Goal: Use online tool/utility: Use online tool/utility

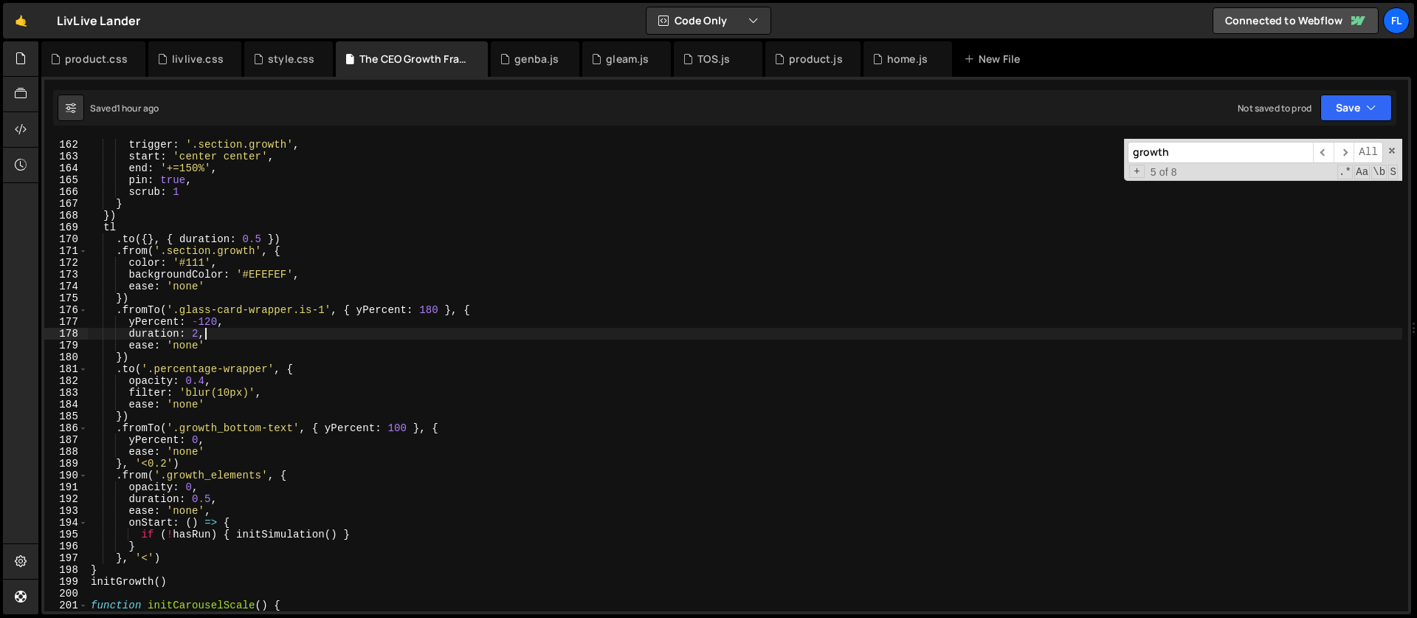
scroll to position [1901, 0]
click at [135, 297] on div "trigger : '.section.growth' , start : 'center center' , end : '+=150%' , pin : …" at bounding box center [745, 387] width 1314 height 496
type textarea "})"
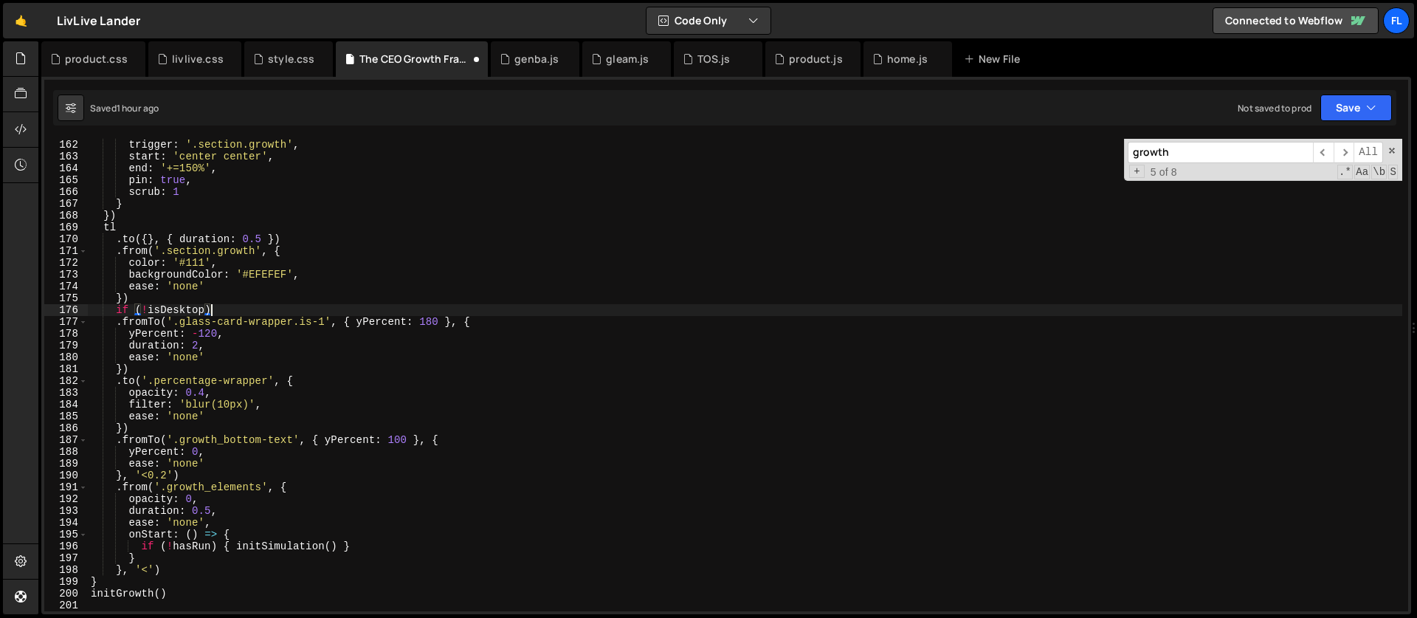
scroll to position [0, 8]
click at [151, 367] on div "trigger : '.section.growth' , start : 'center center' , end : '+=150%' , pin : …" at bounding box center [745, 387] width 1314 height 496
type textarea "})"
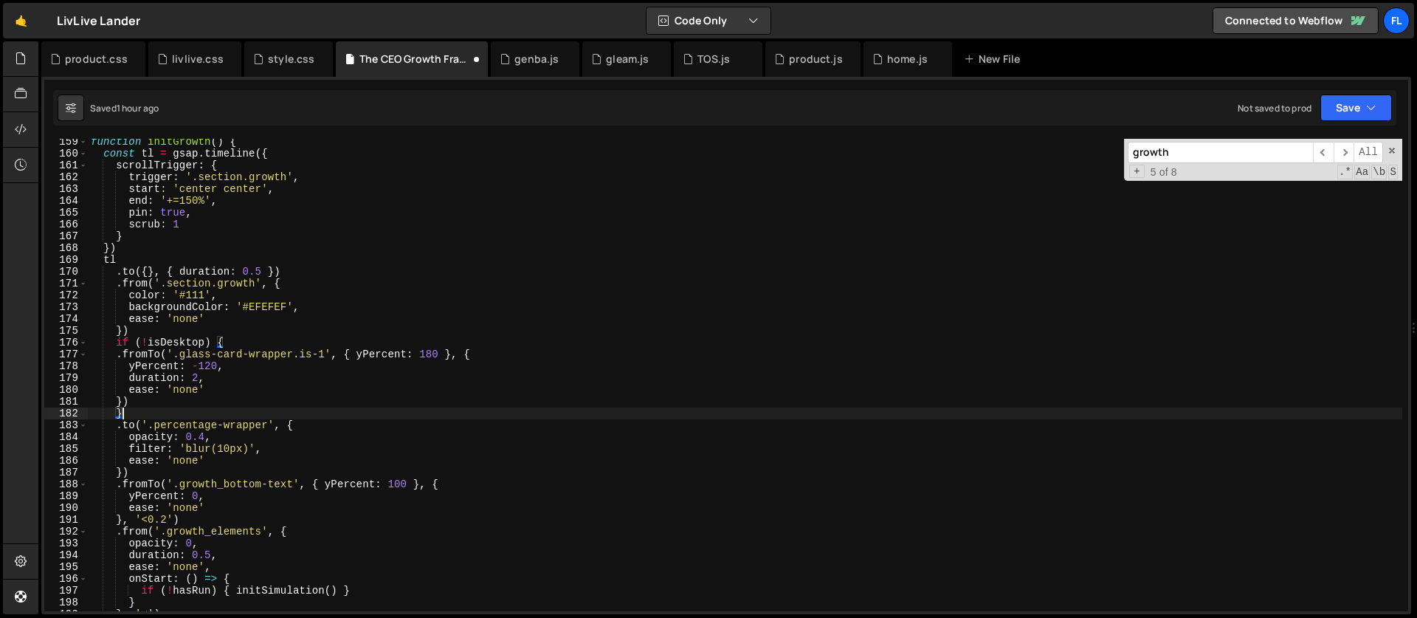
scroll to position [1868, 0]
click at [118, 422] on div "function initGrowth ( ) { const tl = gsap . timeline ({ scrollTrigger : { trigg…" at bounding box center [745, 384] width 1314 height 496
click at [115, 356] on div "function initGrowth ( ) { const tl = gsap . timeline ({ scrollTrigger : { trigg…" at bounding box center [745, 384] width 1314 height 496
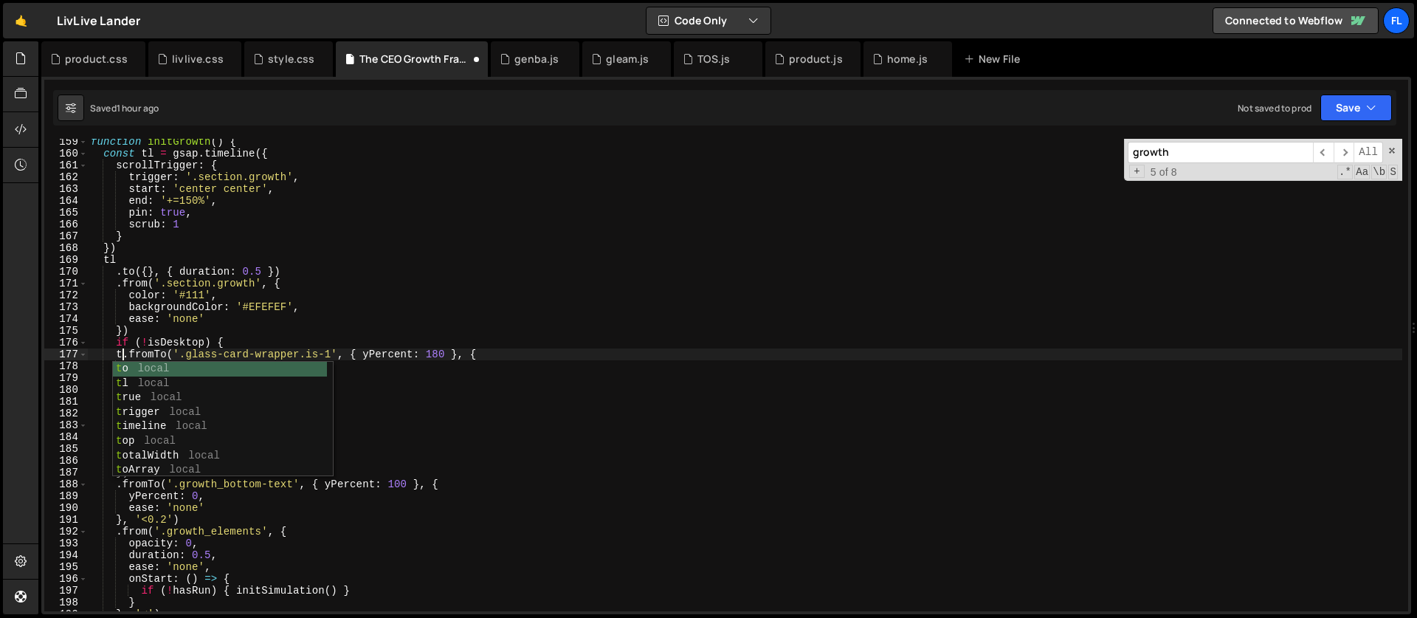
scroll to position [0, 2]
click at [165, 312] on div "function initGrowth ( ) { const tl = gsap . timeline ({ scrollTrigger : { trigg…" at bounding box center [745, 384] width 1314 height 496
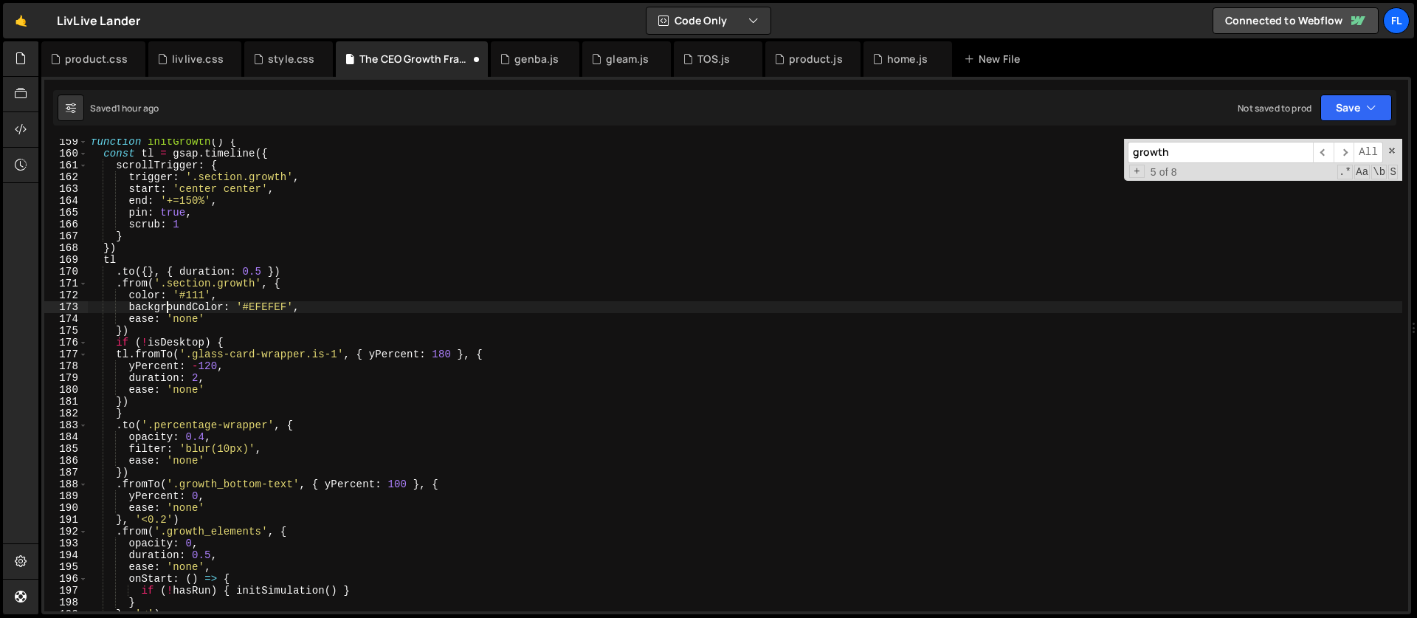
click at [117, 425] on div "function initGrowth ( ) { const tl = gsap . timeline ({ scrollTrigger : { trigg…" at bounding box center [745, 384] width 1314 height 496
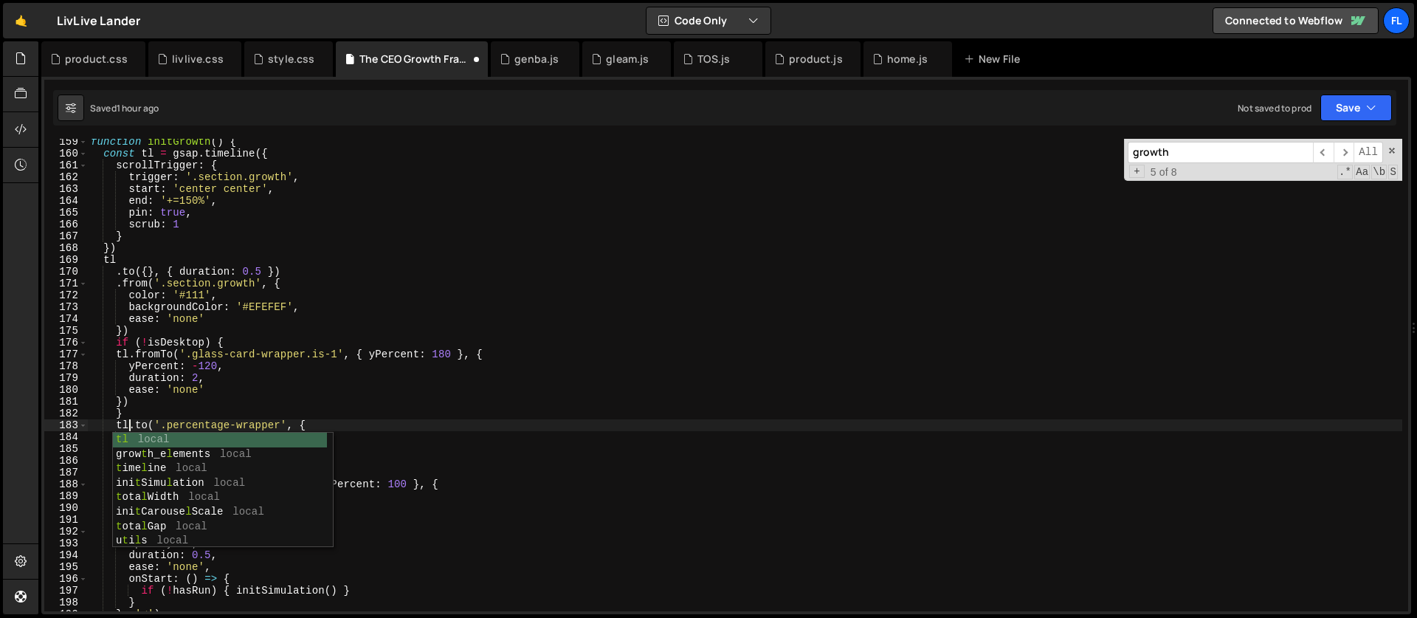
click at [128, 407] on div "function initGrowth ( ) { const tl = gsap . timeline ({ scrollTrigger : { trigg…" at bounding box center [745, 384] width 1314 height 496
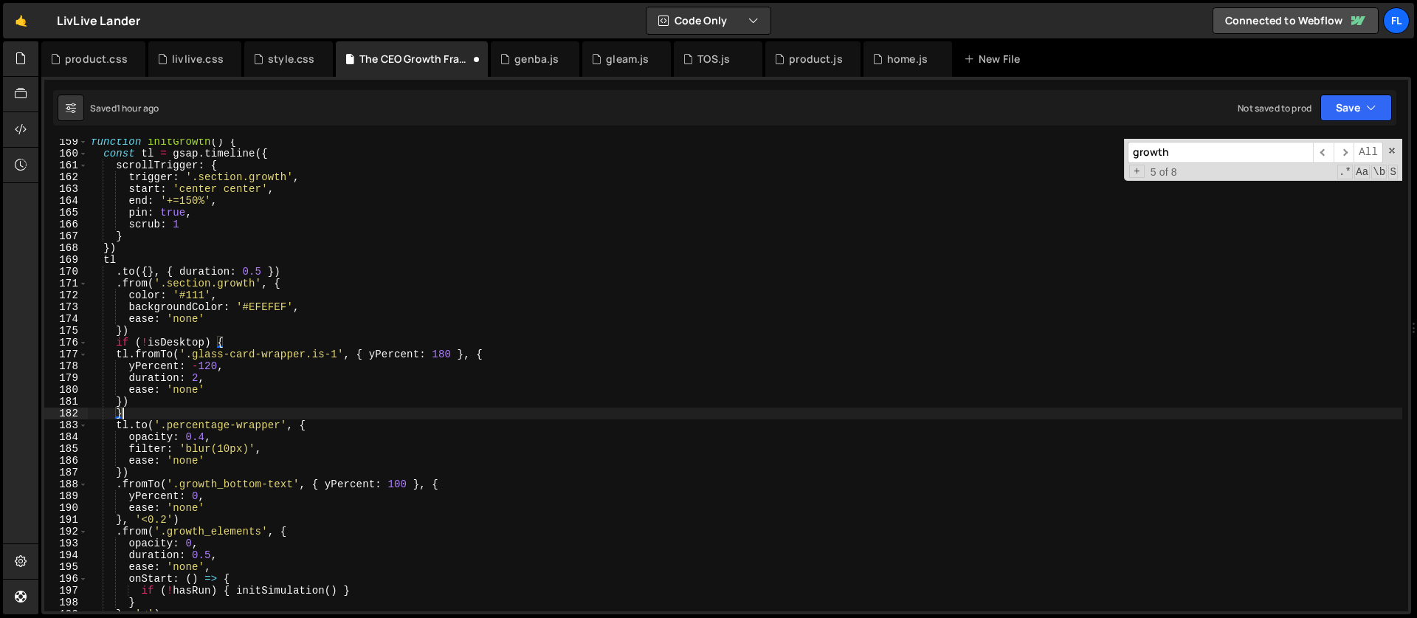
scroll to position [0, 1]
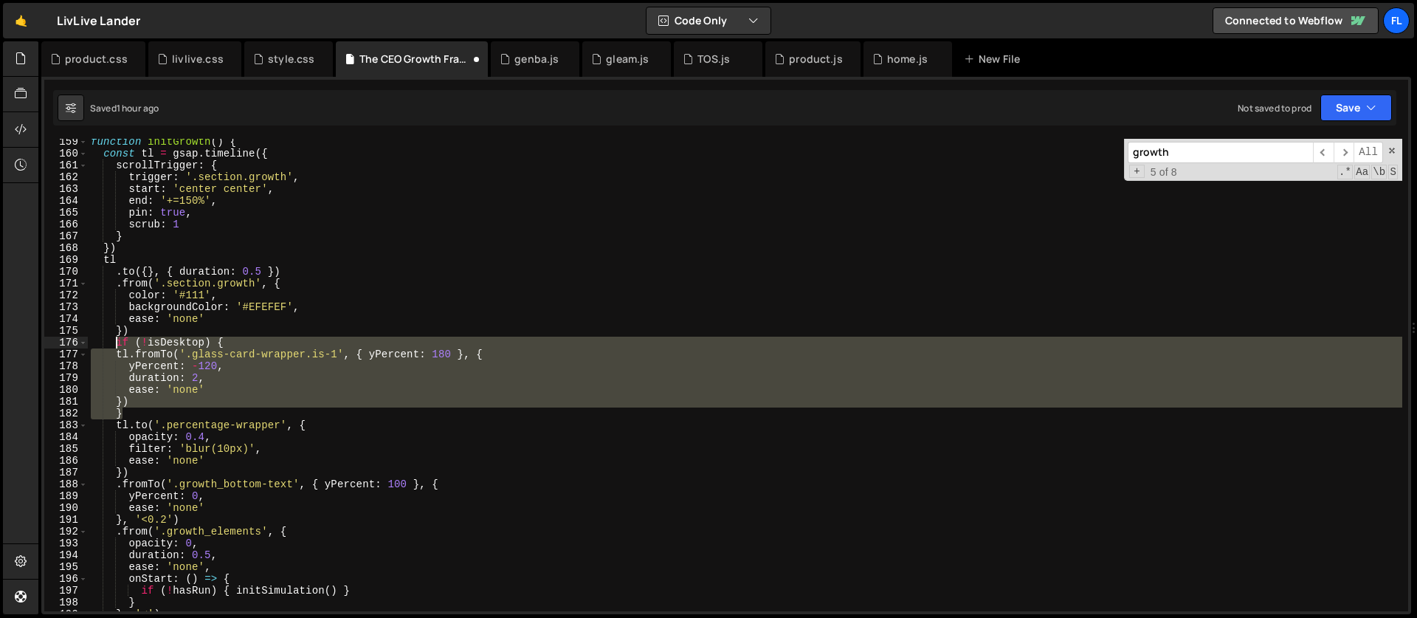
drag, startPoint x: 128, startPoint y: 412, endPoint x: 114, endPoint y: 339, distance: 74.2
click at [114, 339] on div "function initGrowth ( ) { const tl = gsap . timeline ({ scrollTrigger : { trigg…" at bounding box center [745, 384] width 1314 height 496
click at [131, 414] on div "function initGrowth ( ) { const tl = gsap . timeline ({ scrollTrigger : { trigg…" at bounding box center [745, 375] width 1314 height 472
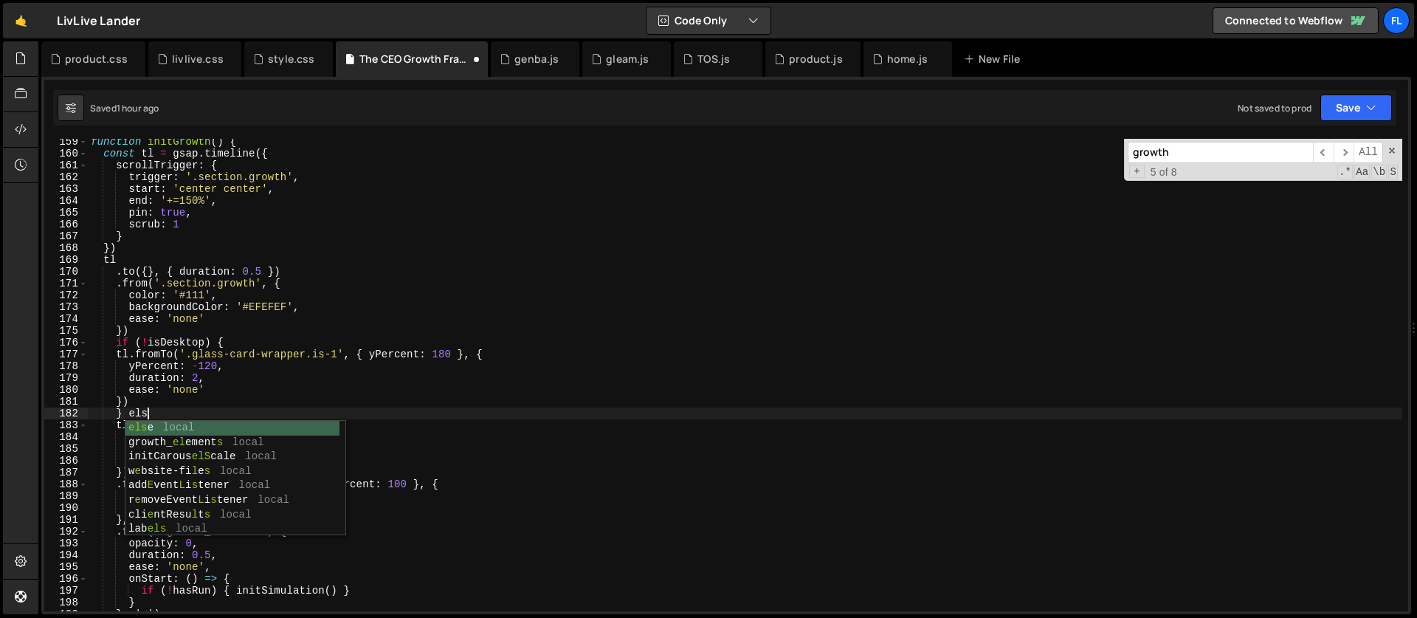
scroll to position [0, 4]
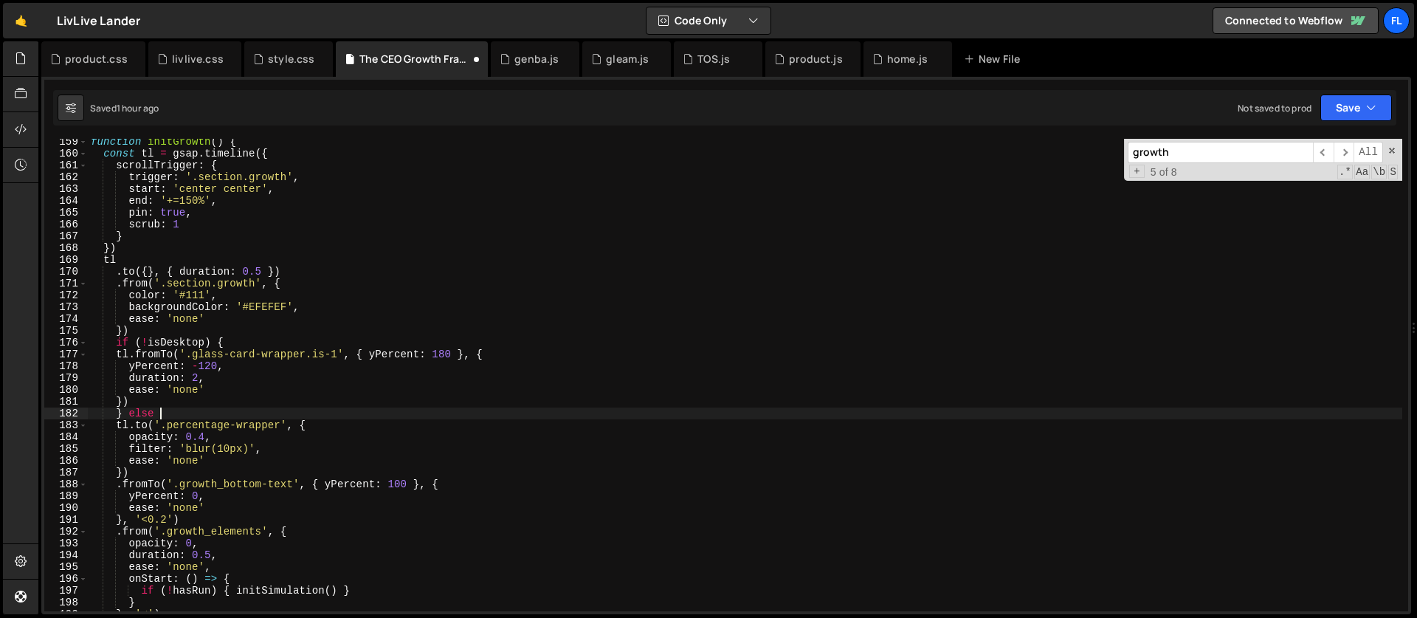
type textarea "} else {"
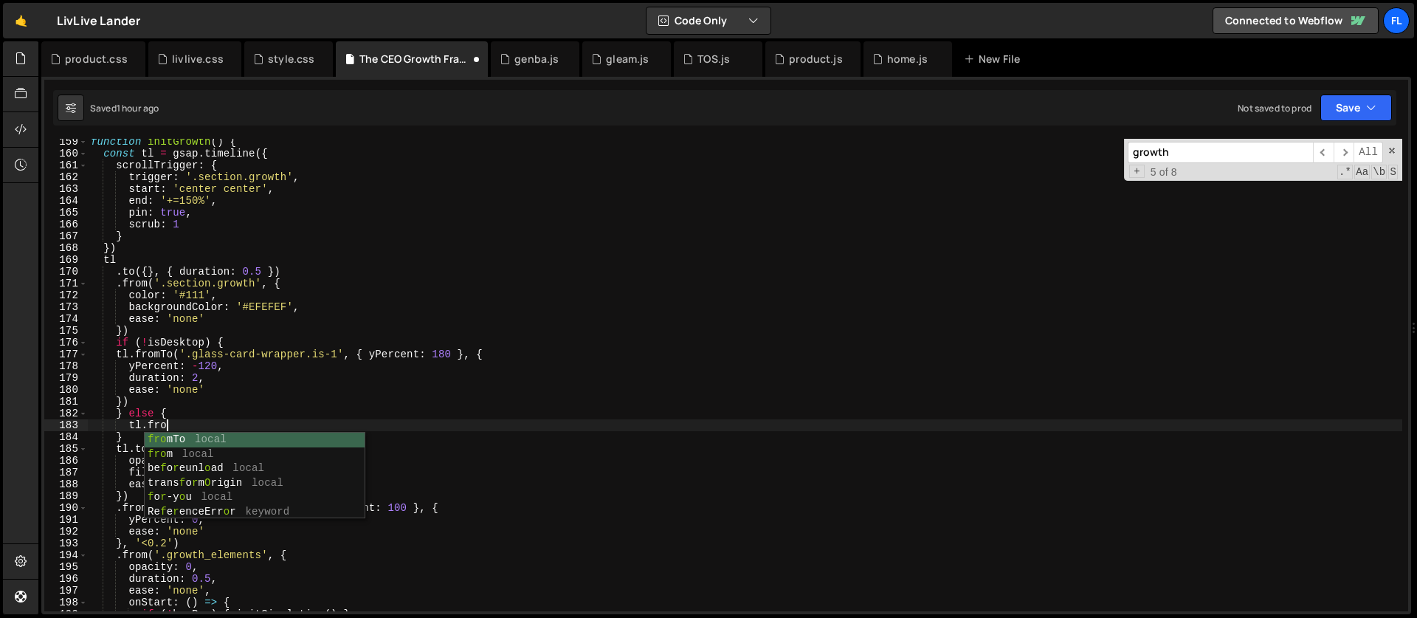
scroll to position [0, 4]
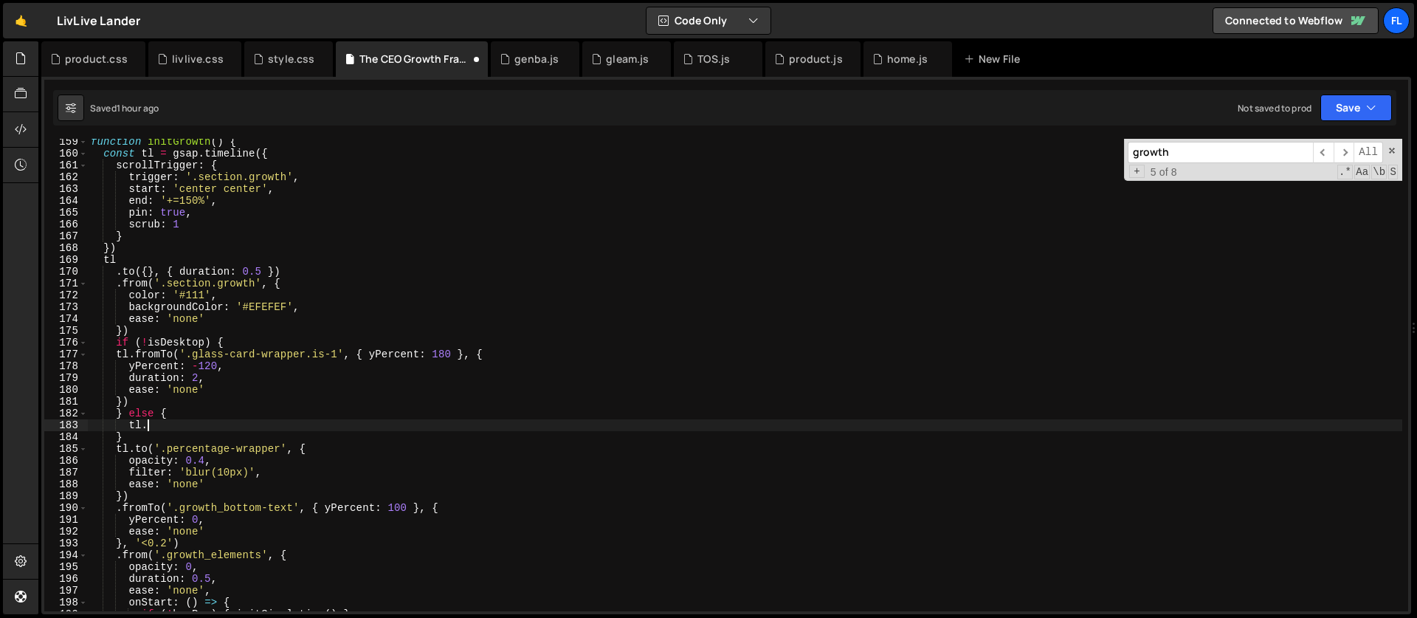
type textarea "t"
click at [506, 356] on div "function initGrowth ( ) { const tl = gsap . timeline ({ scrollTrigger : { trigg…" at bounding box center [745, 384] width 1314 height 496
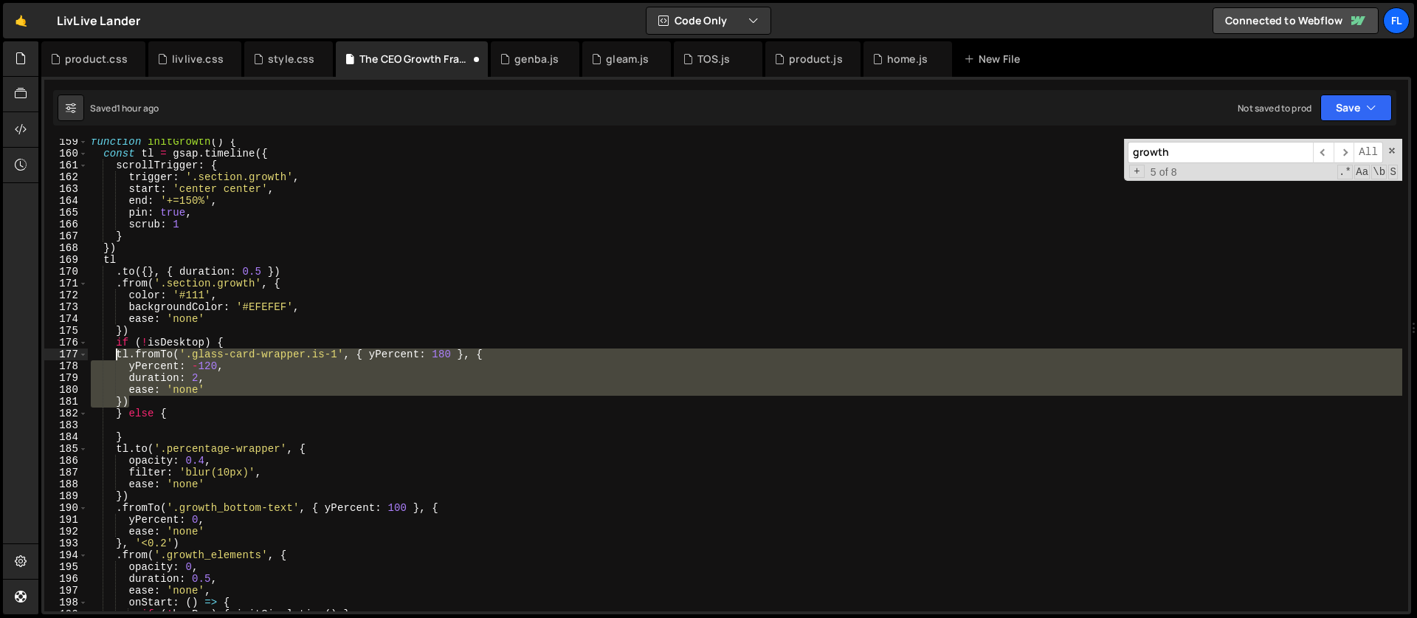
drag, startPoint x: 134, startPoint y: 400, endPoint x: 115, endPoint y: 355, distance: 48.6
click at [115, 355] on div "function initGrowth ( ) { const tl = gsap . timeline ({ scrollTrigger : { trigg…" at bounding box center [745, 384] width 1314 height 496
type textarea "tl.fromTo('.glass-card-wrapper.is-1', { yPercent: 180 }, { yPercent: -120,"
click at [147, 427] on div "function initGrowth ( ) { const tl = gsap . timeline ({ scrollTrigger : { trigg…" at bounding box center [745, 384] width 1314 height 496
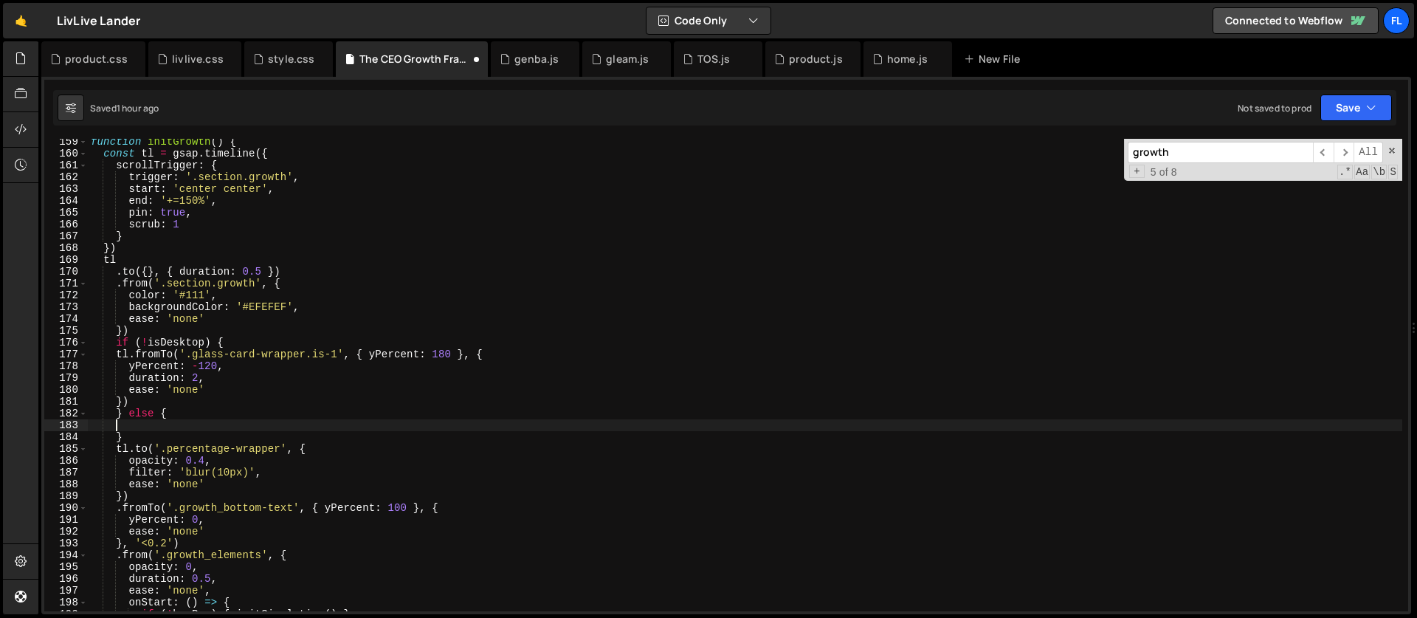
paste textarea "})"
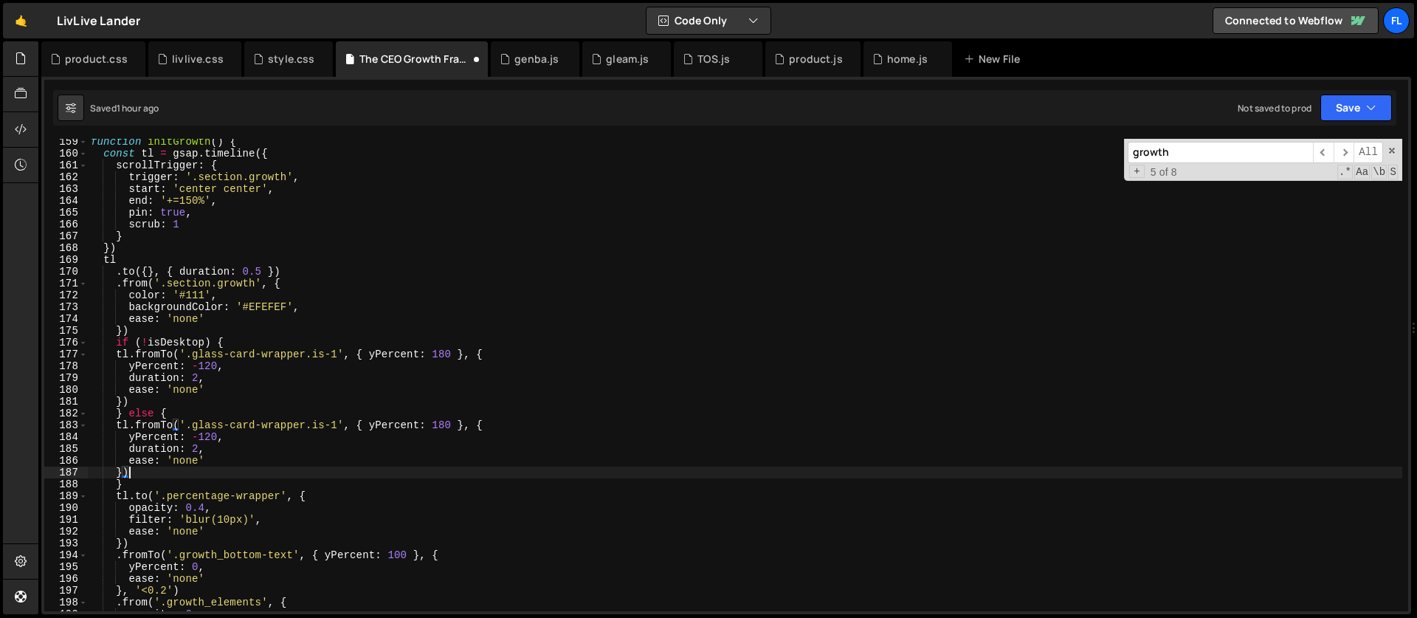
type textarea "})"
drag, startPoint x: 1244, startPoint y: 153, endPoint x: 1075, endPoint y: 179, distance: 170.8
click at [1075, 179] on div "function initGrowth ( ) { const tl = gsap . timeline ({ scrollTrigger : { trigg…" at bounding box center [745, 375] width 1314 height 472
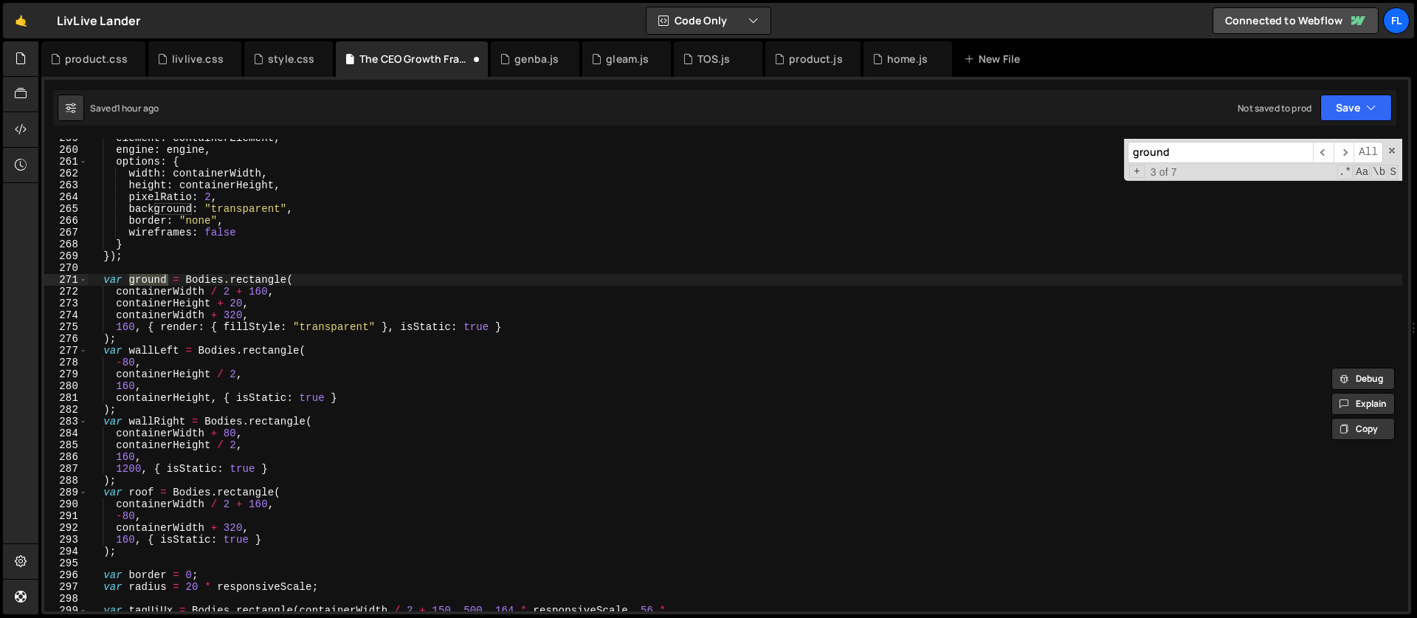
scroll to position [3054, 0]
type input "ground"
click at [241, 298] on div "element : containerElement , engine : engine , options : { width : containerWid…" at bounding box center [745, 379] width 1314 height 496
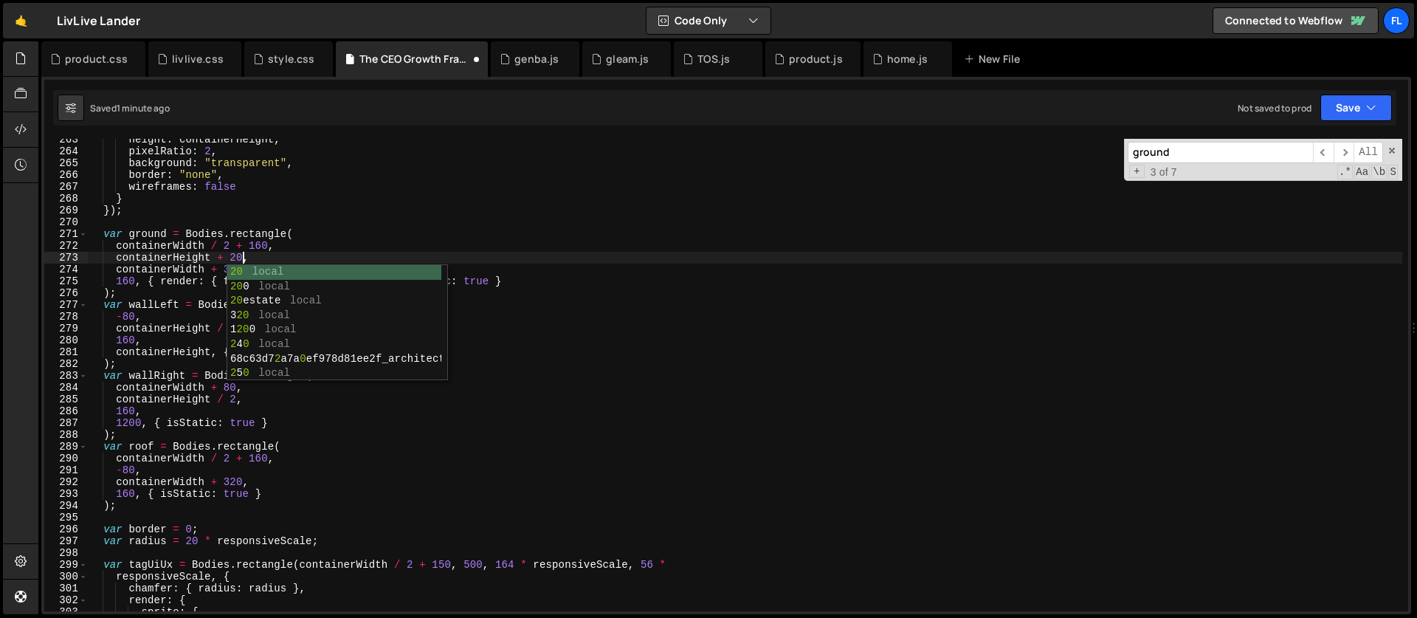
scroll to position [0, 10]
click at [180, 262] on div "height : containerHeight , pixelRatio : 2 , background : "transparent" , border…" at bounding box center [745, 382] width 1314 height 496
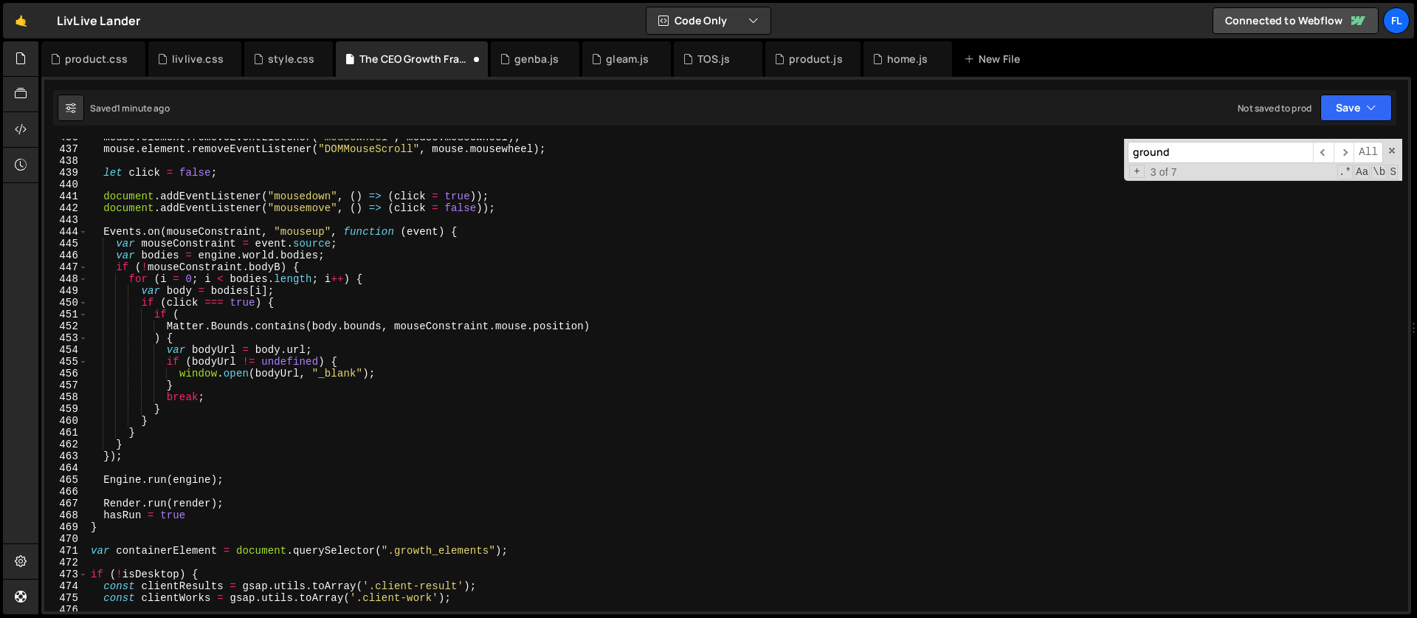
scroll to position [5160, 0]
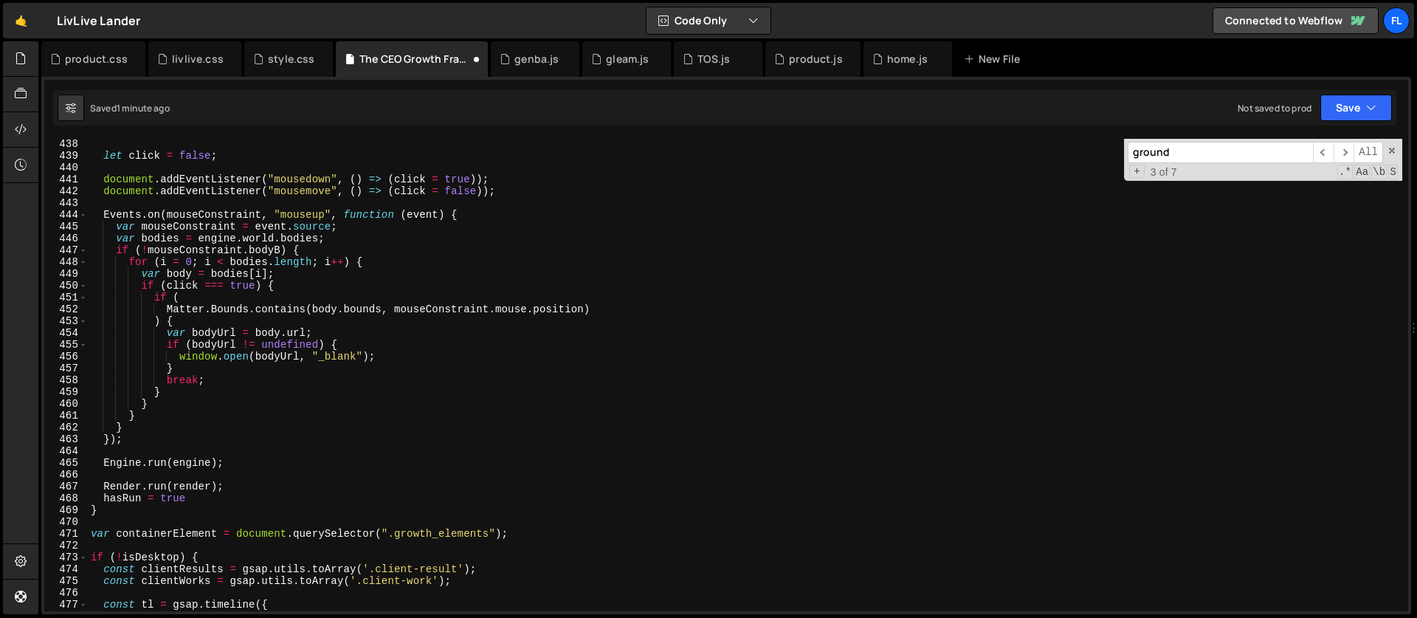
click at [525, 534] on div "let click = false ; document . addEventListener ( "mousedown" , ( ) => ( click …" at bounding box center [745, 386] width 1314 height 496
type textarea "var containerElement = document.querySelector(".growth_elements");"
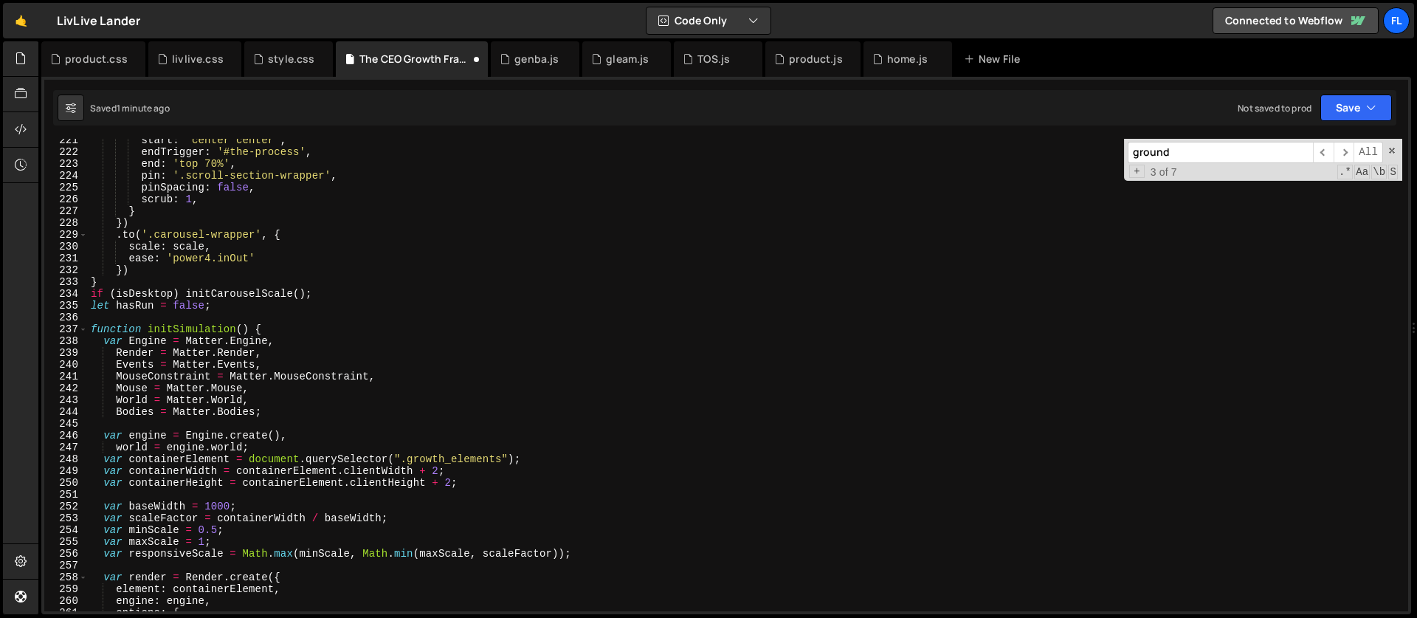
scroll to position [2602, 0]
click at [89, 331] on div "start : 'center center' , endTrigger : '#the-process' , end : 'top 70%' , pin :…" at bounding box center [745, 382] width 1314 height 496
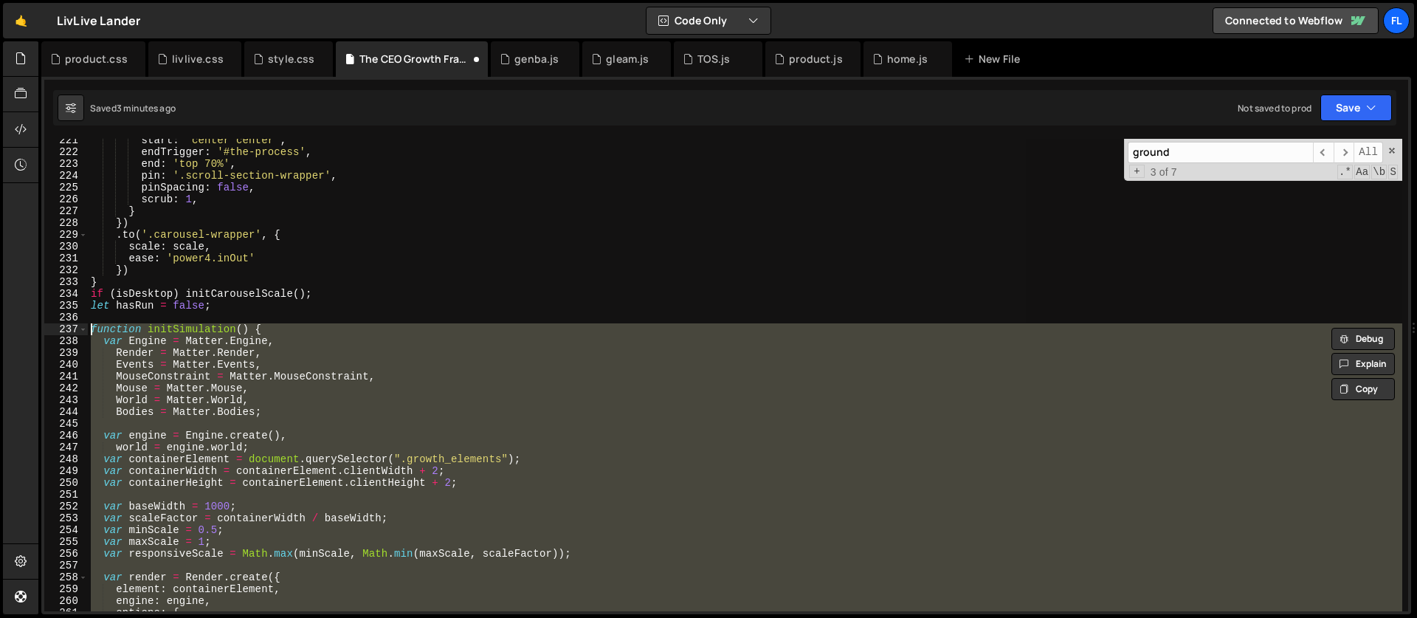
click at [247, 356] on div "start : 'center center' , endTrigger : '#the-process' , end : 'top 70%' , pin :…" at bounding box center [745, 375] width 1314 height 472
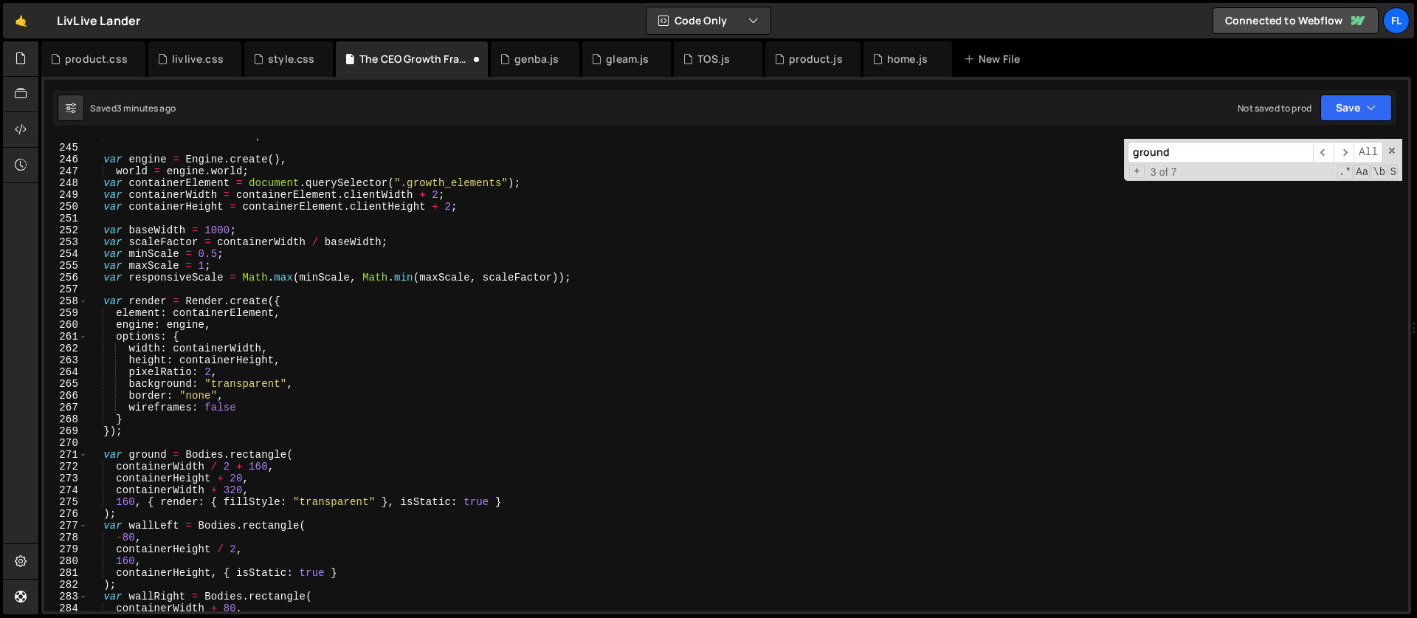
scroll to position [2938, 0]
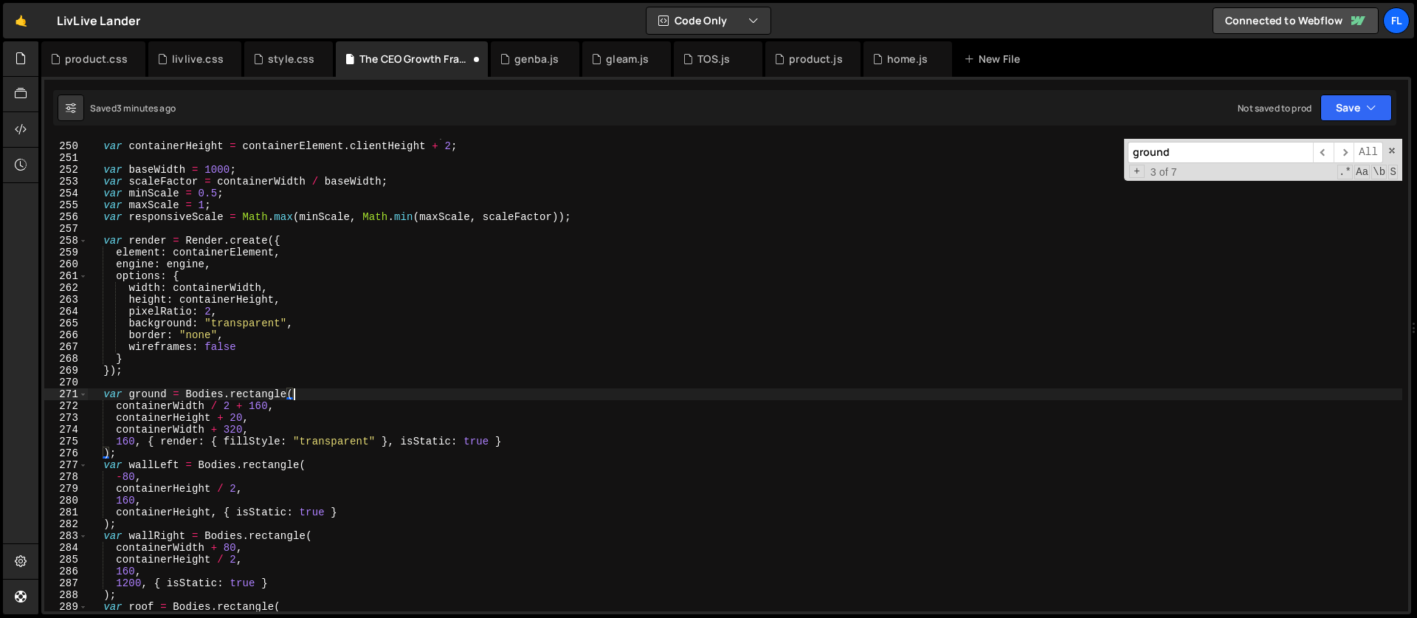
click at [305, 395] on div "var containerWidth = containerElement . clientWidth + 2 ; var containerHeight =…" at bounding box center [745, 376] width 1314 height 496
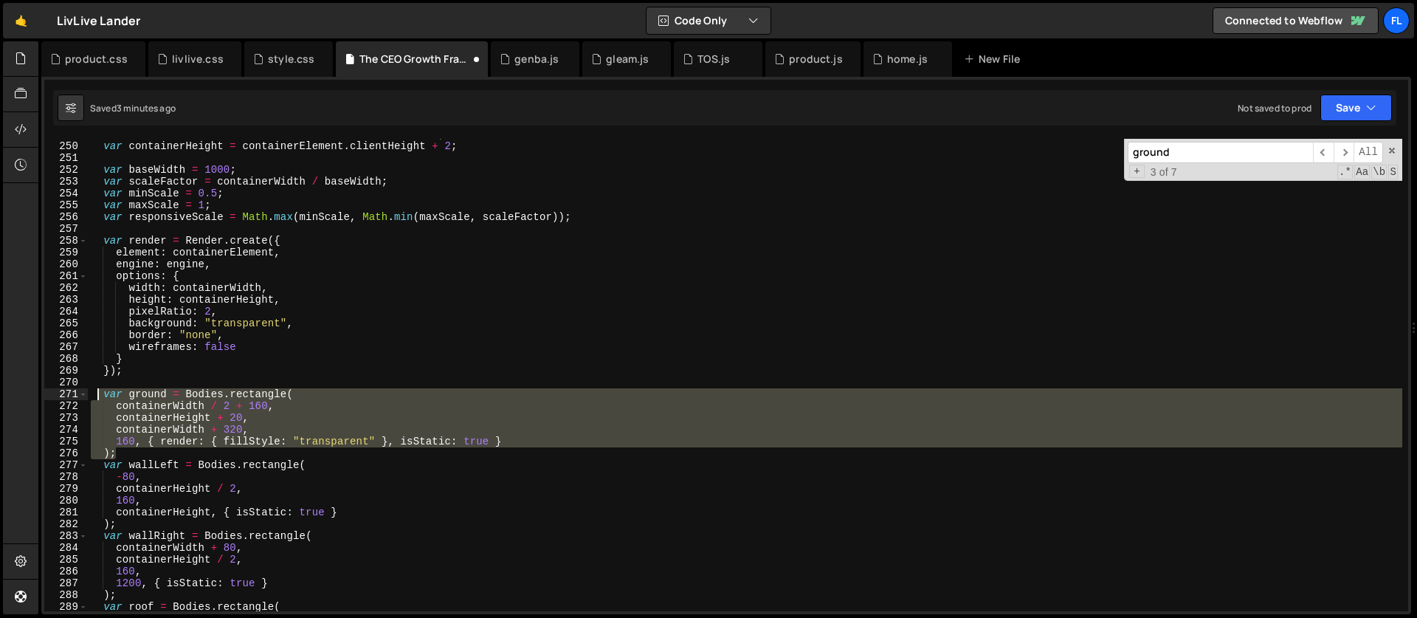
drag, startPoint x: 127, startPoint y: 452, endPoint x: 98, endPoint y: 400, distance: 59.8
click at [98, 400] on div "var containerWidth = containerElement . clientWidth + 2 ; var containerHeight =…" at bounding box center [745, 376] width 1314 height 496
paste textarea ");"
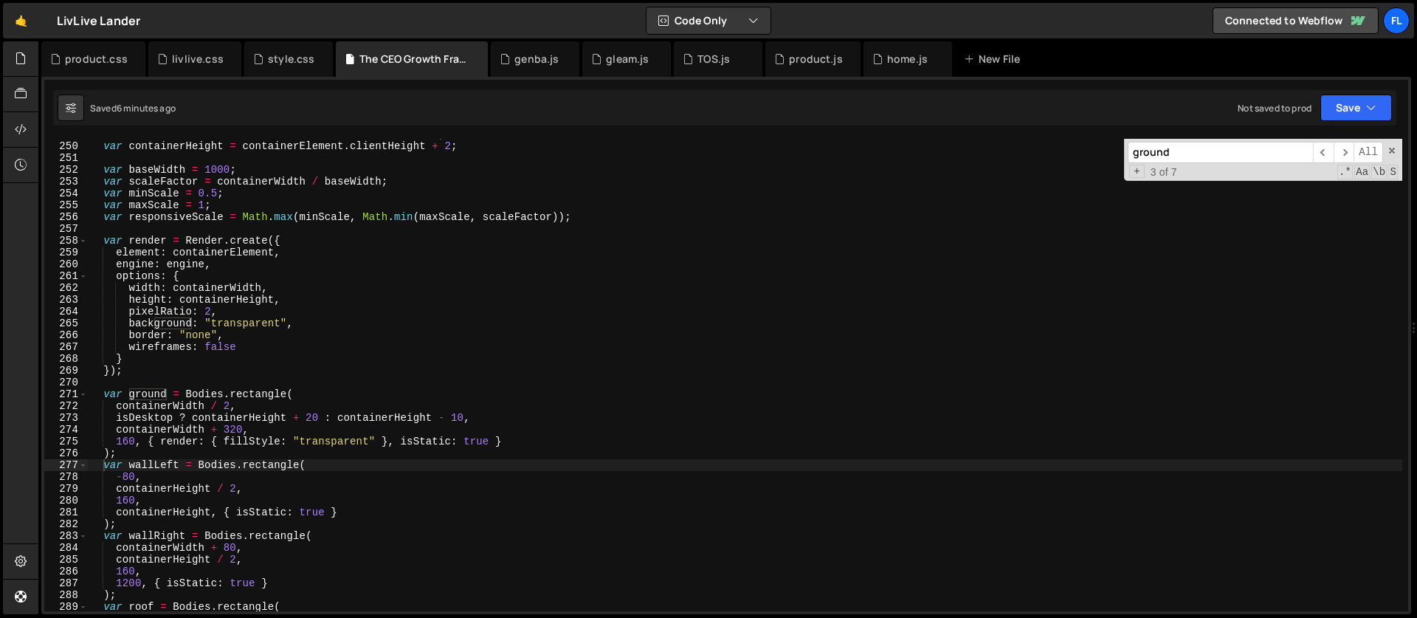
click at [1180, 154] on input "ground" at bounding box center [1219, 152] width 185 height 21
type textarea "160, { render: { fillStyle: "transparent" }, isStatic: true }"
click at [196, 445] on div "var containerWidth = containerElement . clientWidth + 2 ; var containerHeight =…" at bounding box center [745, 376] width 1314 height 496
drag, startPoint x: 1171, startPoint y: 150, endPoint x: 1040, endPoint y: 151, distance: 130.6
click at [1040, 151] on div "var containerWidth = containerElement . clientWidth + 2 ; var containerHeight =…" at bounding box center [745, 375] width 1314 height 472
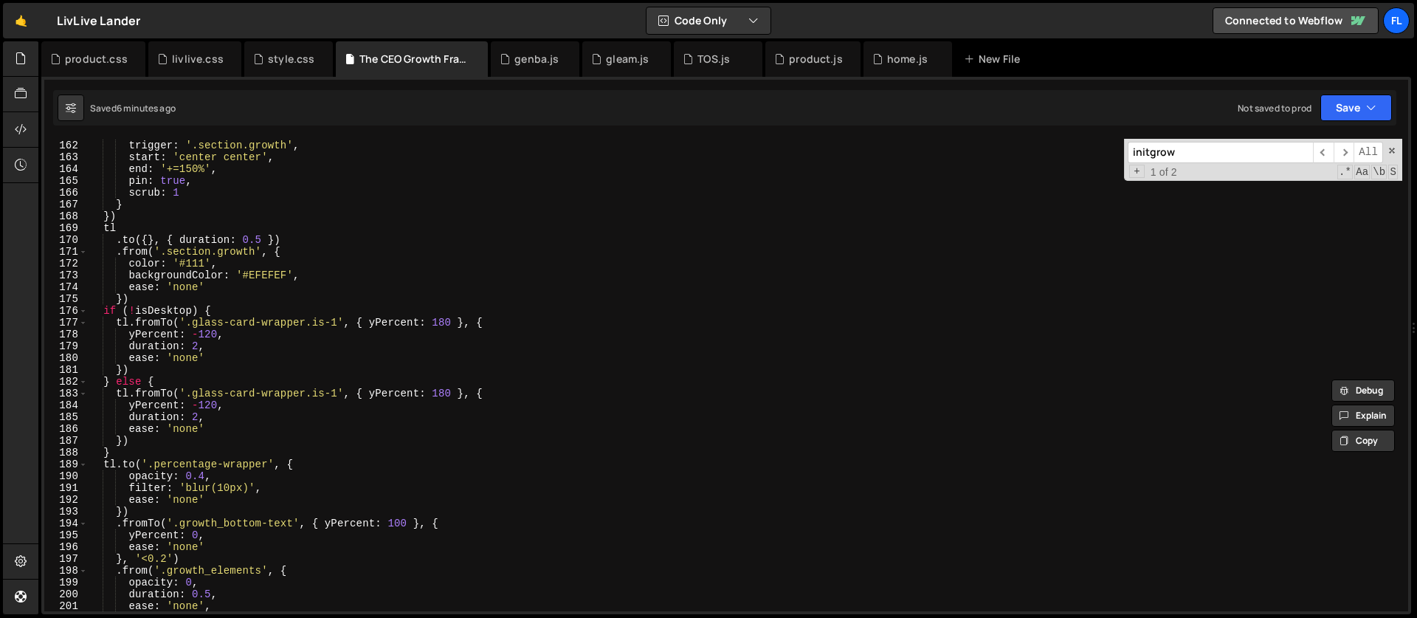
scroll to position [2009, 0]
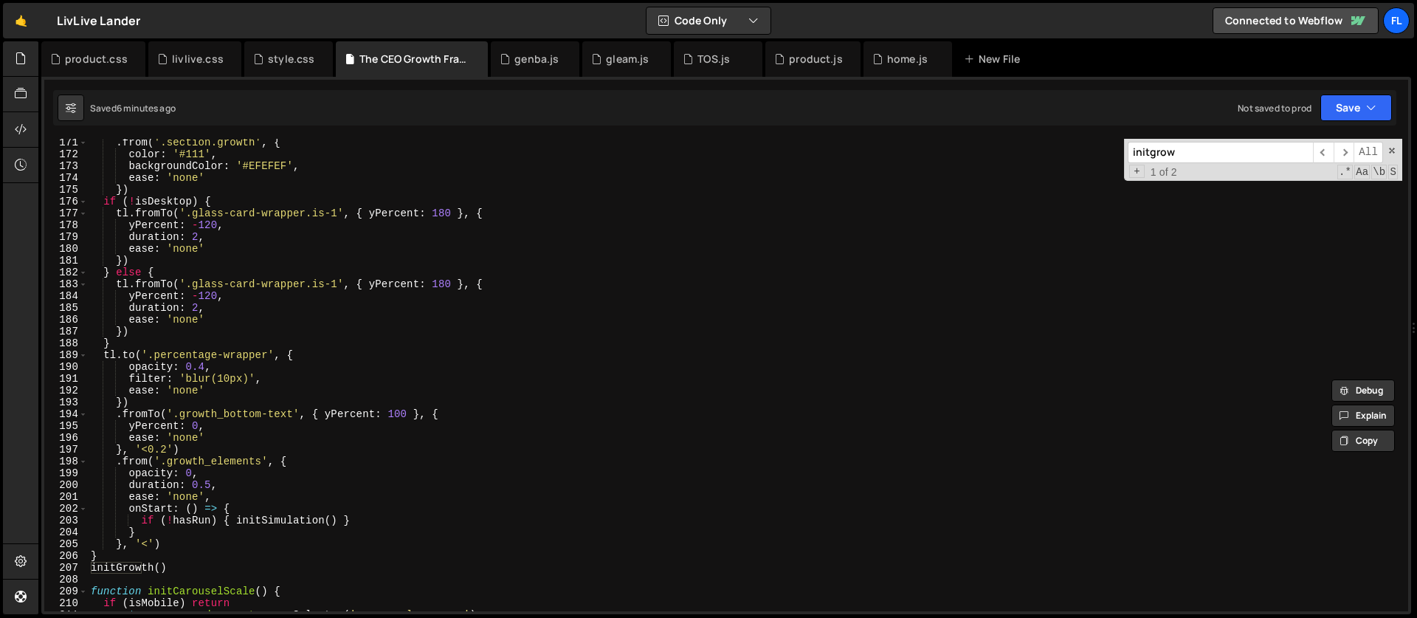
type input "initgrow"
click at [173, 272] on div ". from ( '.section.growth' , { color : '#111' , backgroundColor : '#EFEFEF' , e…" at bounding box center [745, 384] width 1314 height 496
click at [137, 338] on div ". from ( '.section.growth' , { color : '#111' , backgroundColor : '#EFEFEF' , e…" at bounding box center [745, 384] width 1314 height 496
click at [159, 272] on div ". from ( '.section.growth' , { color : '#111' , backgroundColor : '#EFEFEF' , e…" at bounding box center [745, 384] width 1314 height 496
click at [233, 337] on div ". from ( '.section.growth' , { color : '#111' , backgroundColor : '#EFEFEF' , e…" at bounding box center [745, 384] width 1314 height 496
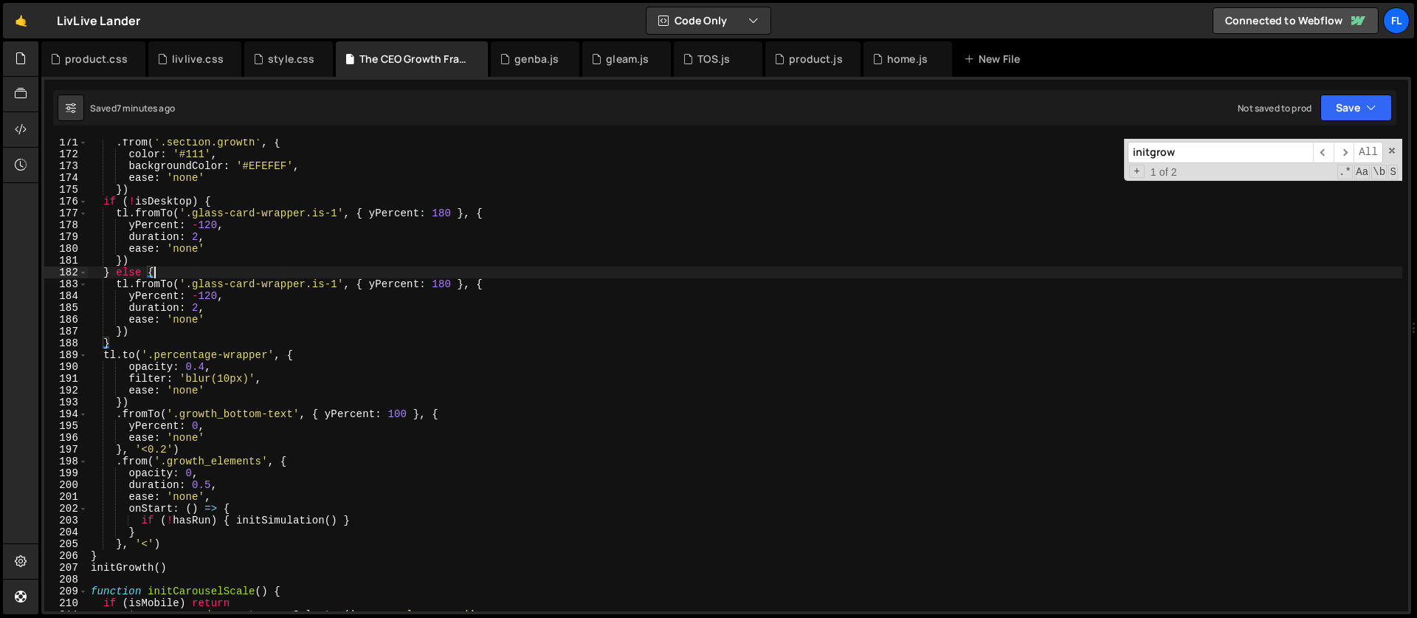
type textarea "})"
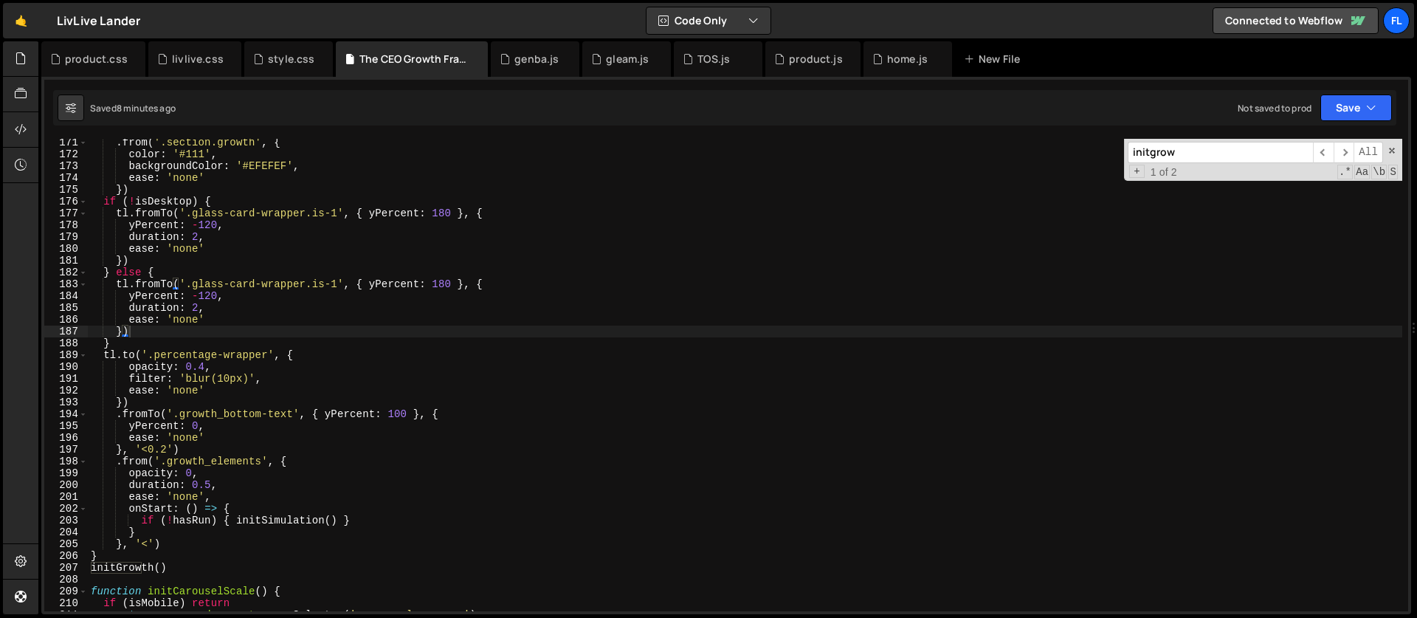
drag, startPoint x: 1206, startPoint y: 159, endPoint x: 1026, endPoint y: 153, distance: 179.4
click at [1026, 153] on div ". from ( '.section.growth' , { color : '#111' , backgroundColor : '#EFEFEF' , e…" at bounding box center [745, 375] width 1314 height 472
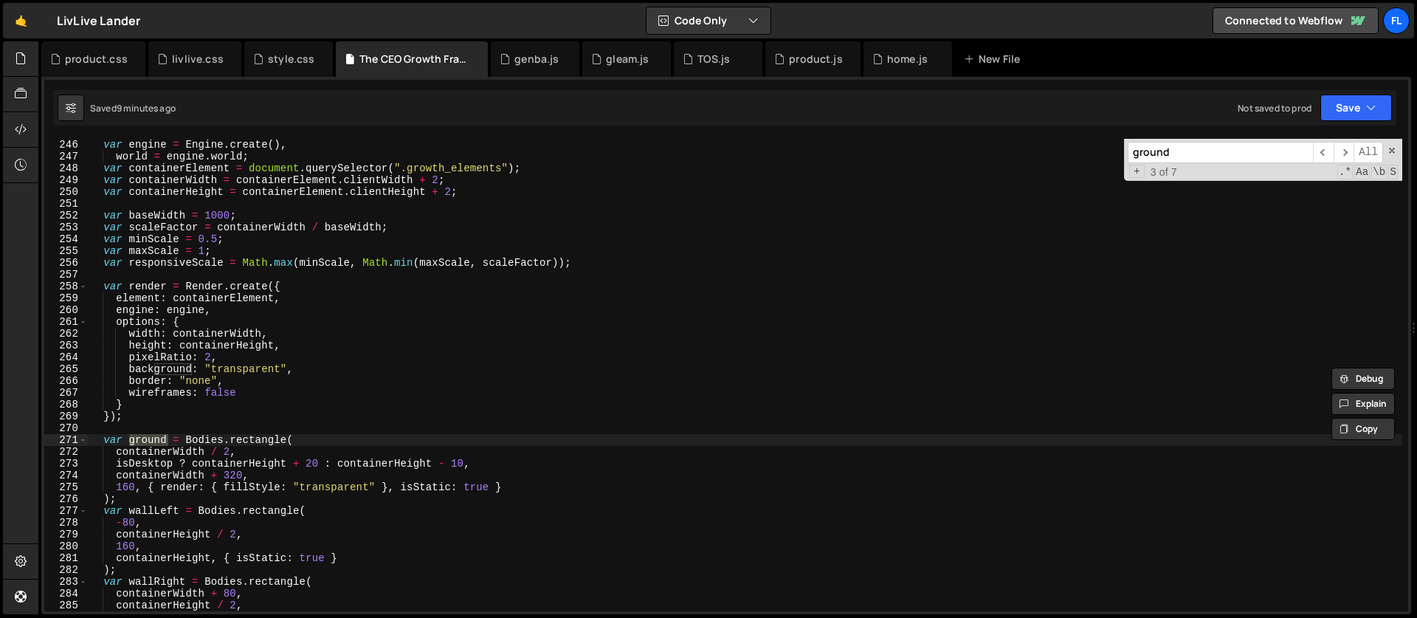
scroll to position [4557, 0]
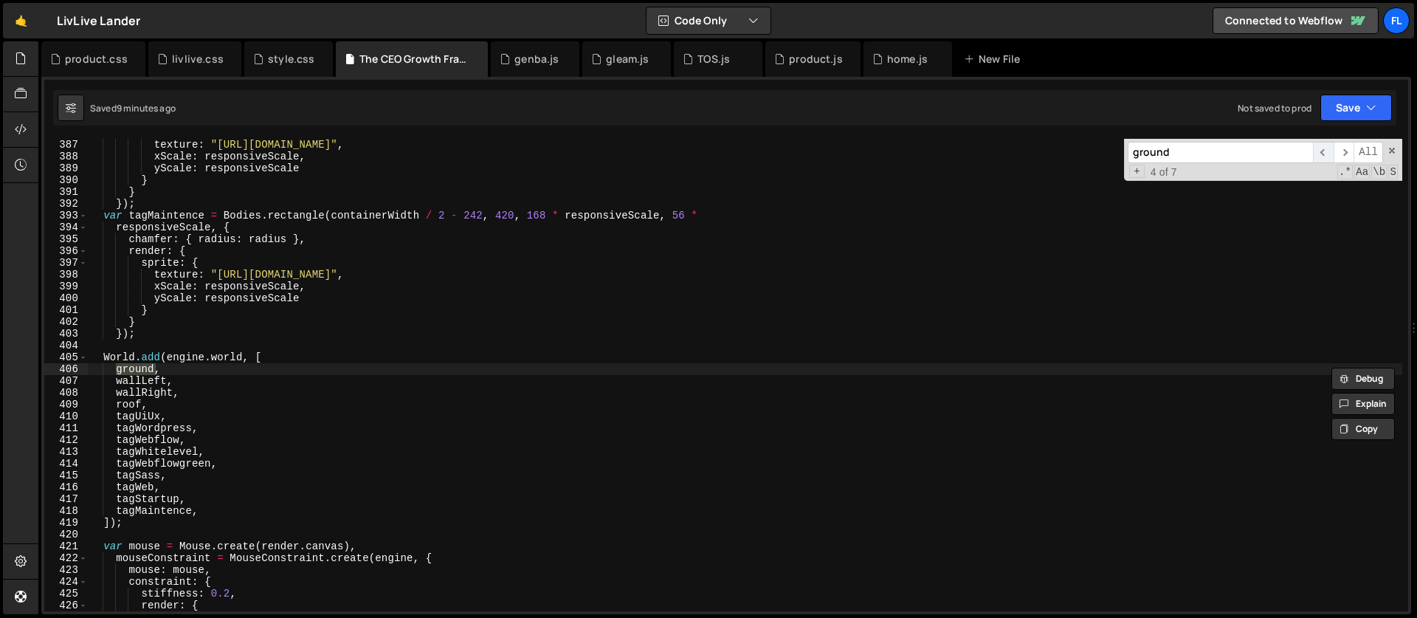
type input "ground"
click at [1326, 151] on span "​" at bounding box center [1323, 152] width 21 height 21
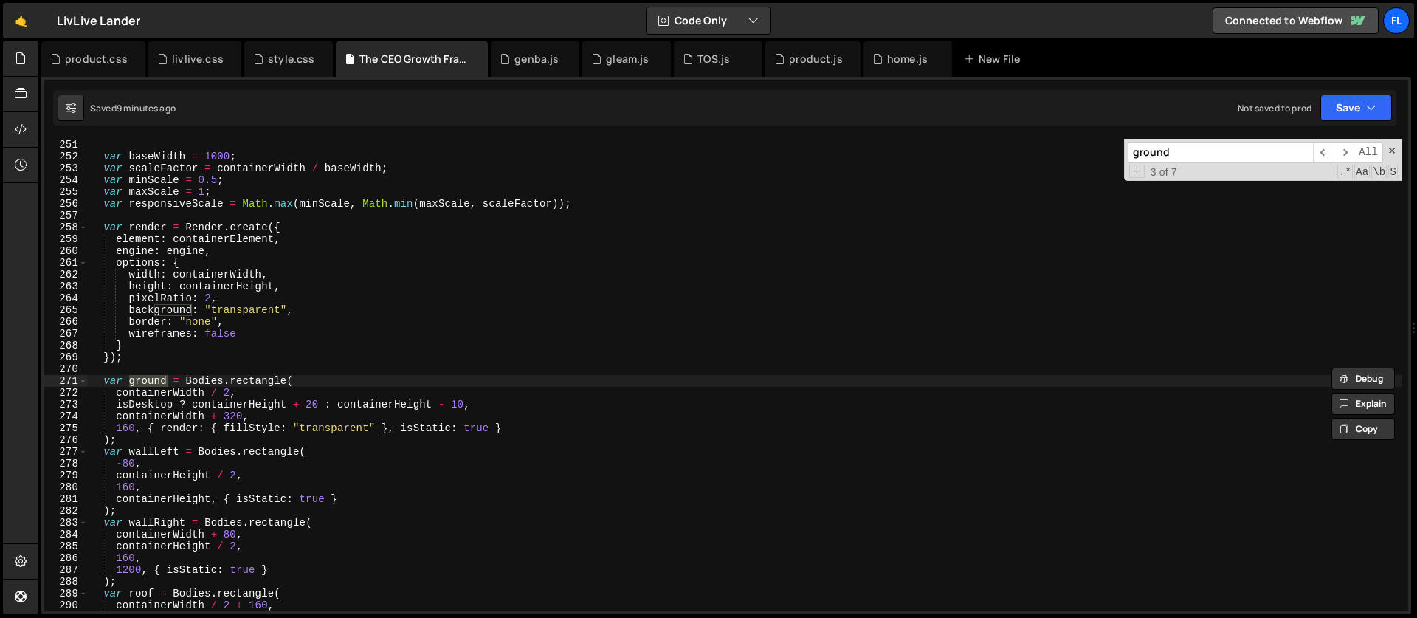
click at [459, 402] on div "var baseWidth = 1000 ; var scaleFactor = containerWidth / baseWidth ; var minSc…" at bounding box center [745, 387] width 1314 height 496
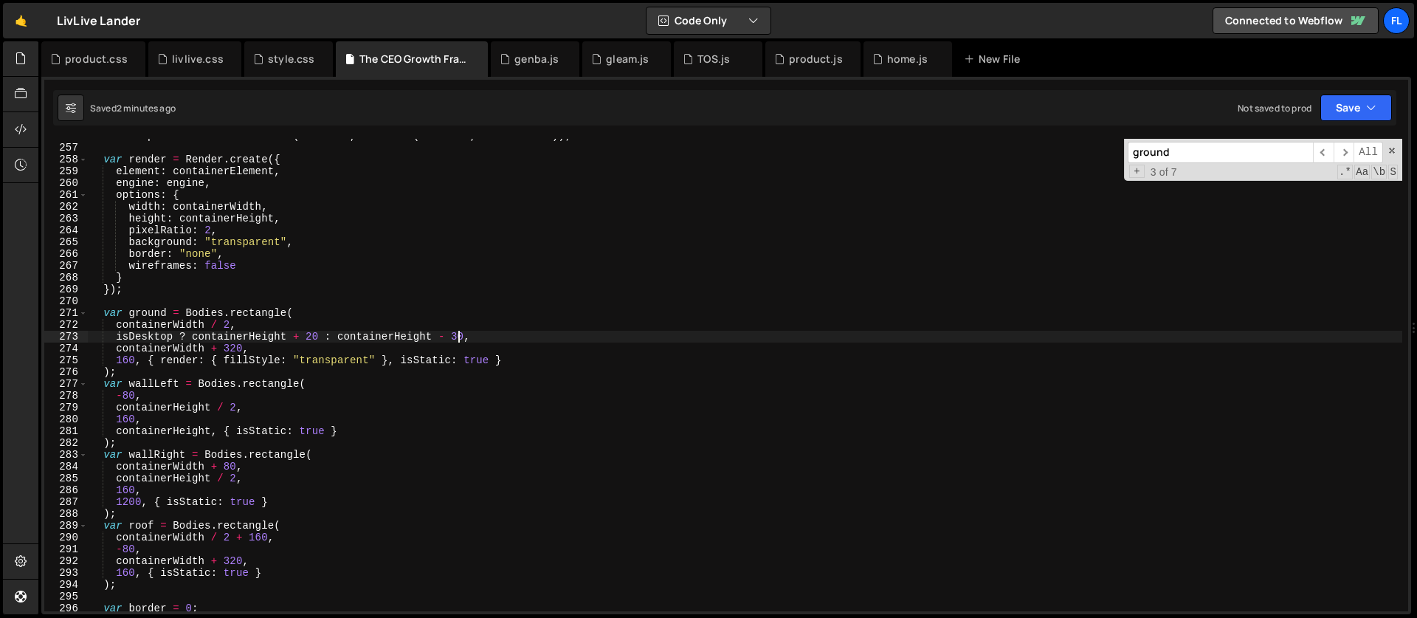
scroll to position [3067, 0]
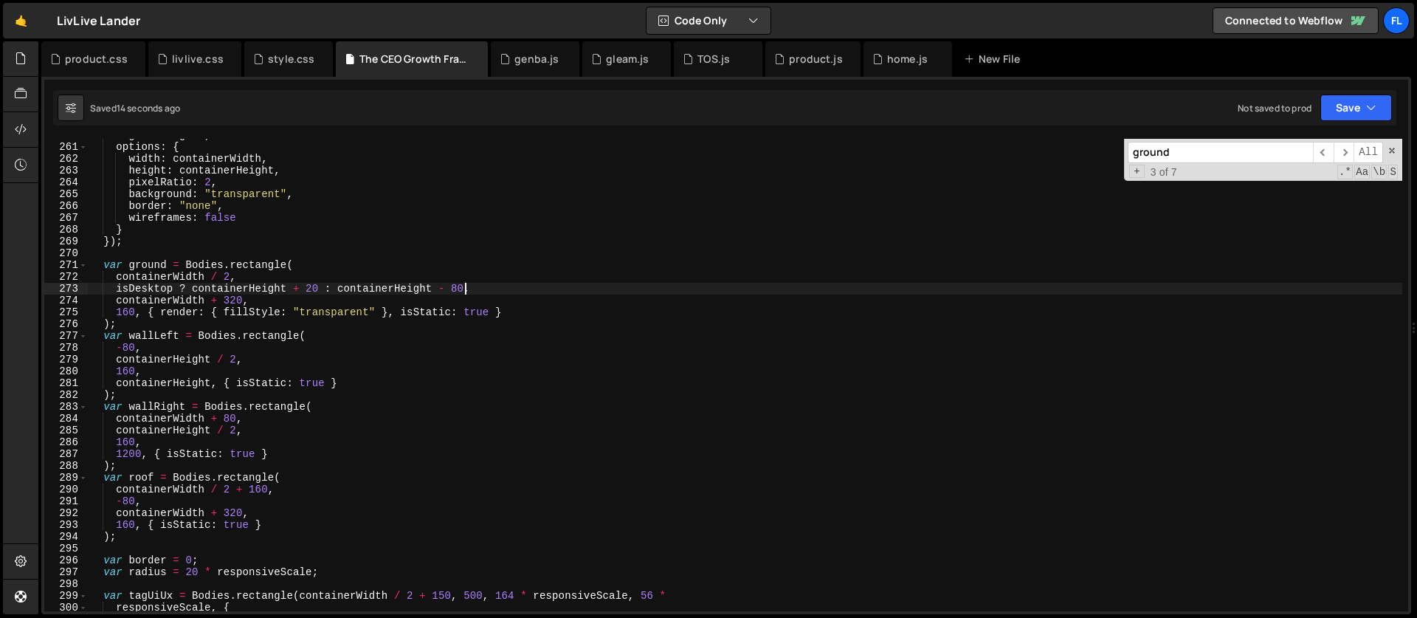
click at [464, 287] on div "engine : engine , options : { width : containerWidth , height : containerHeight…" at bounding box center [745, 377] width 1314 height 496
click at [434, 290] on div "engine : engine , options : { width : containerWidth , height : containerHeight…" at bounding box center [745, 377] width 1314 height 496
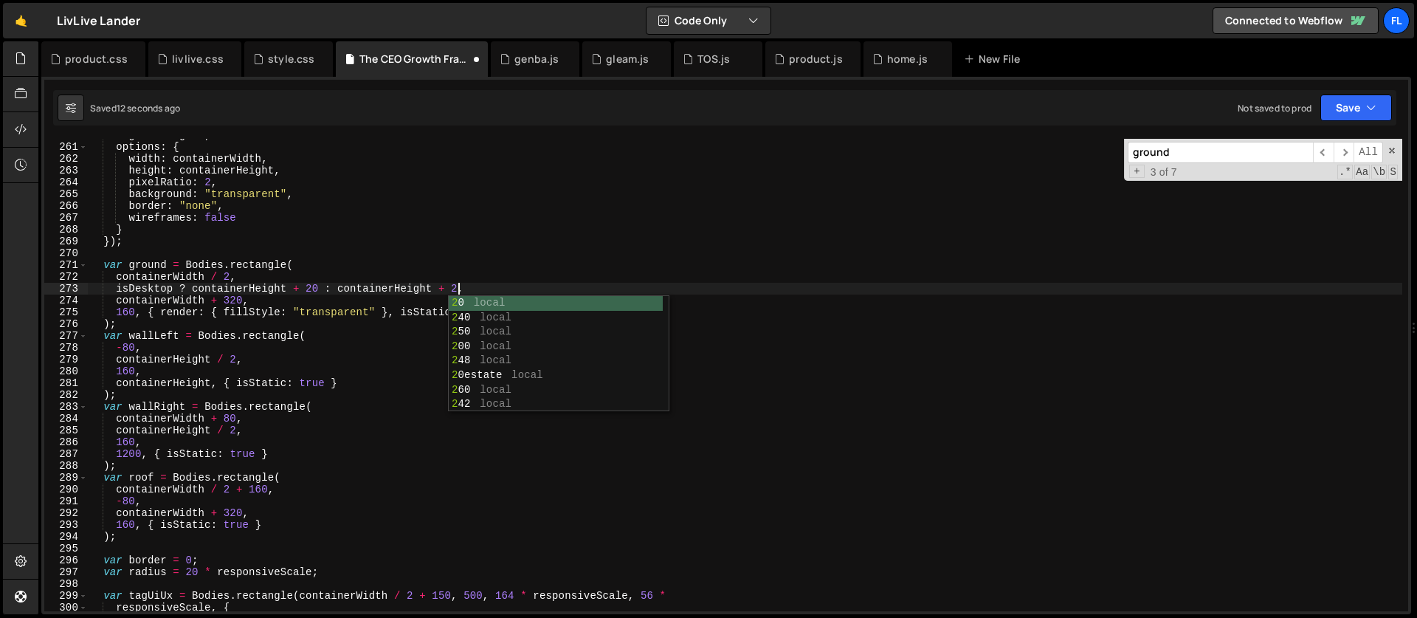
scroll to position [0, 26]
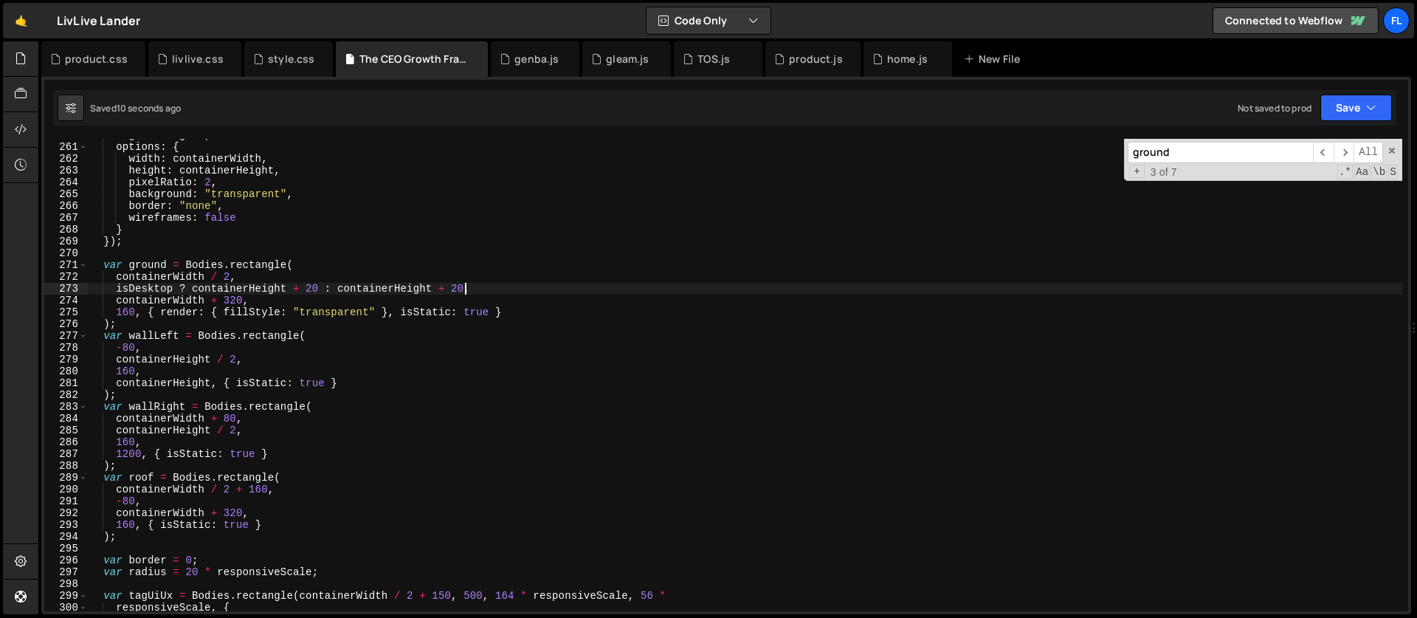
click at [470, 290] on div "engine : engine , options : { width : containerWidth , height : containerHeight…" at bounding box center [745, 377] width 1314 height 496
click at [466, 288] on div "engine : engine , options : { width : containerWidth , height : containerHeight…" at bounding box center [745, 377] width 1314 height 496
click at [459, 286] on div "engine : engine , options : { width : containerWidth , height : containerHeight…" at bounding box center [745, 377] width 1314 height 496
click at [478, 294] on div "engine : engine , options : { width : containerWidth , height : containerHeight…" at bounding box center [745, 377] width 1314 height 496
click at [458, 288] on div "engine : engine , options : { width : containerWidth , height : containerHeight…" at bounding box center [745, 377] width 1314 height 496
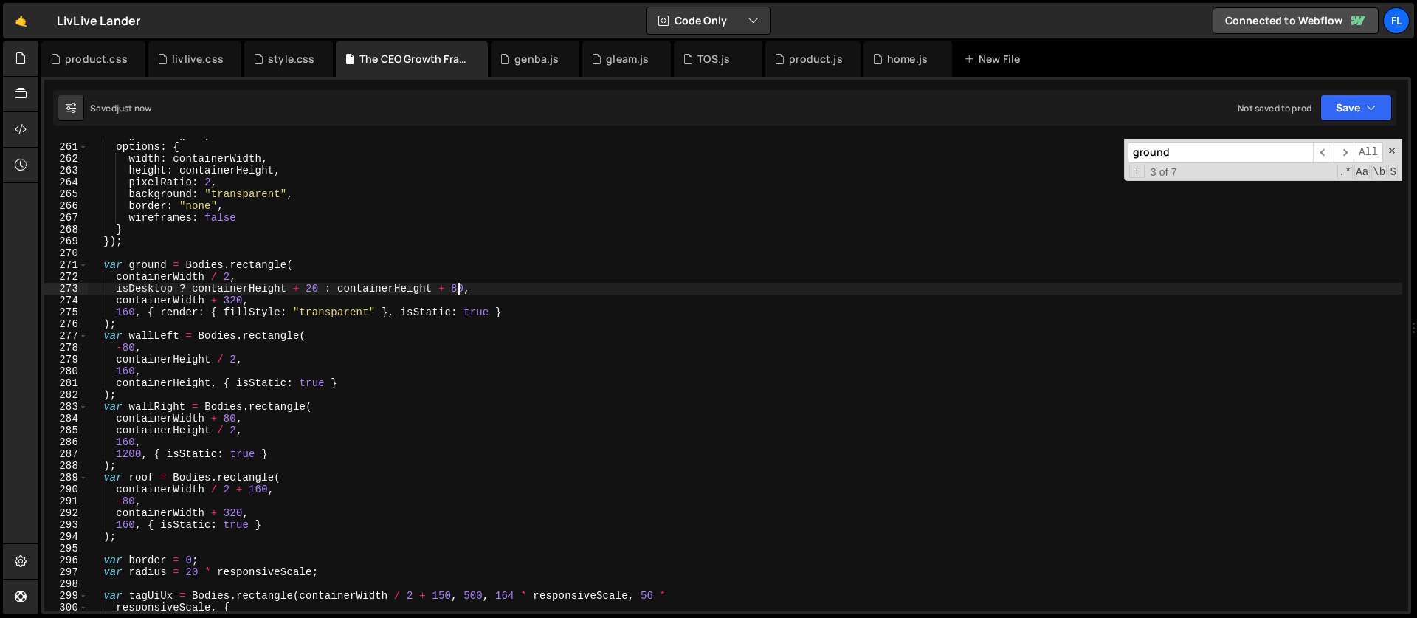
type textarea "isDesktop ? containerHeight + 20 : containerHeight + 80,"
drag, startPoint x: 1192, startPoint y: 155, endPoint x: 1037, endPoint y: 146, distance: 155.9
click at [1037, 146] on div "engine : engine , options : { width : containerWidth , height : containerHeight…" at bounding box center [745, 375] width 1314 height 472
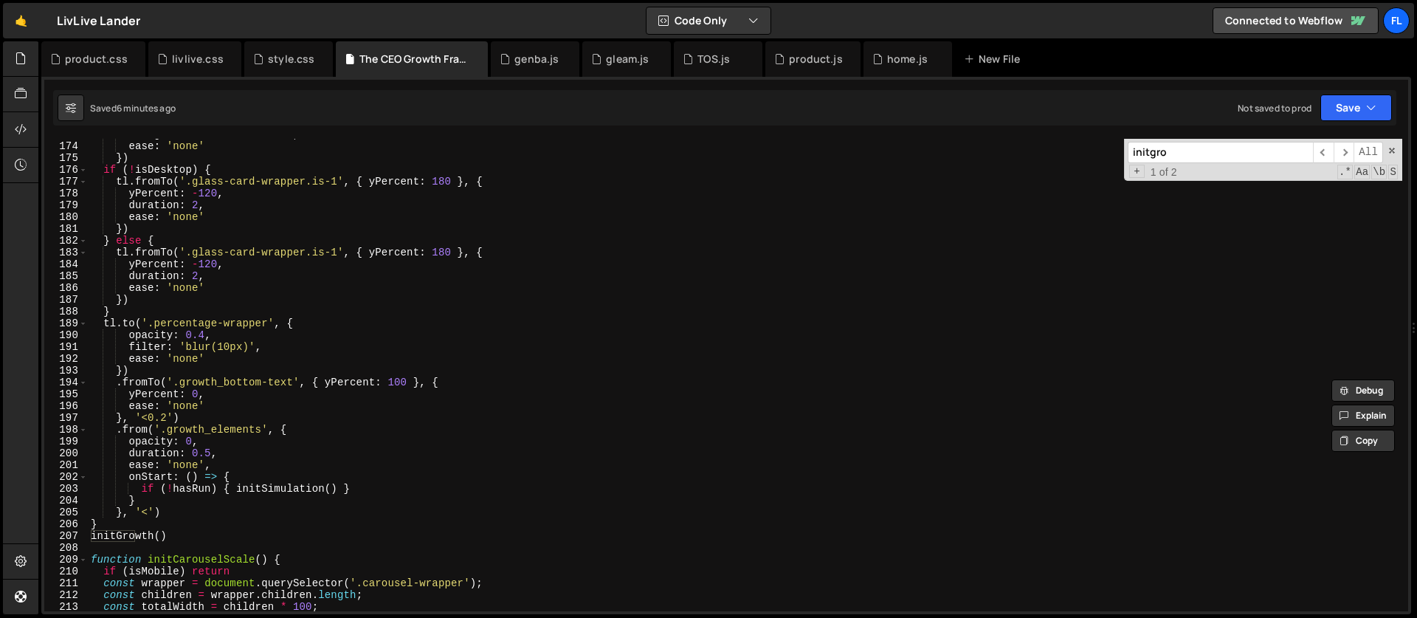
scroll to position [1962, 0]
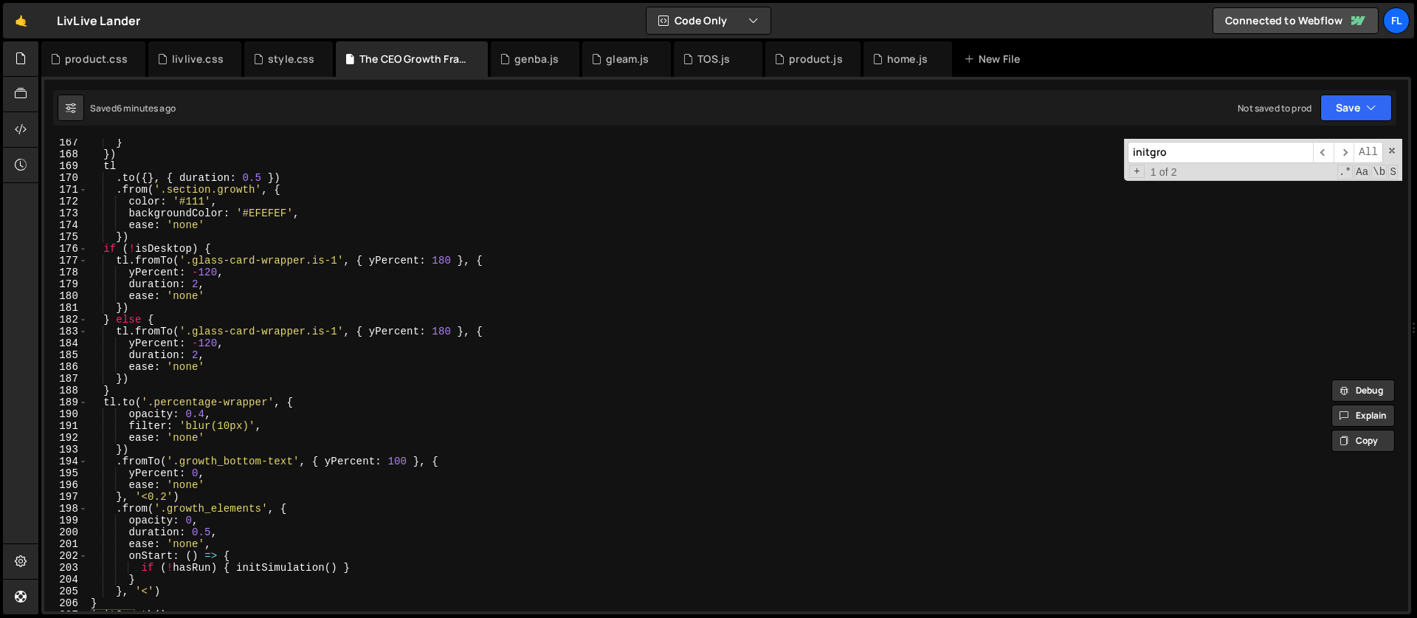
type input "initgro"
click at [225, 249] on div "} }) tl . to ({ } , { duration : 0.5 }) . from ( '.section.growth' , { color : …" at bounding box center [745, 384] width 1314 height 496
click at [338, 331] on div "} }) tl . to ({ } , { duration : 0.5 }) . from ( '.section.growth' , { color : …" at bounding box center [745, 384] width 1314 height 496
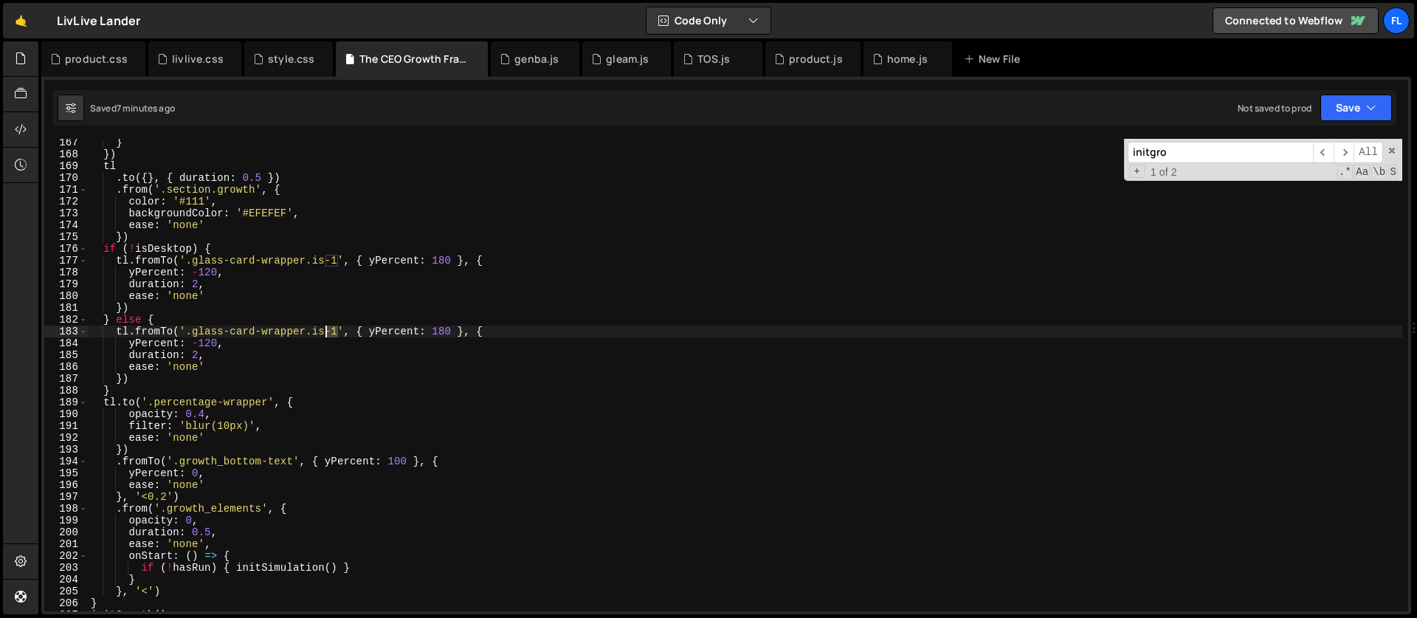
drag, startPoint x: 339, startPoint y: 329, endPoint x: 326, endPoint y: 329, distance: 12.5
click at [326, 329] on div "} }) tl . to ({ } , { duration : 0.5 }) . from ( '.section.growth' , { color : …" at bounding box center [745, 384] width 1314 height 496
drag, startPoint x: 308, startPoint y: 330, endPoint x: 194, endPoint y: 331, distance: 113.6
click at [194, 331] on div "} }) tl . to ({ } , { duration : 0.5 }) . from ( '.section.growth' , { color : …" at bounding box center [745, 384] width 1314 height 496
paste textarea "1"
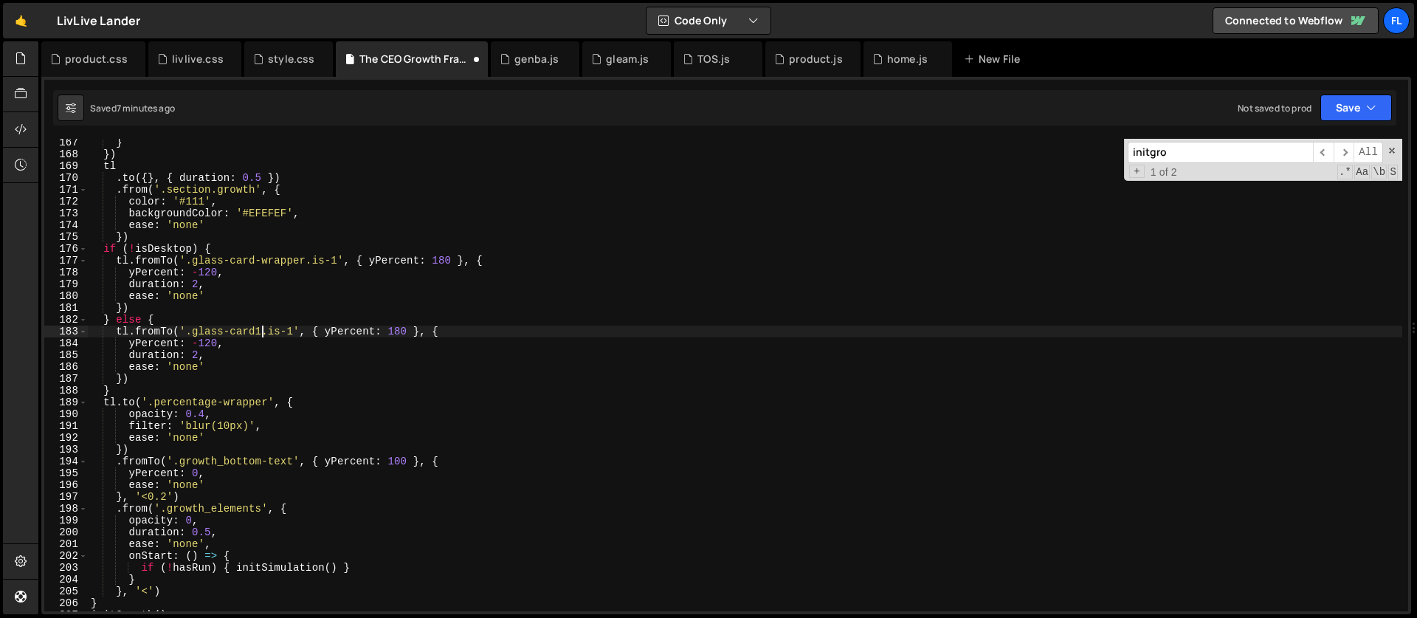
click at [402, 328] on div "} }) tl . to ({ } , { duration : 0.5 }) . from ( '.section.growth' , { color : …" at bounding box center [745, 384] width 1314 height 496
click at [356, 330] on div "} }) tl . to ({ } , { duration : 0.5 }) . from ( '.section.growth' , { color : …" at bounding box center [745, 384] width 1314 height 496
click at [359, 325] on div "} }) tl . to ({ } , { duration : 0.5 }) . from ( '.section.growth' , { color : …" at bounding box center [745, 384] width 1314 height 496
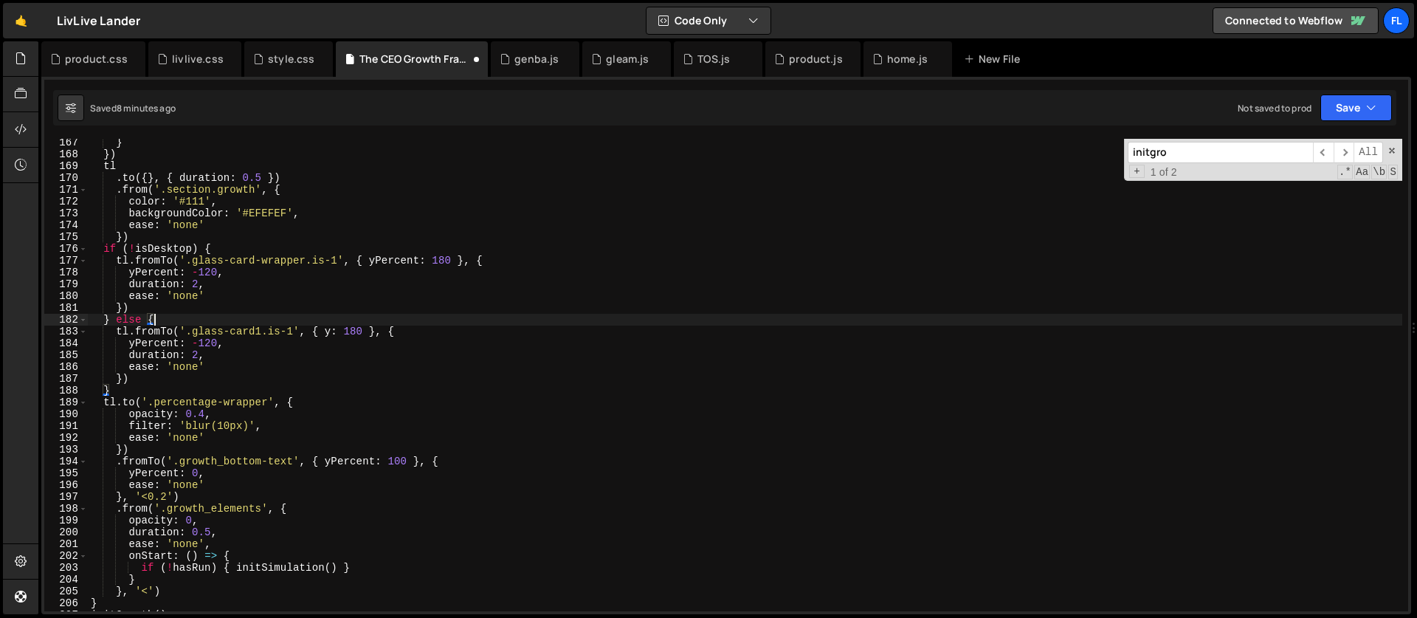
scroll to position [0, 4]
click at [360, 328] on div "} }) tl . to ({ } , { duration : 0.5 }) . from ( '.section.growth' , { color : …" at bounding box center [745, 384] width 1314 height 496
click at [218, 344] on div "} }) tl . to ({ } , { duration : 0.5 }) . from ( '.section.growth' , { color : …" at bounding box center [745, 384] width 1314 height 496
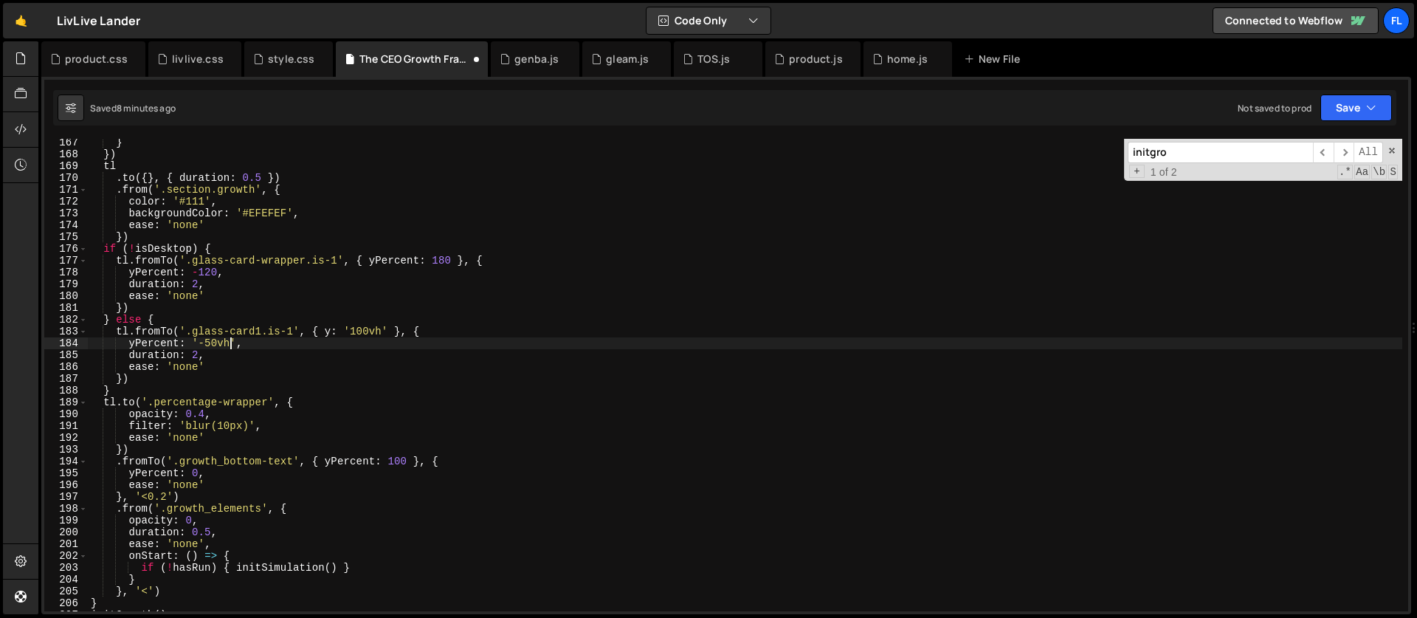
click at [145, 340] on div "} }) tl . to ({ } , { duration : 0.5 }) . from ( '.section.growth' , { color : …" at bounding box center [745, 384] width 1314 height 496
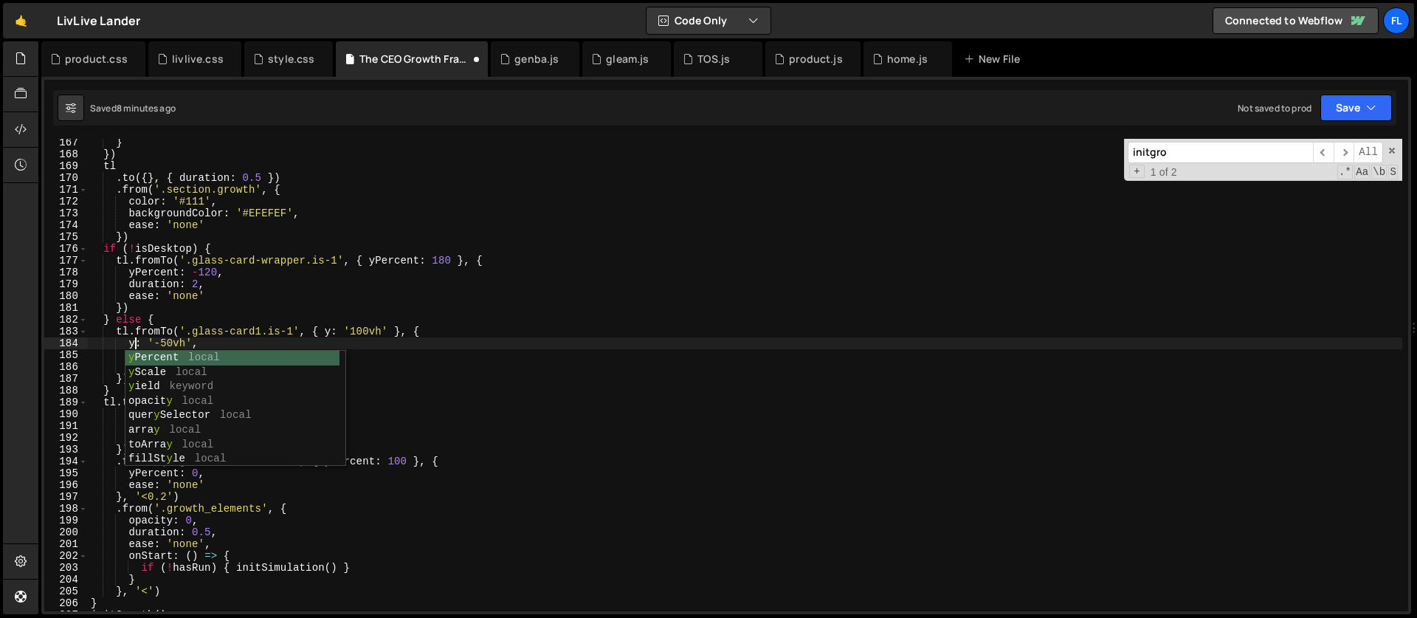
click at [198, 314] on div "} }) tl . to ({ } , { duration : 0.5 }) . from ( '.section.growth' , { color : …" at bounding box center [745, 384] width 1314 height 496
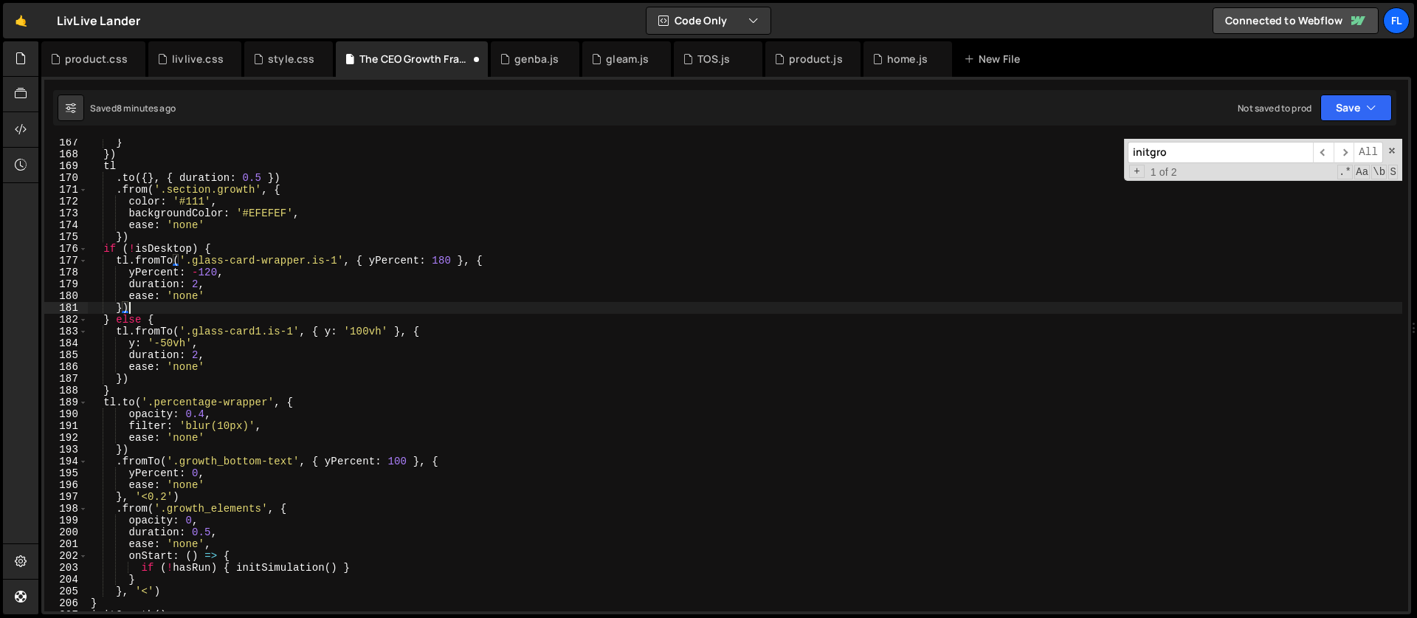
scroll to position [0, 2]
click at [199, 350] on div "} }) tl . to ({ } , { duration : 0.5 }) . from ( '.section.growth' , { color : …" at bounding box center [745, 384] width 1314 height 496
click at [213, 359] on div "} }) tl . to ({ } , { duration : 0.5 }) . from ( '.section.growth' , { color : …" at bounding box center [745, 384] width 1314 height 496
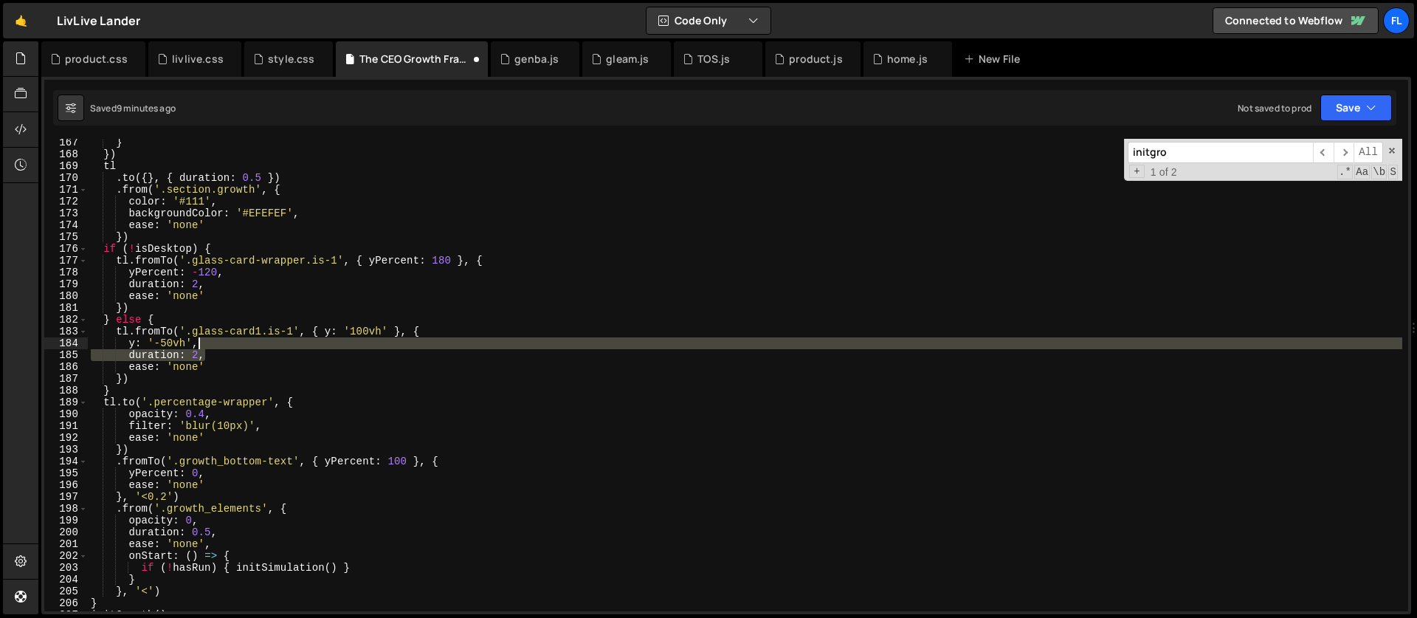
drag, startPoint x: 212, startPoint y: 357, endPoint x: 212, endPoint y: 347, distance: 10.3
click at [212, 347] on div "} }) tl . to ({ } , { duration : 0.5 }) . from ( '.section.growth' , { color : …" at bounding box center [745, 384] width 1314 height 496
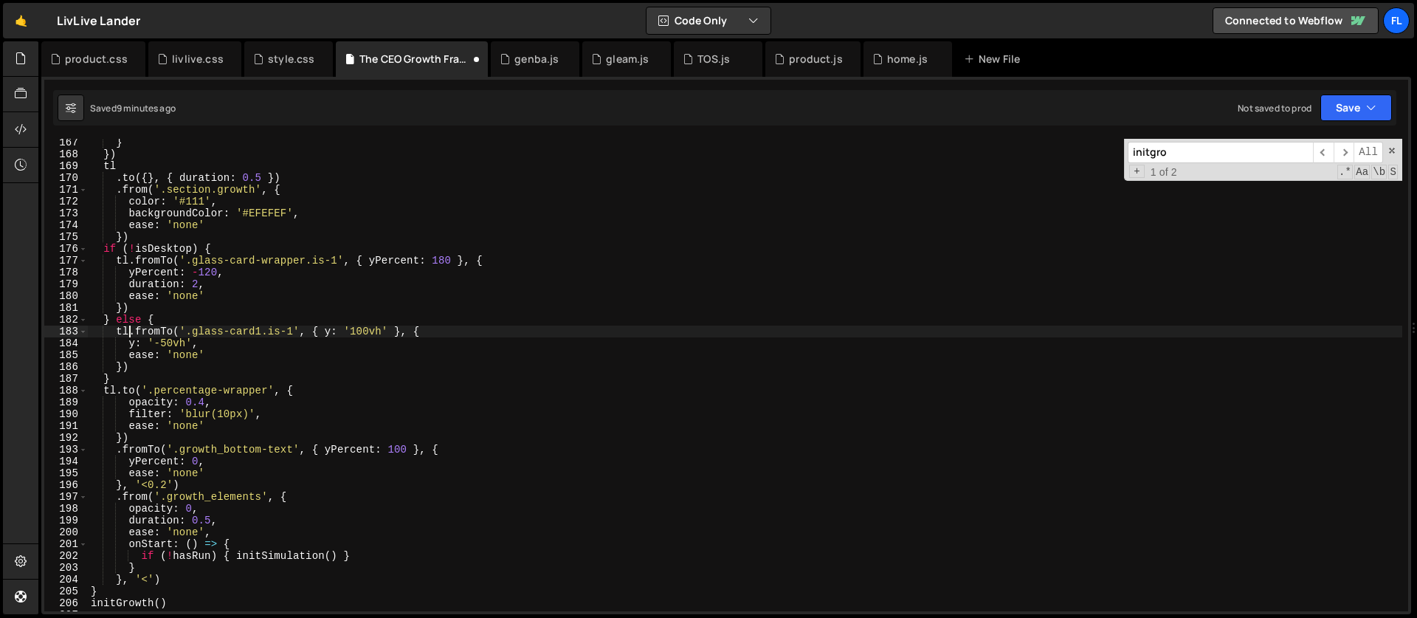
click at [128, 332] on div "} }) tl . to ({ } , { duration : 0.5 }) . from ( '.section.growth' , { color : …" at bounding box center [745, 384] width 1314 height 496
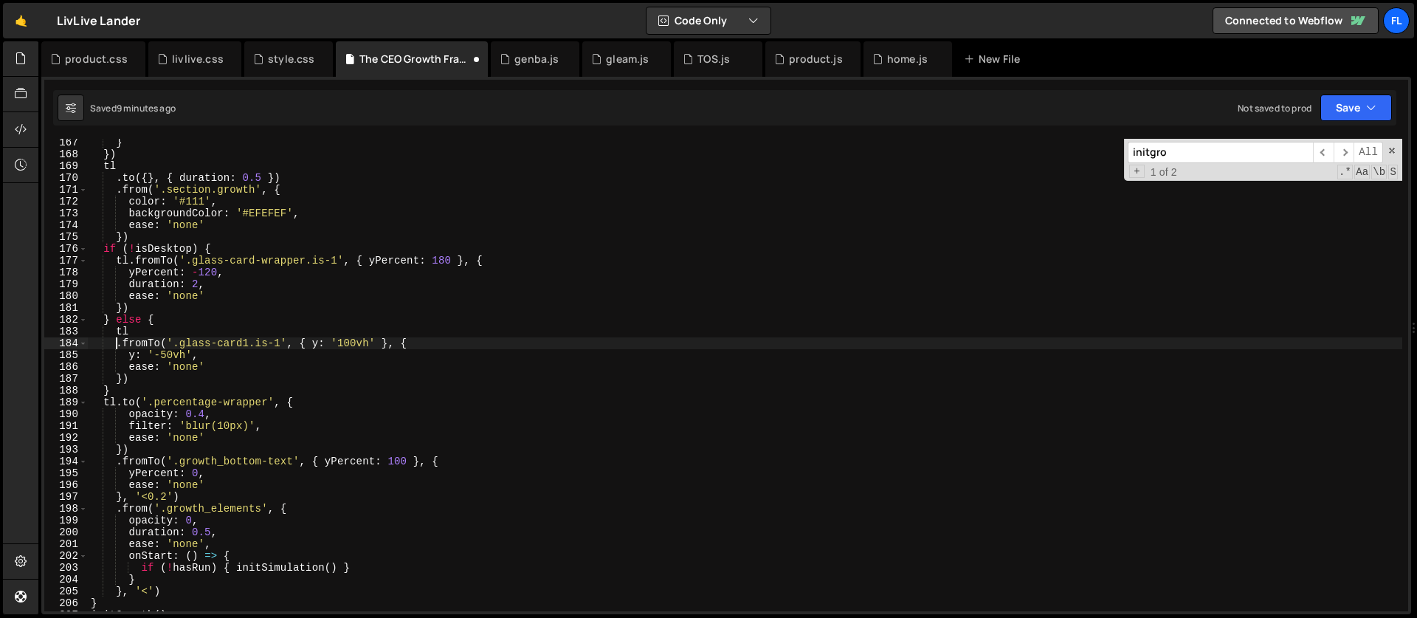
click at [427, 344] on div "} }) tl . to ({ } , { duration : 0.5 }) . from ( '.section.growth' , { color : …" at bounding box center [745, 384] width 1314 height 496
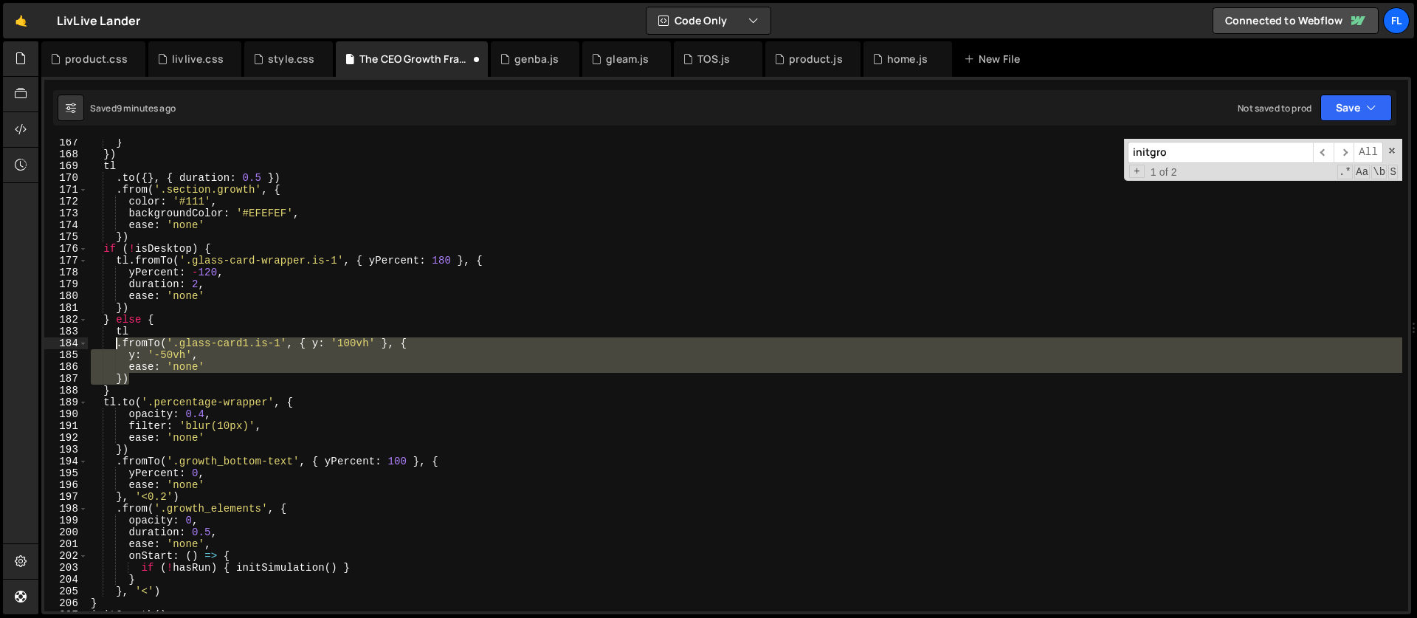
drag, startPoint x: 139, startPoint y: 380, endPoint x: 114, endPoint y: 349, distance: 39.4
click at [114, 349] on div "} }) tl . to ({ } , { duration : 0.5 }) . from ( '.section.growth' , { color : …" at bounding box center [745, 384] width 1314 height 496
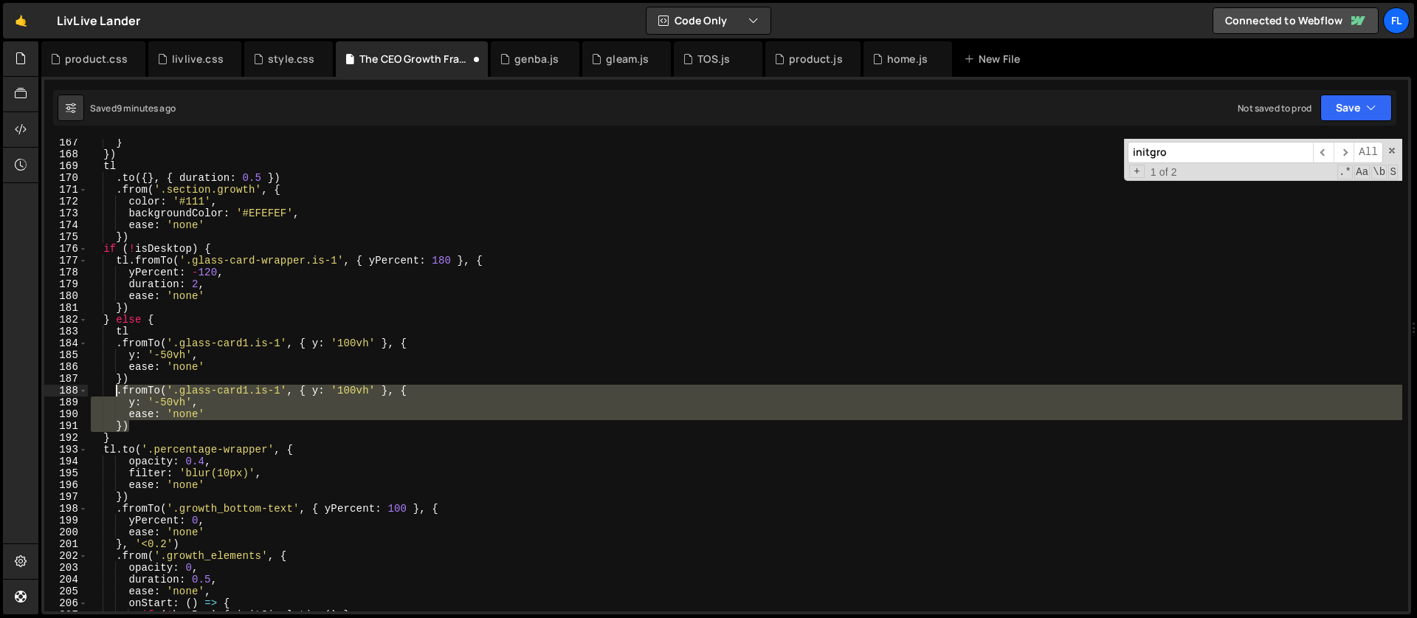
click at [270, 388] on div "} }) tl . to ({ } , { duration : 0.5 }) . from ( '.section.growth' , { color : …" at bounding box center [745, 375] width 1314 height 472
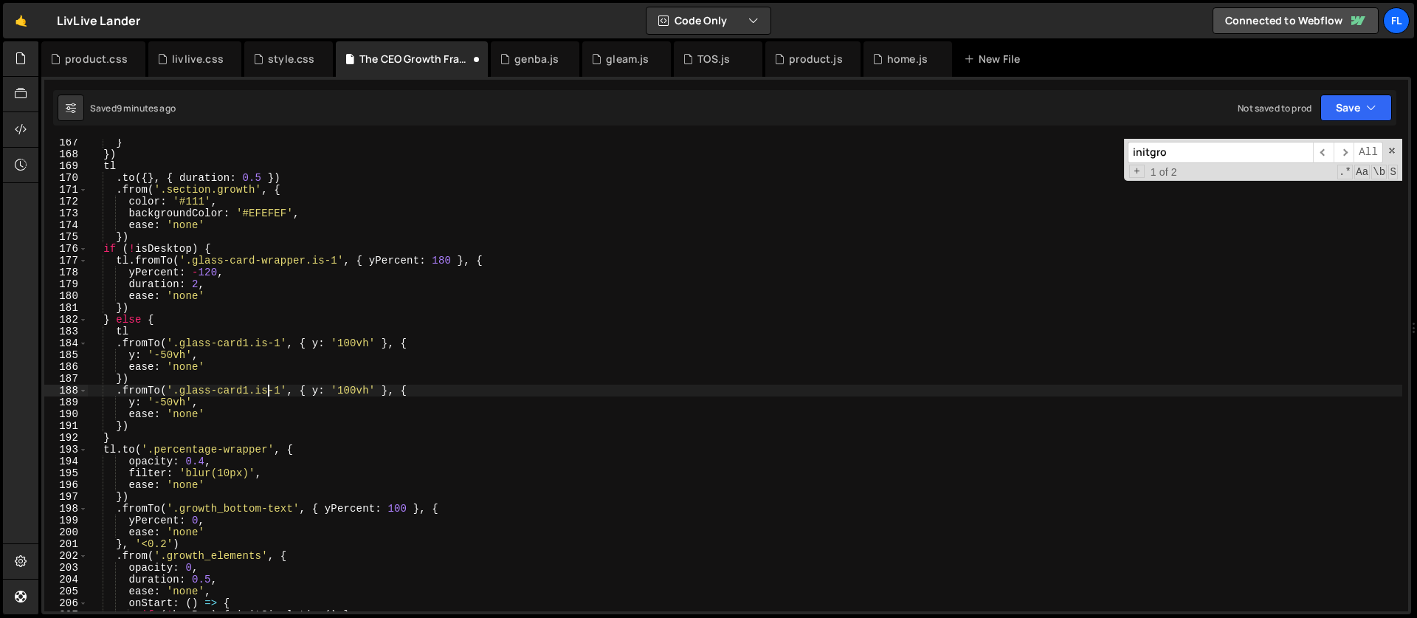
click at [248, 386] on div "} }) tl . to ({ } , { duration : 0.5 }) . from ( '.section.growth' , { color : …" at bounding box center [745, 384] width 1314 height 496
click at [299, 384] on div "} }) tl . to ({ } , { duration : 0.5 }) . from ( '.section.growth' , { color : …" at bounding box center [745, 384] width 1314 height 496
click at [350, 390] on div "} }) tl . to ({ } , { duration : 0.5 }) . from ( '.section.growth' , { color : …" at bounding box center [745, 384] width 1314 height 496
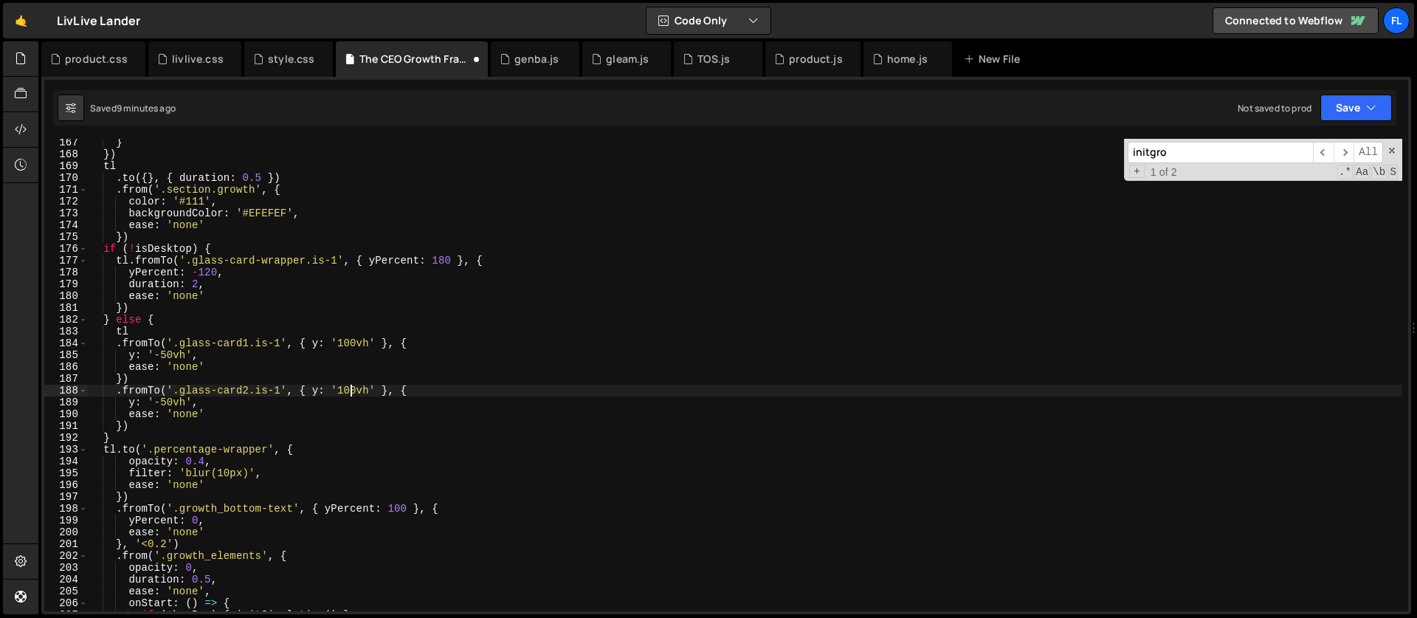
scroll to position [0, 18]
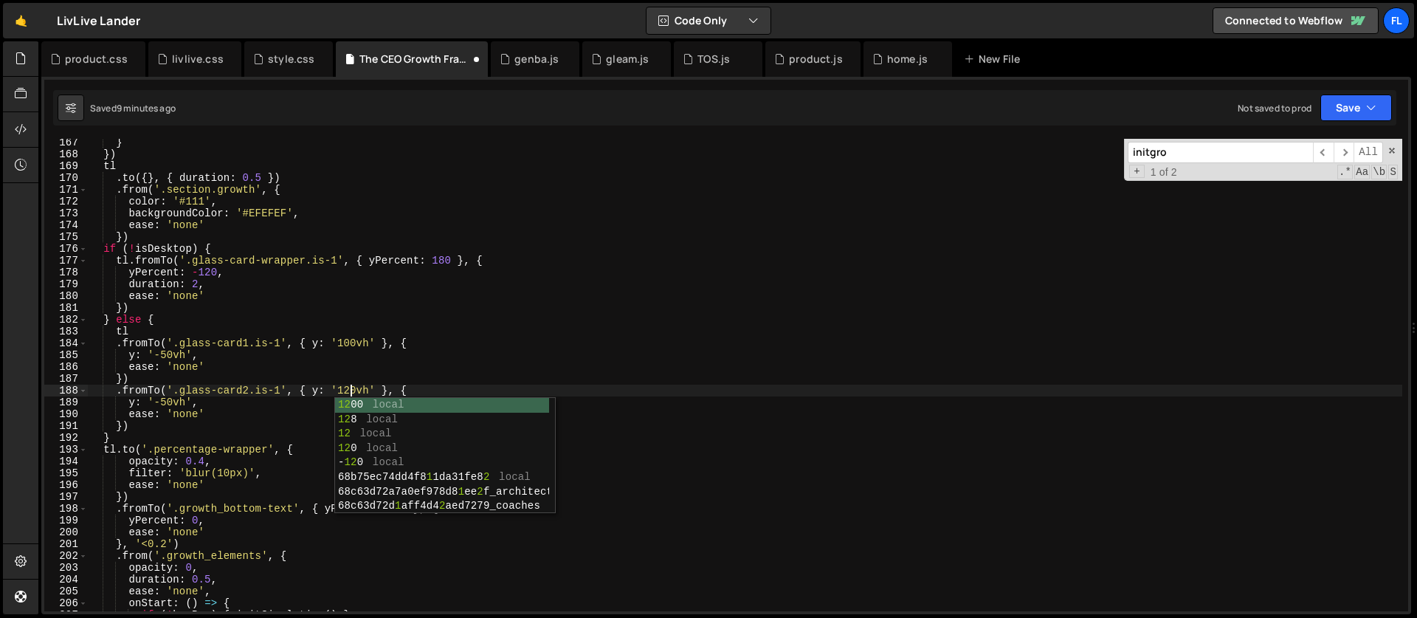
click at [167, 404] on div "} }) tl . to ({ } , { duration : 0.5 }) . from ( '.section.growth' , { color : …" at bounding box center [745, 384] width 1314 height 496
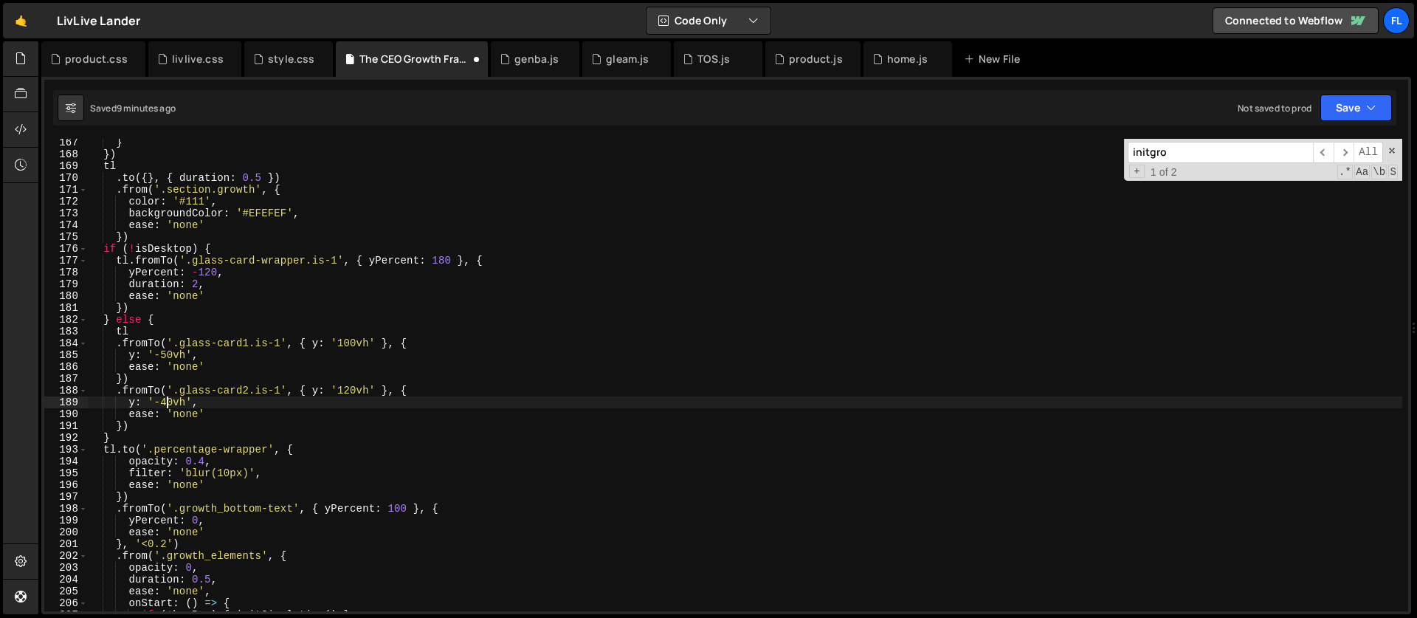
scroll to position [0, 6]
click at [121, 425] on div "} }) tl . to ({ } , { duration : 0.5 }) . from ( '.section.growth' , { color : …" at bounding box center [745, 384] width 1314 height 496
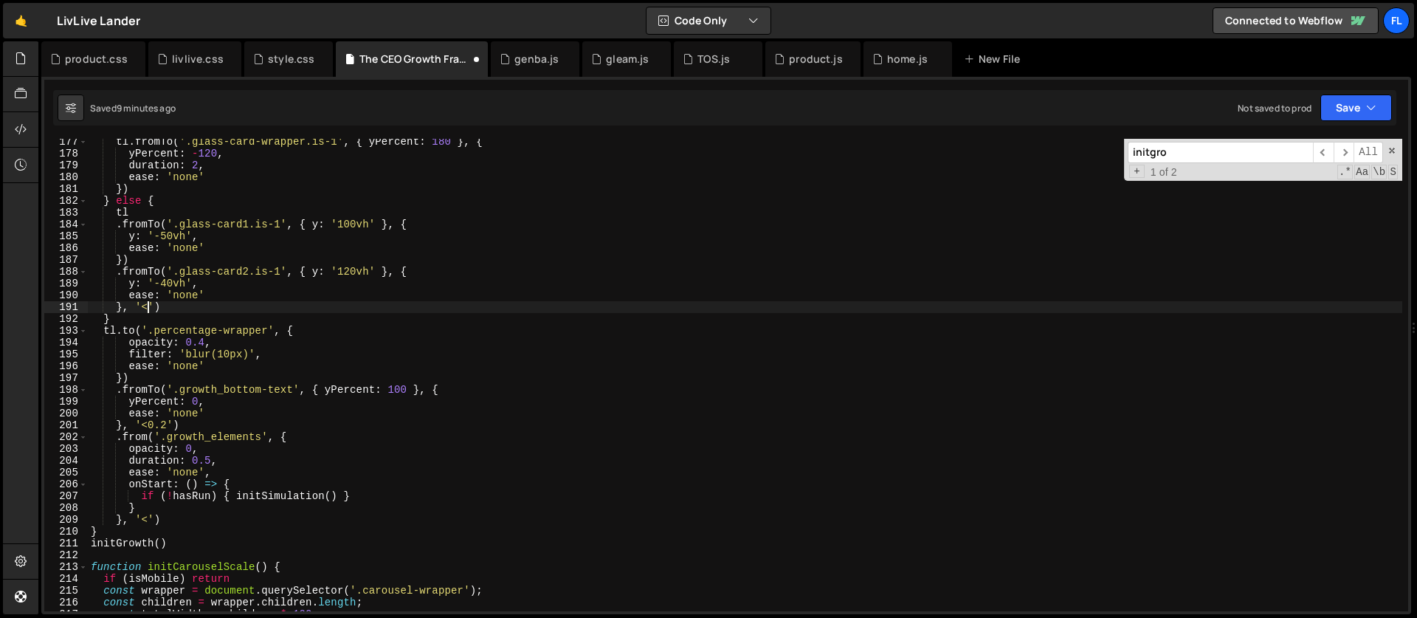
scroll to position [2081, 0]
click at [165, 306] on div "tl . fromTo ( '.glass-card-wrapper.is-1' , { yPercent : 180 } , { yPercent : - …" at bounding box center [745, 384] width 1314 height 496
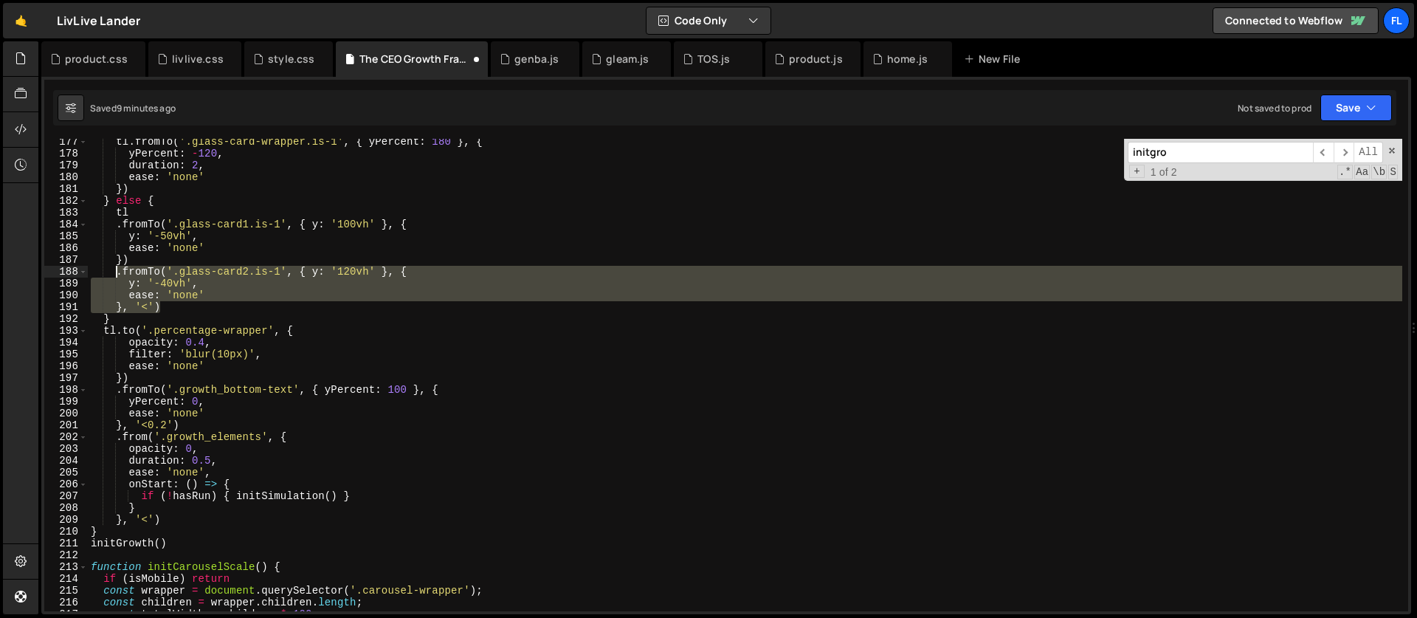
drag, startPoint x: 165, startPoint y: 306, endPoint x: 114, endPoint y: 274, distance: 59.4
click at [114, 274] on div "tl . fromTo ( '.glass-card-wrapper.is-1' , { yPercent : 180 } , { yPercent : - …" at bounding box center [745, 384] width 1314 height 496
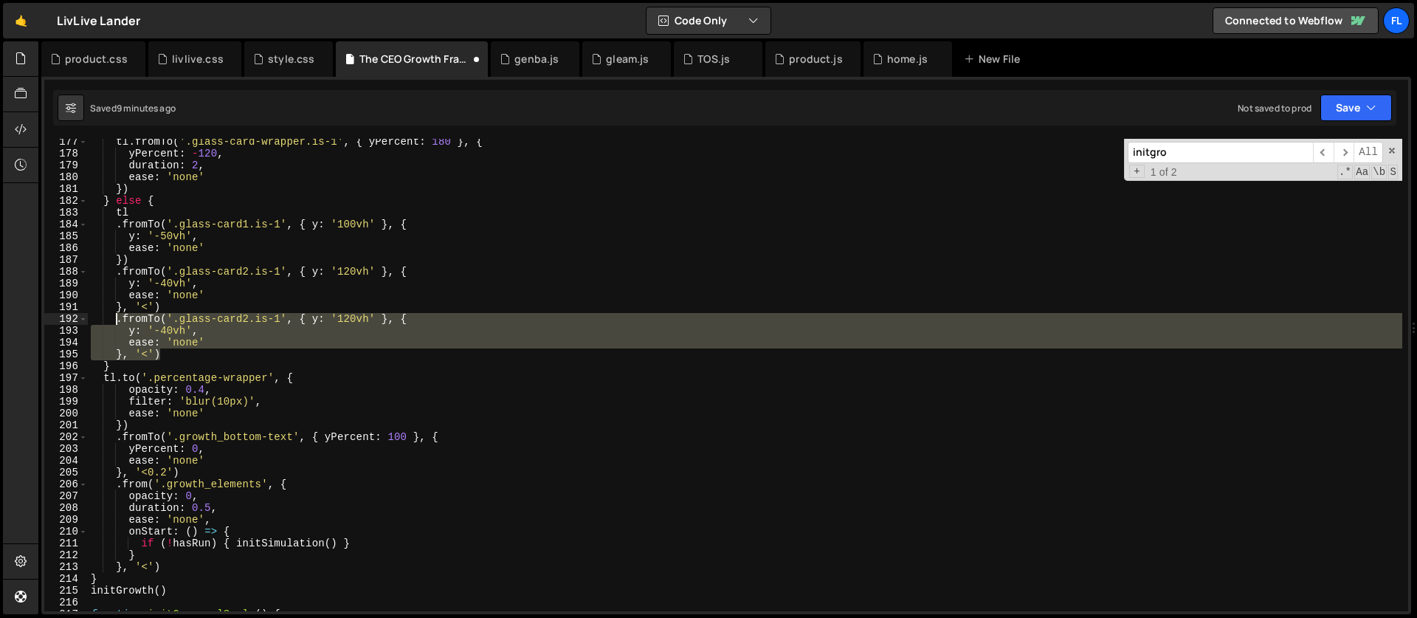
click at [258, 319] on div "tl . fromTo ( '.glass-card-wrapper.is-1' , { yPercent : 180 } , { yPercent : - …" at bounding box center [745, 375] width 1314 height 472
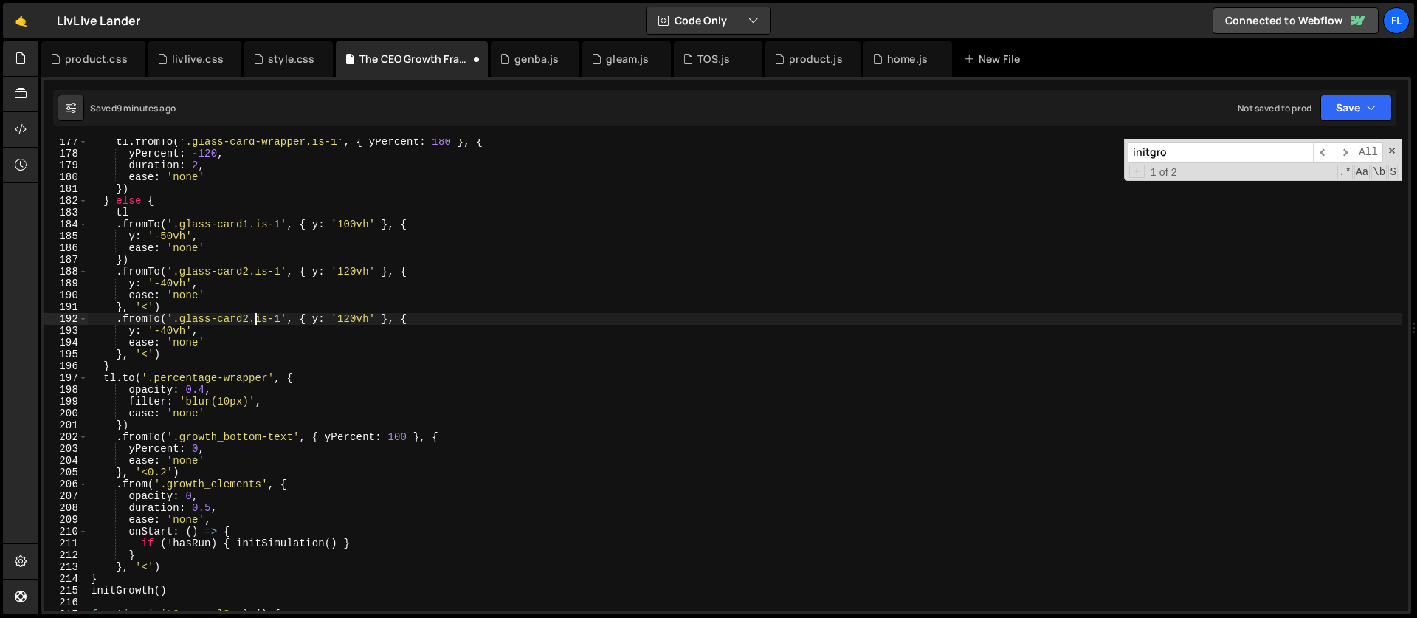
click at [248, 319] on div "tl . fromTo ( '.glass-card-wrapper.is-1' , { yPercent : 180 } , { yPercent : - …" at bounding box center [745, 384] width 1314 height 496
click at [282, 318] on div "tl . fromTo ( '.glass-card-wrapper.is-1' , { yPercent : 180 } , { yPercent : - …" at bounding box center [745, 384] width 1314 height 496
click at [350, 317] on div "tl . fromTo ( '.glass-card-wrapper.is-1' , { yPercent : 180 } , { yPercent : - …" at bounding box center [745, 384] width 1314 height 496
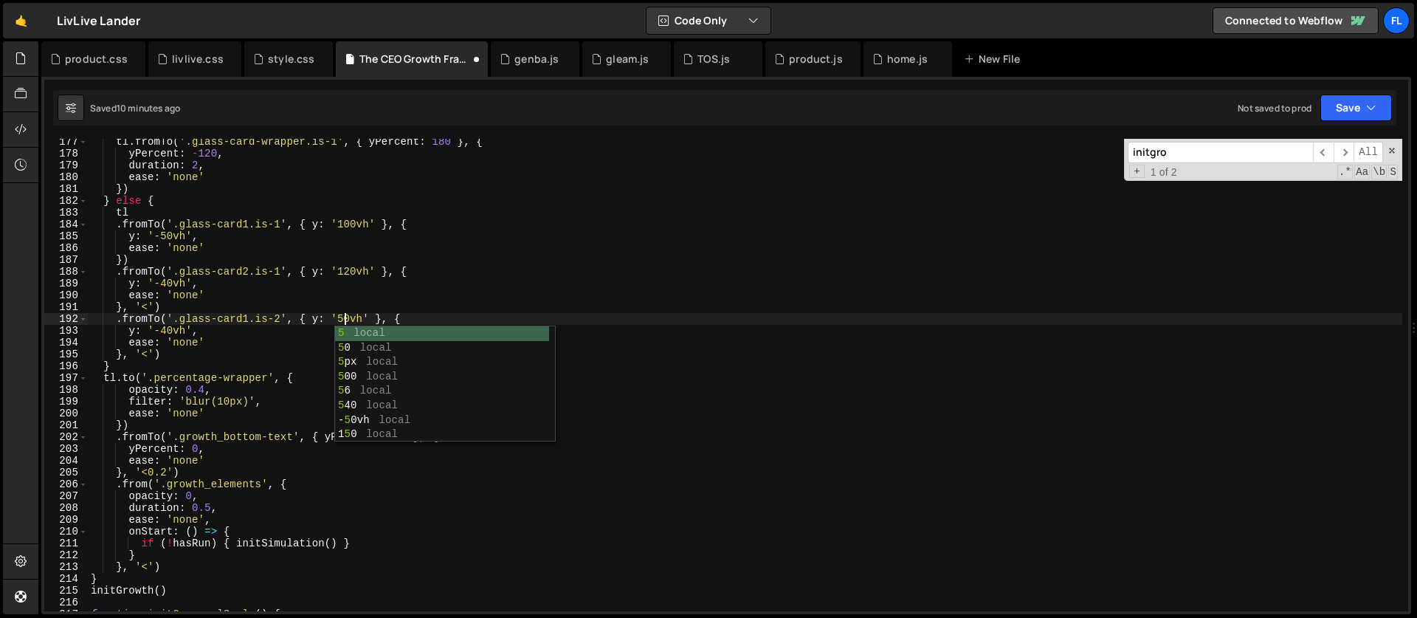
scroll to position [0, 18]
click at [167, 331] on div "tl . fromTo ( '.glass-card-wrapper.is-1' , { yPercent : 180 } , { yPercent : - …" at bounding box center [745, 384] width 1314 height 496
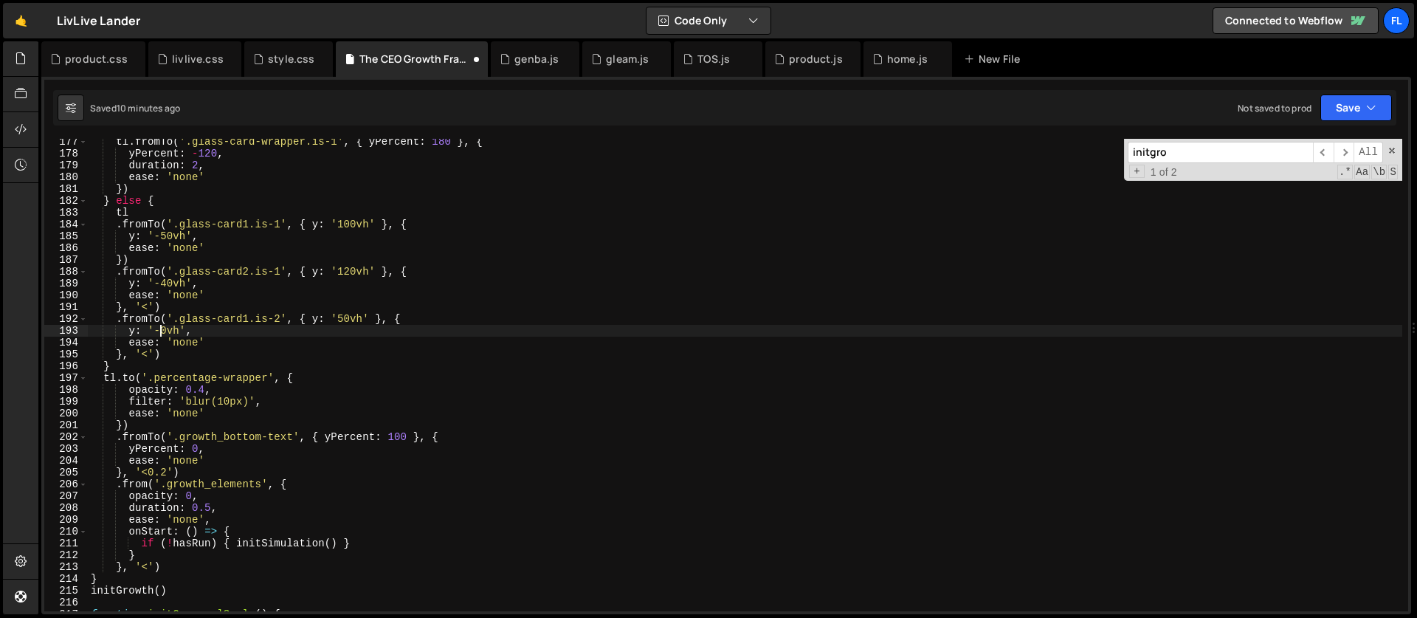
scroll to position [0, 6]
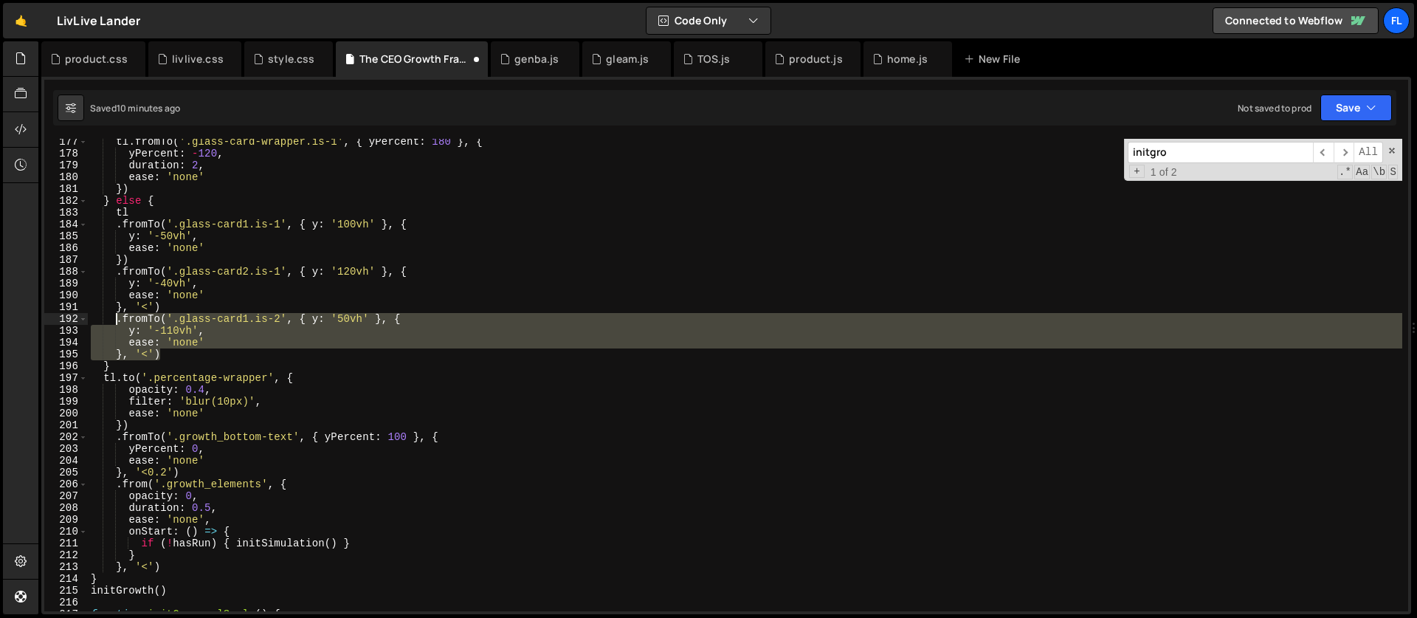
drag, startPoint x: 166, startPoint y: 353, endPoint x: 115, endPoint y: 322, distance: 59.6
click at [115, 322] on div "tl . fromTo ( '.glass-card-wrapper.is-1' , { yPercent : 180 } , { yPercent : - …" at bounding box center [745, 384] width 1314 height 496
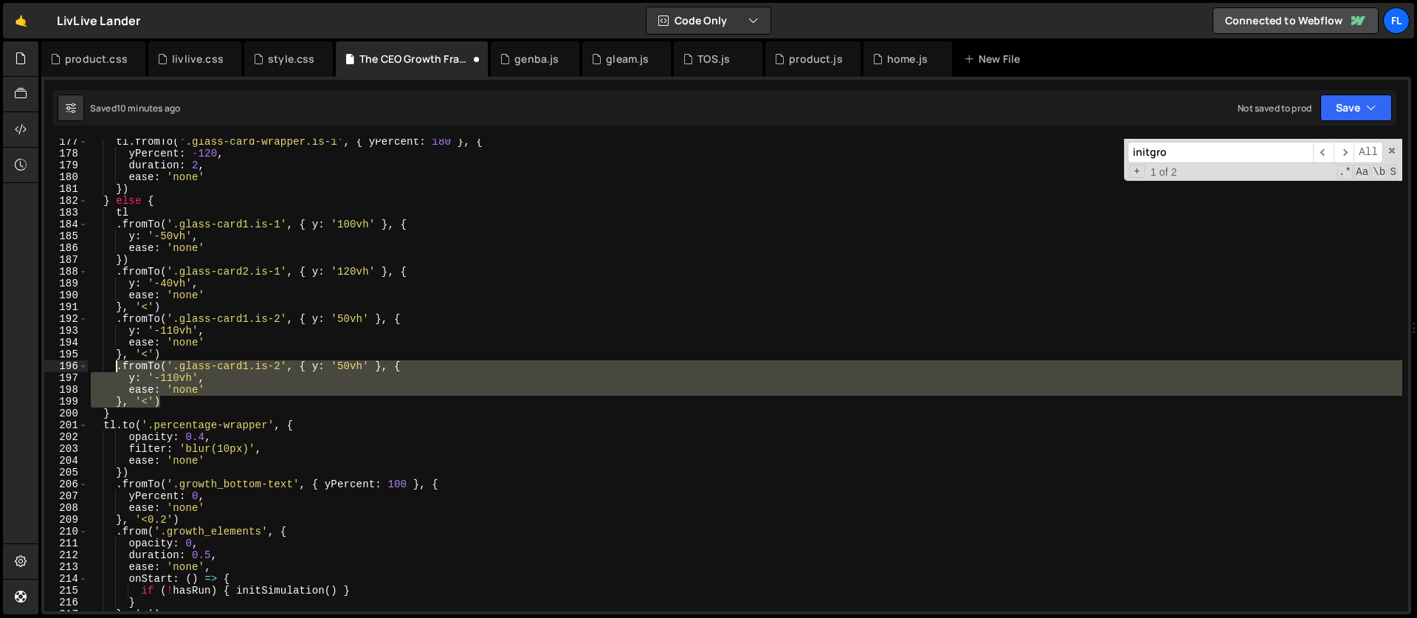
click at [339, 373] on div "tl . fromTo ( '.glass-card-wrapper.is-1' , { yPercent : 180 } , { yPercent : - …" at bounding box center [745, 375] width 1314 height 472
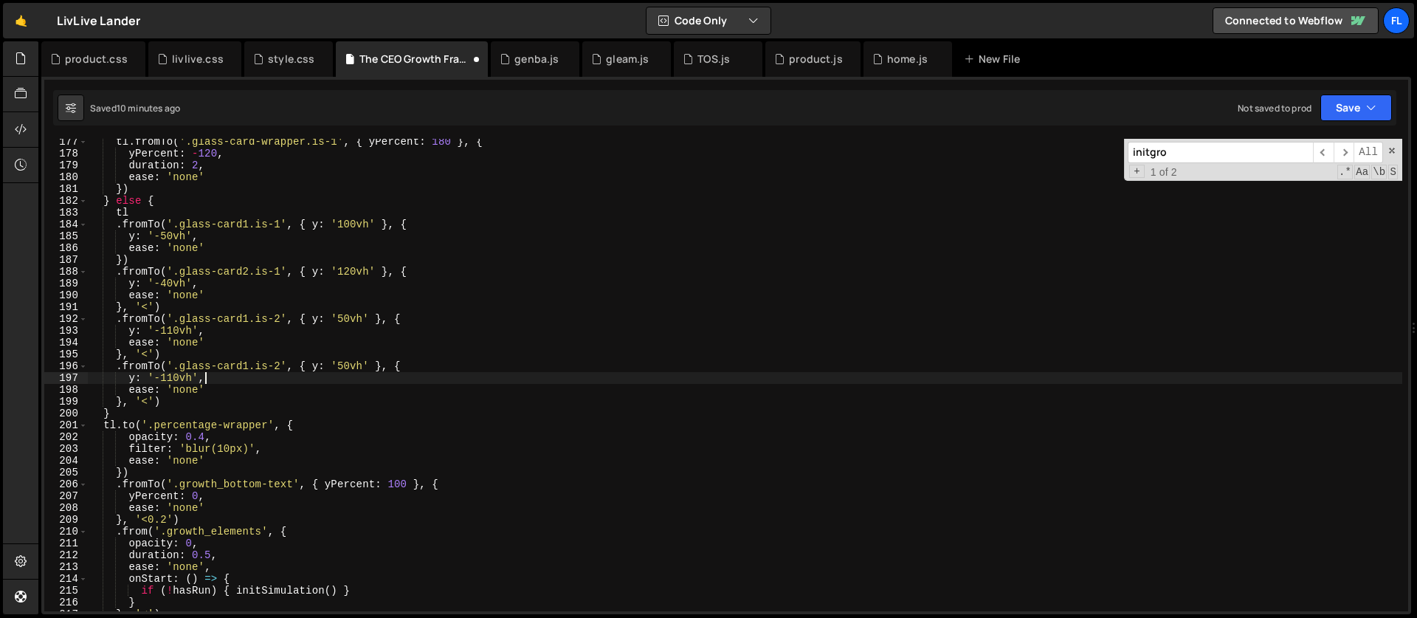
click at [343, 365] on div "tl . fromTo ( '.glass-card-wrapper.is-1' , { yPercent : 180 } , { yPercent : - …" at bounding box center [745, 384] width 1314 height 496
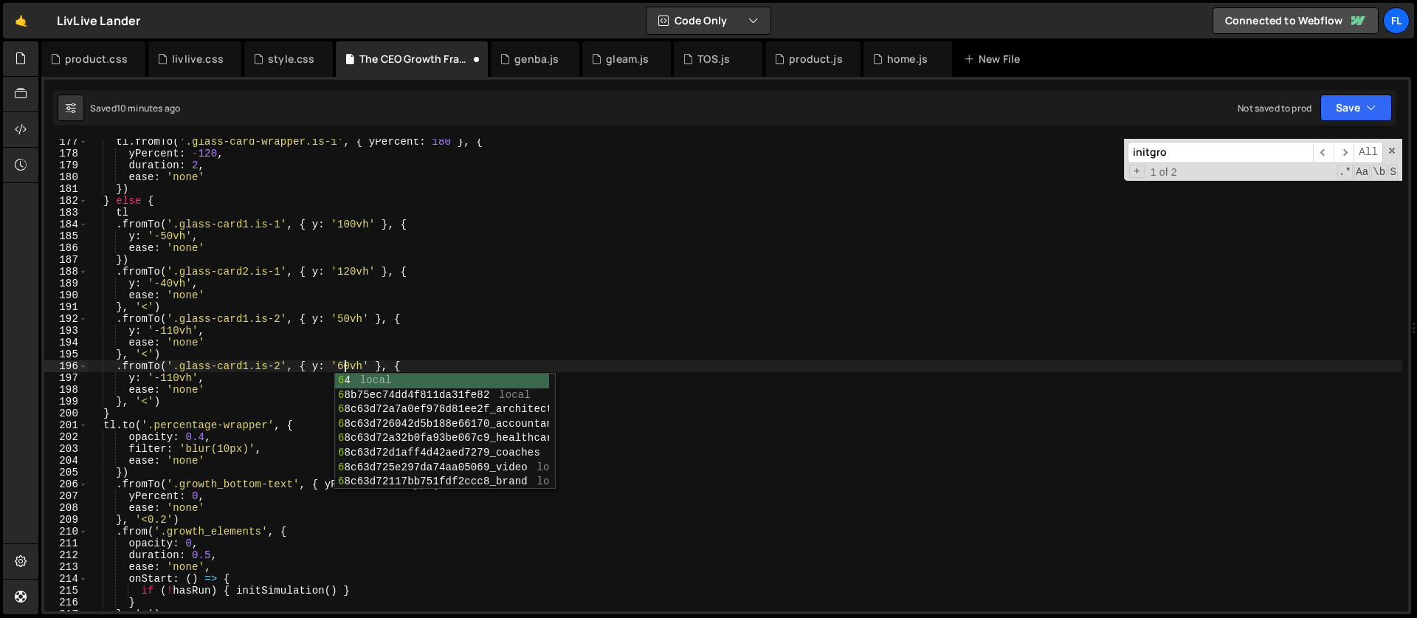
click at [280, 361] on div "tl . fromTo ( '.glass-card-wrapper.is-1' , { yPercent : 180 } , { yPercent : - …" at bounding box center [745, 384] width 1314 height 496
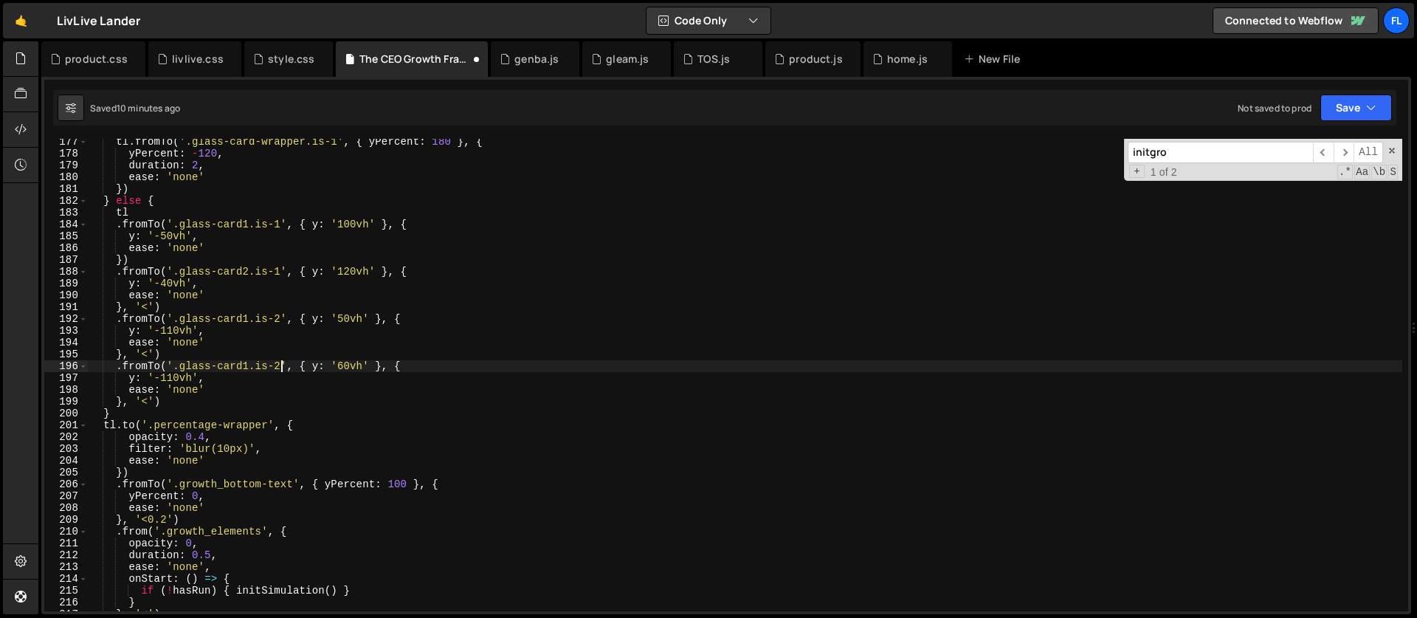
click at [344, 319] on div "tl . fromTo ( '.glass-card-wrapper.is-1' , { yPercent : 180 } , { yPercent : - …" at bounding box center [745, 384] width 1314 height 496
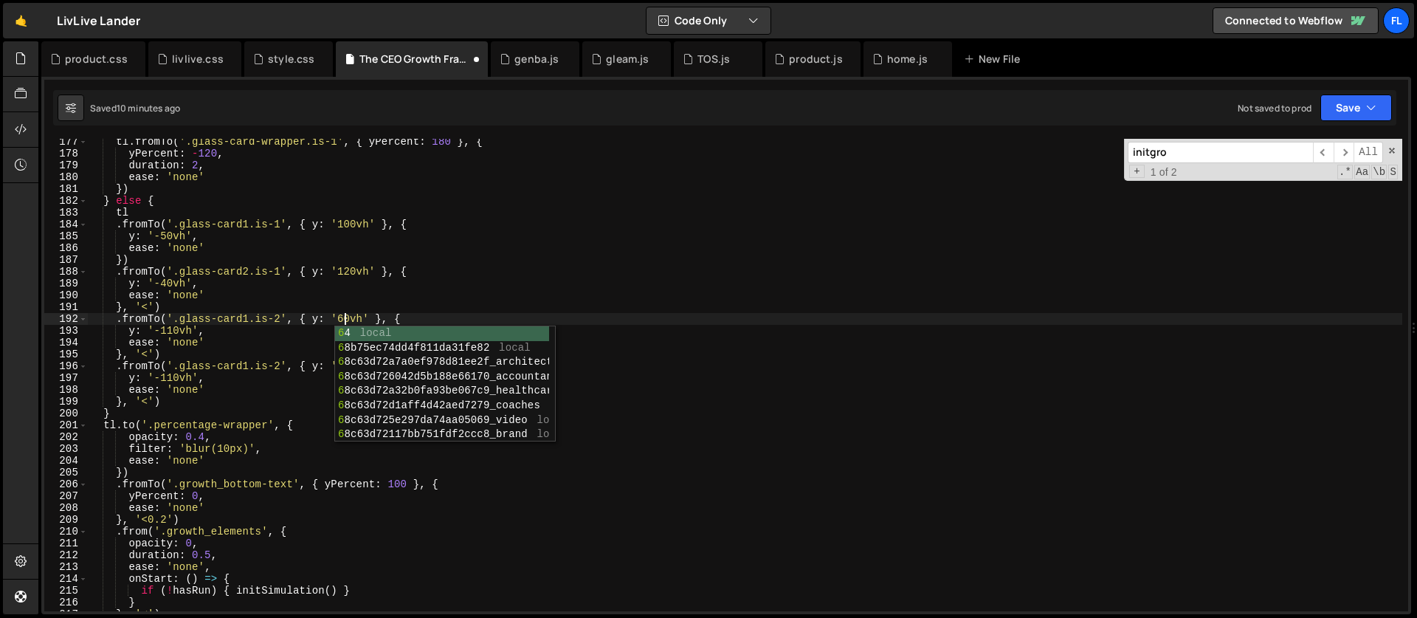
click at [290, 371] on div "tl . fromTo ( '.glass-card-wrapper.is-1' , { yPercent : 180 } , { yPercent : - …" at bounding box center [745, 384] width 1314 height 496
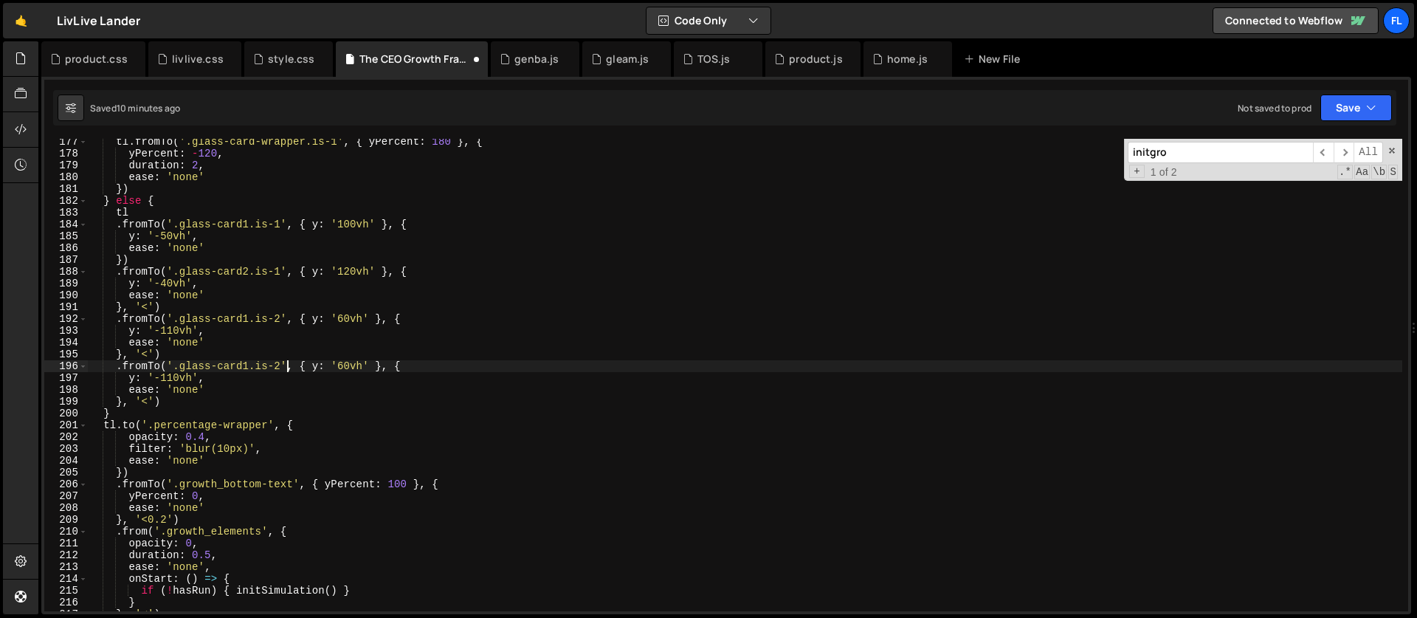
click at [346, 367] on div "tl . fromTo ( '.glass-card-wrapper.is-1' , { yPercent : 180 } , { yPercent : - …" at bounding box center [745, 384] width 1314 height 496
click at [172, 330] on div "tl . fromTo ( '.glass-card-wrapper.is-1' , { yPercent : 180 } , { yPercent : - …" at bounding box center [745, 384] width 1314 height 496
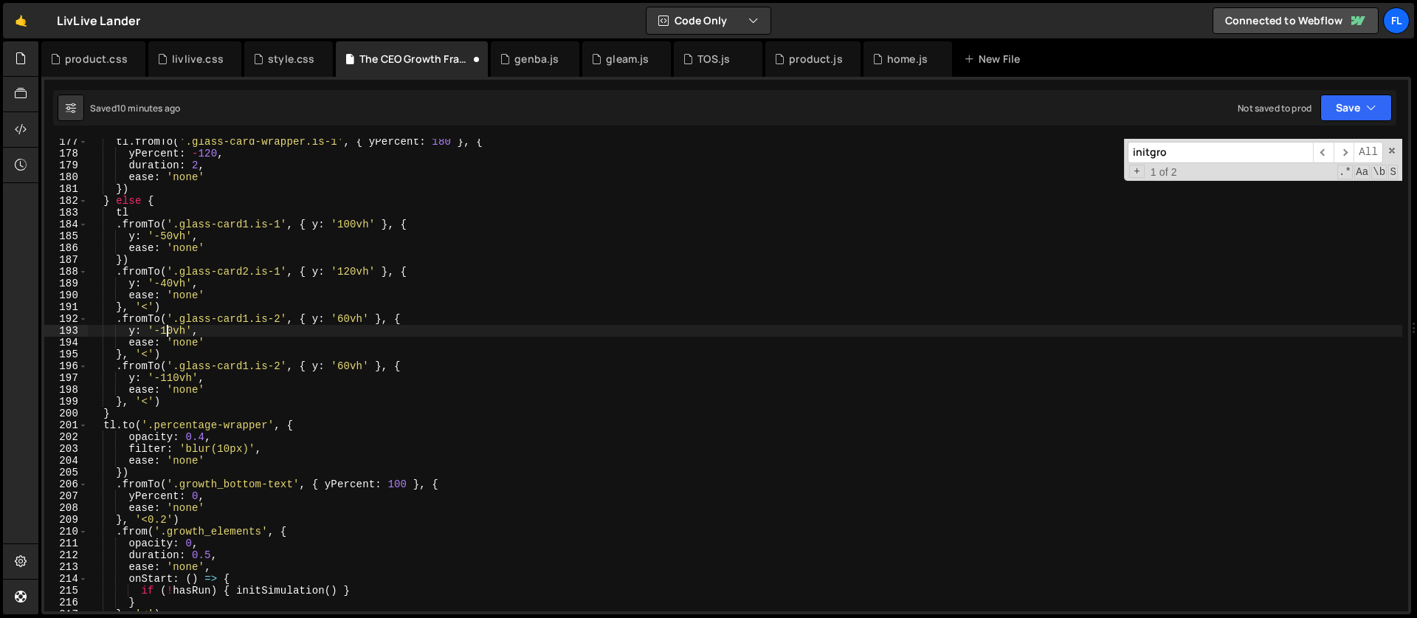
scroll to position [0, 6]
click at [188, 297] on div "tl . fromTo ( '.glass-card-wrapper.is-1' , { yPercent : 180 } , { yPercent : - …" at bounding box center [745, 384] width 1314 height 496
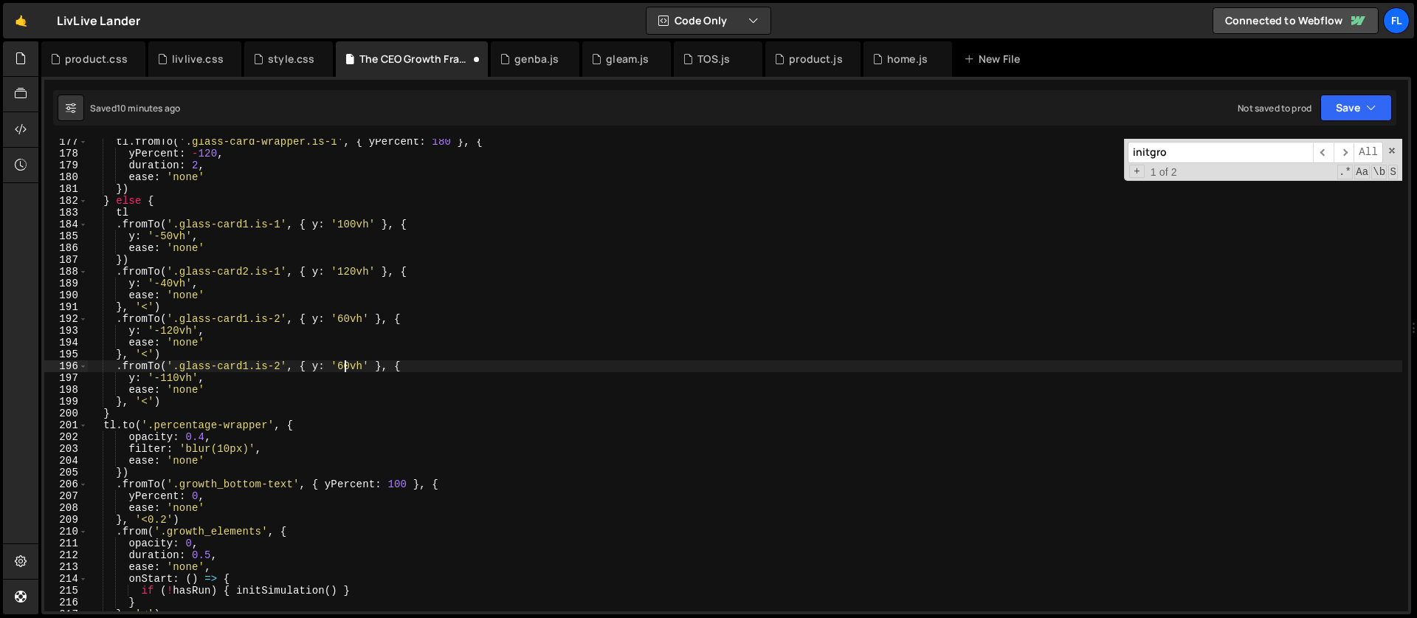
click at [342, 363] on div "tl . fromTo ( '.glass-card-wrapper.is-1' , { yPercent : 180 } , { yPercent : - …" at bounding box center [745, 384] width 1314 height 496
click at [172, 376] on div "tl . fromTo ( '.glass-card-wrapper.is-1' , { yPercent : 180 } , { yPercent : - …" at bounding box center [745, 384] width 1314 height 496
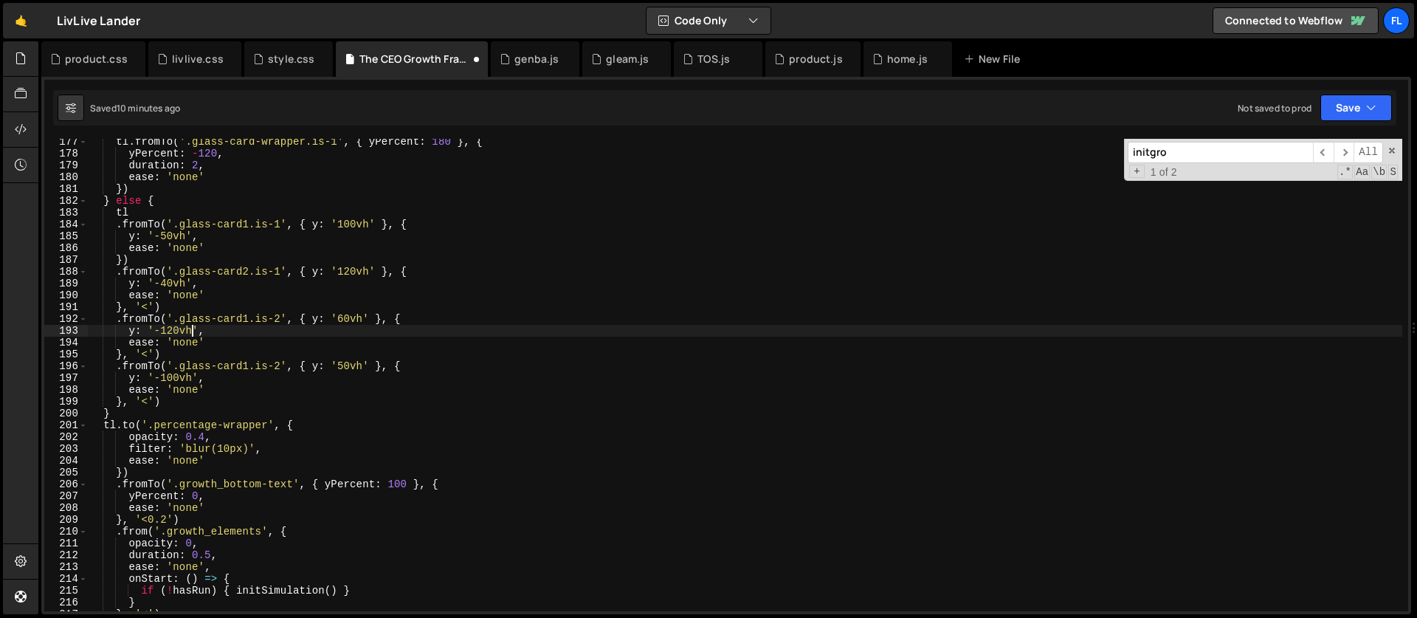
click at [193, 333] on div "tl . fromTo ( '.glass-card-wrapper.is-1' , { yPercent : 180 } , { yPercent : - …" at bounding box center [745, 384] width 1314 height 496
click at [260, 370] on div "tl . fromTo ( '.glass-card-wrapper.is-1' , { yPercent : 180 } , { yPercent : - …" at bounding box center [745, 384] width 1314 height 496
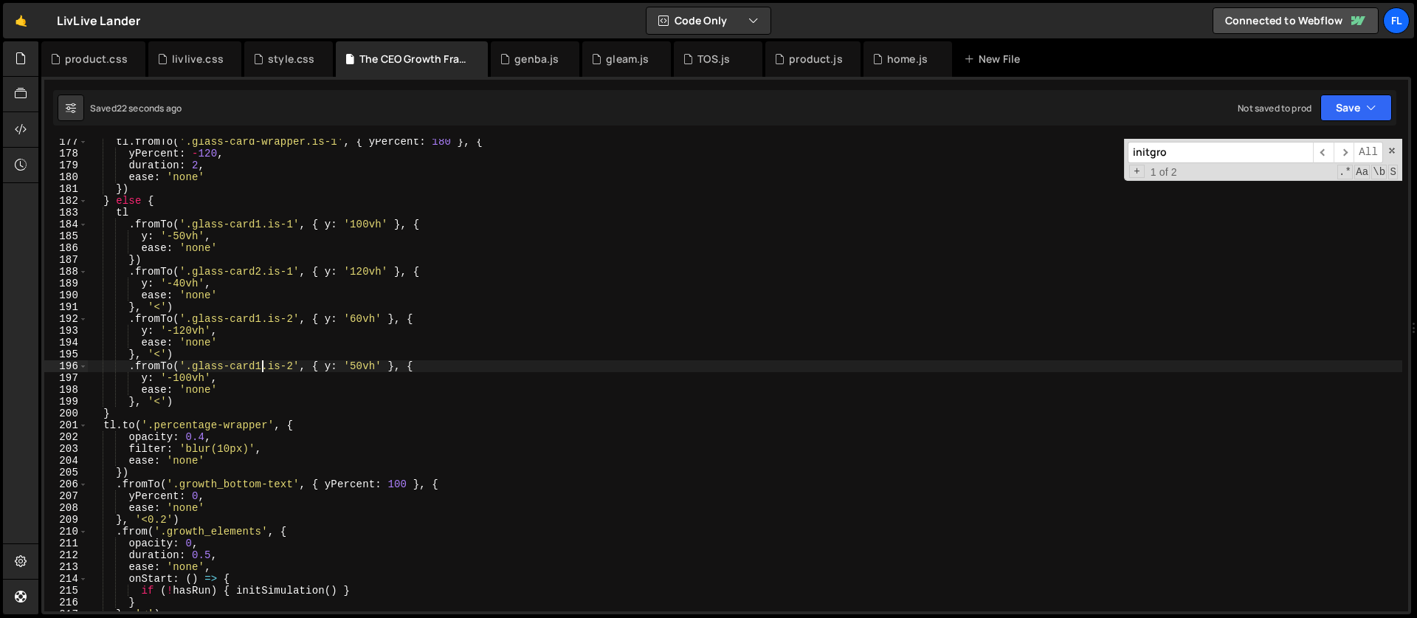
scroll to position [0, 12]
click at [204, 371] on div "tl . fromTo ( '.glass-card-wrapper.is-1' , { yPercent : 180 } , { yPercent : - …" at bounding box center [745, 384] width 1314 height 496
click at [162, 353] on div "tl . fromTo ( '.glass-card-wrapper.is-1' , { yPercent : 180 } , { yPercent : - …" at bounding box center [745, 384] width 1314 height 496
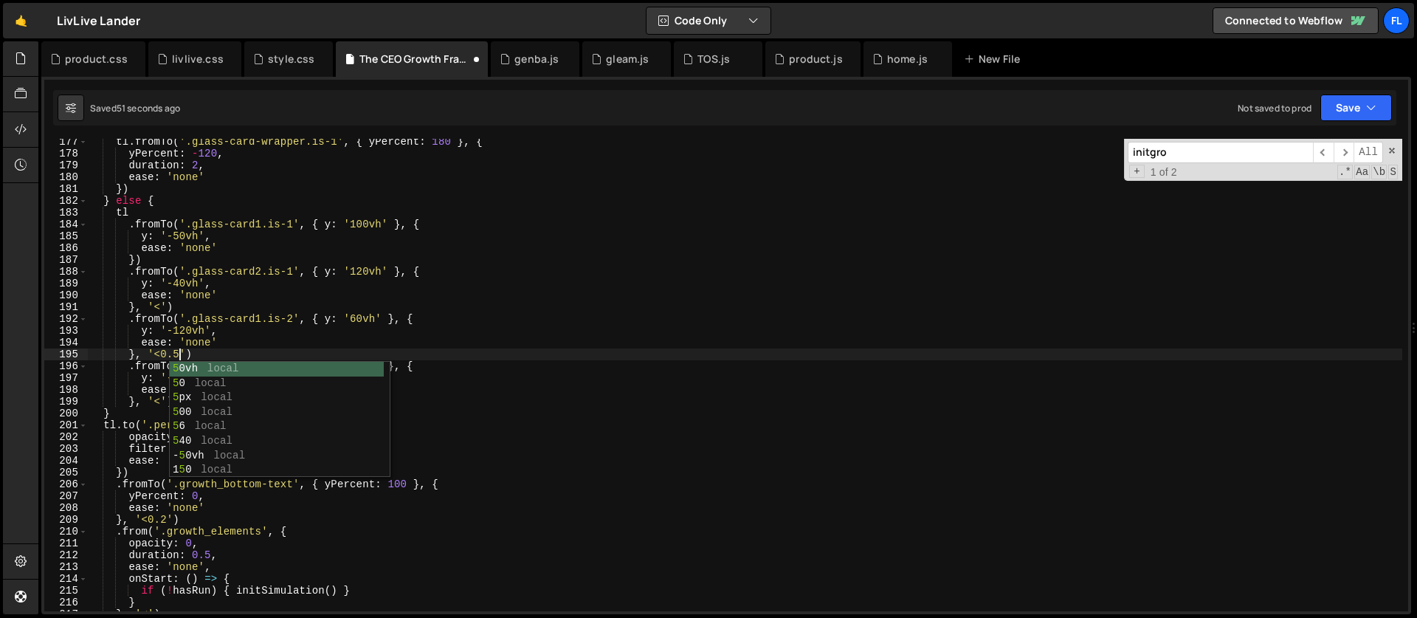
scroll to position [0, 6]
click at [143, 385] on div "tl . fromTo ( '.glass-card-wrapper.is-1' , { yPercent : 180 } , { yPercent : - …" at bounding box center [745, 384] width 1314 height 496
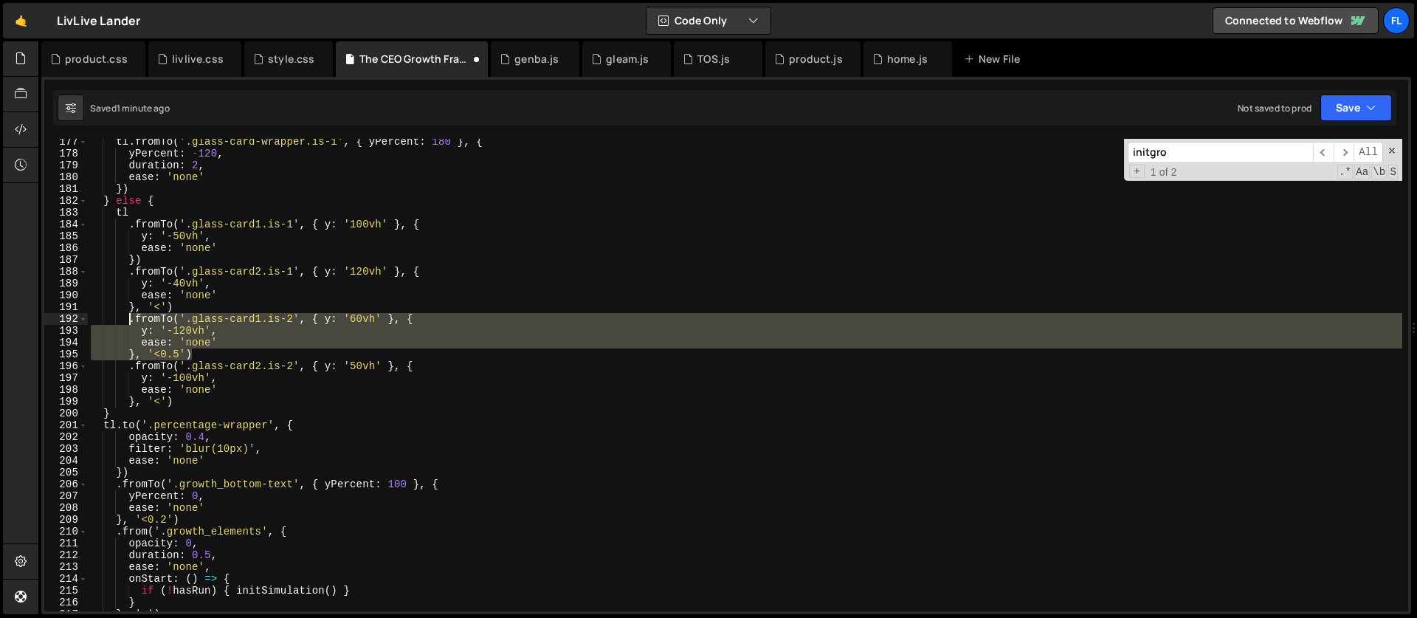
drag, startPoint x: 204, startPoint y: 350, endPoint x: 130, endPoint y: 322, distance: 79.9
click at [130, 322] on div "tl . fromTo ( '.glass-card-wrapper.is-1' , { yPercent : 180 } , { yPercent : - …" at bounding box center [745, 384] width 1314 height 496
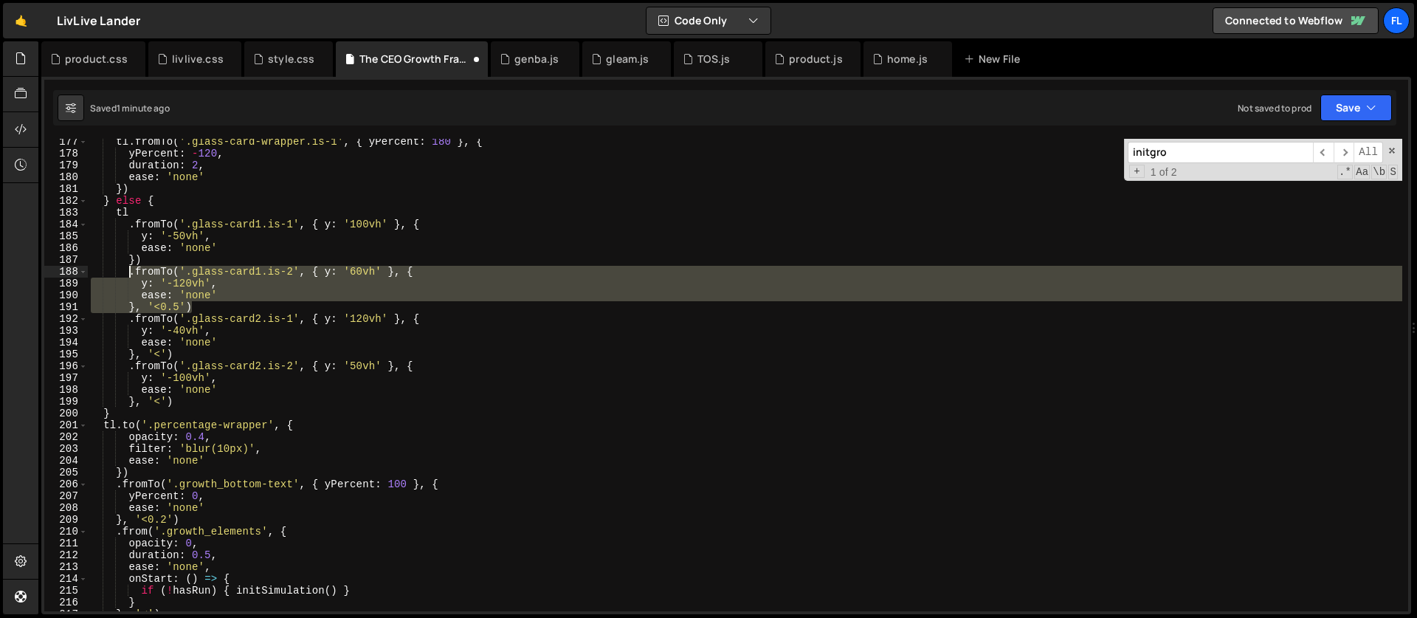
click at [136, 260] on div "tl . fromTo ( '.glass-card-wrapper.is-1' , { yPercent : 180 } , { yPercent : - …" at bounding box center [745, 384] width 1314 height 496
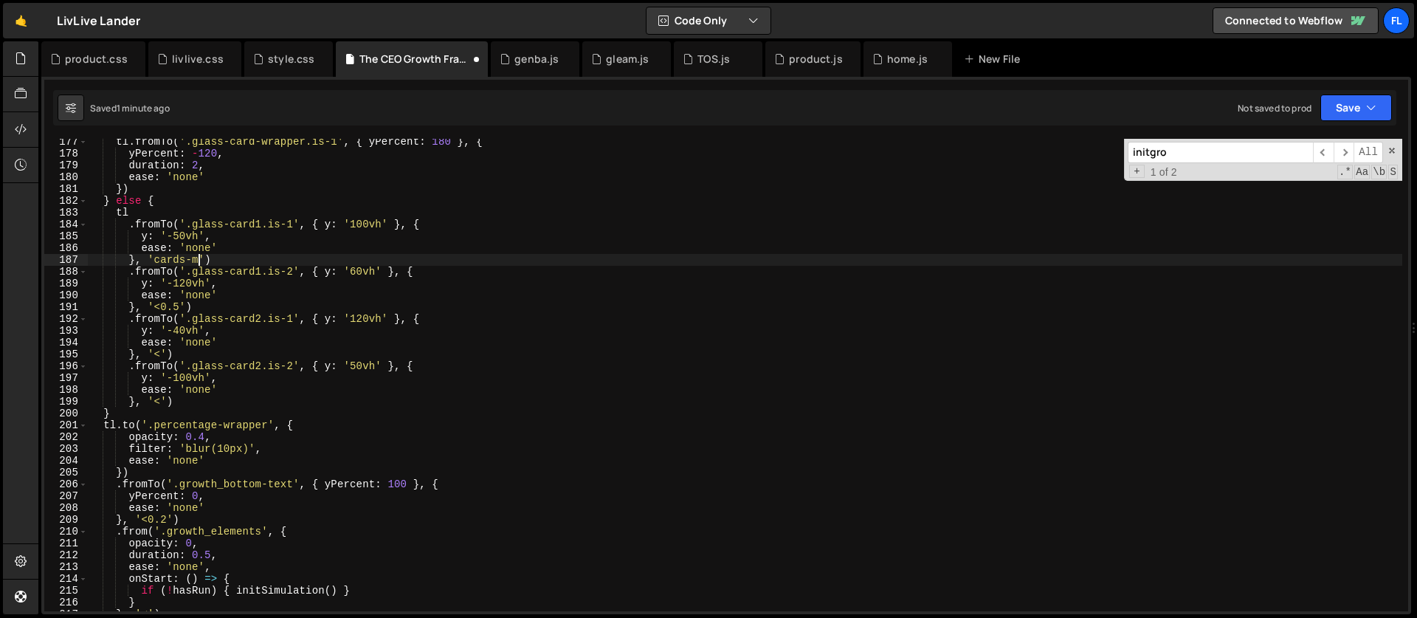
scroll to position [0, 8]
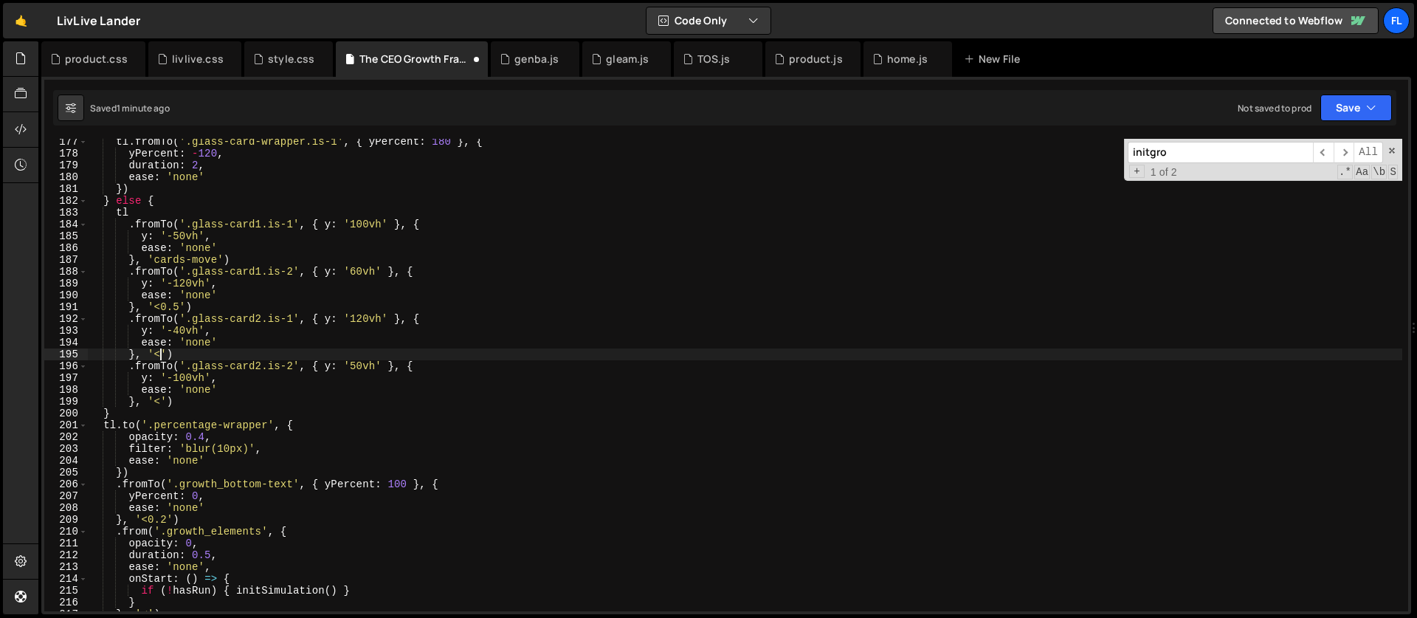
click at [161, 352] on div "tl . fromTo ( '.glass-card-wrapper.is-1' , { yPercent : 180 } , { yPercent : - …" at bounding box center [745, 384] width 1314 height 496
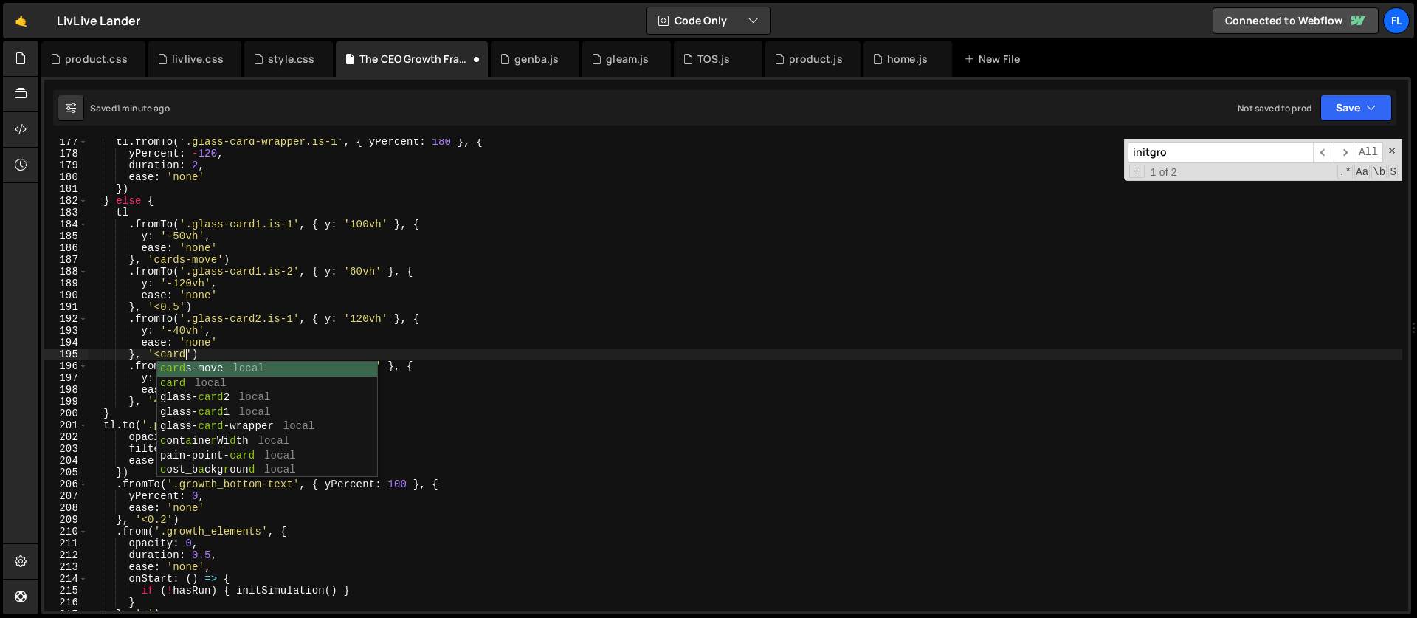
scroll to position [0, 7]
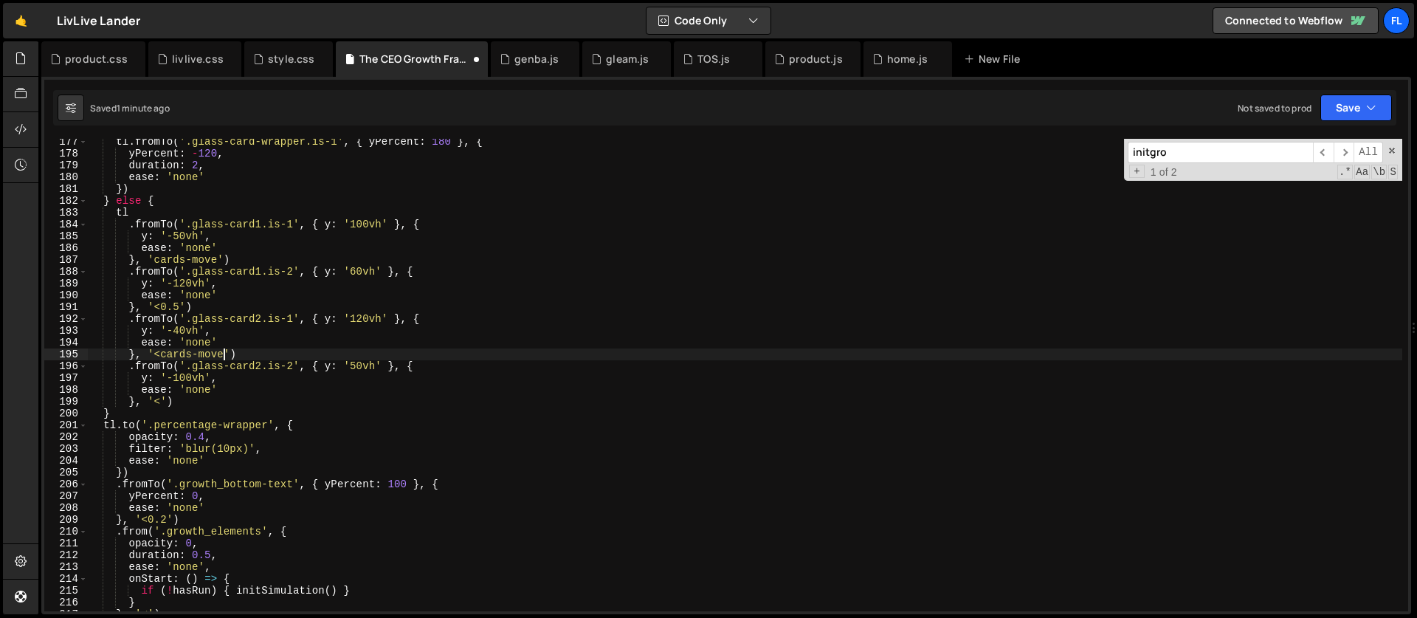
click at [162, 398] on div "tl . fromTo ( '.glass-card-wrapper.is-1' , { yPercent : 180 } , { yPercent : - …" at bounding box center [745, 384] width 1314 height 496
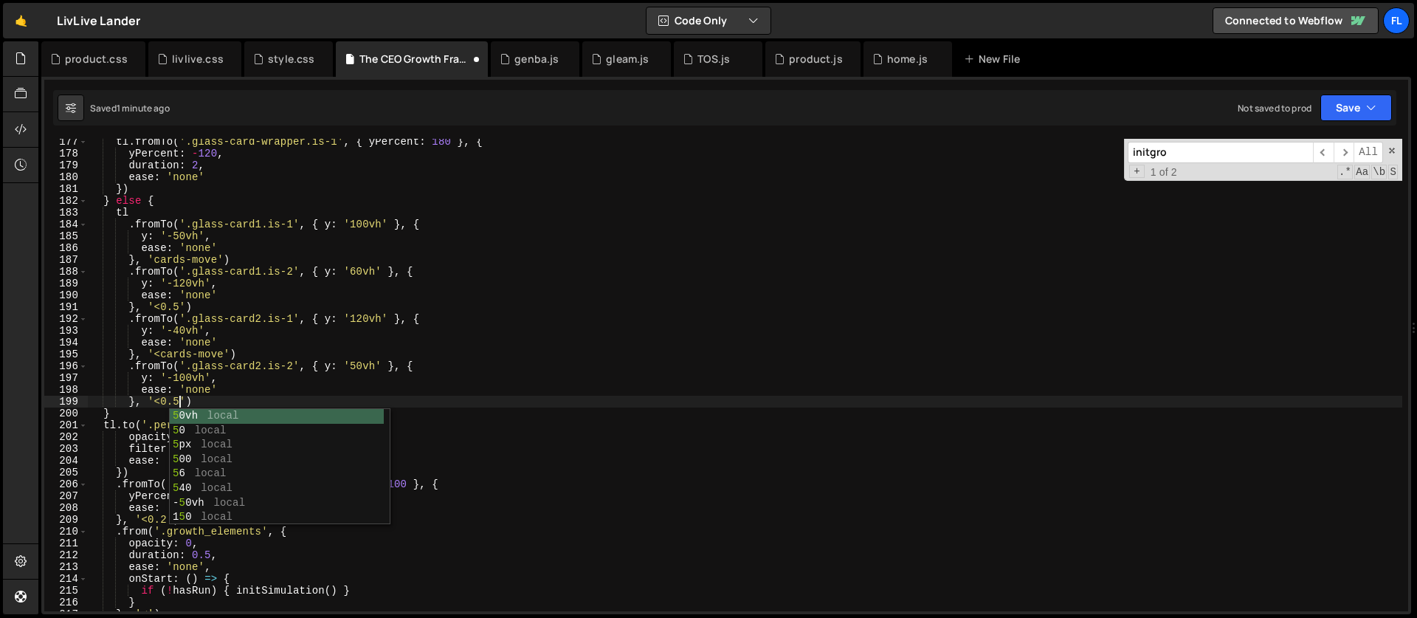
scroll to position [0, 6]
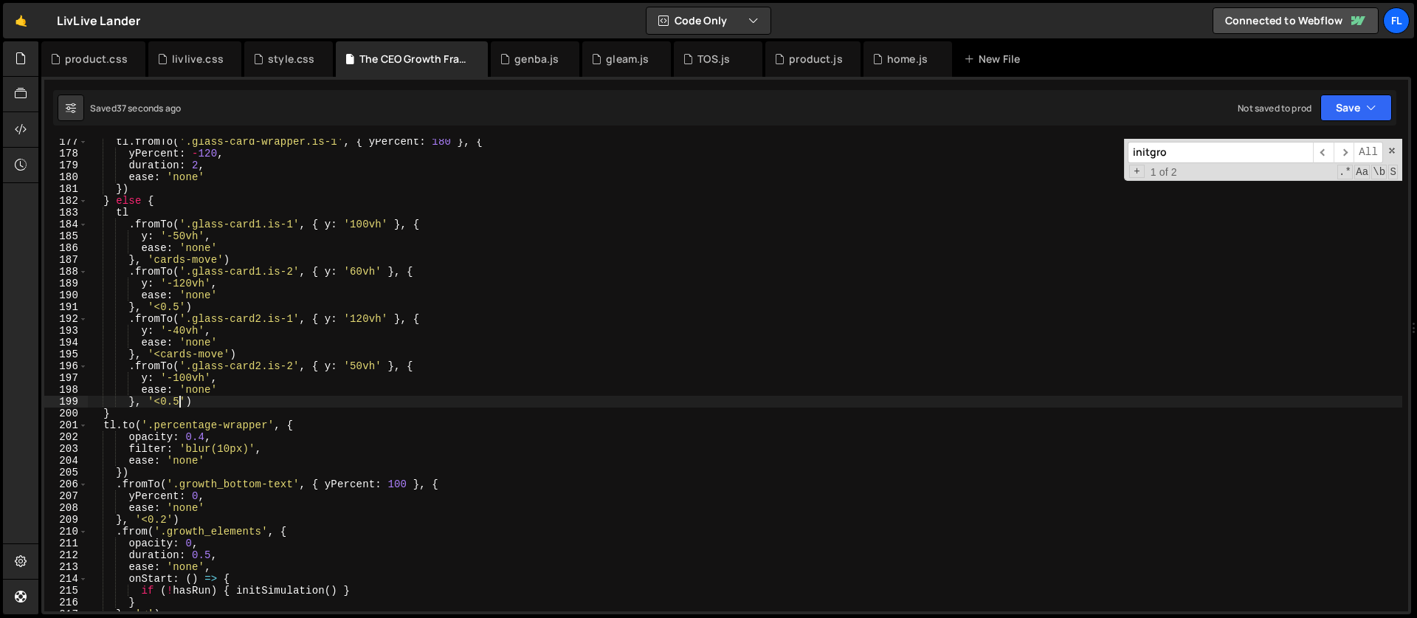
click at [363, 224] on div "tl . fromTo ( '.glass-card-wrapper.is-1' , { yPercent : 180 } , { yPercent : - …" at bounding box center [745, 384] width 1314 height 496
click at [180, 236] on div "tl . fromTo ( '.glass-card-wrapper.is-1' , { yPercent : 180 } , { yPercent : - …" at bounding box center [745, 384] width 1314 height 496
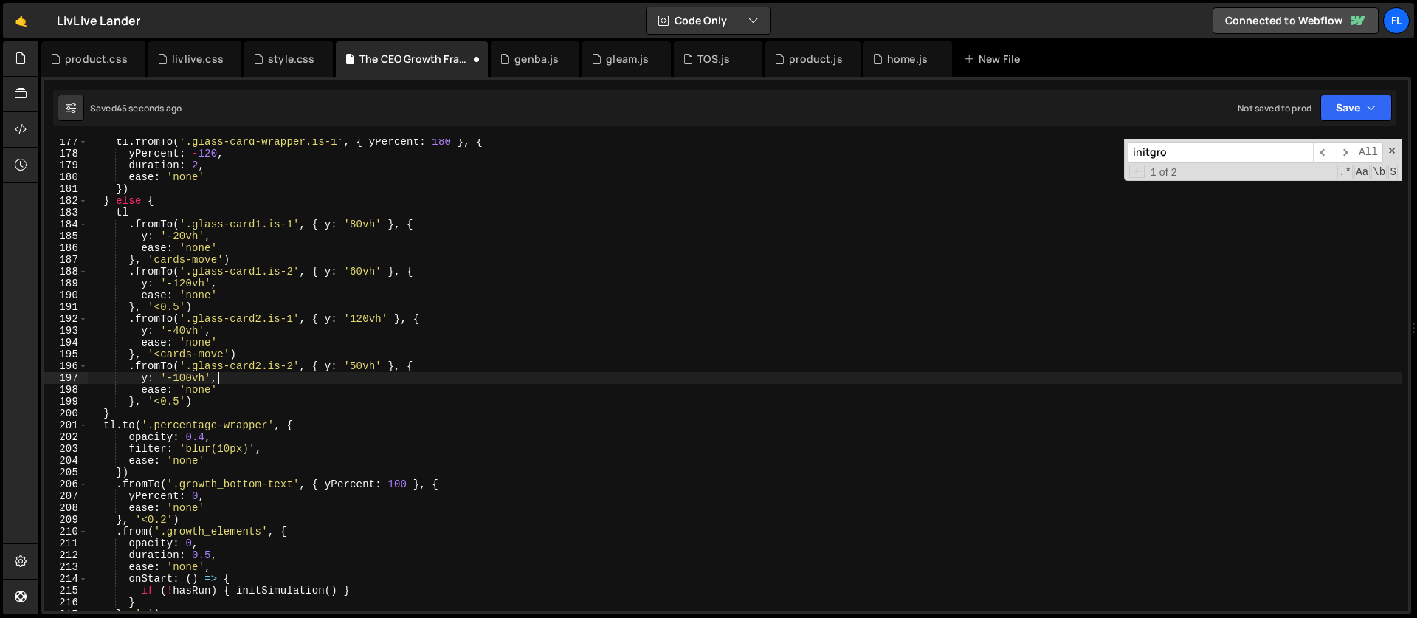
click at [245, 379] on div "tl . fromTo ( '.glass-card-wrapper.is-1' , { yPercent : 180 } , { yPercent : - …" at bounding box center [745, 384] width 1314 height 496
click at [179, 305] on div "tl . fromTo ( '.glass-card-wrapper.is-1' , { yPercent : 180 } , { yPercent : - …" at bounding box center [745, 384] width 1314 height 496
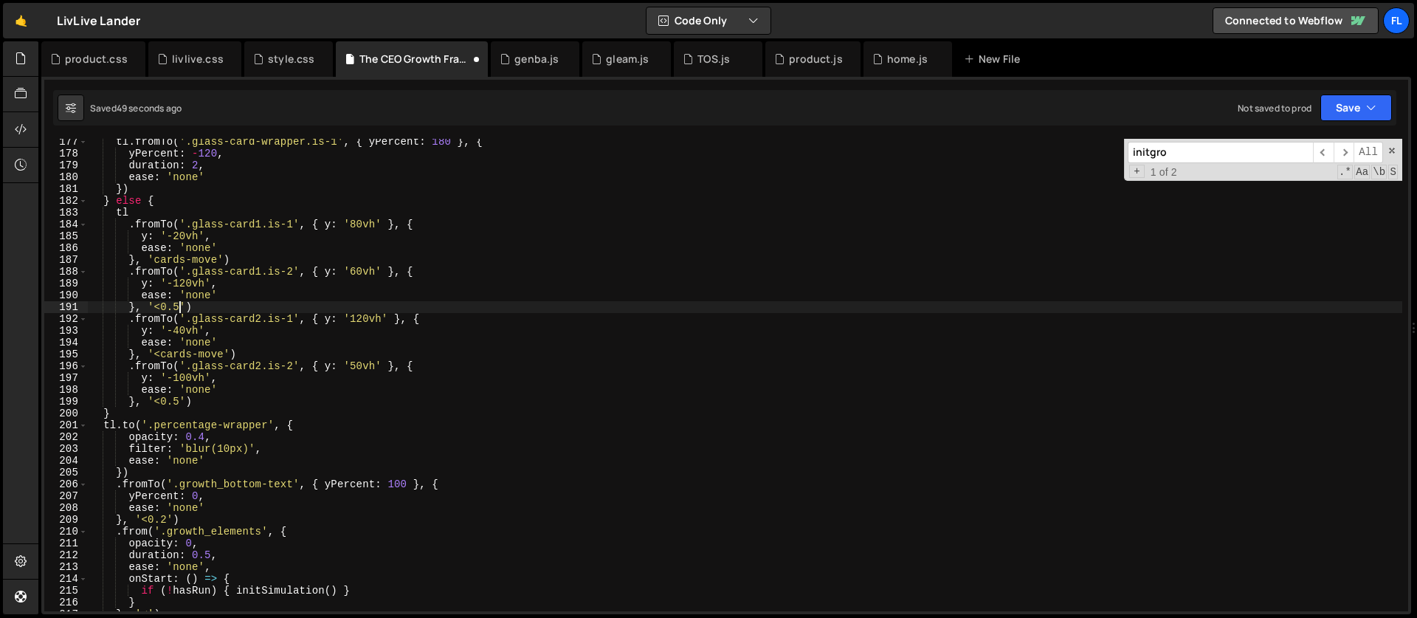
scroll to position [0, 6]
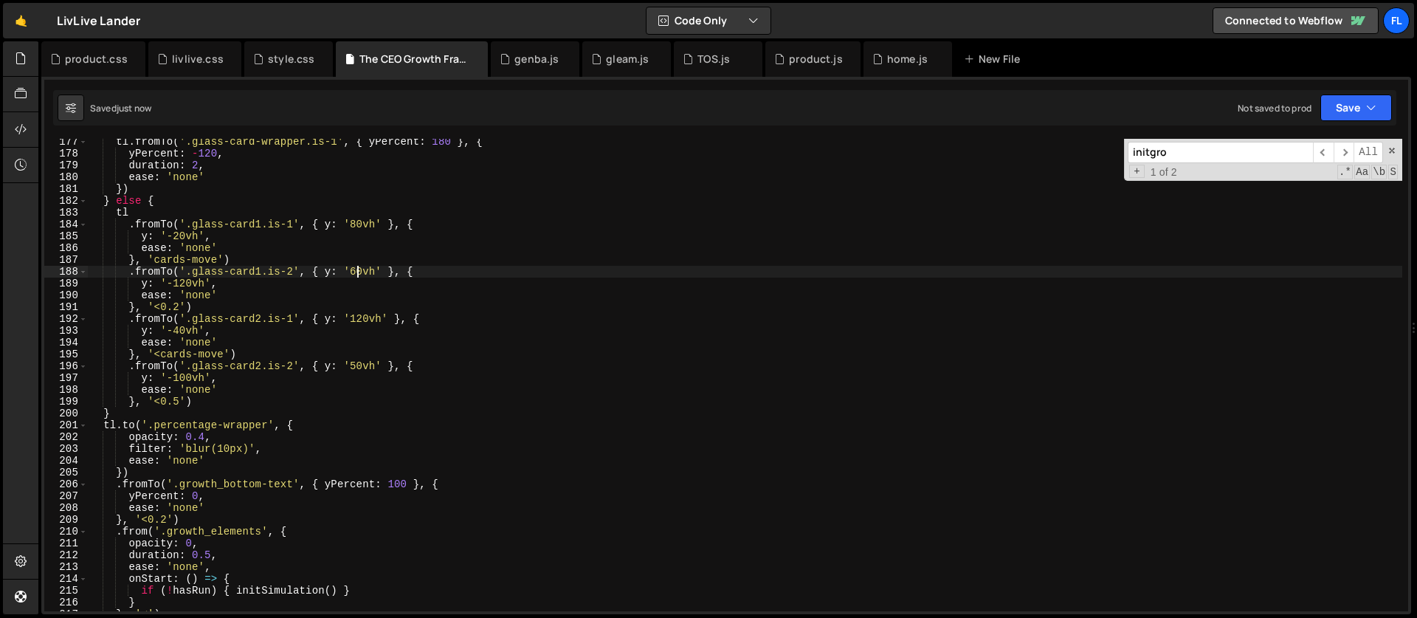
click at [357, 272] on div "tl . fromTo ( '.glass-card-wrapper.is-1' , { yPercent : 180 } , { yPercent : - …" at bounding box center [745, 384] width 1314 height 496
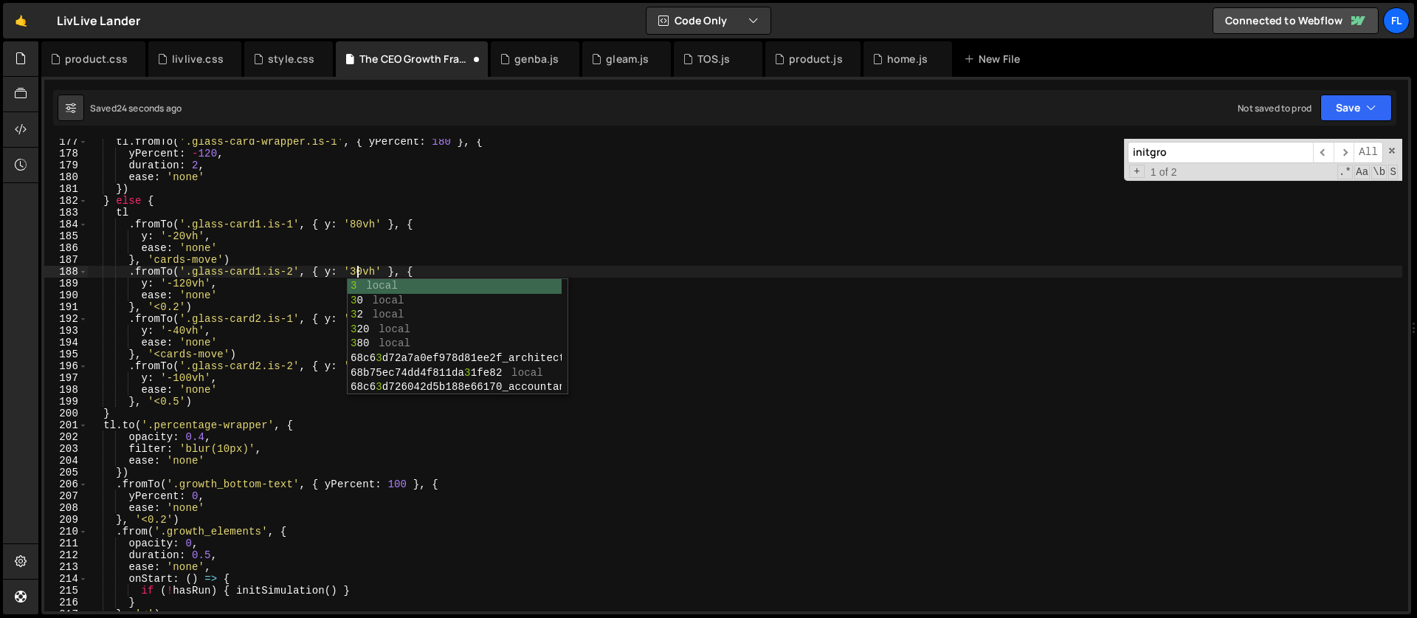
click at [187, 283] on div "tl . fromTo ( '.glass-card-wrapper.is-1' , { yPercent : 180 } , { yPercent : - …" at bounding box center [745, 384] width 1314 height 496
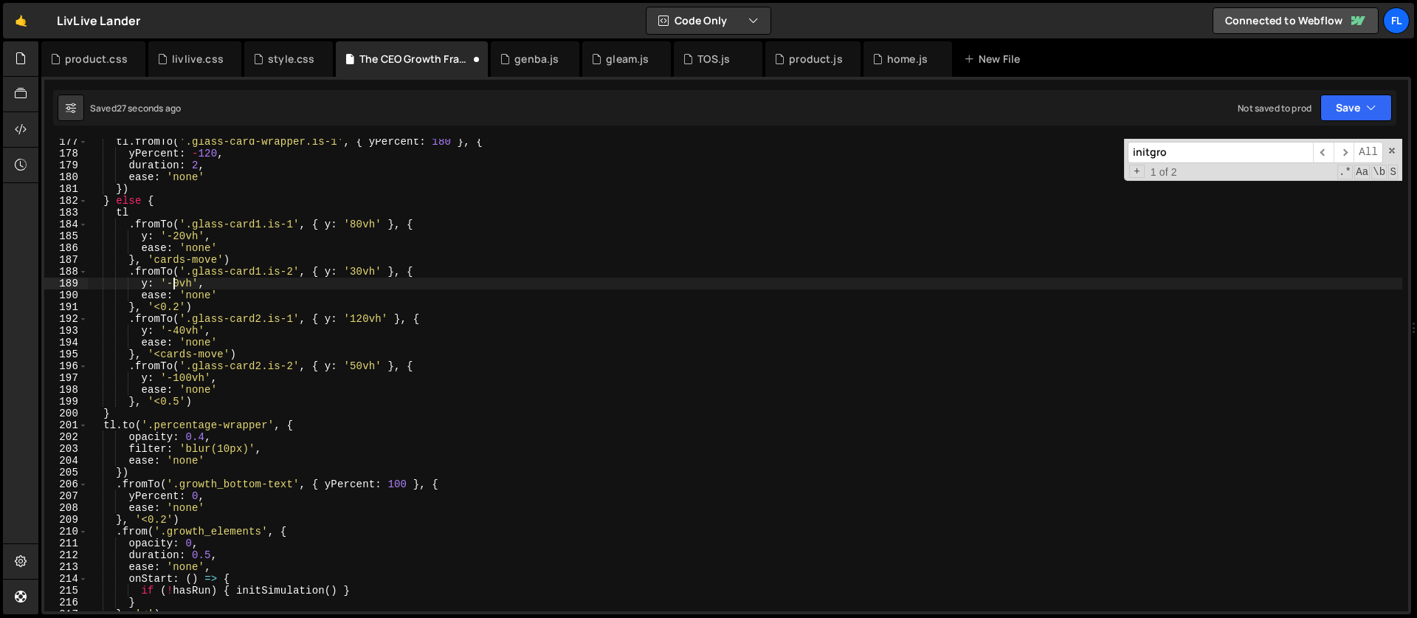
scroll to position [0, 7]
click at [161, 356] on div "tl . fromTo ( '.glass-card-wrapper.is-1' , { yPercent : 180 } , { yPercent : - …" at bounding box center [745, 384] width 1314 height 496
click at [432, 220] on div "tl . fromTo ( '.glass-card-wrapper.is-1' , { yPercent : 180 } , { yPercent : - …" at bounding box center [745, 384] width 1314 height 496
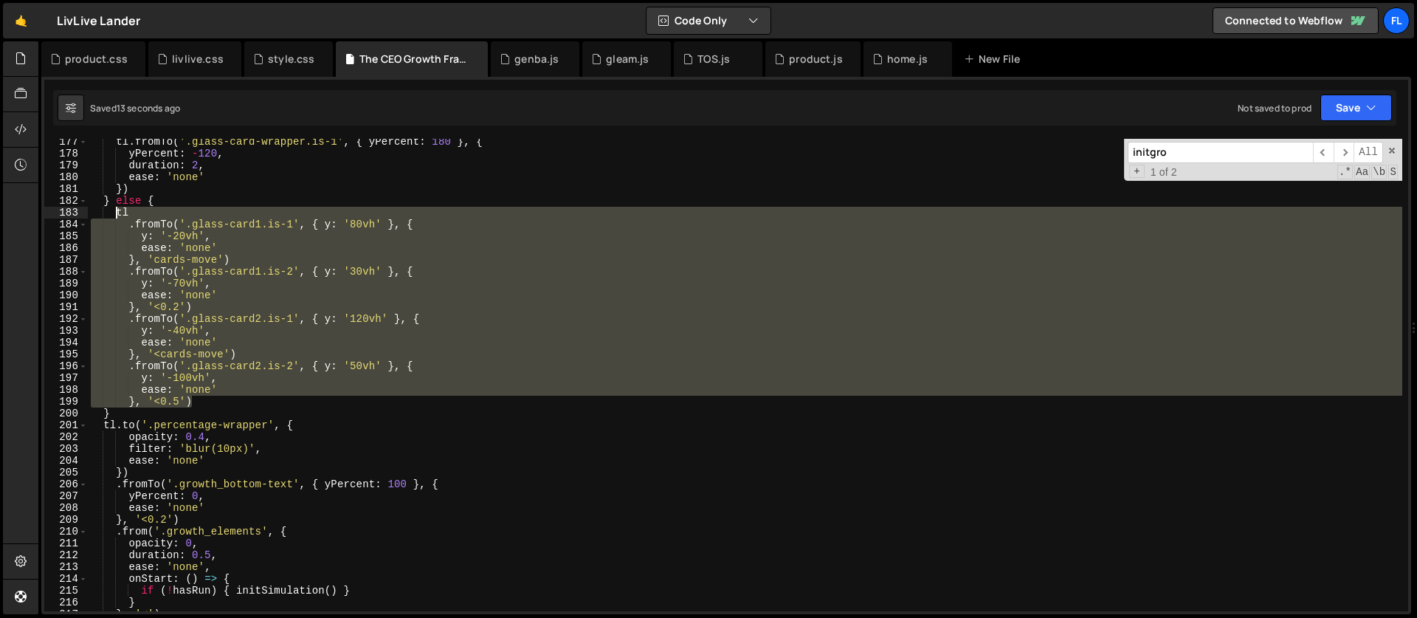
drag, startPoint x: 210, startPoint y: 396, endPoint x: 114, endPoint y: 213, distance: 206.6
click at [114, 213] on div "tl . fromTo ( '.glass-card-wrapper.is-1' , { yPercent : 180 } , { yPercent : - …" at bounding box center [745, 384] width 1314 height 496
paste textarea "}, 'cards-move+=0.5')"
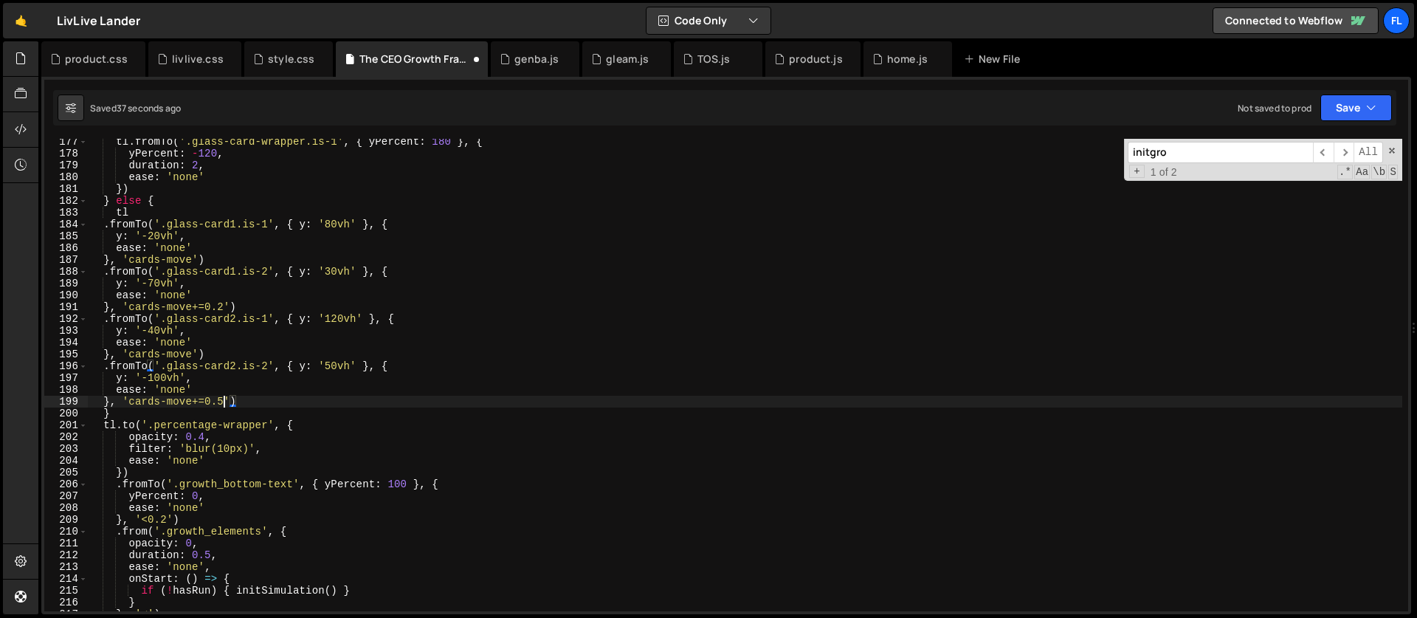
click at [224, 403] on div "tl . fromTo ( '.glass-card-wrapper.is-1' , { yPercent : 180 } , { yPercent : - …" at bounding box center [745, 384] width 1314 height 496
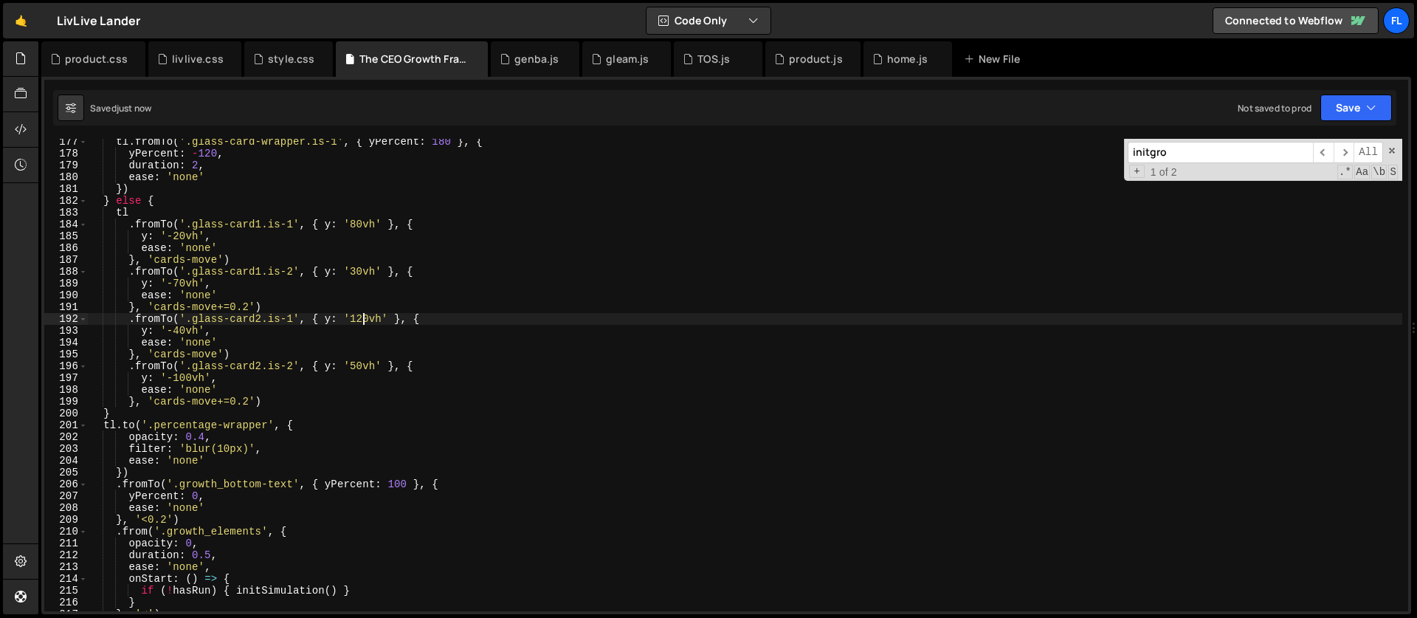
click at [361, 315] on div "tl . fromTo ( '.glass-card-wrapper.is-1' , { yPercent : 180 } , { yPercent : - …" at bounding box center [745, 384] width 1314 height 496
click at [180, 331] on div "tl . fromTo ( '.glass-card-wrapper.is-1' , { yPercent : 180 } , { yPercent : - …" at bounding box center [745, 384] width 1314 height 496
click at [218, 356] on div "tl . fromTo ( '.glass-card-wrapper.is-1' , { yPercent : 180 } , { yPercent : - …" at bounding box center [745, 384] width 1314 height 496
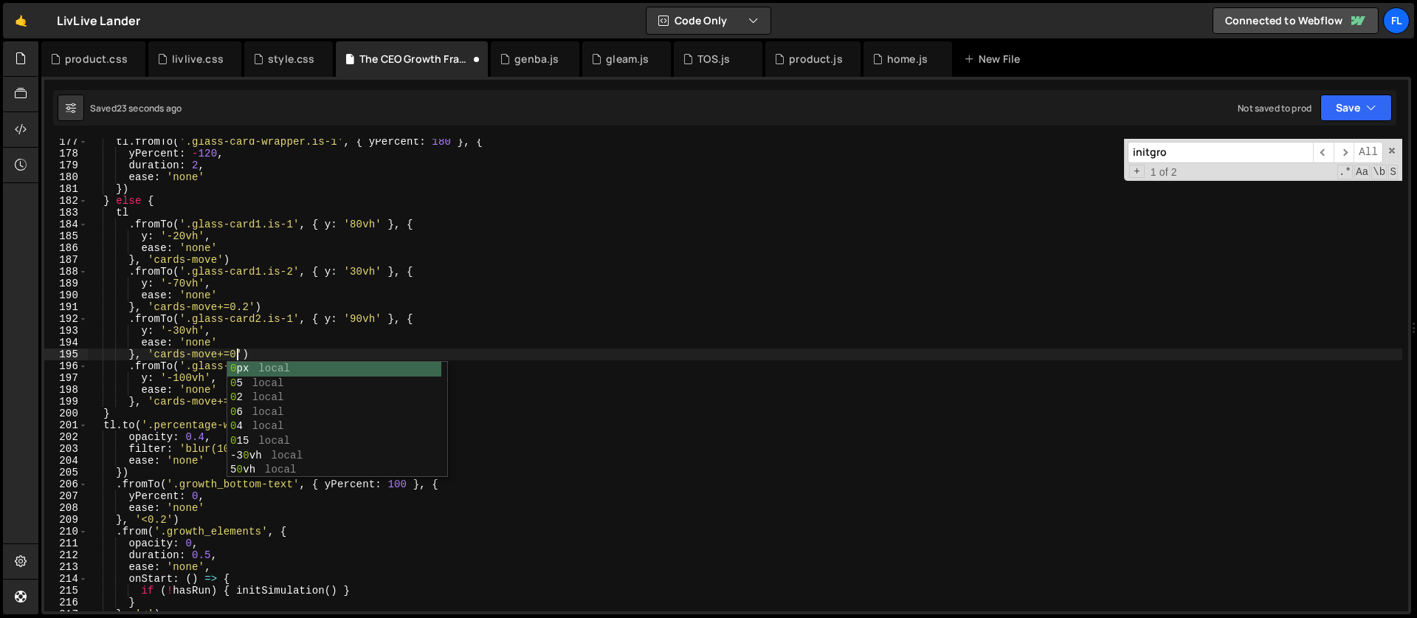
scroll to position [0, 11]
click at [184, 398] on div "tl . fromTo ( '.glass-card-wrapper.is-1' , { yPercent : 180 } , { yPercent : - …" at bounding box center [745, 384] width 1314 height 496
click at [356, 222] on div "tl . fromTo ( '.glass-card-wrapper.is-1' , { yPercent : 180 } , { yPercent : - …" at bounding box center [745, 384] width 1314 height 496
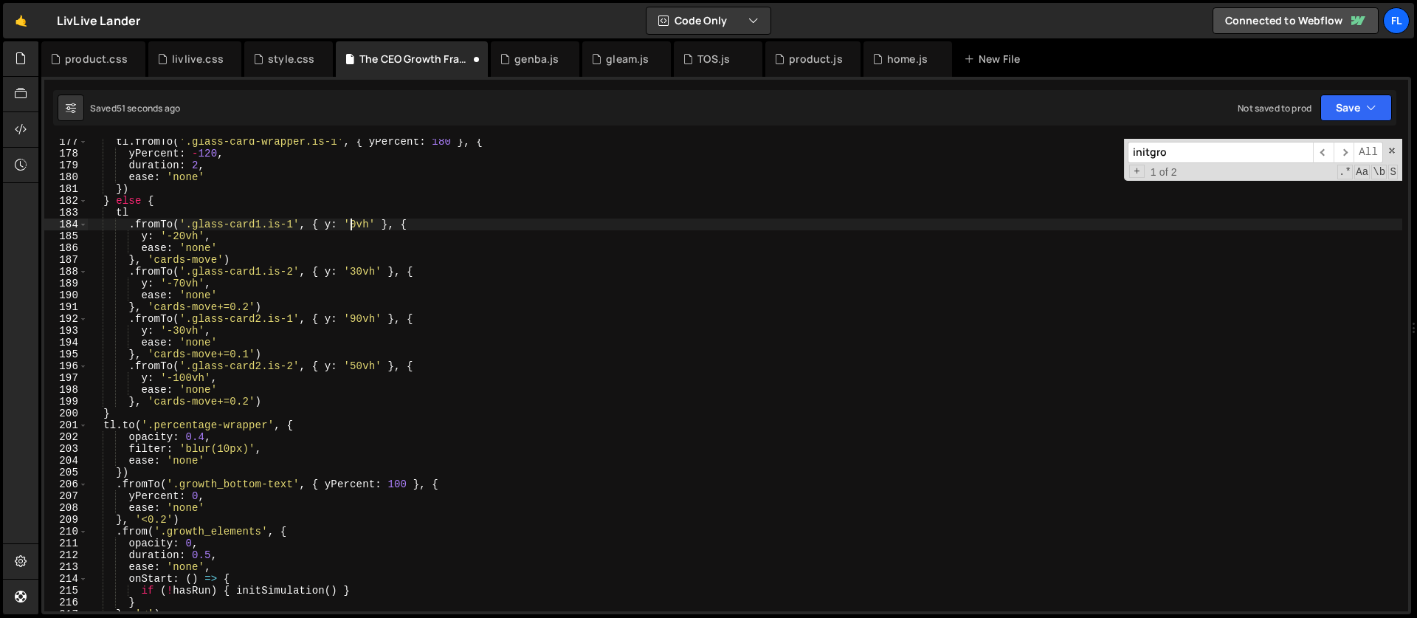
scroll to position [0, 18]
click at [233, 246] on div "tl . fromTo ( '.glass-card-wrapper.is-1' , { yPercent : 180 } , { yPercent : - …" at bounding box center [745, 384] width 1314 height 496
click at [179, 232] on div "tl . fromTo ( '.glass-card-wrapper.is-1' , { yPercent : 180 } , { yPercent : - …" at bounding box center [745, 384] width 1314 height 496
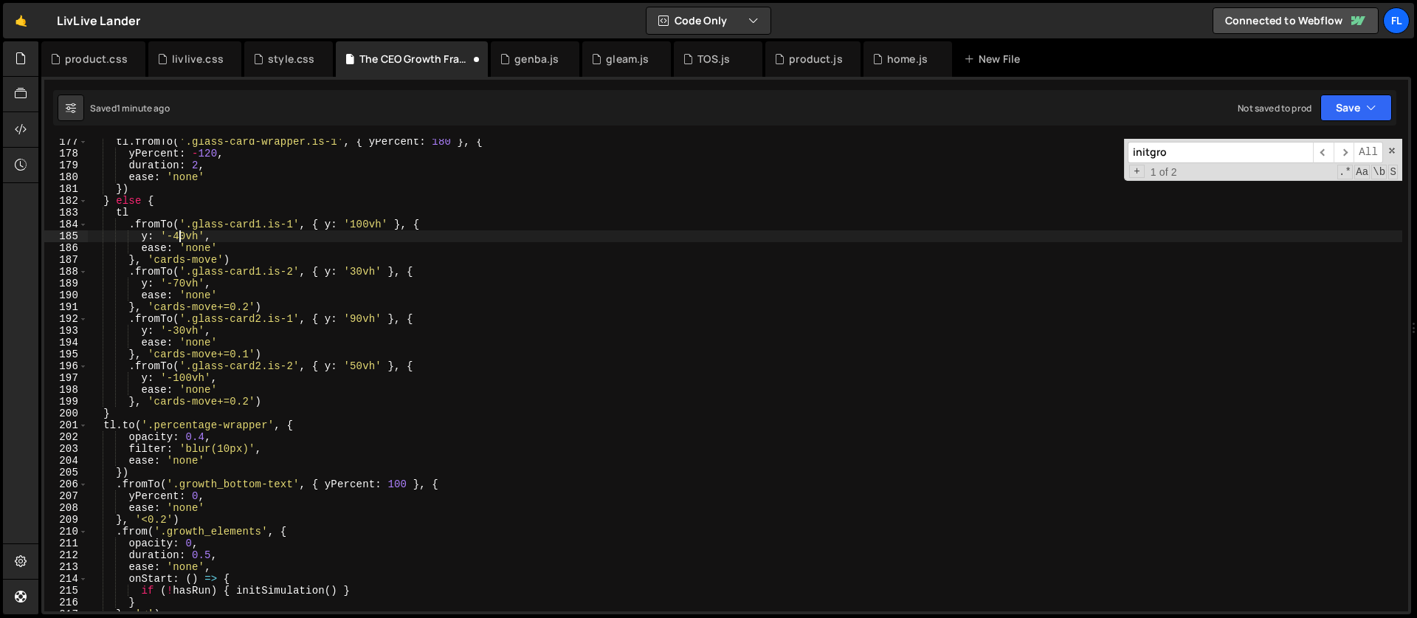
click at [358, 272] on div "tl . fromTo ( '.glass-card-wrapper.is-1' , { yPercent : 180 } , { yPercent : - …" at bounding box center [745, 384] width 1314 height 496
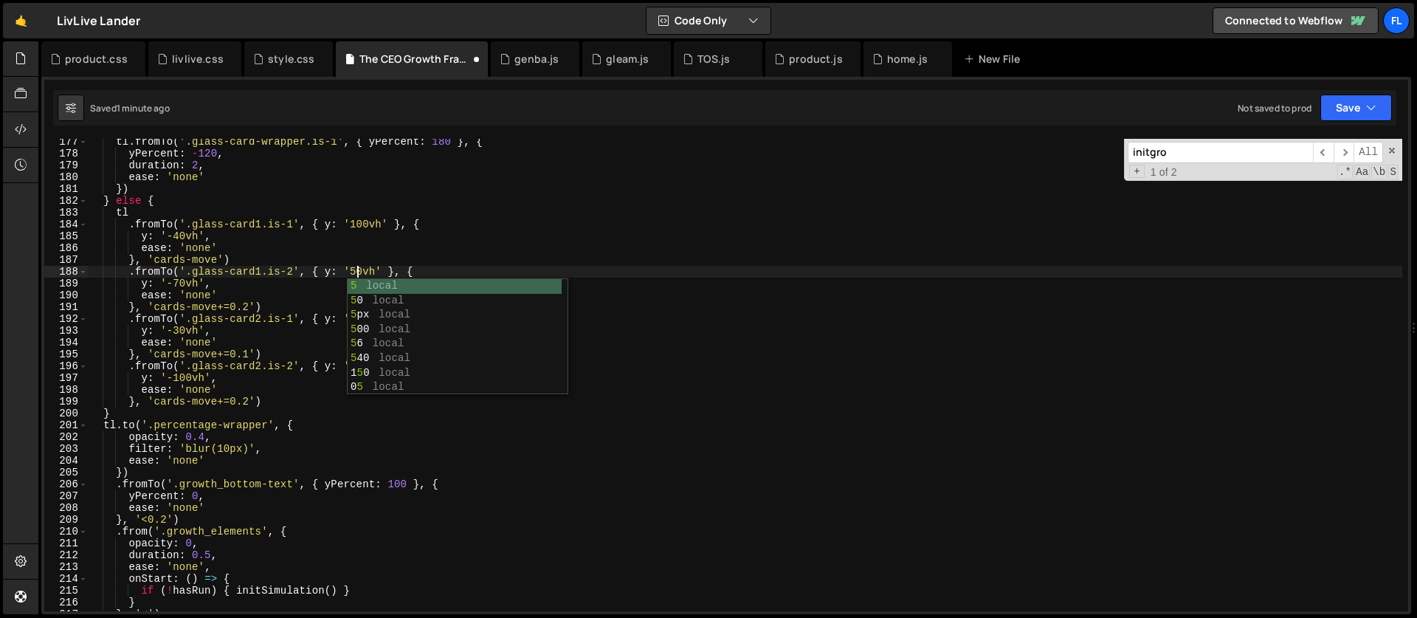
scroll to position [0, 18]
click at [179, 283] on div "tl . fromTo ( '.glass-card-wrapper.is-1' , { yPercent : 180 } , { yPercent : - …" at bounding box center [745, 384] width 1314 height 496
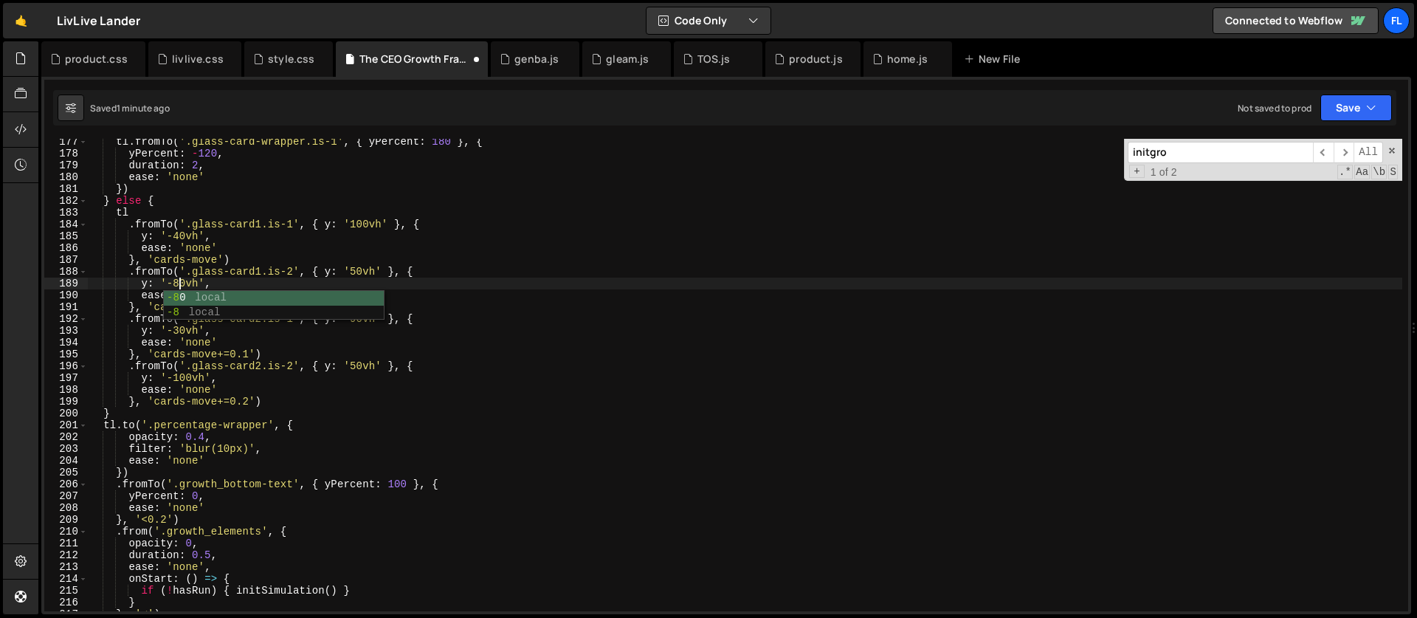
scroll to position [0, 7]
click at [182, 267] on div "tl . fromTo ( '.glass-card-wrapper.is-1' , { yPercent : 180 } , { yPercent : - …" at bounding box center [745, 384] width 1314 height 496
click at [356, 319] on div "tl . fromTo ( '.glass-card-wrapper.is-1' , { yPercent : 180 } , { yPercent : - …" at bounding box center [745, 384] width 1314 height 496
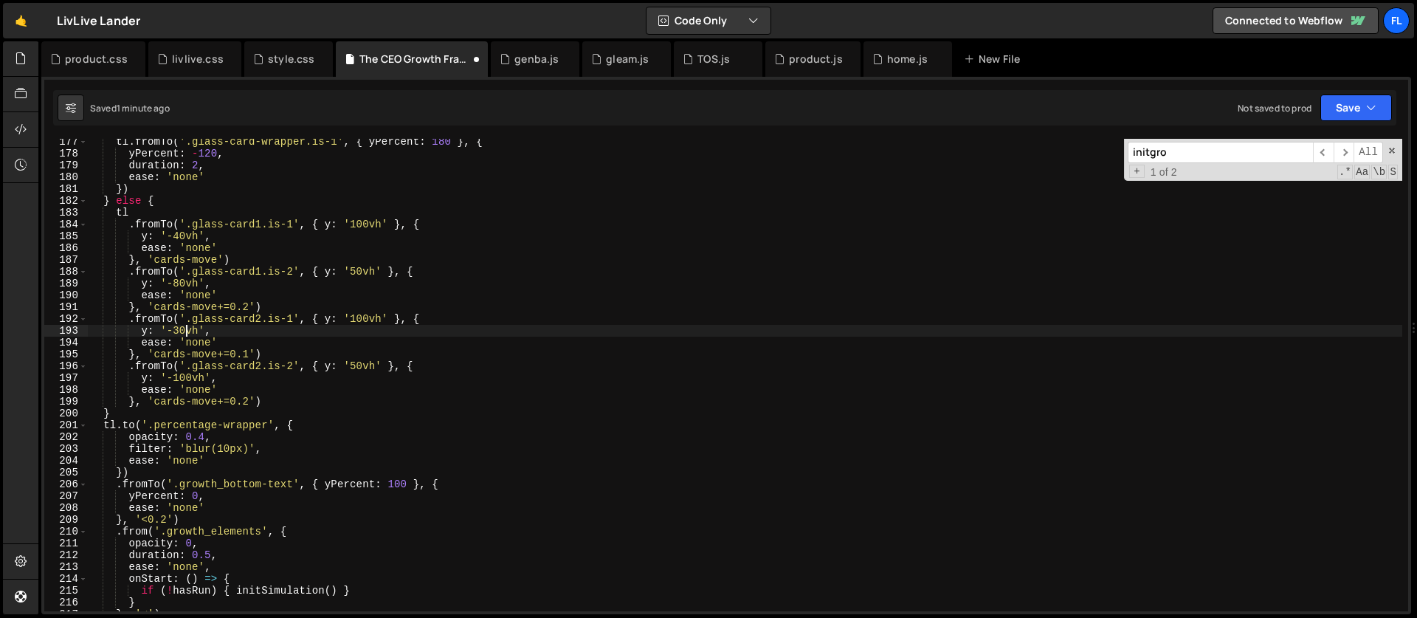
click at [184, 333] on div "tl . fromTo ( '.glass-card-wrapper.is-1' , { yPercent : 180 } , { yPercent : - …" at bounding box center [745, 384] width 1314 height 496
click at [178, 332] on div "tl . fromTo ( '.glass-card-wrapper.is-1' , { yPercent : 180 } , { yPercent : - …" at bounding box center [745, 384] width 1314 height 496
click at [186, 379] on div "tl . fromTo ( '.glass-card-wrapper.is-1' , { yPercent : 180 } , { yPercent : - …" at bounding box center [745, 384] width 1314 height 496
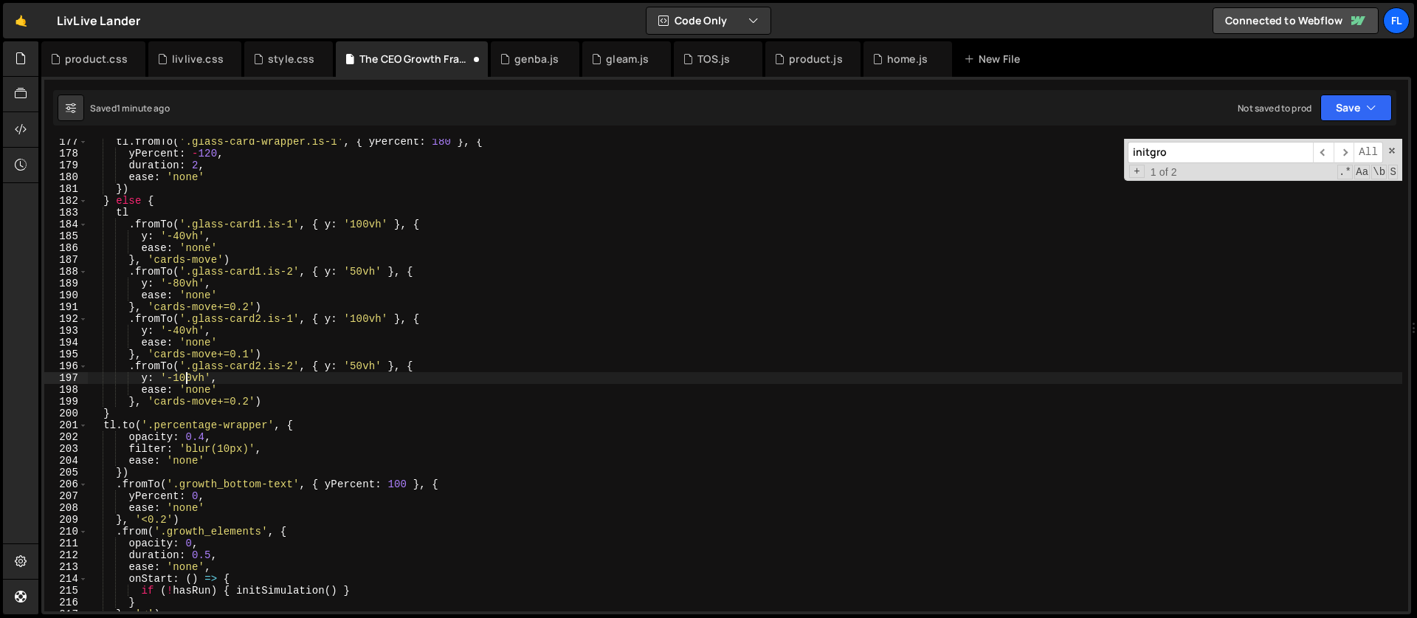
click at [181, 283] on div "tl . fromTo ( '.glass-card-wrapper.is-1' , { yPercent : 180 } , { yPercent : - …" at bounding box center [745, 384] width 1314 height 496
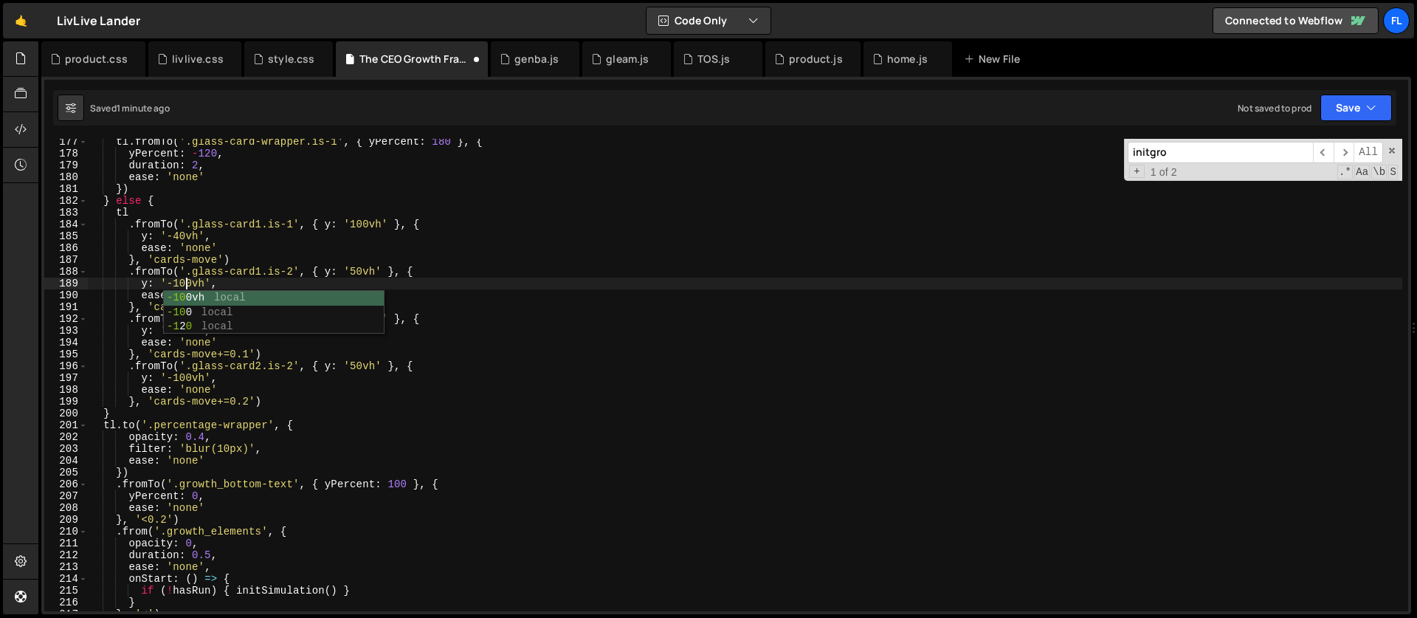
click at [223, 242] on div "tl . fromTo ( '.glass-card-wrapper.is-1' , { yPercent : 180 } , { yPercent : - …" at bounding box center [745, 384] width 1314 height 496
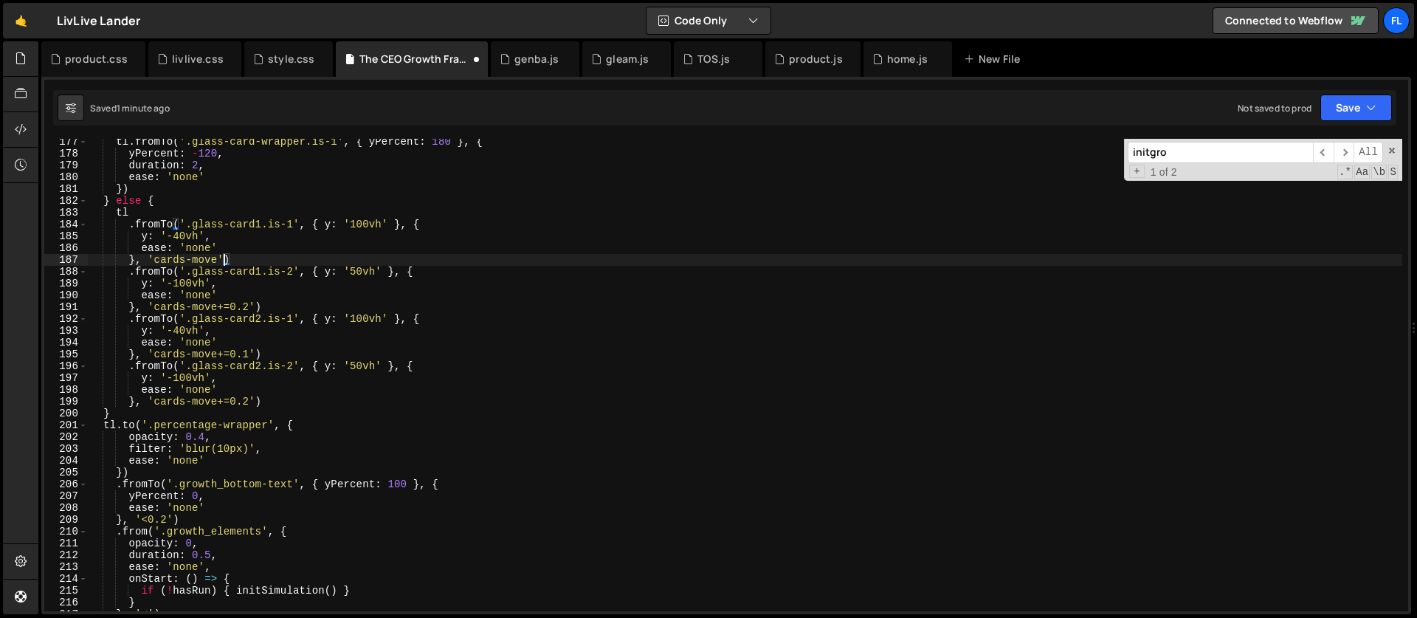
click at [224, 255] on div "tl . fromTo ( '.glass-card-wrapper.is-1' , { yPercent : 180 } , { yPercent : - …" at bounding box center [745, 384] width 1314 height 496
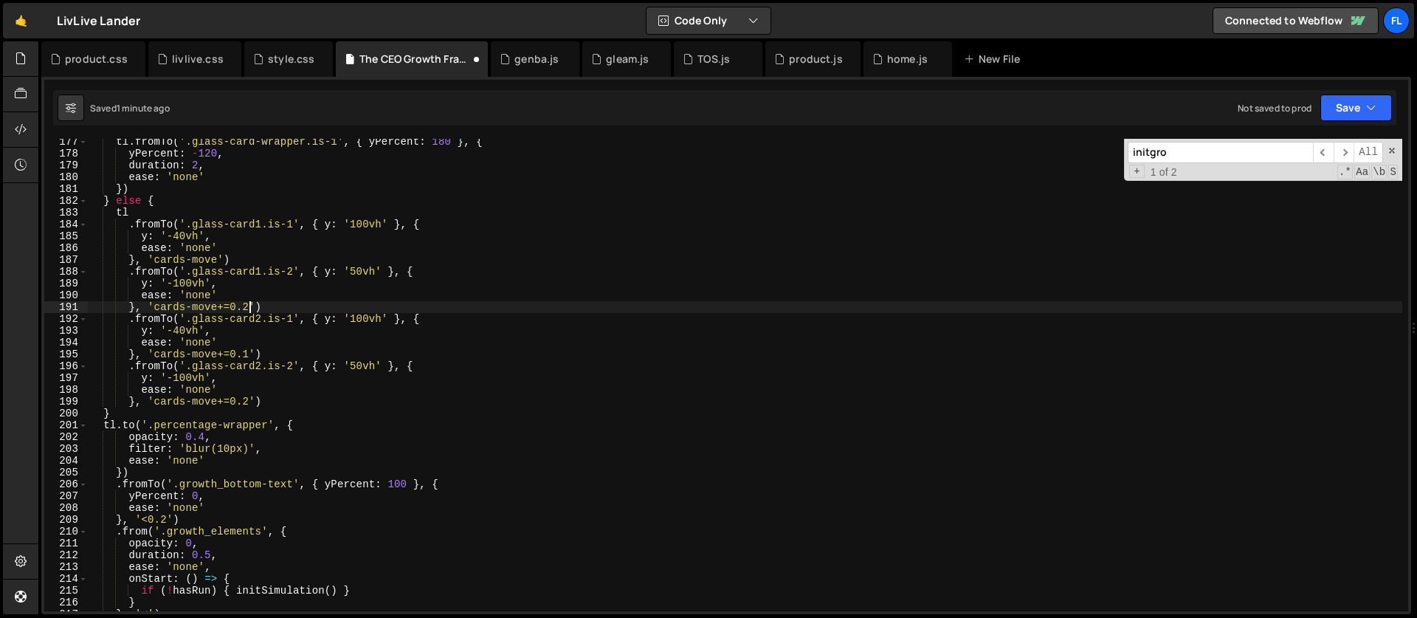
click at [247, 305] on div "tl . fromTo ( '.glass-card-wrapper.is-1' , { yPercent : 180 } , { yPercent : - …" at bounding box center [745, 384] width 1314 height 496
click at [219, 314] on div "tl . fromTo ( '.glass-card-wrapper.is-1' , { yPercent : 180 } , { yPercent : - …" at bounding box center [745, 384] width 1314 height 496
click at [250, 357] on div "tl . fromTo ( '.glass-card-wrapper.is-1' , { yPercent : 180 } , { yPercent : - …" at bounding box center [745, 384] width 1314 height 496
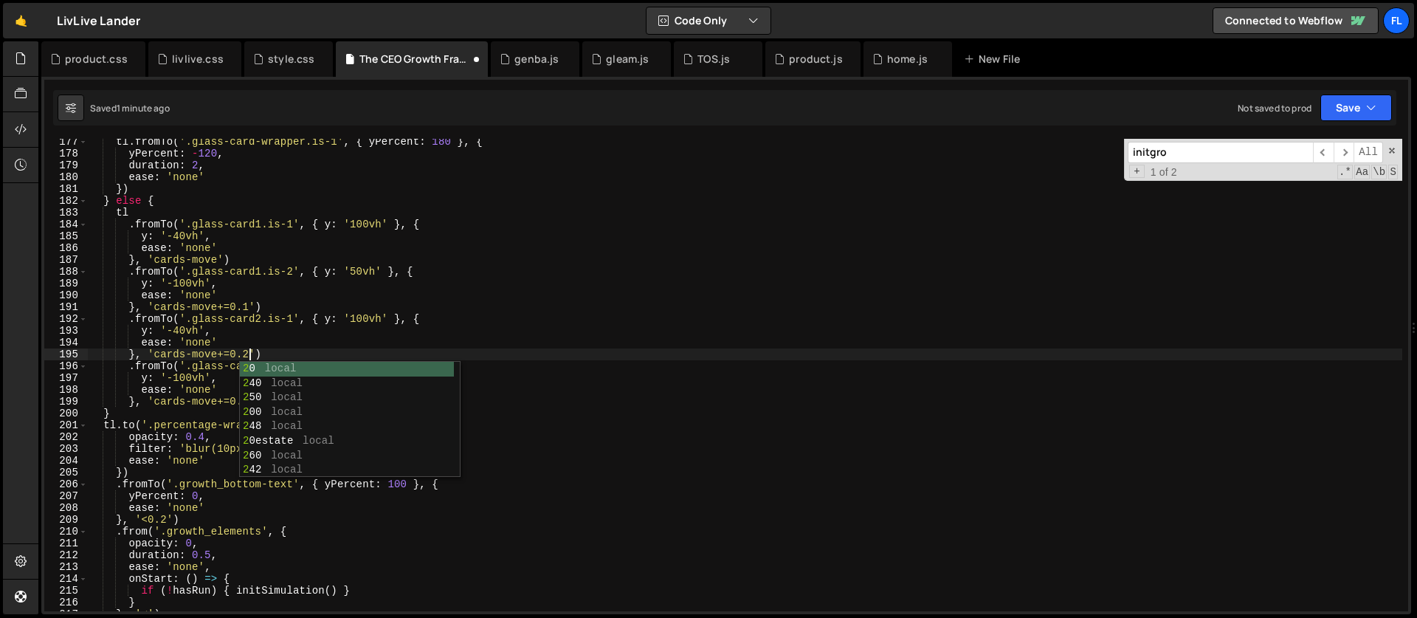
click at [234, 331] on div "tl . fromTo ( '.glass-card-wrapper.is-1' , { yPercent : 180 } , { yPercent : - …" at bounding box center [745, 384] width 1314 height 496
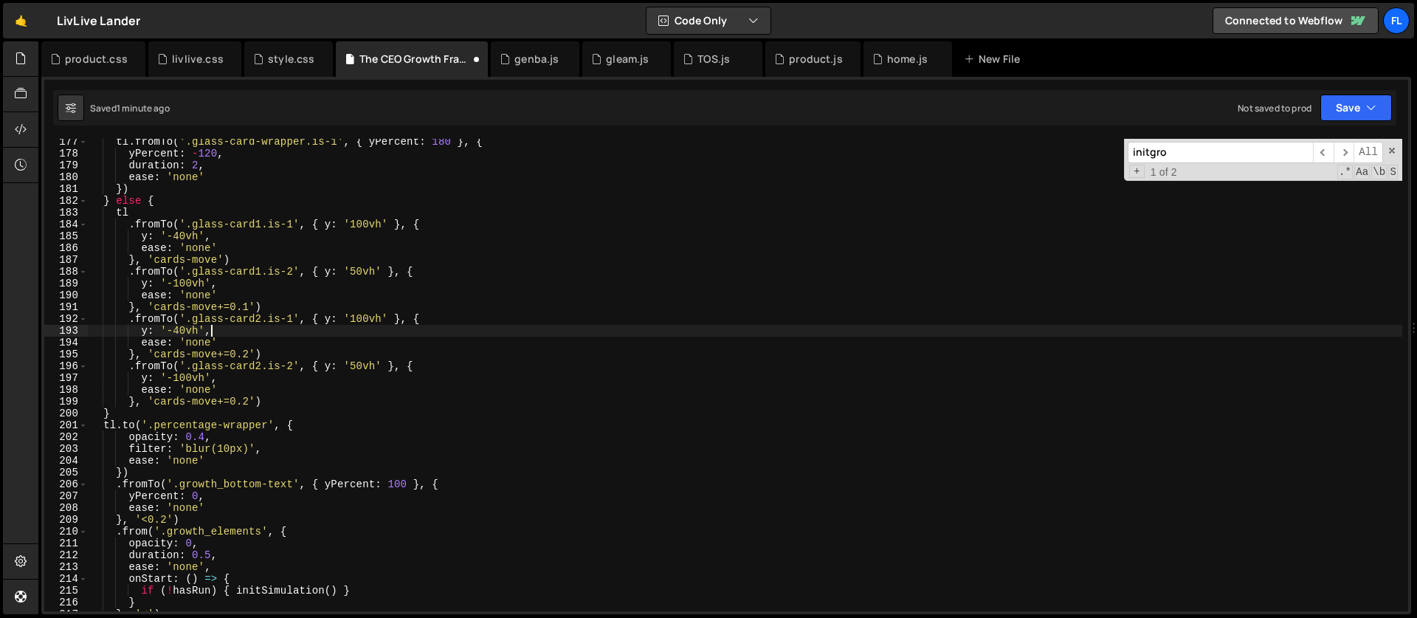
scroll to position [0, 7]
click at [249, 403] on div "tl . fromTo ( '.glass-card-wrapper.is-1' , { yPercent : 180 } , { yPercent : - …" at bounding box center [745, 384] width 1314 height 496
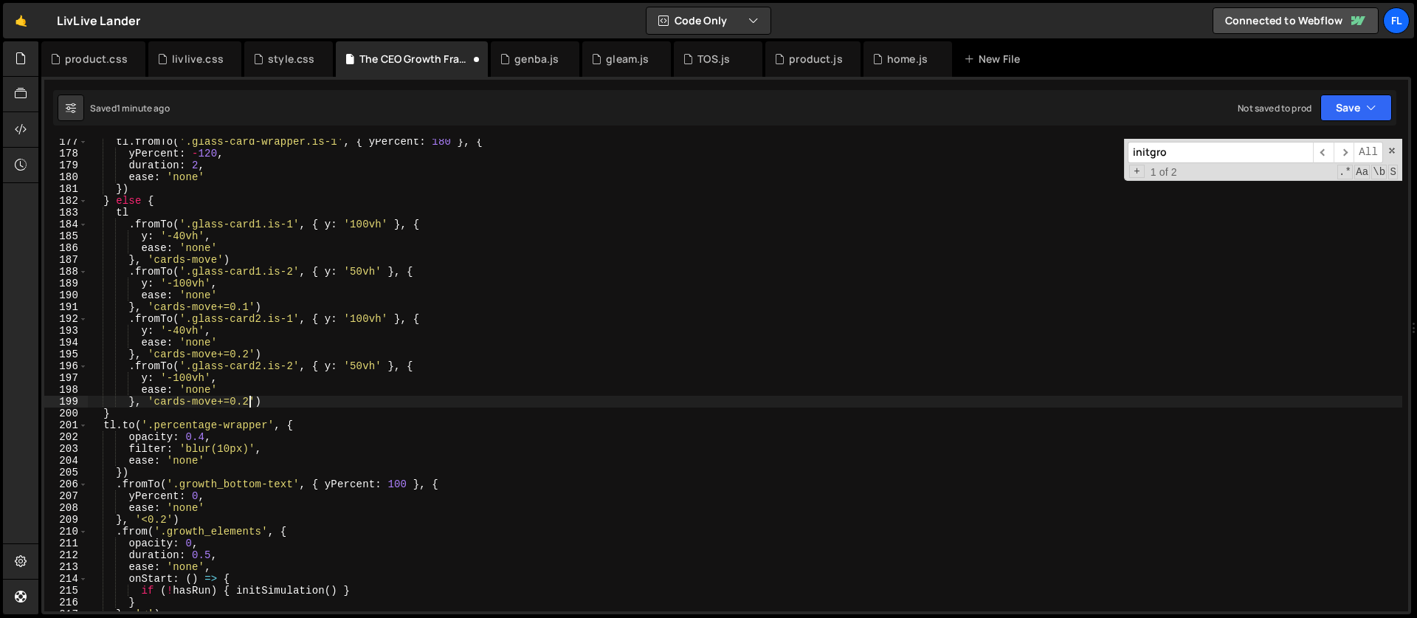
click at [249, 353] on div "tl . fromTo ( '.glass-card-wrapper.is-1' , { yPercent : 180 } , { yPercent : - …" at bounding box center [745, 384] width 1314 height 496
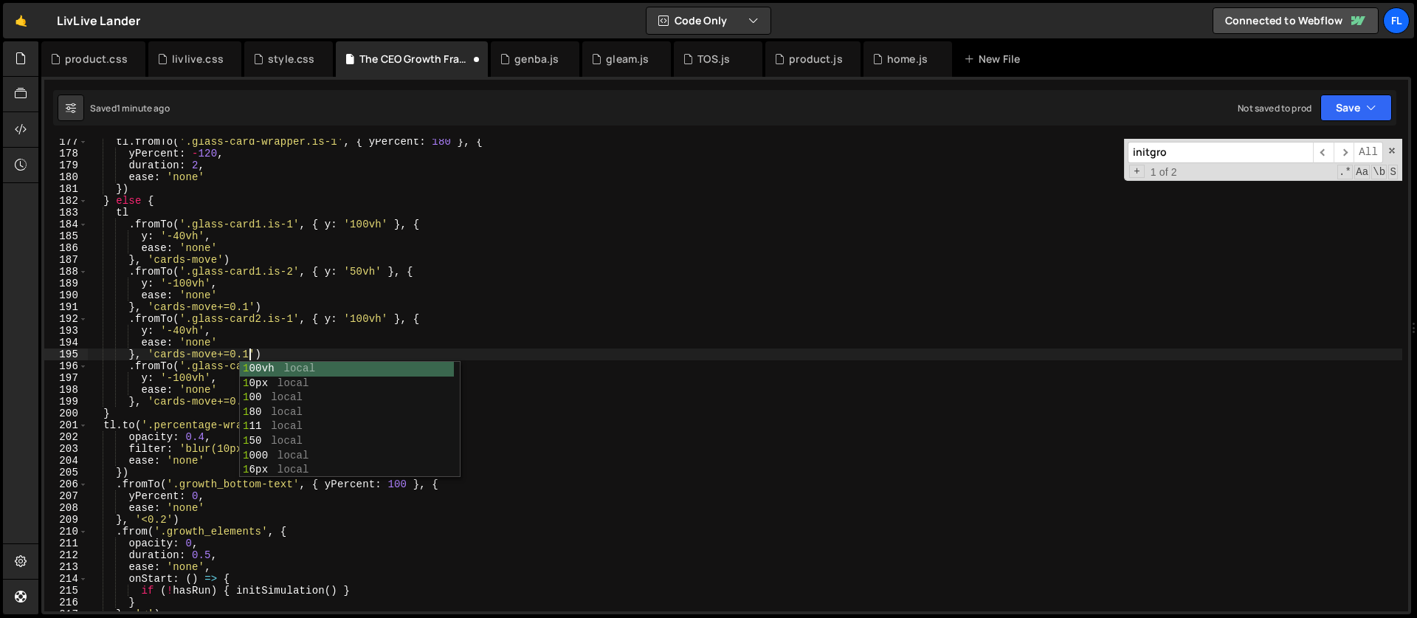
click at [248, 308] on div "tl . fromTo ( '.glass-card-wrapper.is-1' , { yPercent : 180 } , { yPercent : - …" at bounding box center [745, 384] width 1314 height 496
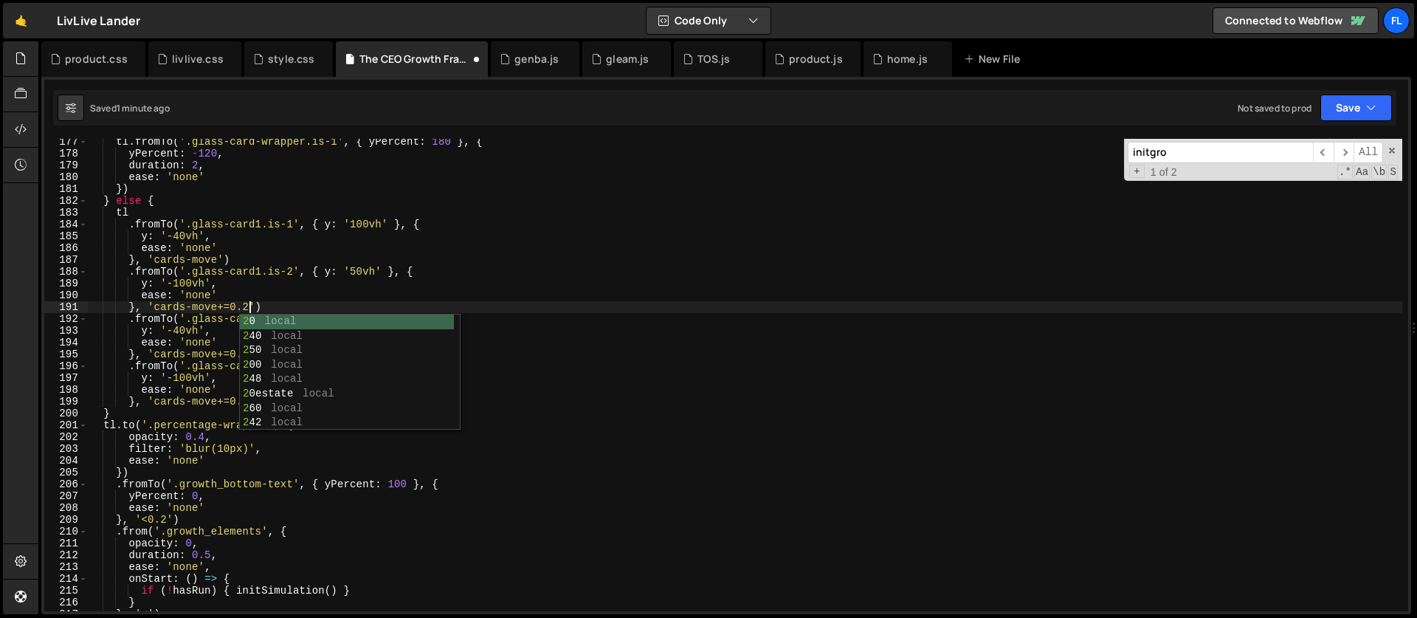
click at [193, 314] on div "tl . fromTo ( '.glass-card-wrapper.is-1' , { yPercent : 180 } , { yPercent : - …" at bounding box center [745, 384] width 1314 height 496
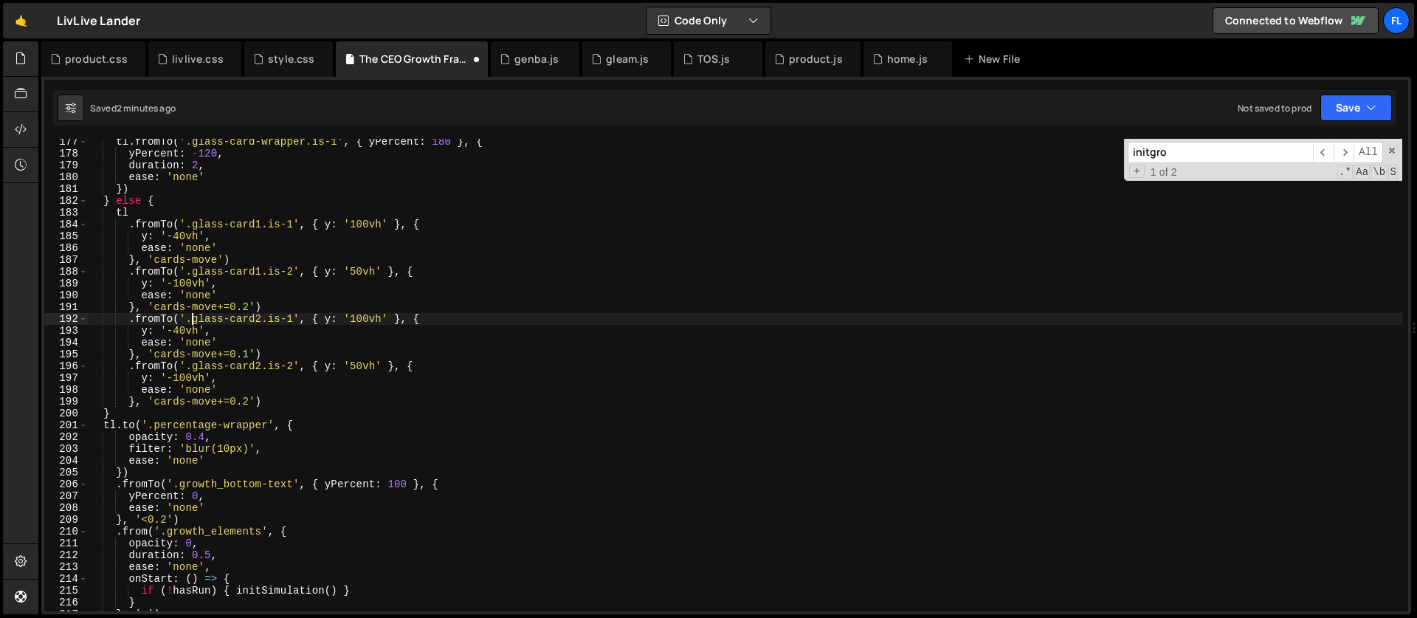
click at [249, 402] on div "tl . fromTo ( '.glass-card-wrapper.is-1' , { yPercent : 180 } , { yPercent : - …" at bounding box center [745, 384] width 1314 height 496
click at [352, 226] on div "tl . fromTo ( '.glass-card-wrapper.is-1' , { yPercent : 180 } , { yPercent : - …" at bounding box center [745, 384] width 1314 height 496
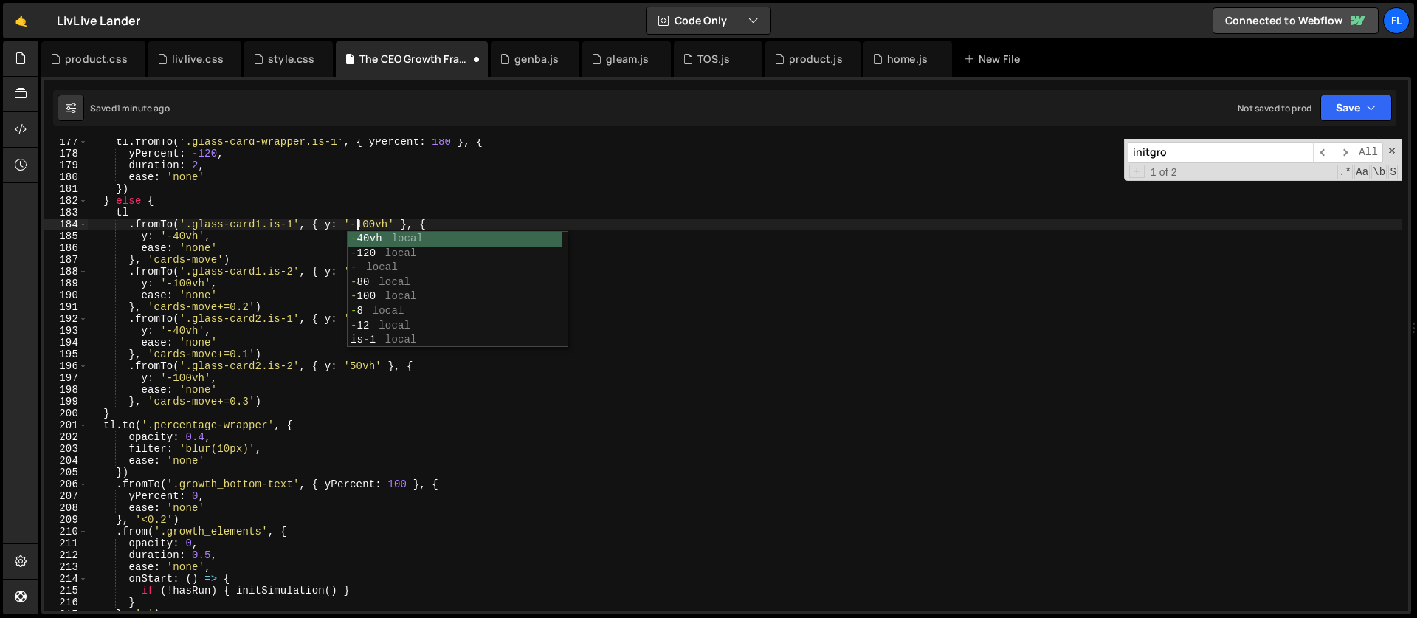
click at [173, 239] on div "tl . fromTo ( '.glass-card-wrapper.is-1' , { yPercent : 180 } , { yPercent : - …" at bounding box center [745, 384] width 1314 height 496
click at [172, 235] on div "tl . fromTo ( '.glass-card-wrapper.is-1' , { yPercent : 180 } , { yPercent : - …" at bounding box center [745, 384] width 1314 height 496
click at [189, 220] on div "tl . fromTo ( '.glass-card-wrapper.is-1' , { yPercent : 180 } , { yPercent : - …" at bounding box center [745, 384] width 1314 height 496
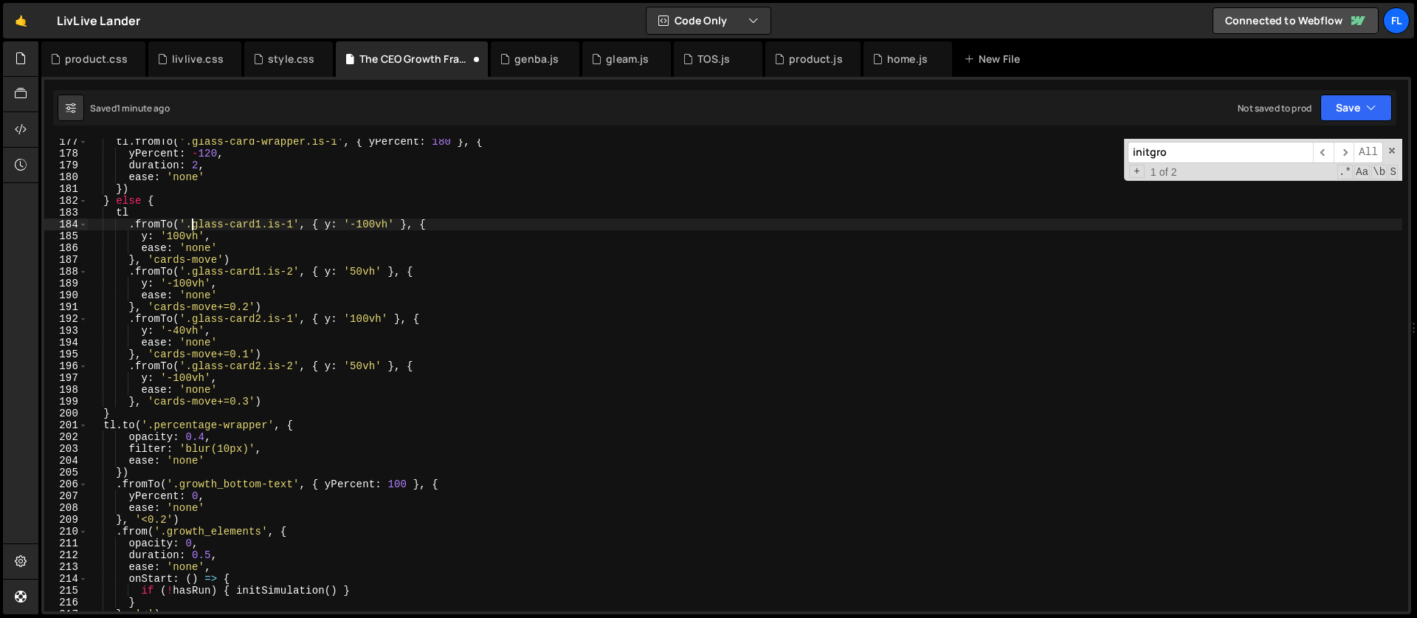
click at [359, 269] on div "tl . fromTo ( '.glass-card-wrapper.is-1' , { yPercent : 180 } , { yPercent : - …" at bounding box center [745, 384] width 1314 height 496
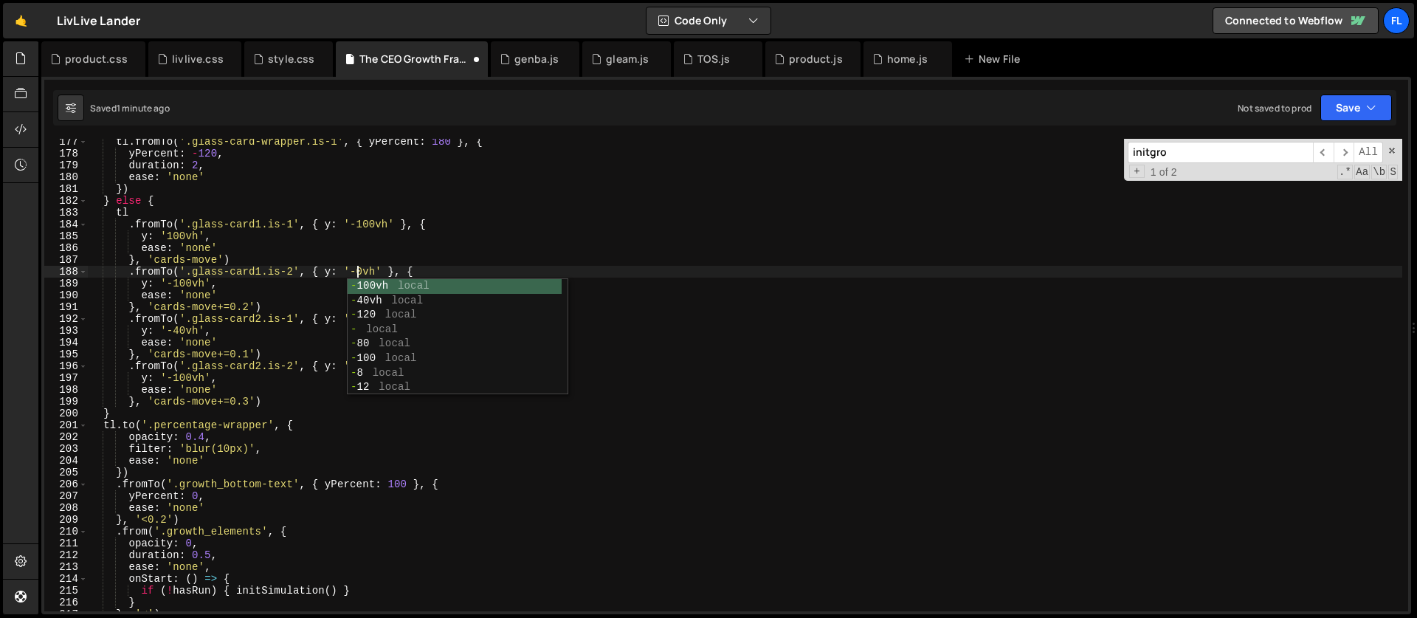
scroll to position [0, 19]
click at [177, 283] on div "tl . fromTo ( '.glass-card-wrapper.is-1' , { yPercent : 180 } , { yPercent : - …" at bounding box center [745, 384] width 1314 height 496
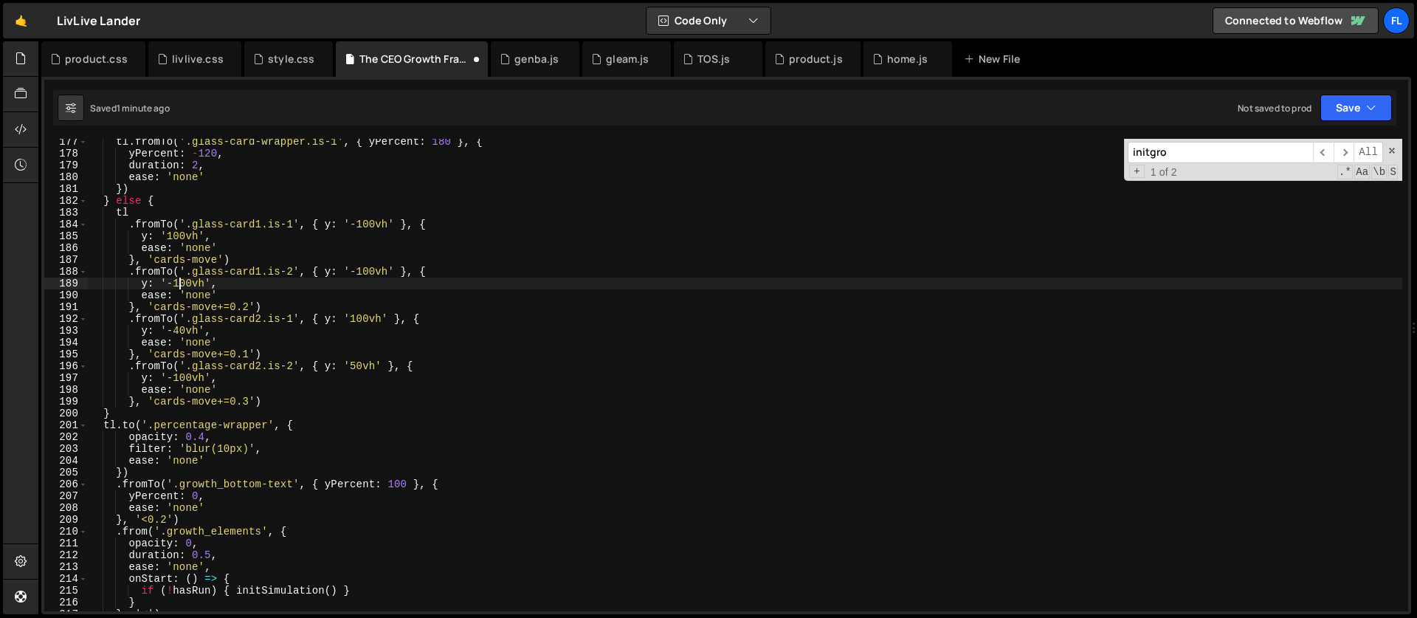
click at [174, 285] on div "tl . fromTo ( '.glass-card-wrapper.is-1' , { yPercent : 180 } , { yPercent : - …" at bounding box center [745, 384] width 1314 height 496
click at [250, 307] on div "tl . fromTo ( '.glass-card-wrapper.is-1' , { yPercent : 180 } , { yPercent : - …" at bounding box center [745, 384] width 1314 height 496
click at [240, 286] on div "tl . fromTo ( '.glass-card-wrapper.is-1' , { yPercent : 180 } , { yPercent : - …" at bounding box center [745, 384] width 1314 height 496
click at [357, 367] on div "tl . fromTo ( '.glass-card-wrapper.is-1' , { yPercent : 180 } , { yPercent : - …" at bounding box center [745, 384] width 1314 height 496
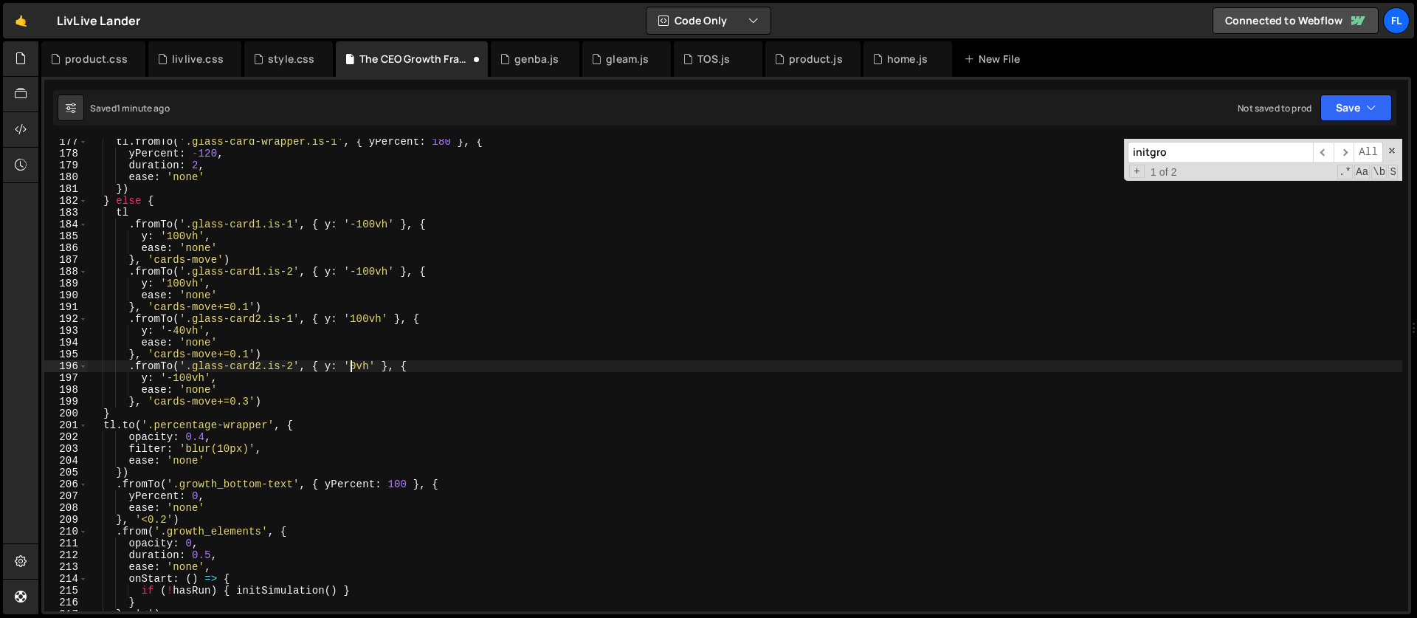
scroll to position [0, 18]
click at [193, 379] on div "tl . fromTo ( '.glass-card-wrapper.is-1' , { yPercent : 180 } , { yPercent : - …" at bounding box center [745, 384] width 1314 height 496
click at [247, 399] on div "tl . fromTo ( '.glass-card-wrapper.is-1' , { yPercent : 180 } , { yPercent : - …" at bounding box center [745, 384] width 1314 height 496
click at [250, 355] on div "tl . fromTo ( '.glass-card-wrapper.is-1' , { yPercent : 180 } , { yPercent : - …" at bounding box center [745, 384] width 1314 height 496
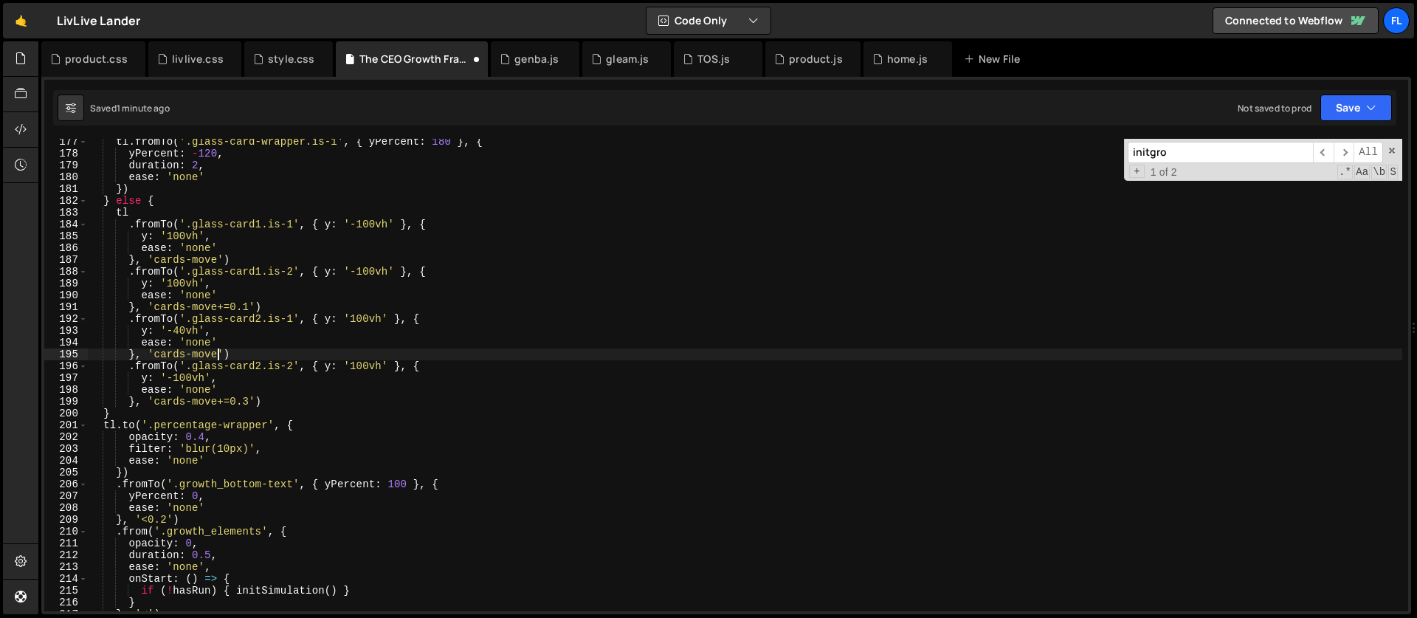
click at [250, 400] on div "tl . fromTo ( '.glass-card-wrapper.is-1' , { yPercent : 180 } , { yPercent : - …" at bounding box center [745, 384] width 1314 height 496
click at [359, 221] on div "tl . fromTo ( '.glass-card-wrapper.is-1' , { yPercent : 180 } , { yPercent : - …" at bounding box center [745, 384] width 1314 height 496
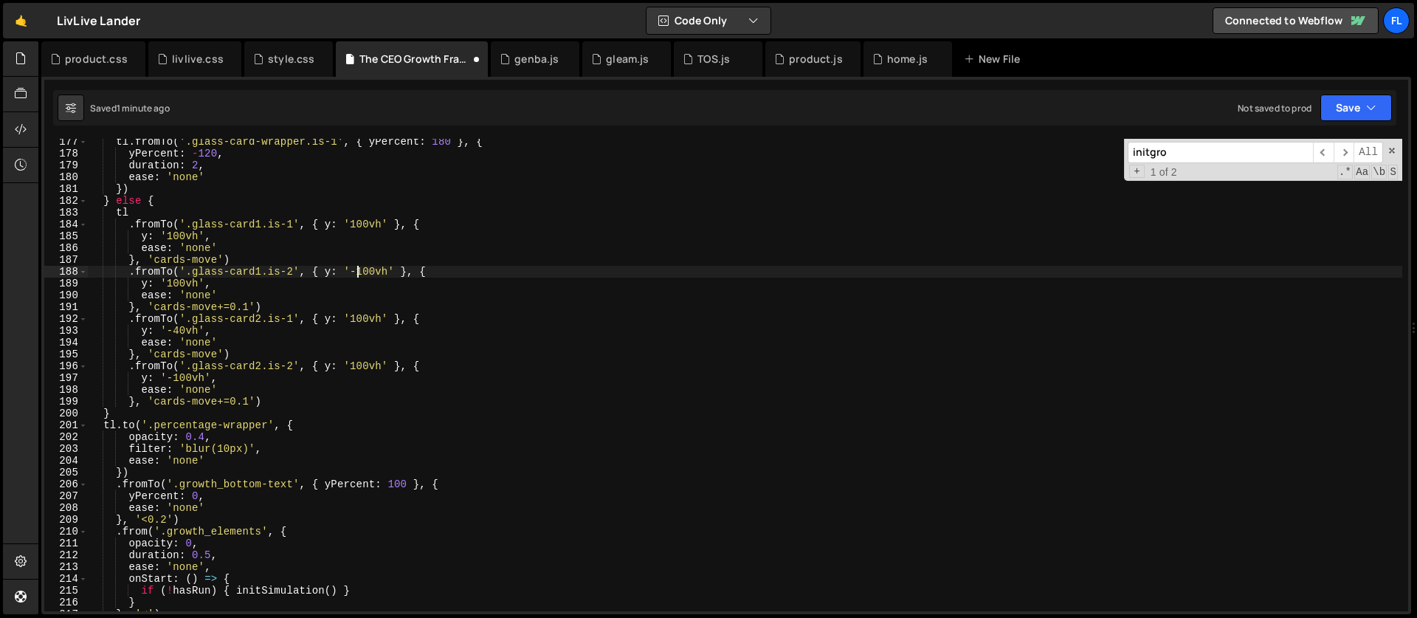
click at [358, 273] on div "tl . fromTo ( '.glass-card-wrapper.is-1' , { yPercent : 180 } , { yPercent : - …" at bounding box center [745, 384] width 1314 height 496
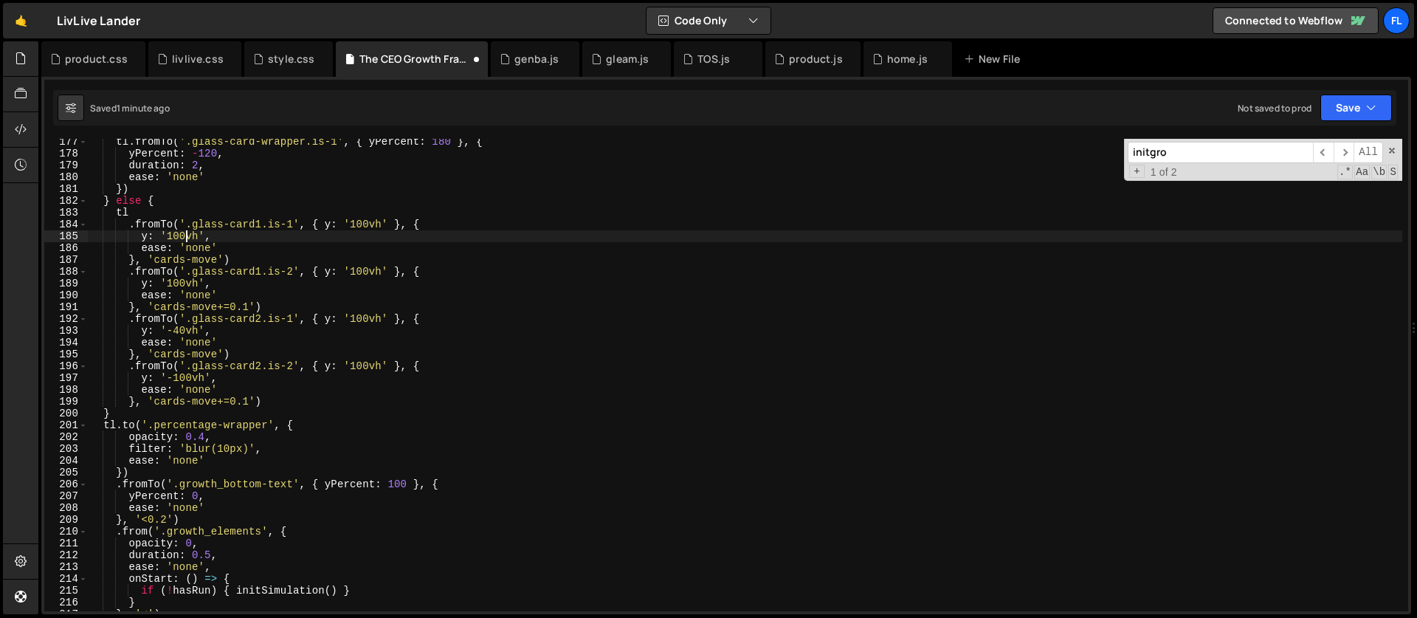
click at [184, 235] on div "tl . fromTo ( '.glass-card-wrapper.is-1' , { yPercent : 180 } , { yPercent : - …" at bounding box center [745, 384] width 1314 height 496
click at [149, 276] on div "tl . fromTo ( '.glass-card-wrapper.is-1' , { yPercent : 180 } , { yPercent : - …" at bounding box center [745, 384] width 1314 height 496
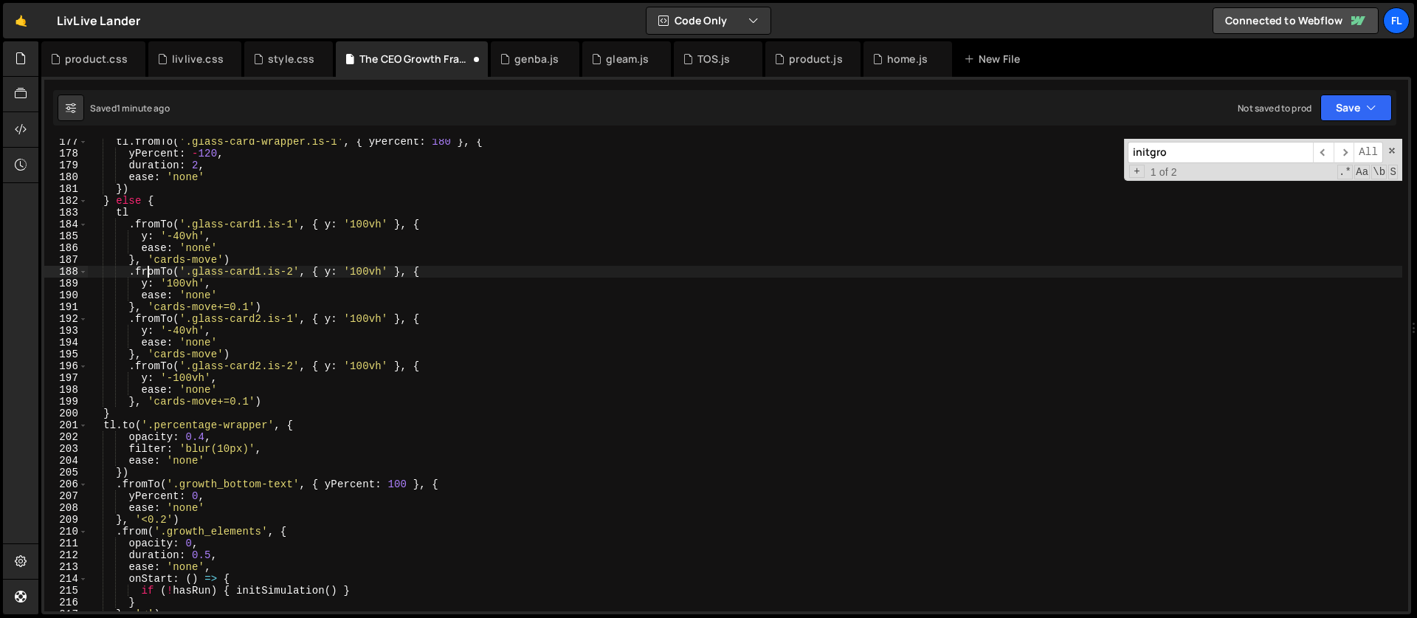
click at [167, 282] on div "tl . fromTo ( '.glass-card-wrapper.is-1' , { yPercent : 180 } , { yPercent : - …" at bounding box center [745, 384] width 1314 height 496
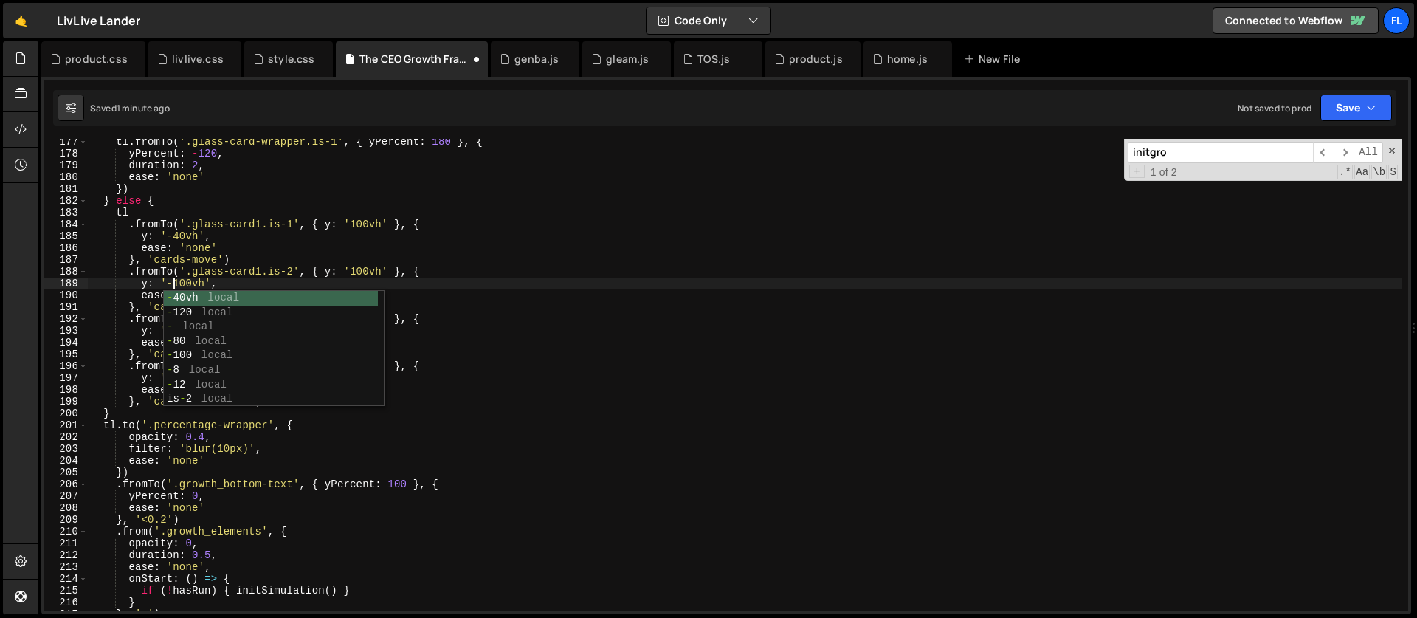
click at [229, 268] on div "tl . fromTo ( '.glass-card-wrapper.is-1' , { yPercent : 180 } , { yPercent : - …" at bounding box center [745, 384] width 1314 height 496
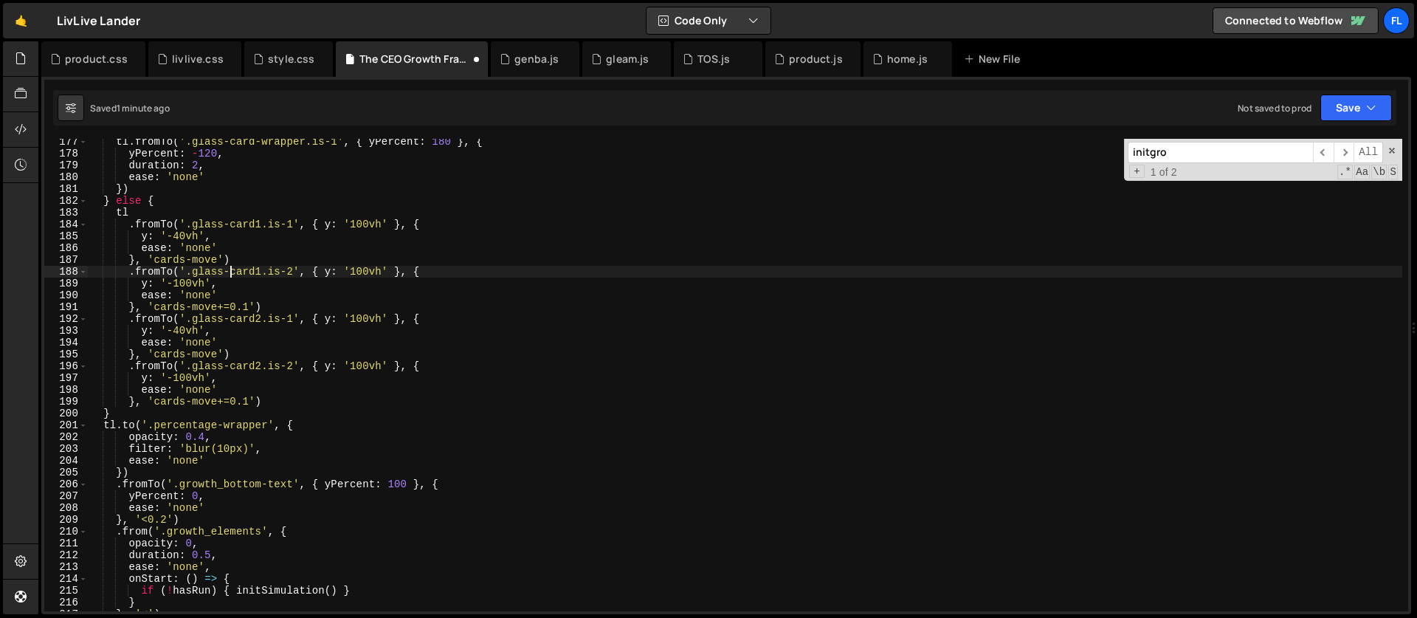
click at [248, 305] on div "tl . fromTo ( '.glass-card-wrapper.is-1' , { yPercent : 180 } , { yPercent : - …" at bounding box center [745, 384] width 1314 height 496
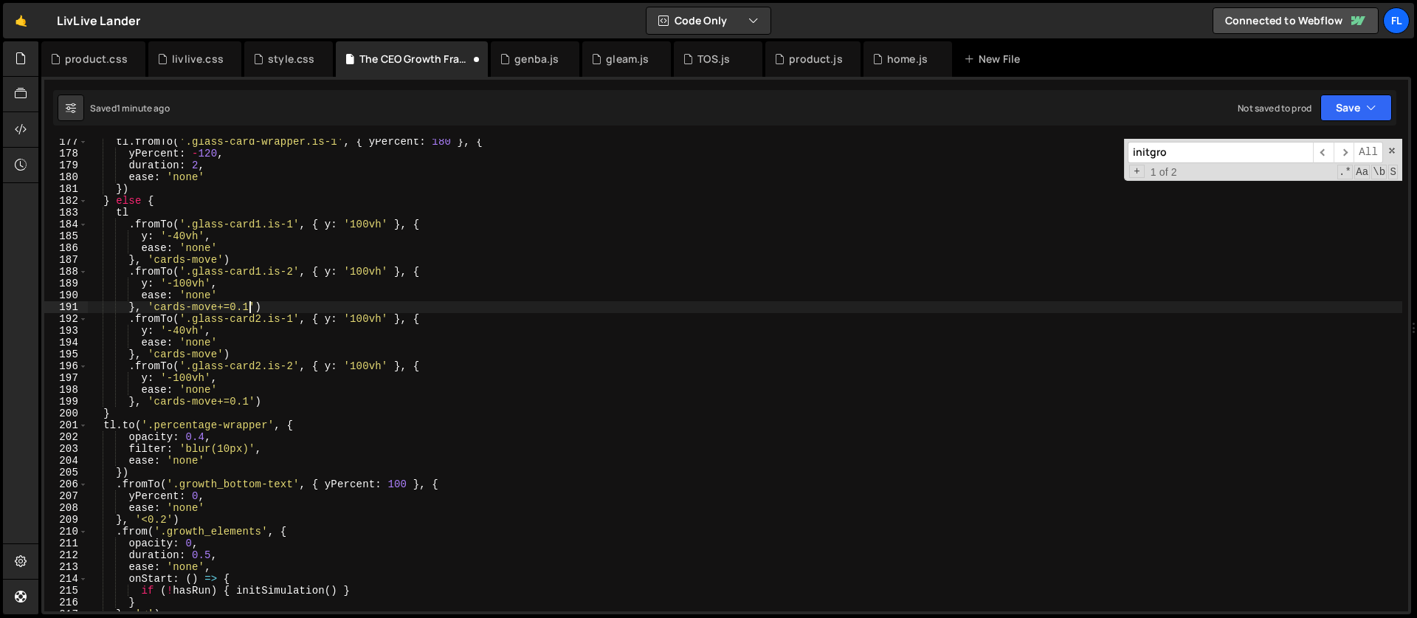
scroll to position [0, 11]
click at [248, 406] on div "tl . fromTo ( '.glass-card-wrapper.is-1' , { yPercent : 180 } , { yPercent : - …" at bounding box center [745, 384] width 1314 height 496
click at [282, 283] on div "tl . fromTo ( '.glass-card-wrapper.is-1' , { yPercent : 180 } , { yPercent : - …" at bounding box center [745, 384] width 1314 height 496
click at [218, 356] on div "tl . fromTo ( '.glass-card-wrapper.is-1' , { yPercent : 180 } , { yPercent : - …" at bounding box center [745, 384] width 1314 height 496
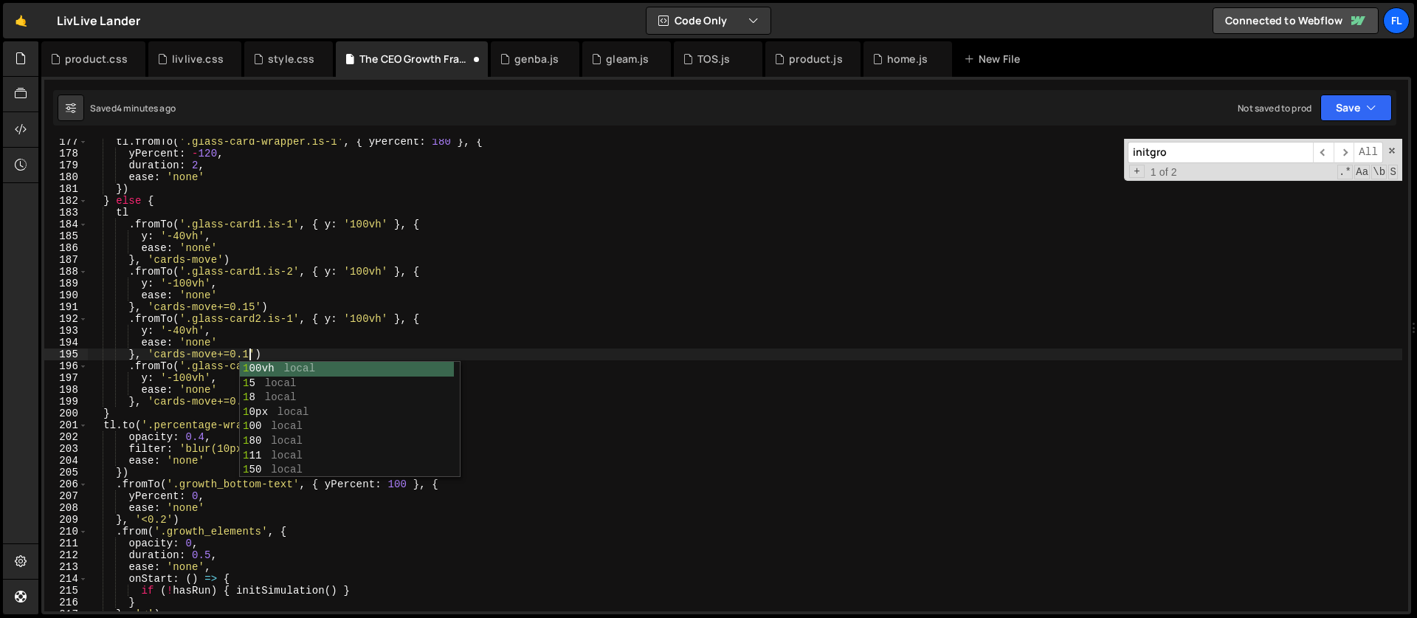
scroll to position [0, 11]
click at [222, 386] on div "tl . fromTo ( '.glass-card-wrapper.is-1' , { yPercent : 180 } , { yPercent : - …" at bounding box center [745, 384] width 1314 height 496
click at [255, 398] on div "tl . fromTo ( '.glass-card-wrapper.is-1' , { yPercent : 180 } , { yPercent : - …" at bounding box center [745, 384] width 1314 height 496
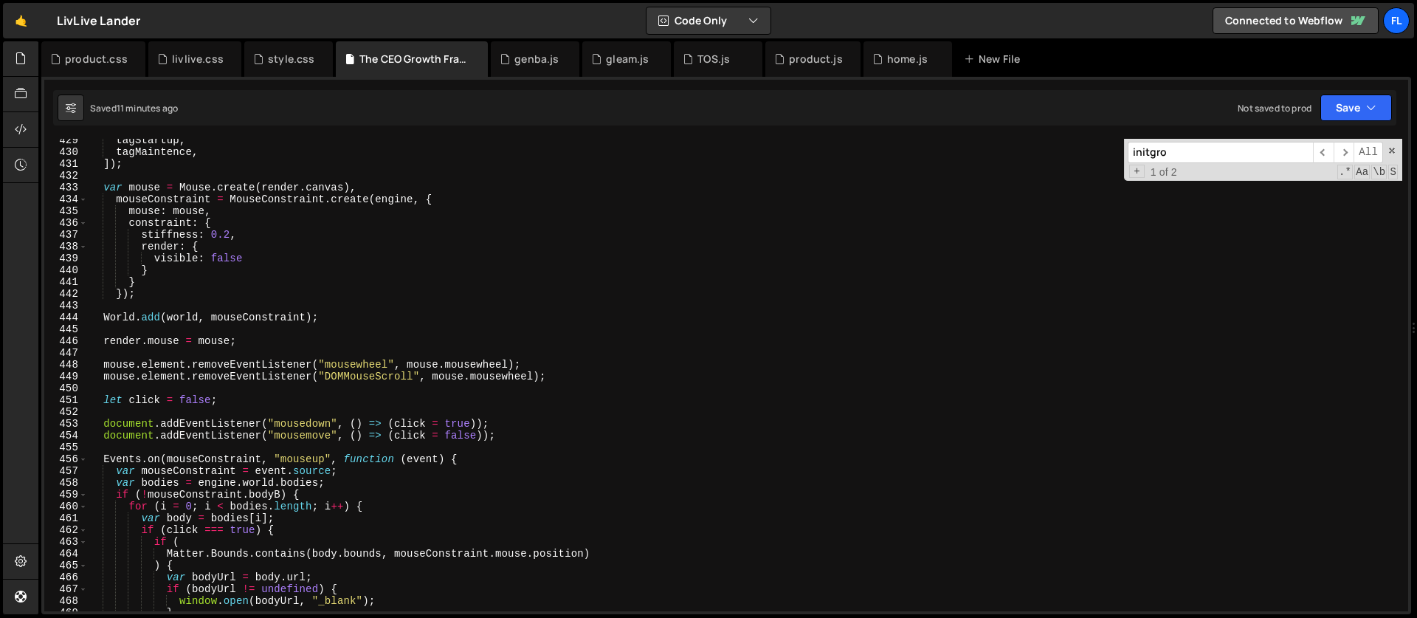
scroll to position [5057, 0]
click at [105, 338] on div "tagStartup , tagMaintence , ]) ; var mouse = Mouse . create ( render . canvas )…" at bounding box center [745, 382] width 1314 height 496
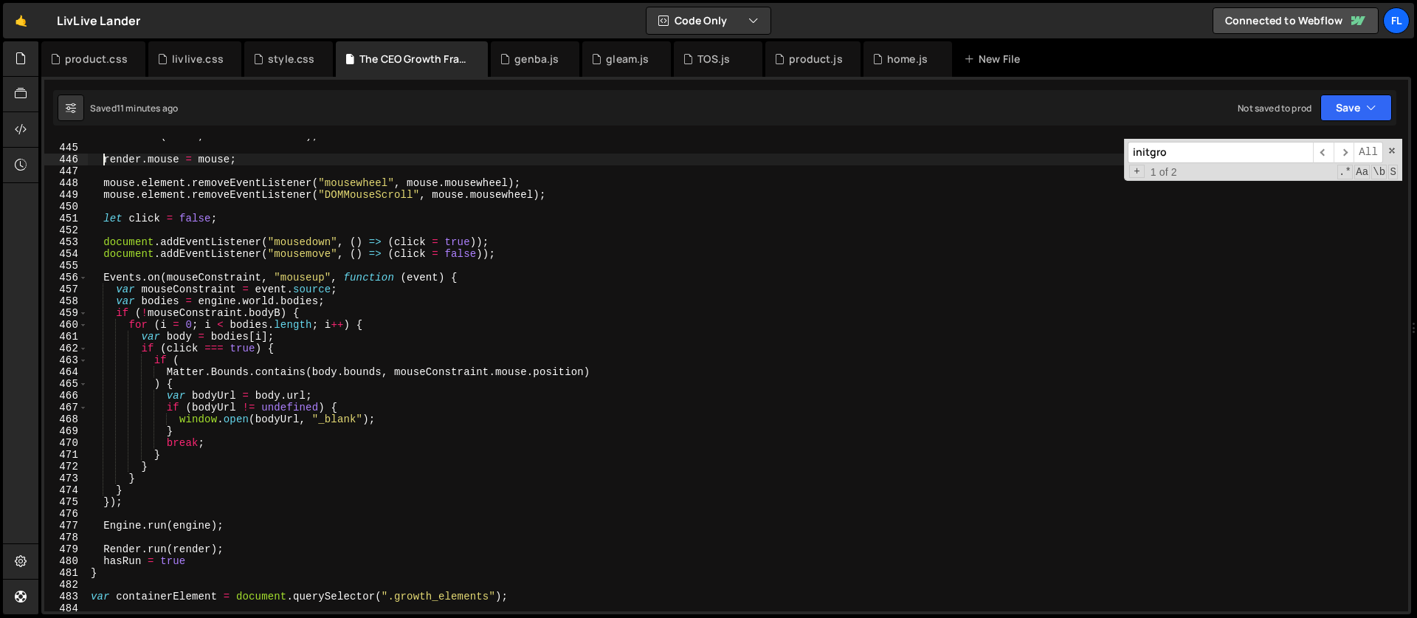
scroll to position [5169, 0]
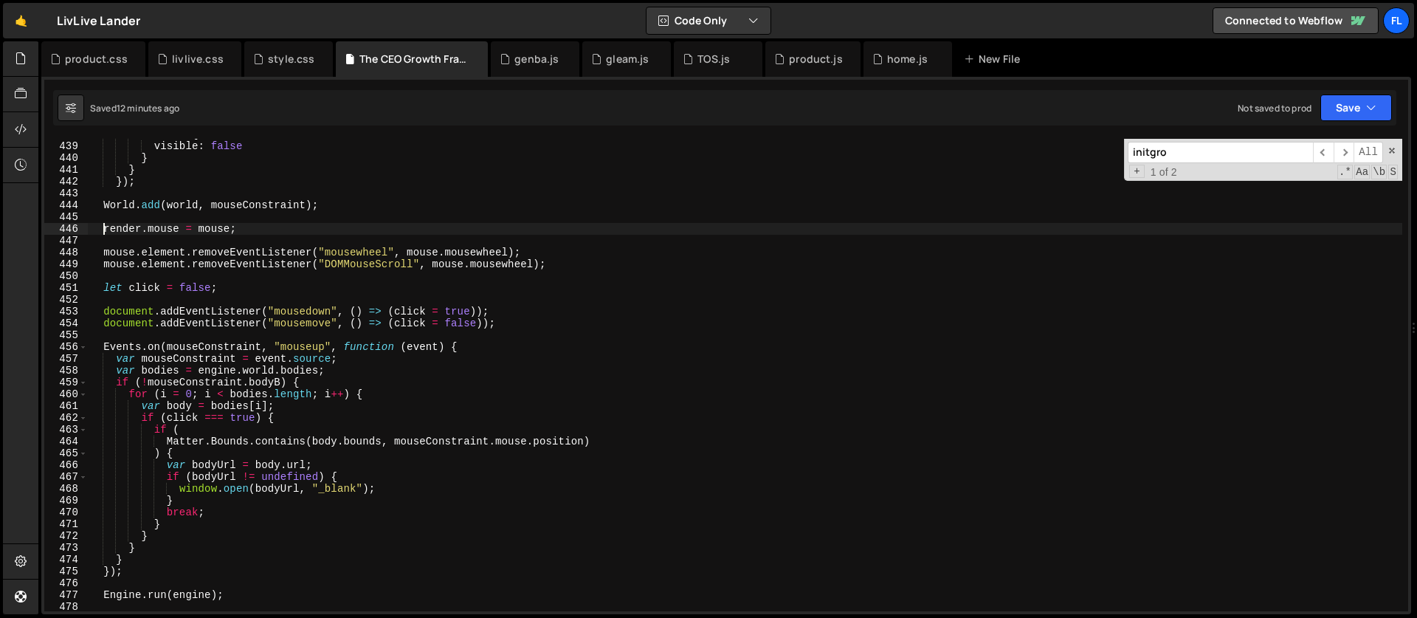
click at [105, 227] on div "render : { visible : false } } }) ; World . add ( world , mouseConstraint ) ; r…" at bounding box center [745, 376] width 1314 height 496
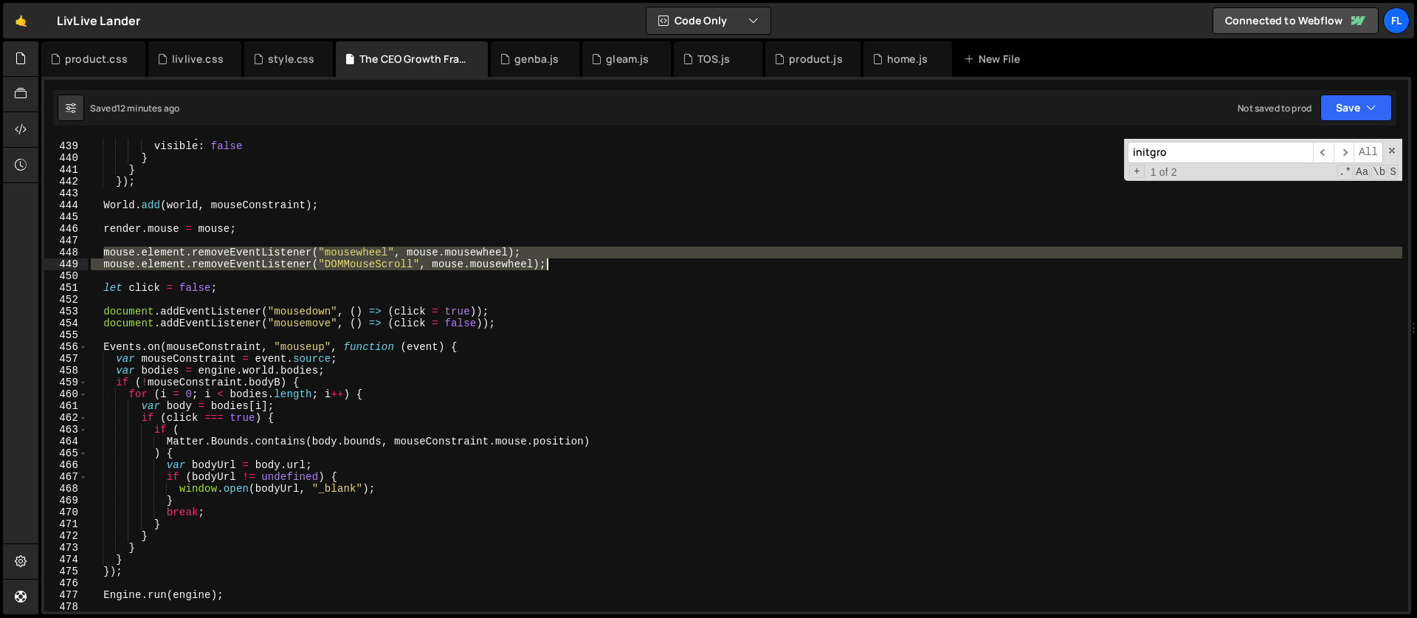
drag, startPoint x: 101, startPoint y: 250, endPoint x: 558, endPoint y: 265, distance: 457.0
click at [558, 265] on div "render : { visible : false } } }) ; World . add ( world , mouseConstraint ) ; r…" at bounding box center [745, 376] width 1314 height 496
paste textarea "render.canvas.style.pointerEvents = 'auto'"
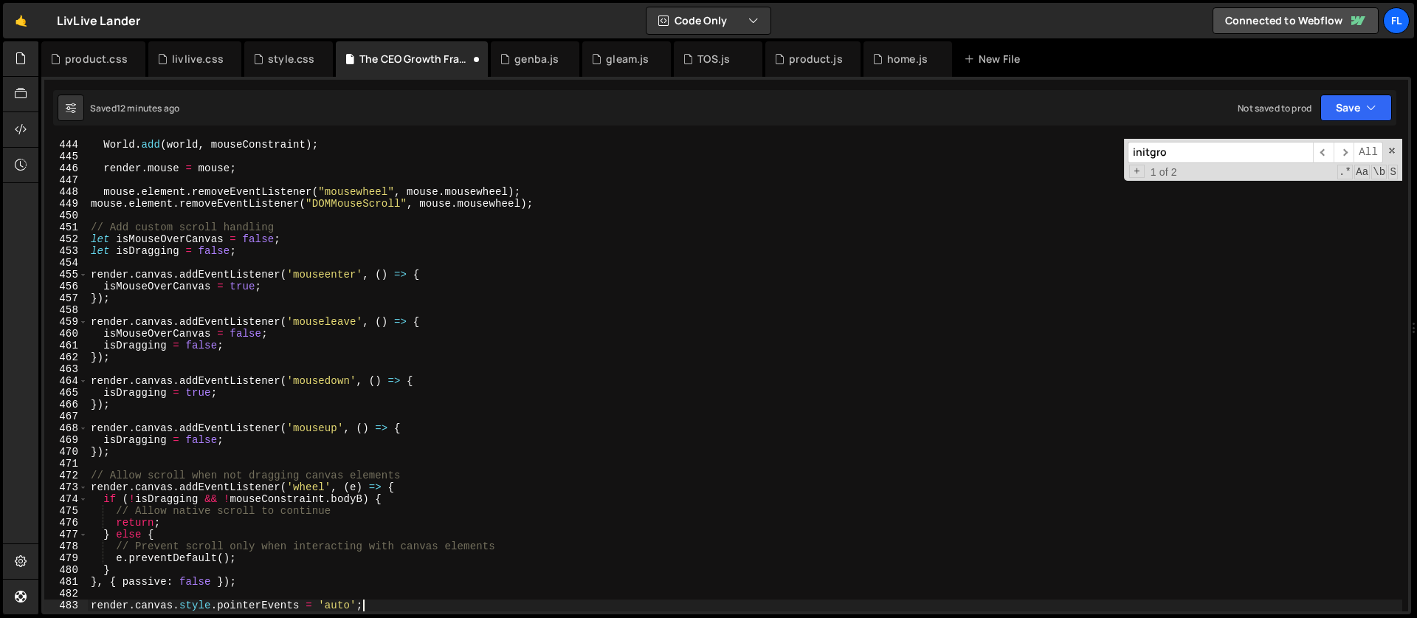
type textarea "render.canvas.style.pointerEvents = 'auto';"
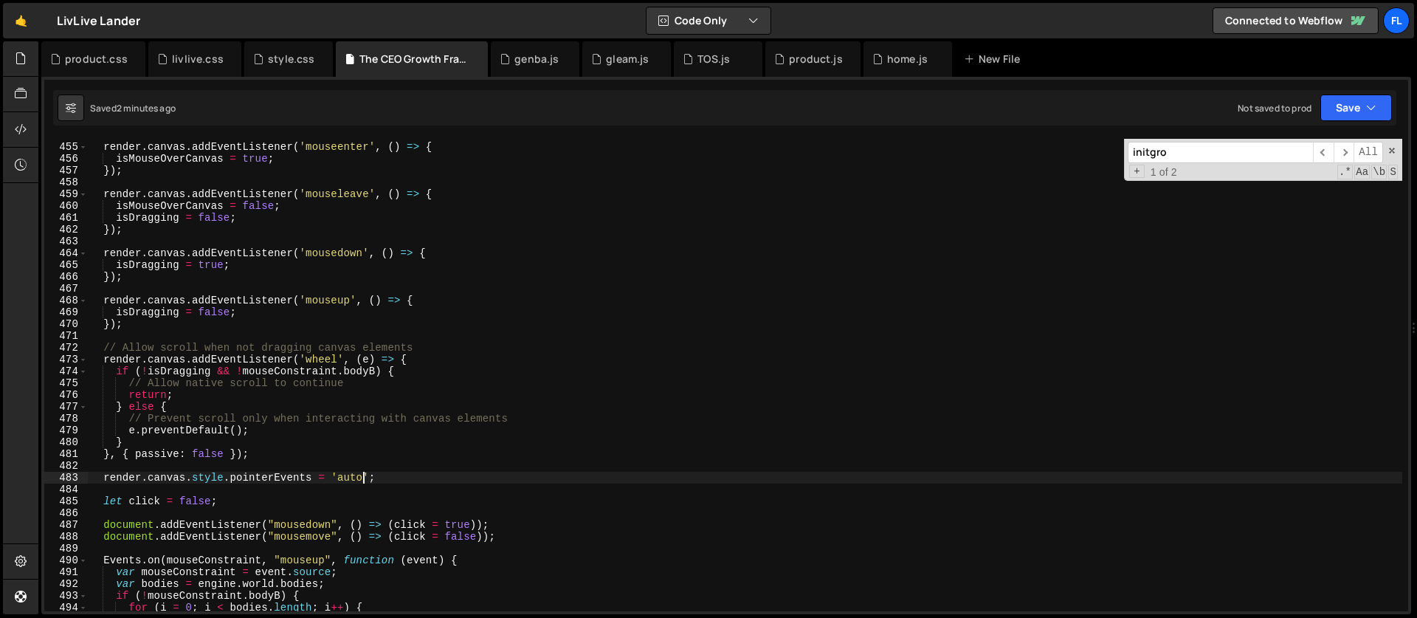
scroll to position [5357, 0]
click at [191, 471] on div "render . canvas . addEventListener ( 'mouseenter' , ( ) => { isMouseOverCanvas …" at bounding box center [745, 377] width 1314 height 496
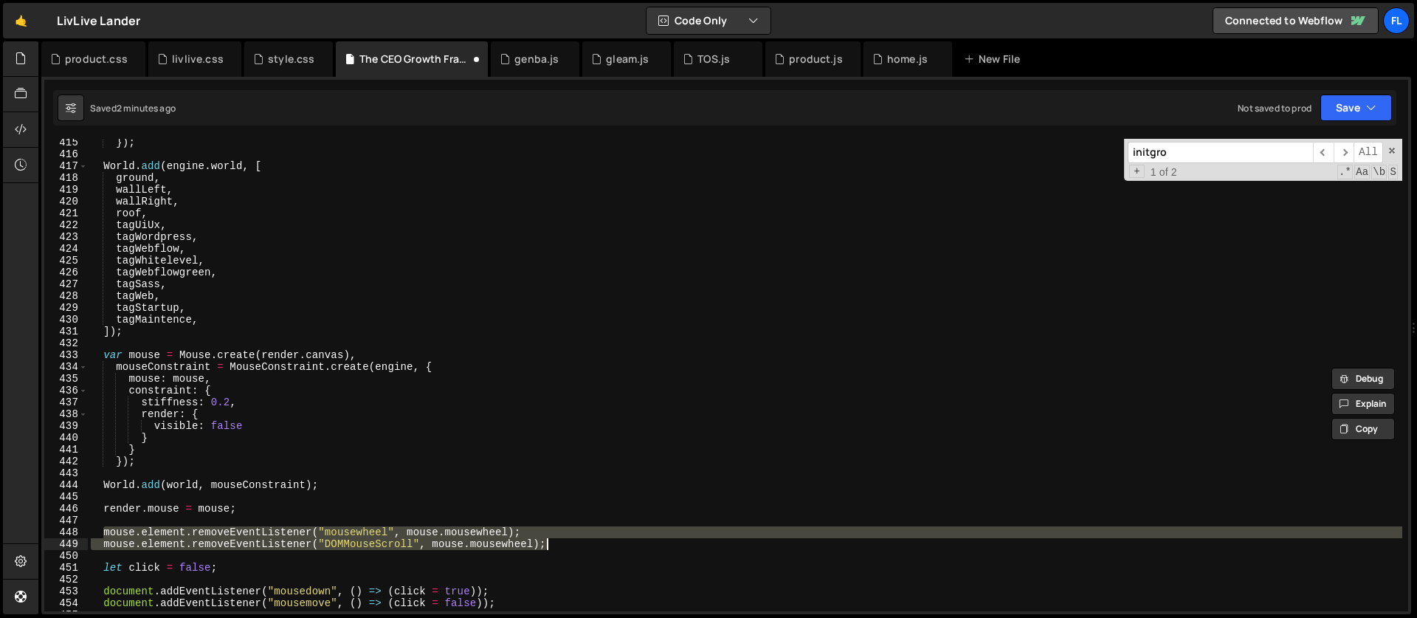
scroll to position [4890, 0]
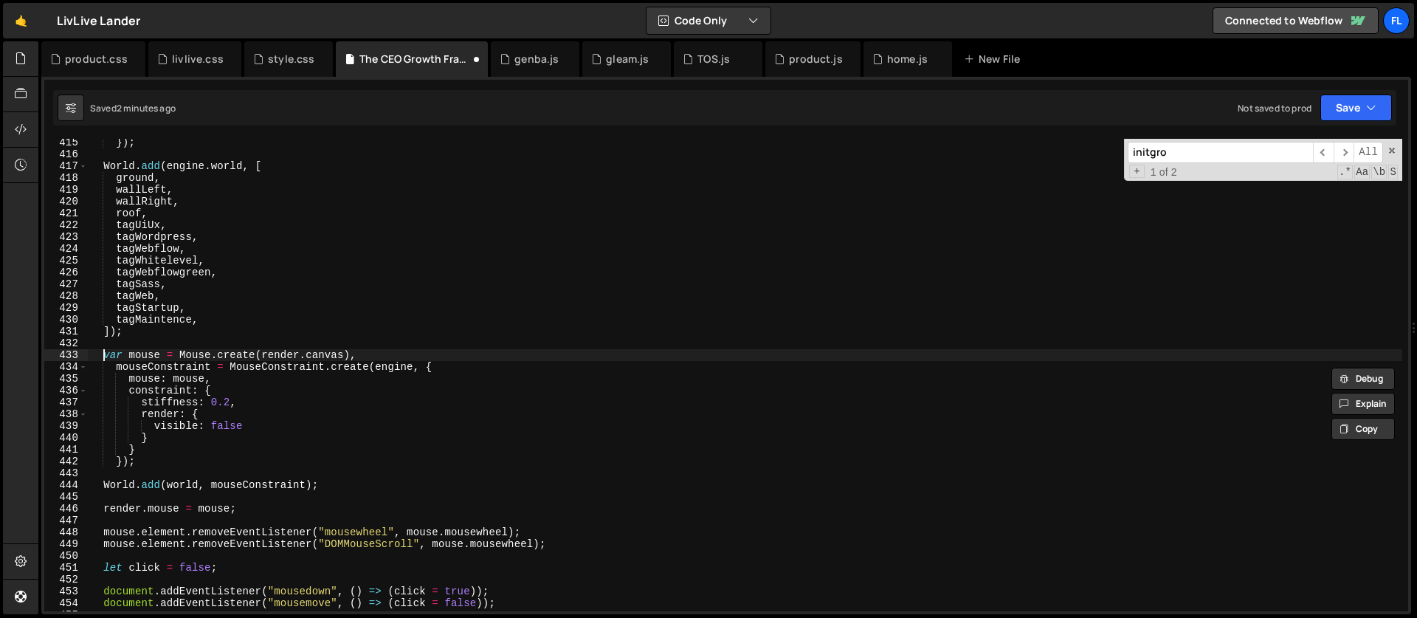
click at [103, 355] on div "}) ; World . add ( engine . world , [ ground , wallLeft , wallRight , roof , ta…" at bounding box center [745, 384] width 1314 height 496
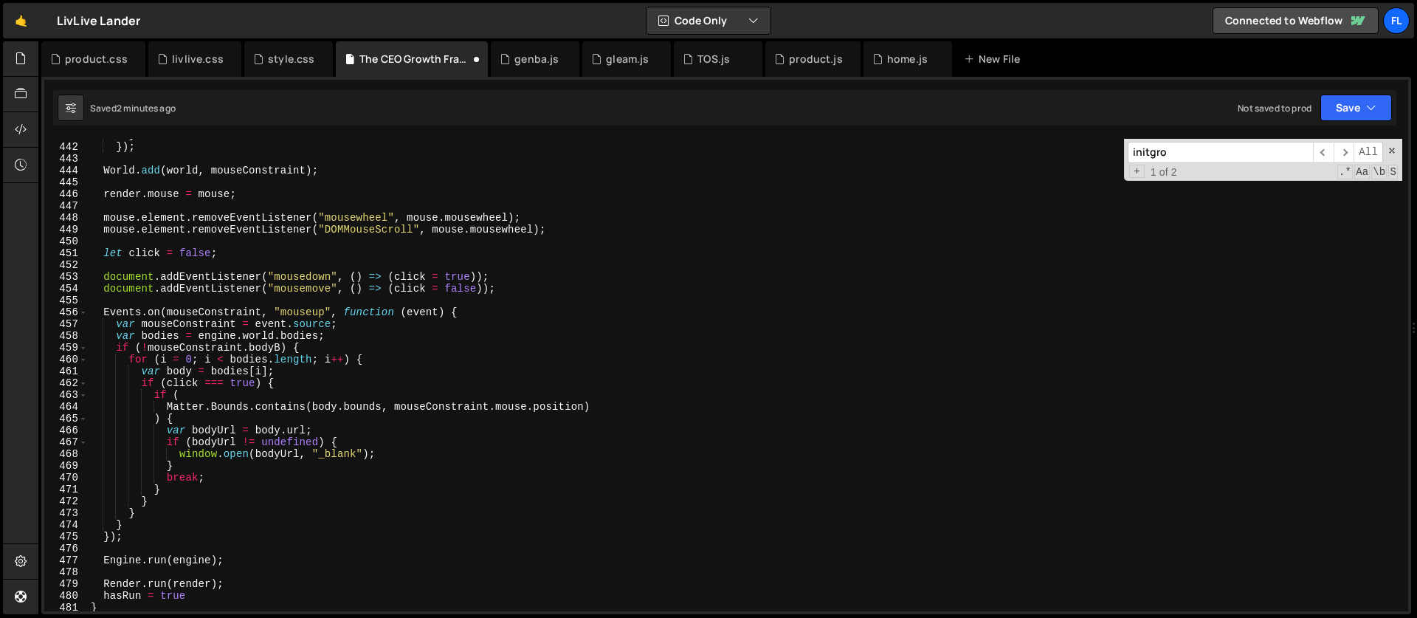
scroll to position [5204, 0]
click at [477, 313] on div "} }) ; World . add ( world , mouseConstraint ) ; render . mouse = mouse ; mouse…" at bounding box center [745, 377] width 1314 height 496
click at [142, 535] on div "} }) ; World . add ( world , mouseConstraint ) ; render . mouse = mouse ; mouse…" at bounding box center [745, 379] width 1314 height 496
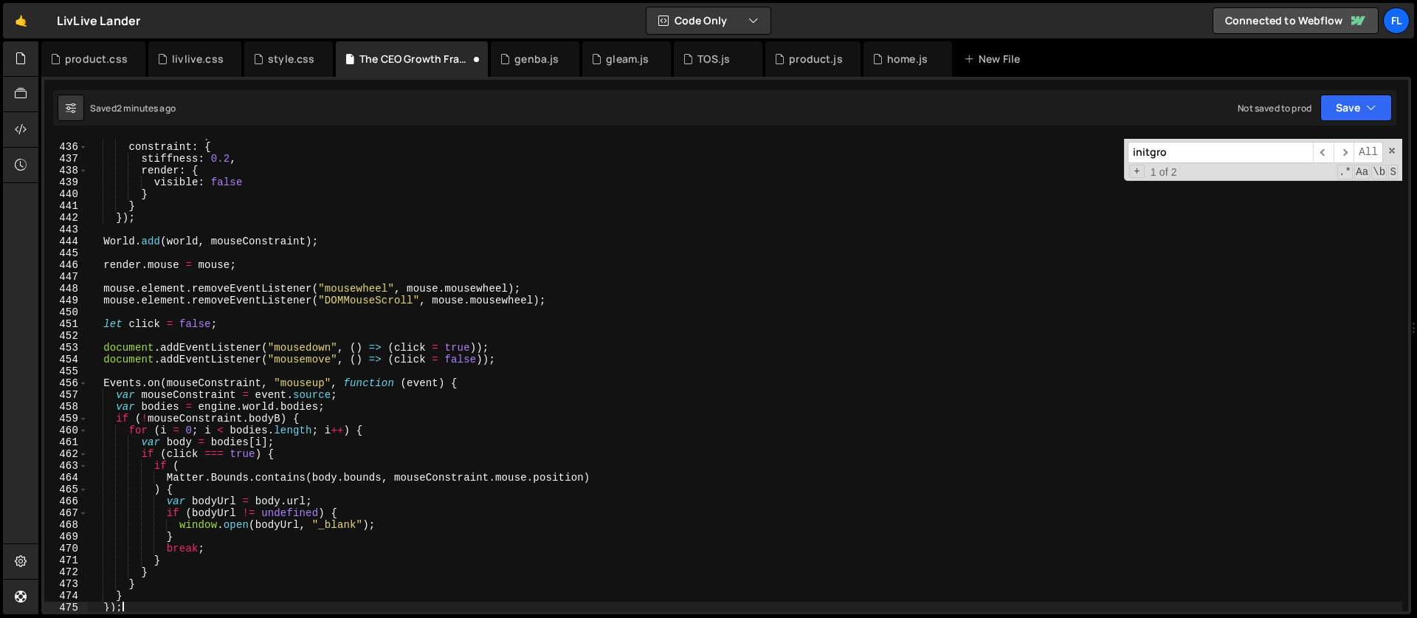
scroll to position [5054, 0]
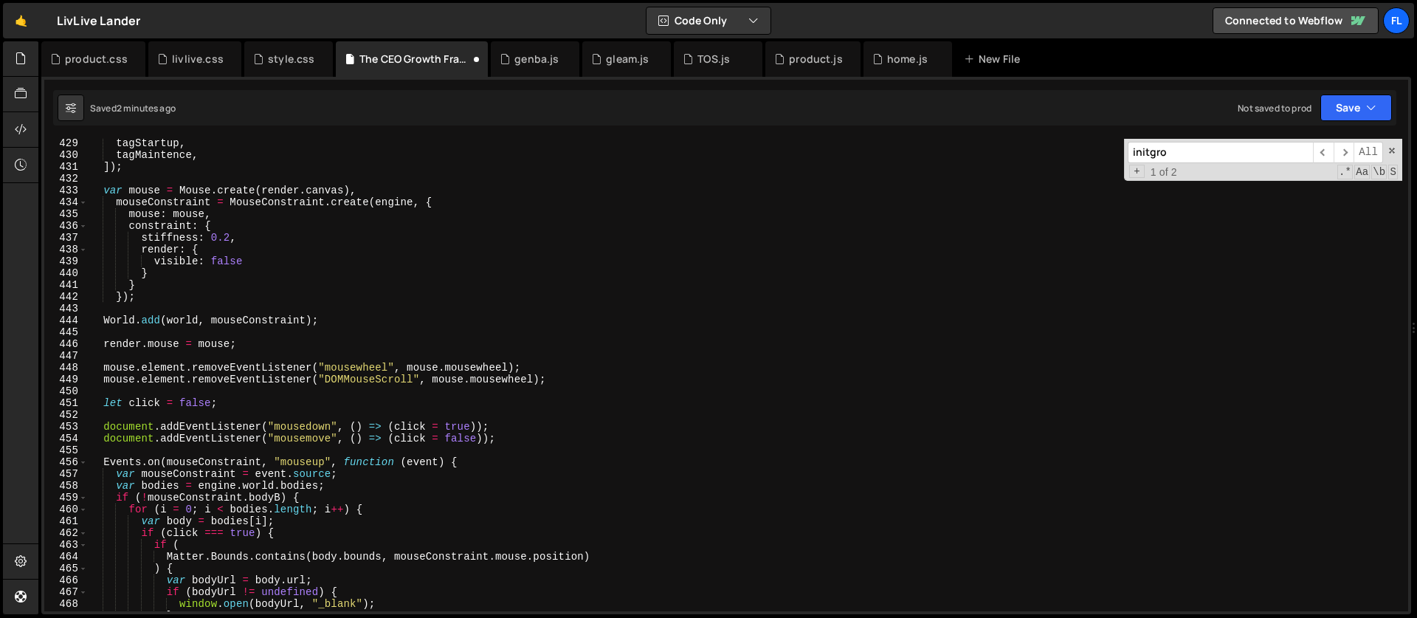
click at [102, 192] on div "tagStartup , tagMaintence , ]) ; var mouse = Mouse . create ( render . canvas )…" at bounding box center [745, 385] width 1314 height 496
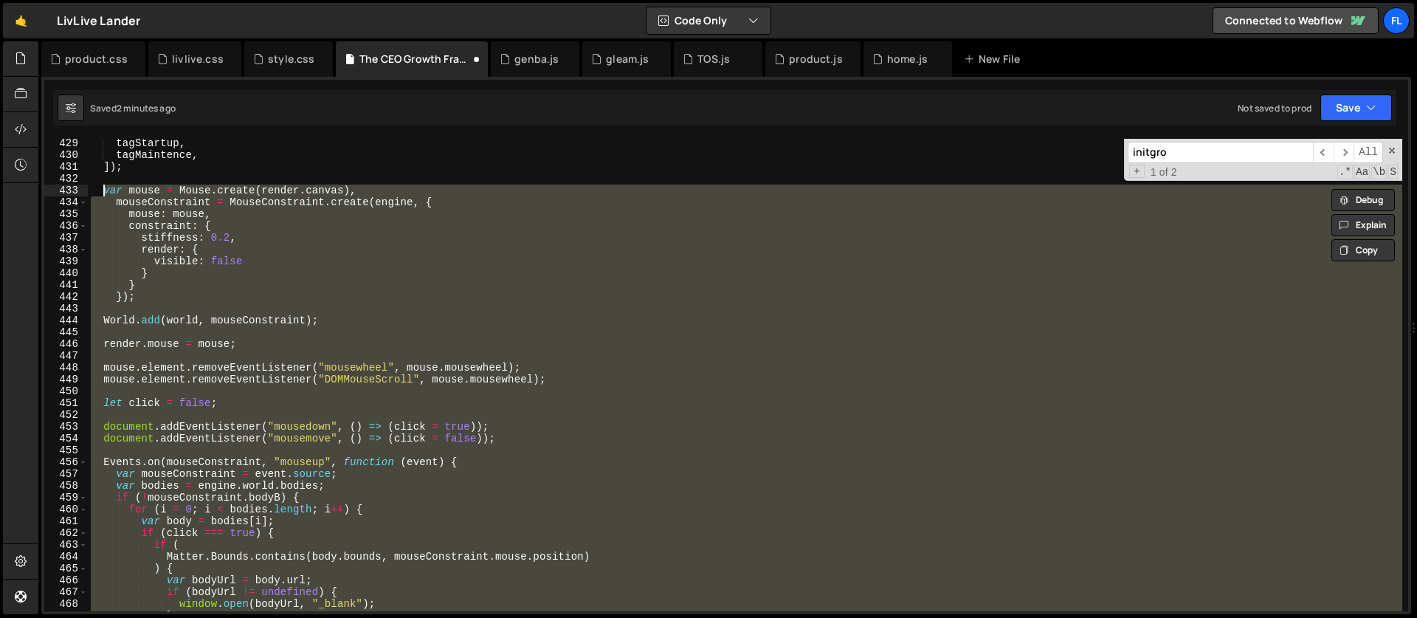
paste textarea "});"
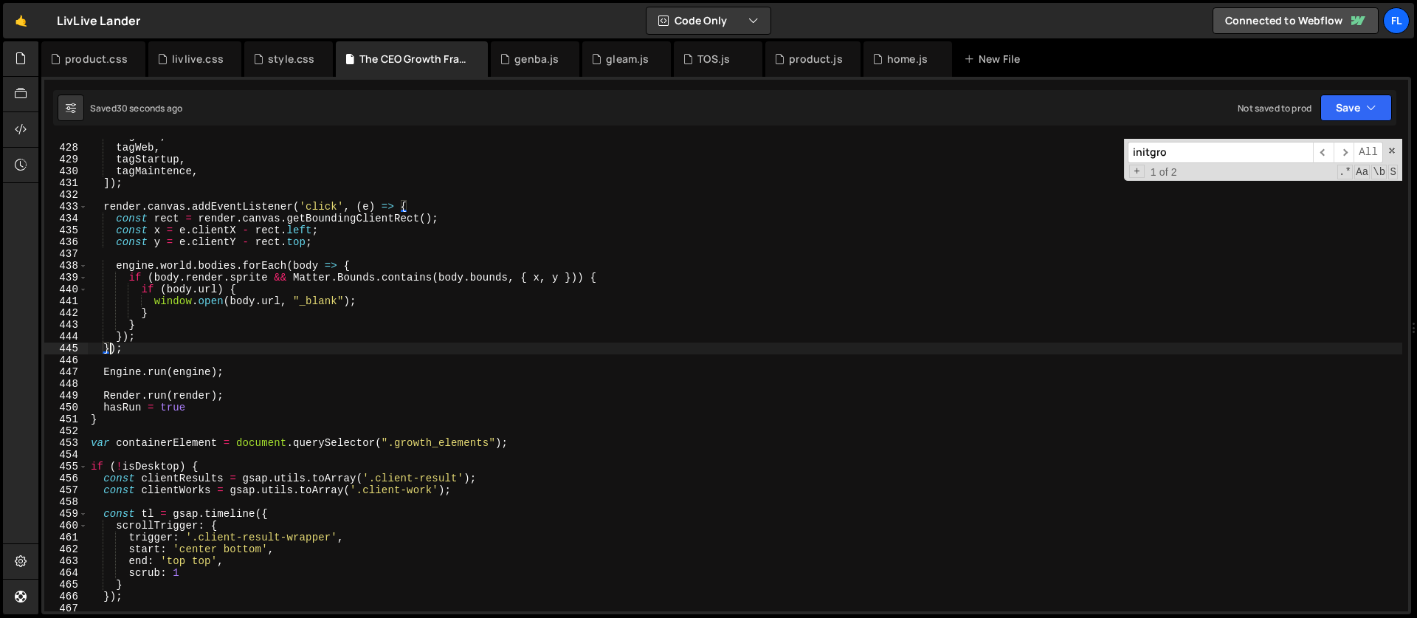
scroll to position [4980, 0]
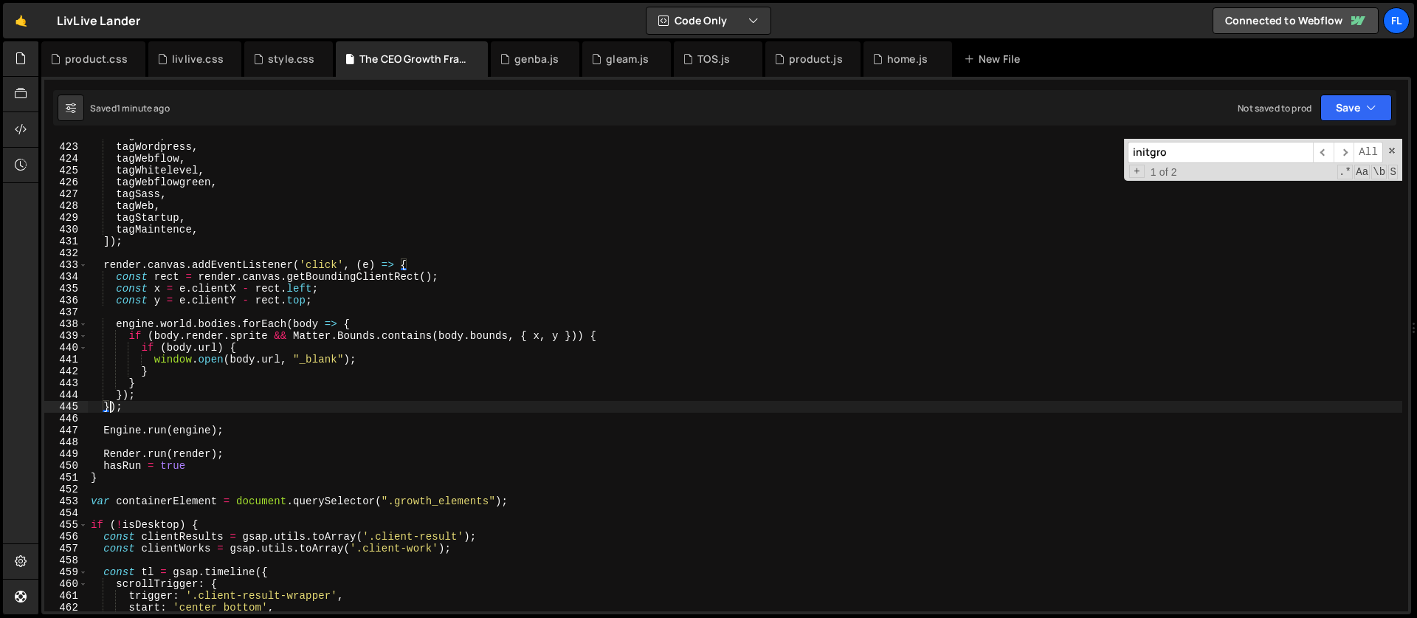
click at [350, 331] on div "tagUiUx , tagWordpress , tagWebflow , tagWhitelevel , tagWebflowgreen , tagSass…" at bounding box center [745, 377] width 1314 height 496
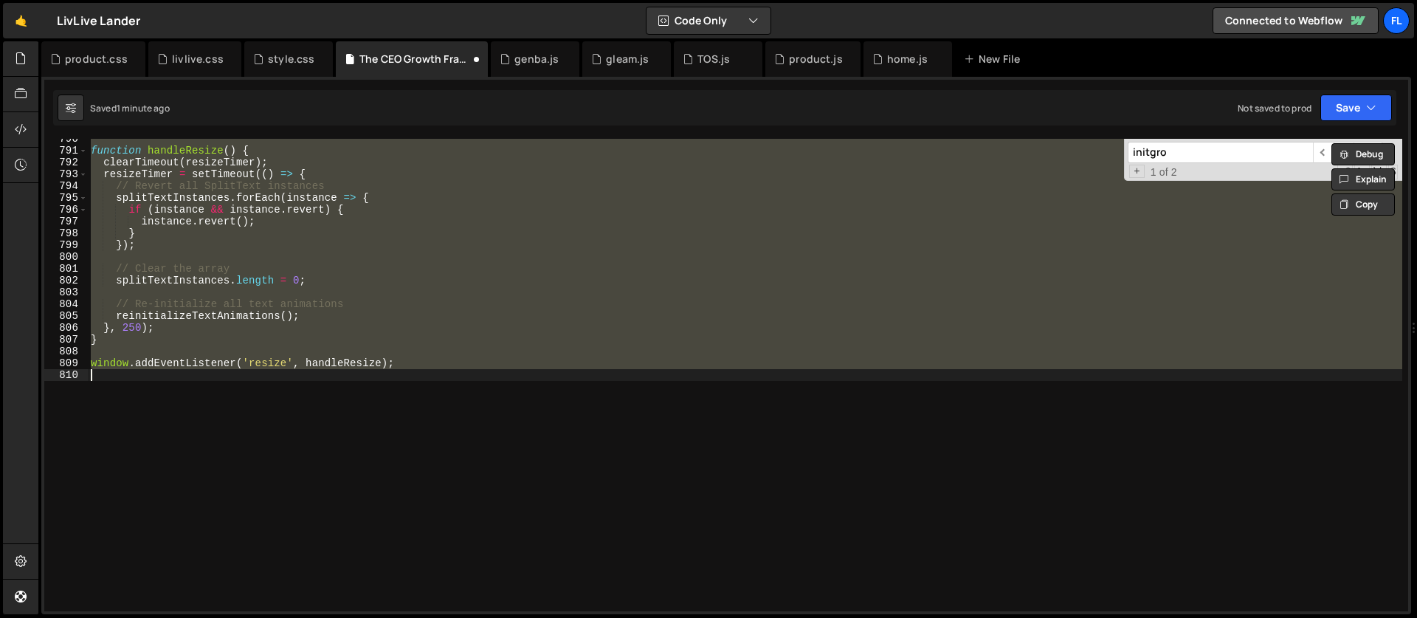
scroll to position [5360, 0]
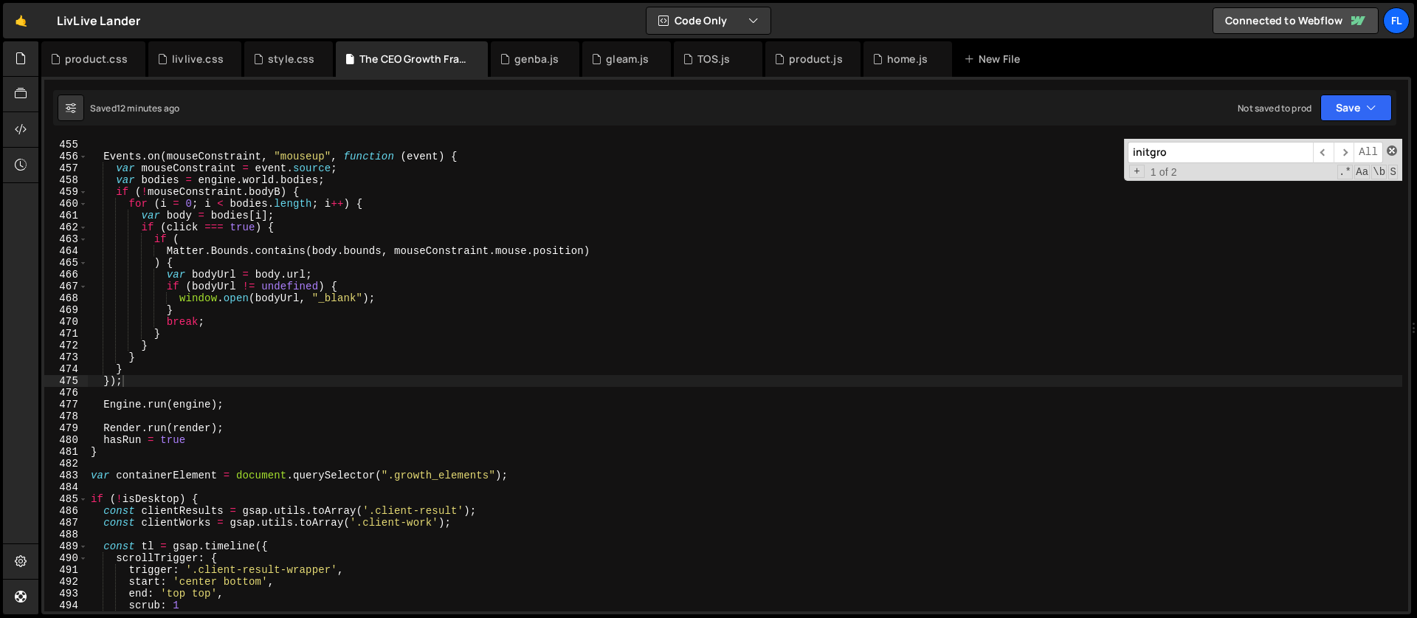
click at [1392, 146] on span at bounding box center [1391, 150] width 10 height 10
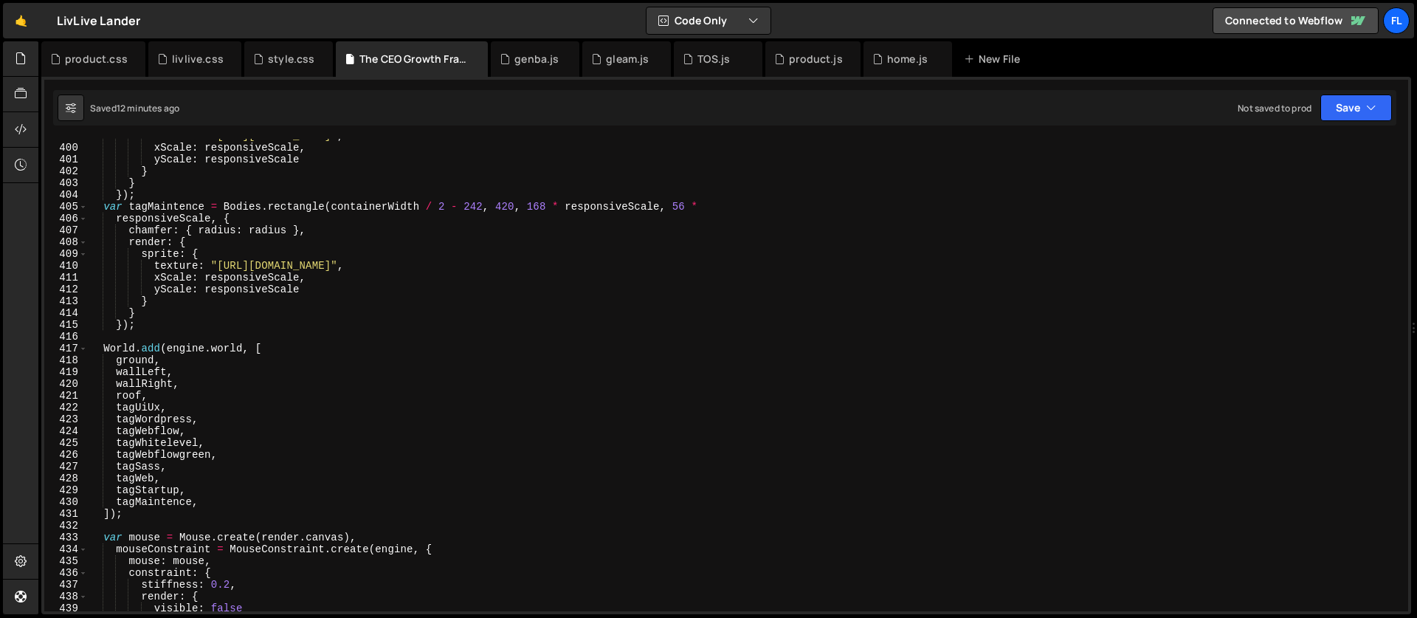
scroll to position [4601, 0]
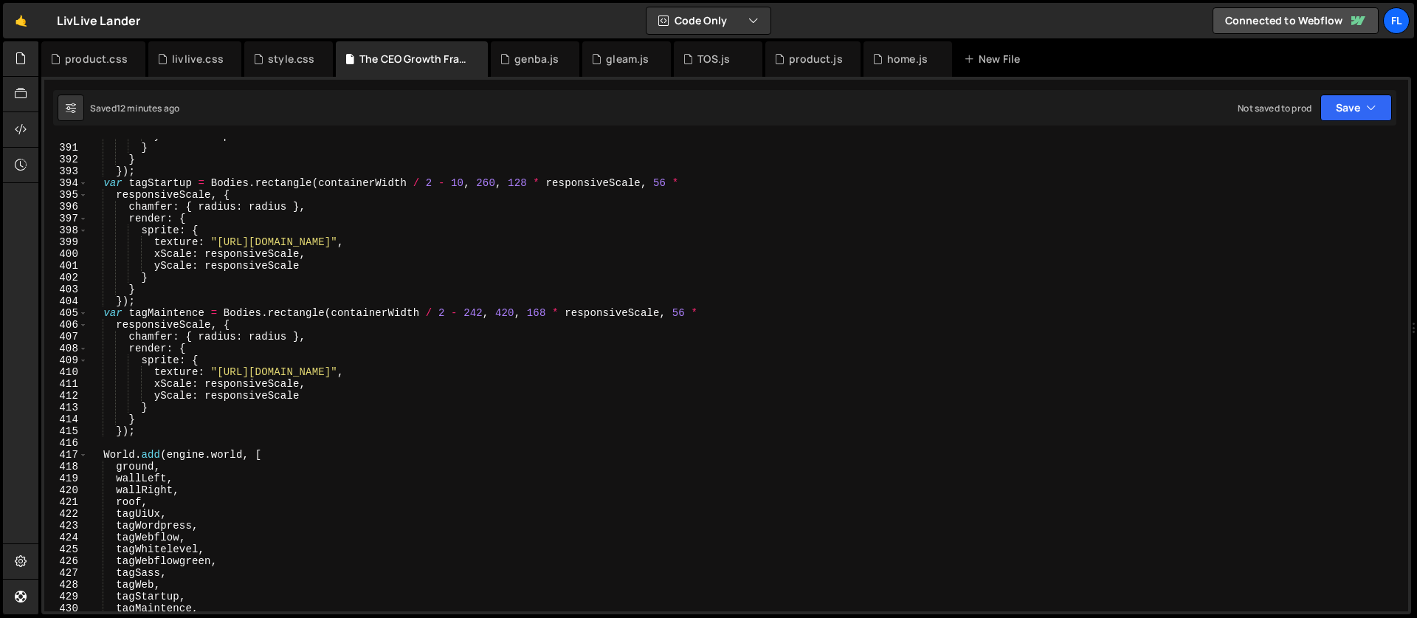
click at [757, 361] on div "yScale : responsiveScale } } }) ; var tagStartup = Bodies . rectangle ( contain…" at bounding box center [745, 378] width 1314 height 496
type textarea "sprite: {"
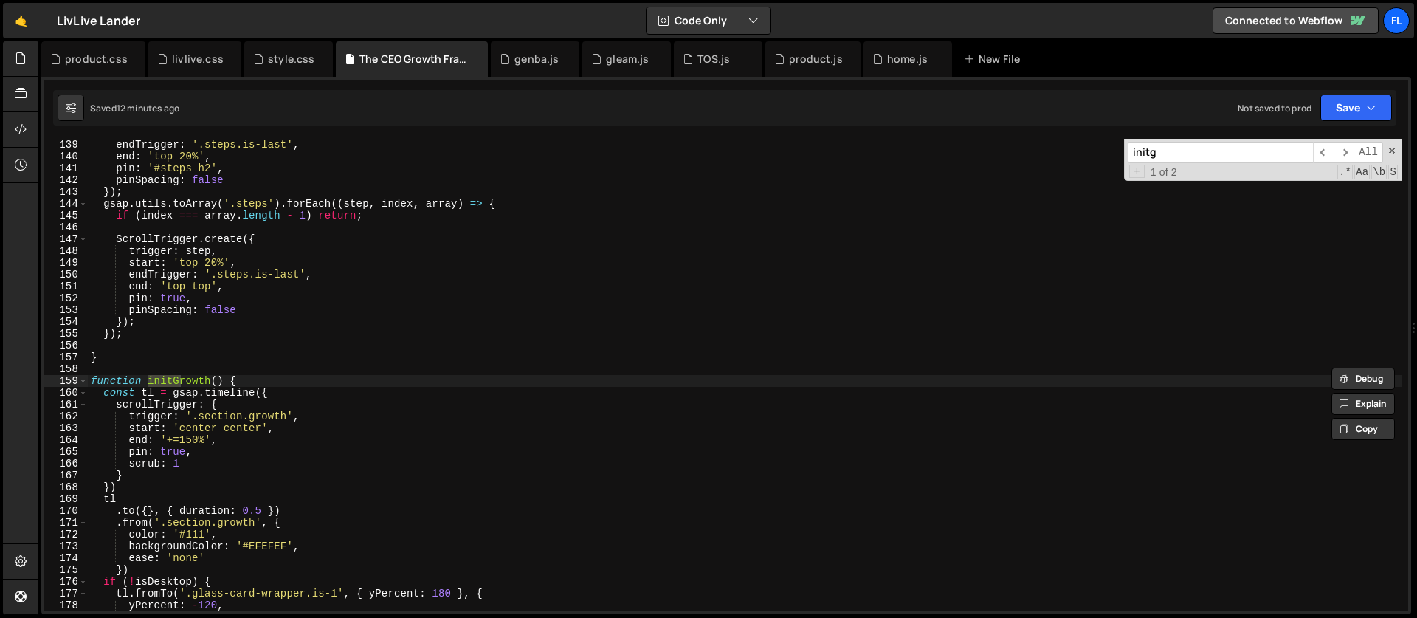
scroll to position [1629, 0]
type input "initgro"
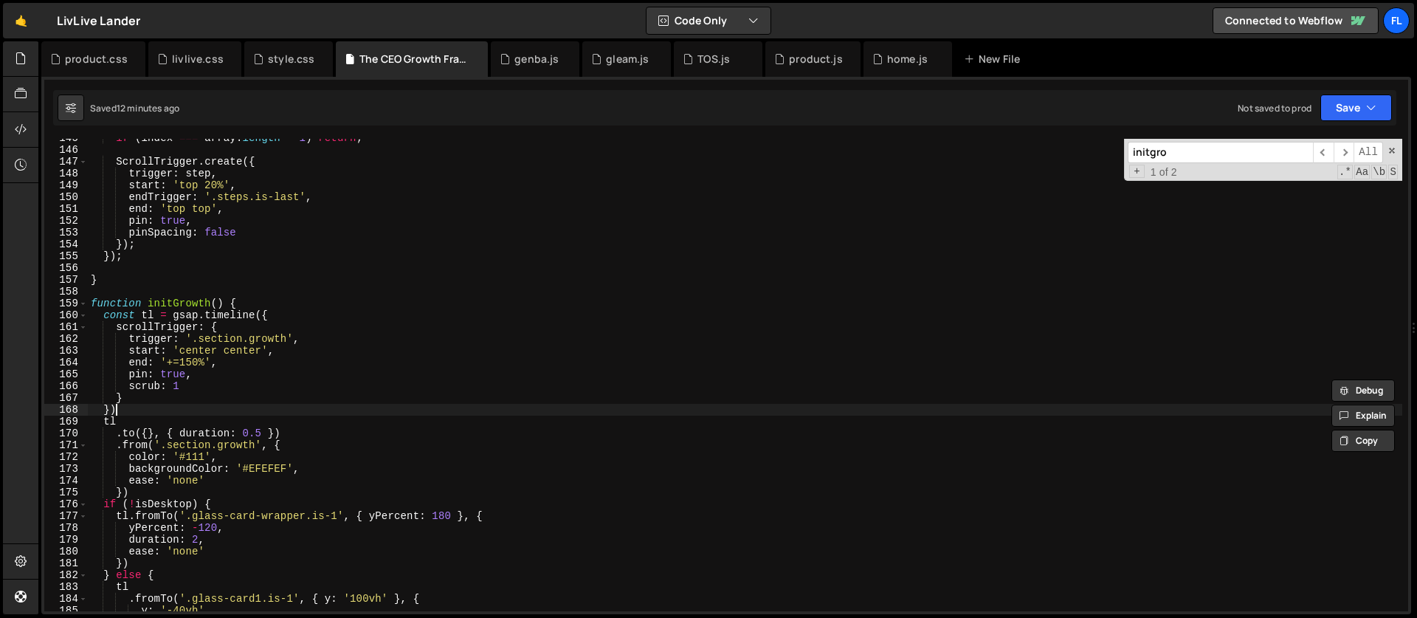
click at [181, 407] on div "if ( index === array . length - 1 ) return ; ScrollTrigger . create ({ trigger …" at bounding box center [745, 380] width 1314 height 496
click at [247, 302] on div "if ( index === array . length - 1 ) return ; ScrollTrigger . create ({ trigger …" at bounding box center [745, 380] width 1314 height 496
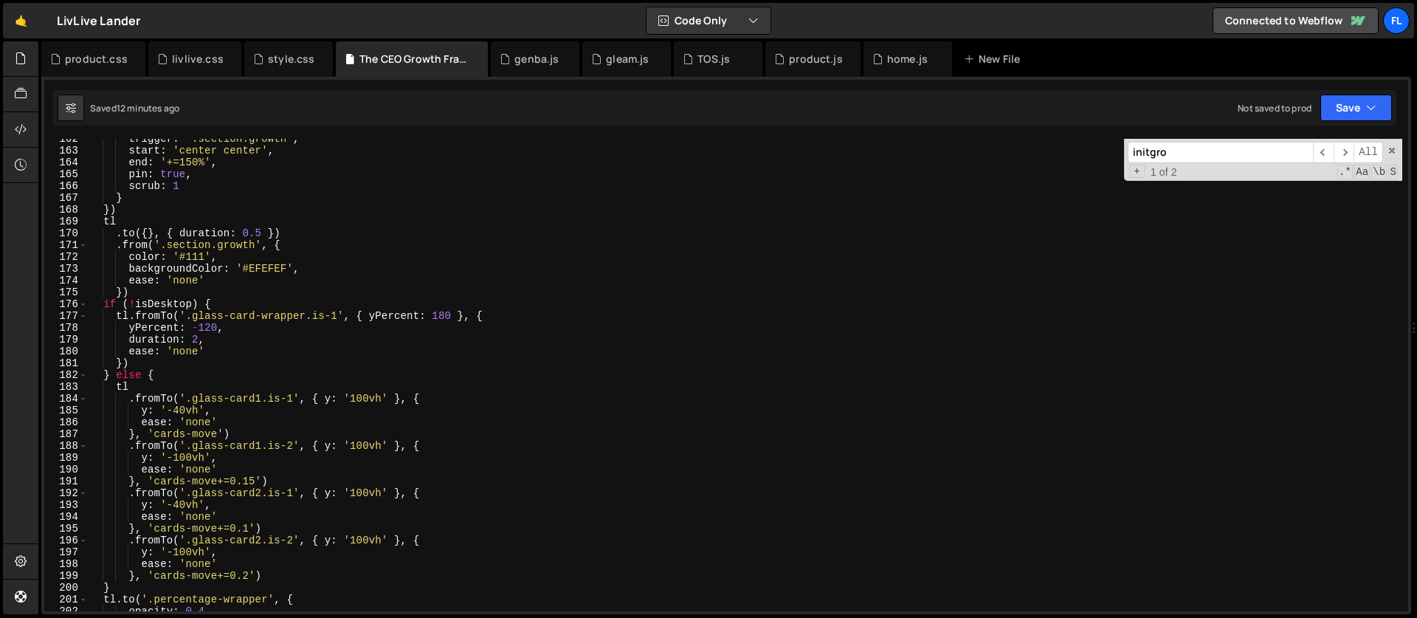
scroll to position [1907, 0]
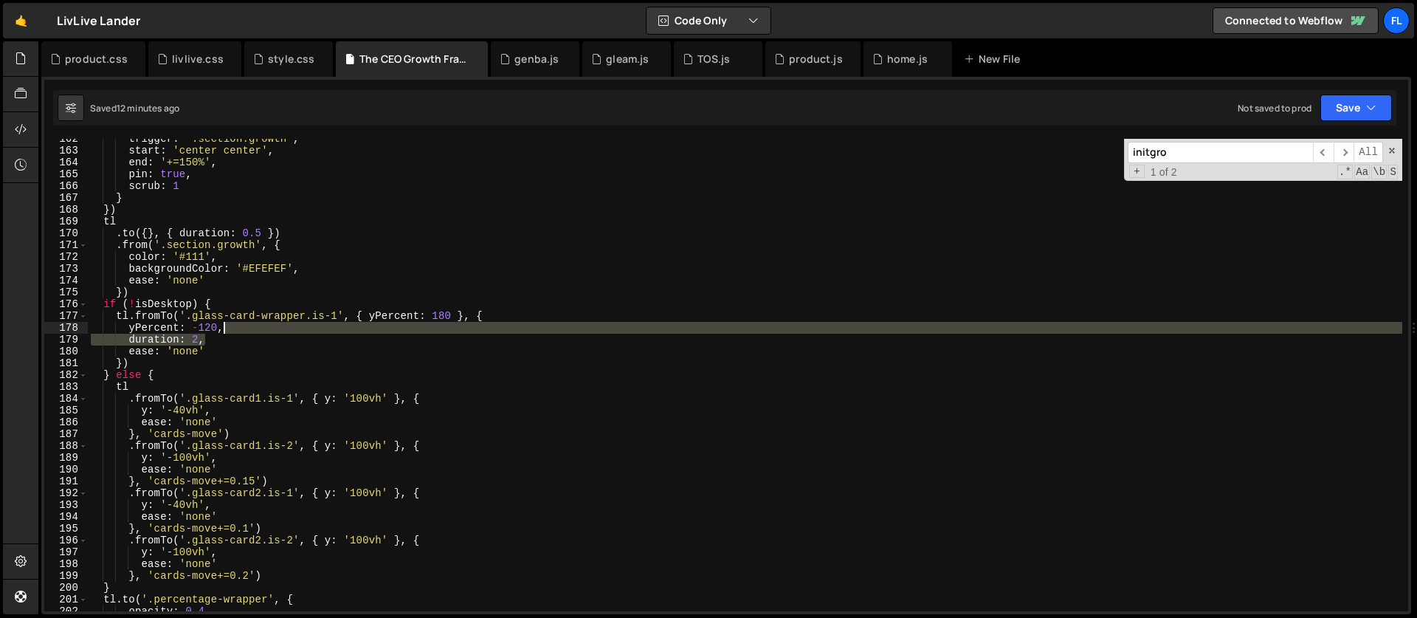
drag, startPoint x: 212, startPoint y: 340, endPoint x: 236, endPoint y: 333, distance: 24.7
click at [236, 333] on div "trigger : '.section.growth' , start : 'center center' , end : '+=150%' , pin : …" at bounding box center [745, 381] width 1314 height 496
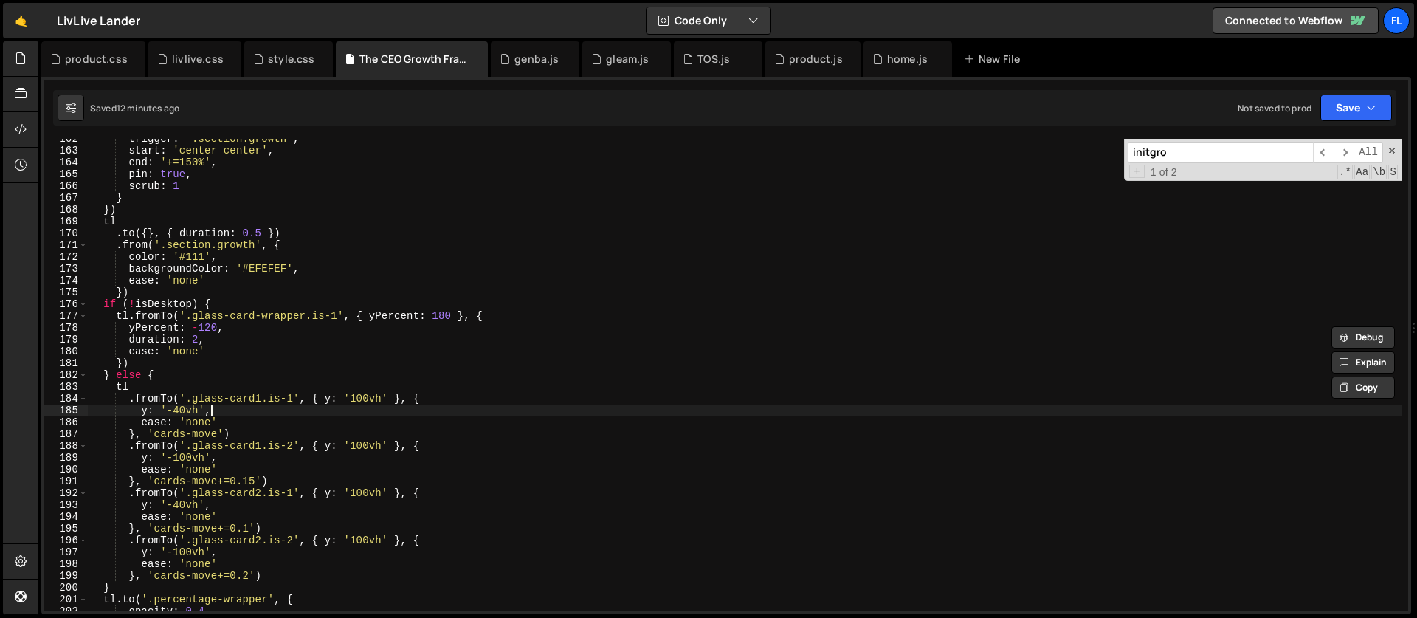
click at [220, 413] on div "trigger : '.section.growth' , start : 'center center' , end : '+=150%' , pin : …" at bounding box center [745, 381] width 1314 height 496
paste textarea "duration: 2"
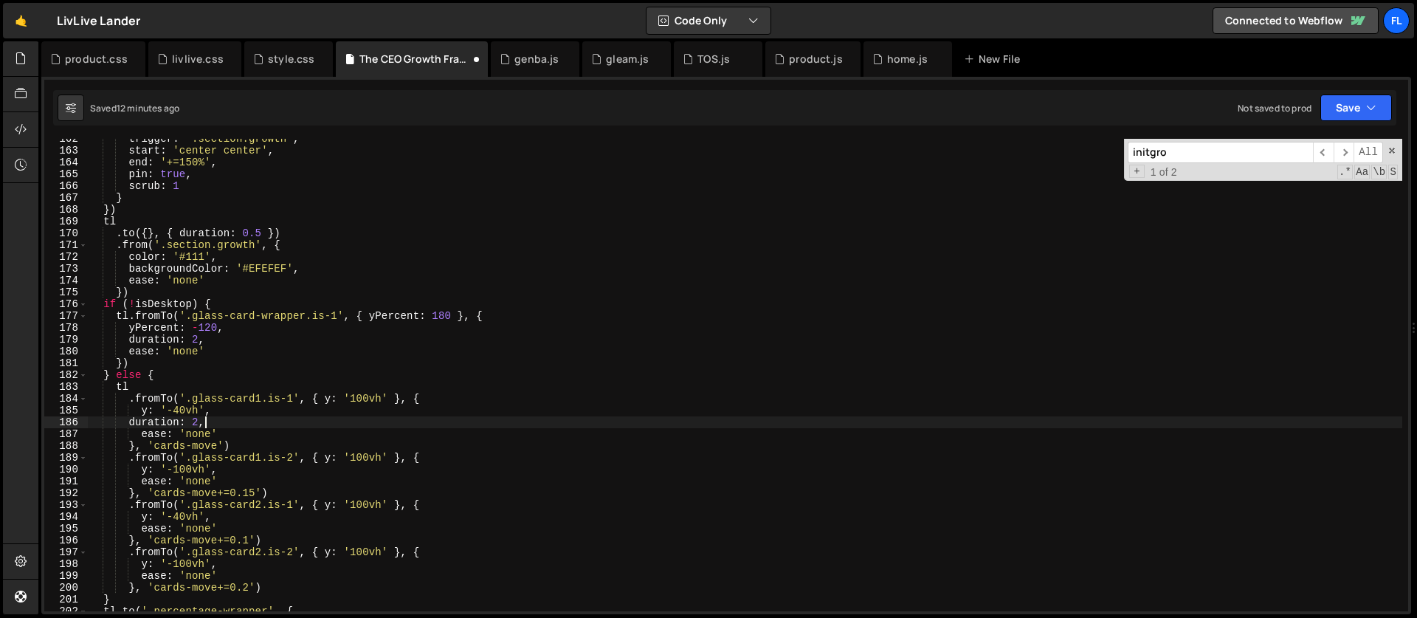
click at [229, 473] on div "trigger : '.section.growth' , start : 'center center' , end : '+=150%' , pin : …" at bounding box center [745, 381] width 1314 height 496
paste textarea "duration: 2"
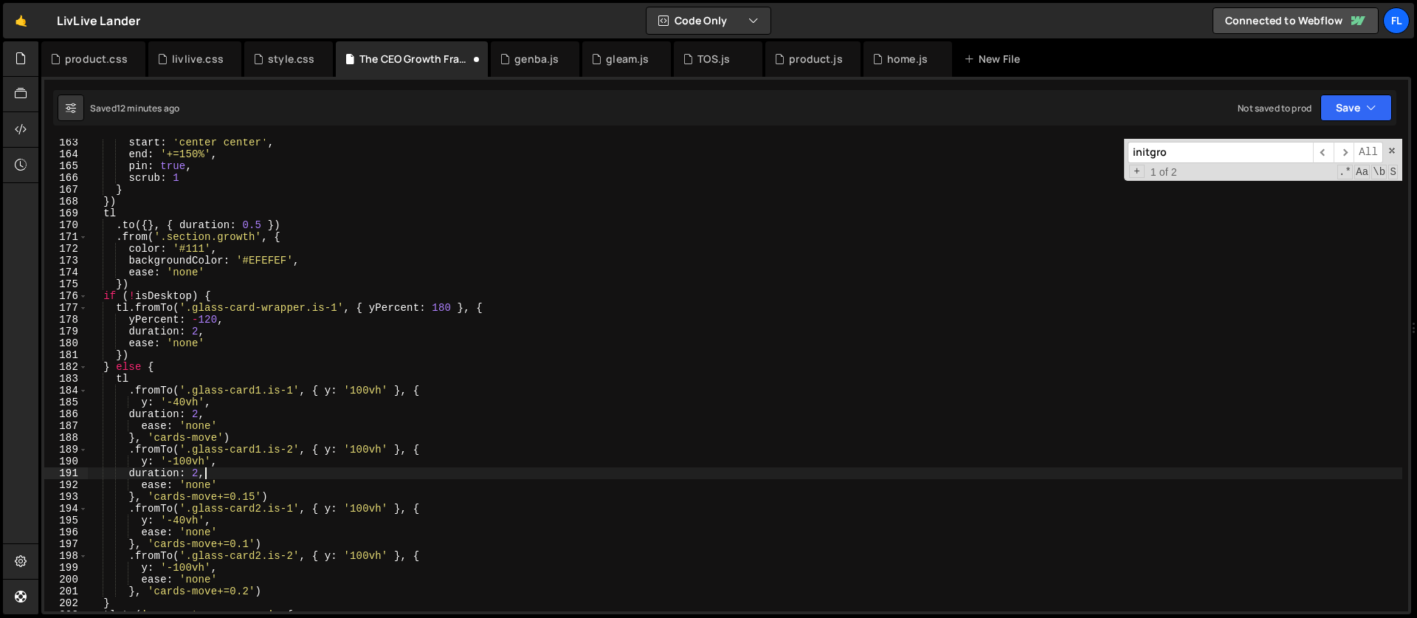
scroll to position [1926, 0]
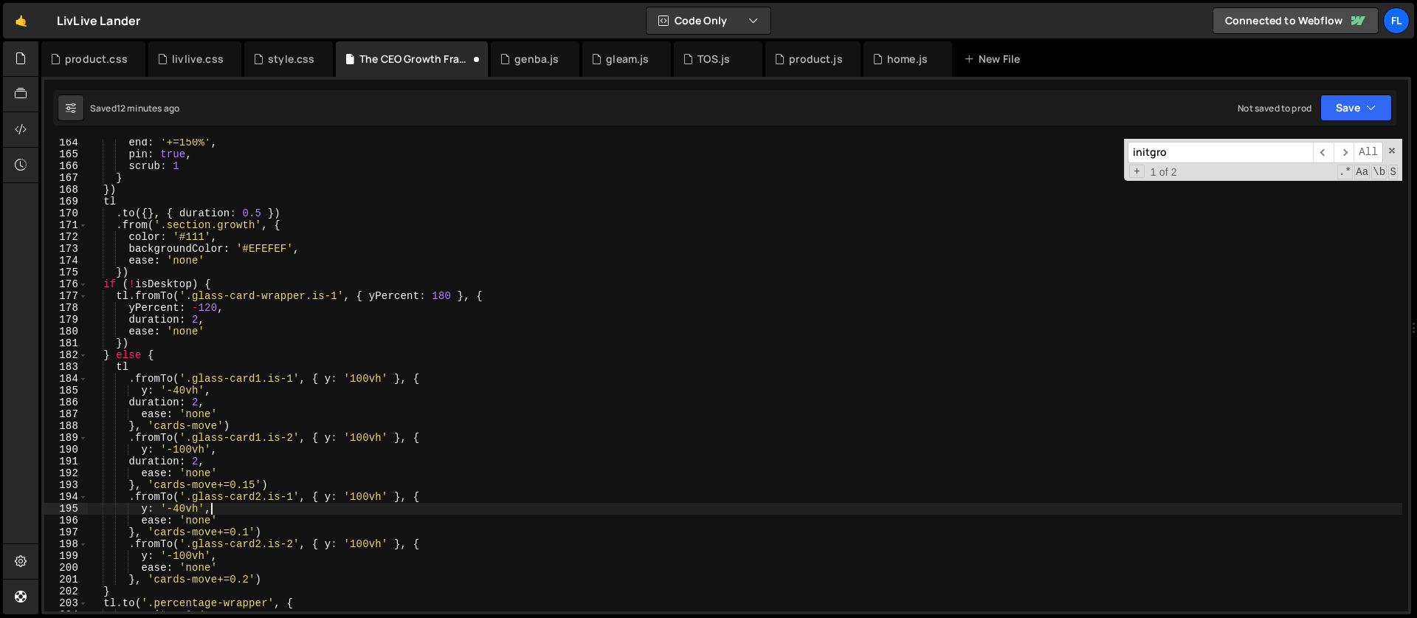
click at [218, 510] on div "end : '+=150%' , pin : true , scrub : 1 } }) tl . to ({ } , { duration : 0.5 })…" at bounding box center [745, 384] width 1314 height 496
paste textarea "duration: 2"
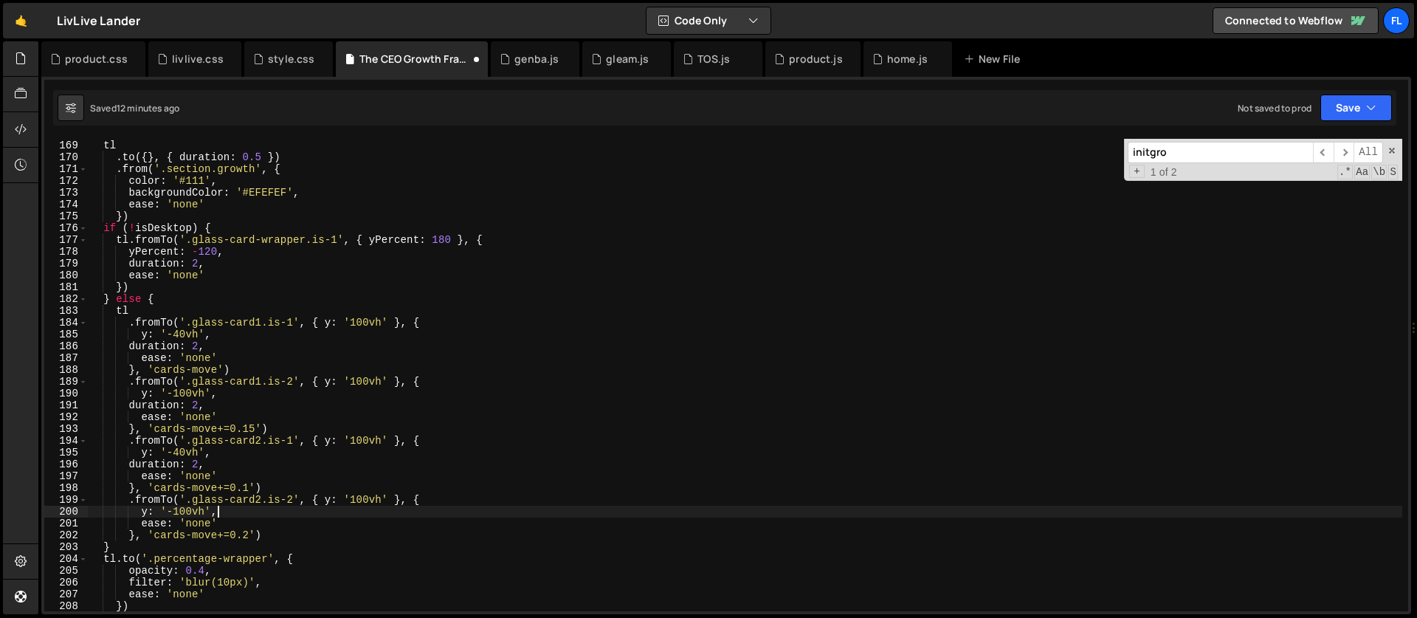
click at [224, 514] on div "}) tl . to ({ } , { duration : 0.5 }) . from ( '.section.growth' , { color : '#…" at bounding box center [745, 376] width 1314 height 496
paste textarea "duration: 2"
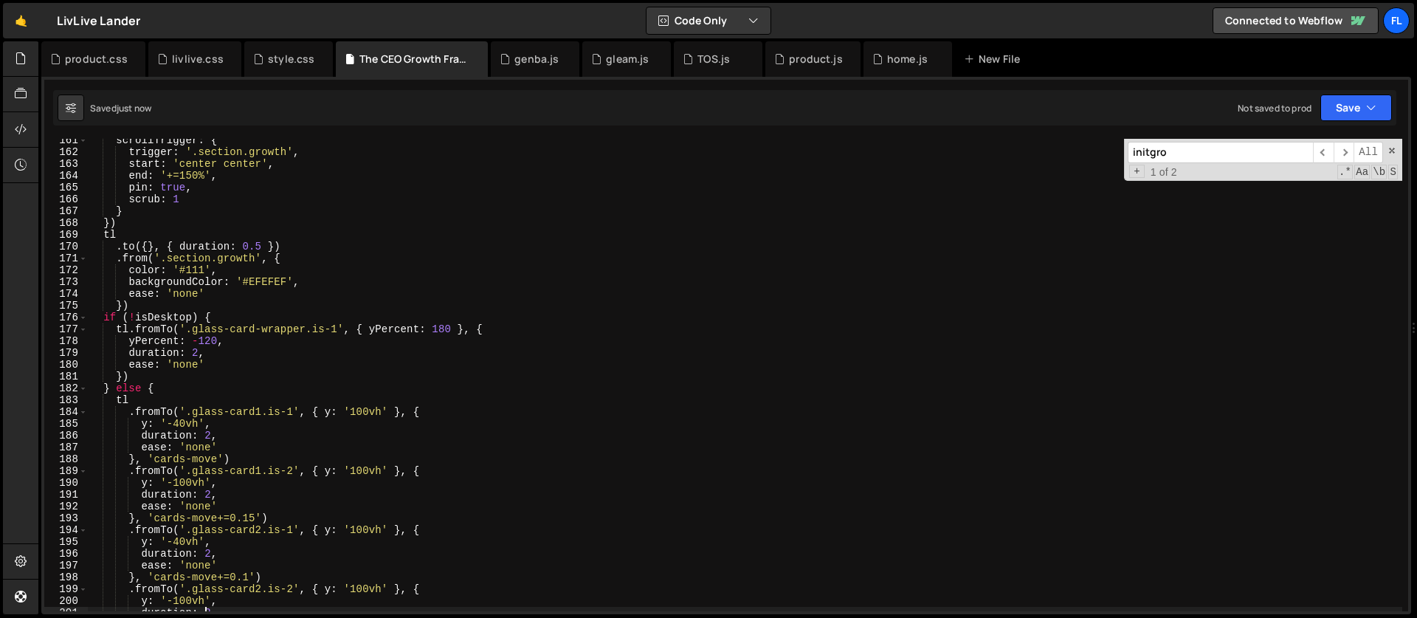
scroll to position [1836, 0]
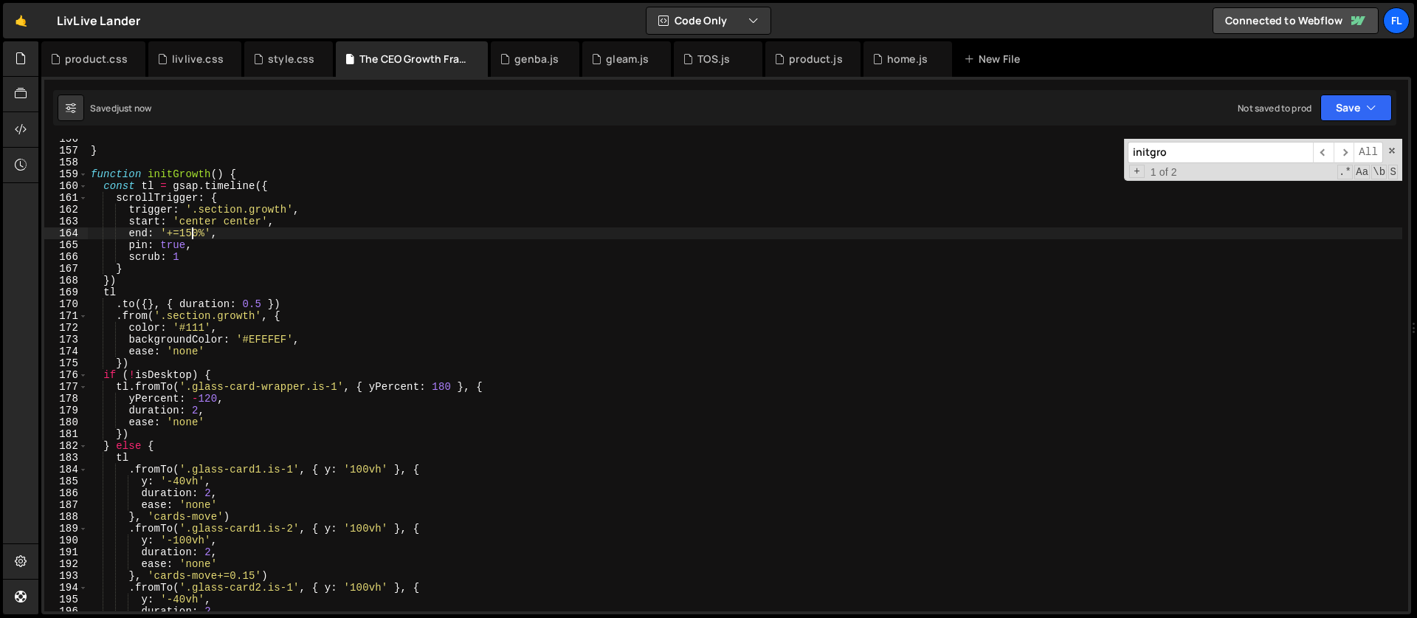
click at [192, 232] on div "} function initGrowth ( ) { const tl = gsap . timeline ({ scrollTrigger : { tri…" at bounding box center [745, 381] width 1314 height 496
click at [1388, 153] on span at bounding box center [1391, 150] width 10 height 10
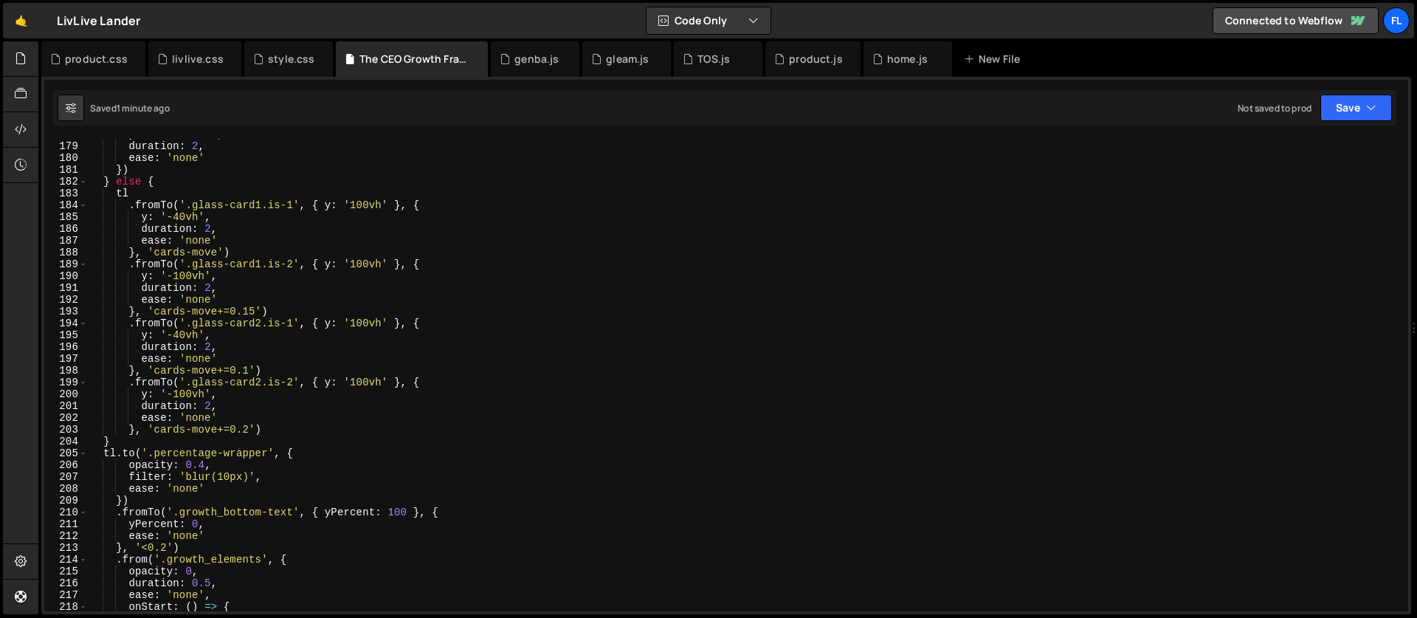
scroll to position [2087, 0]
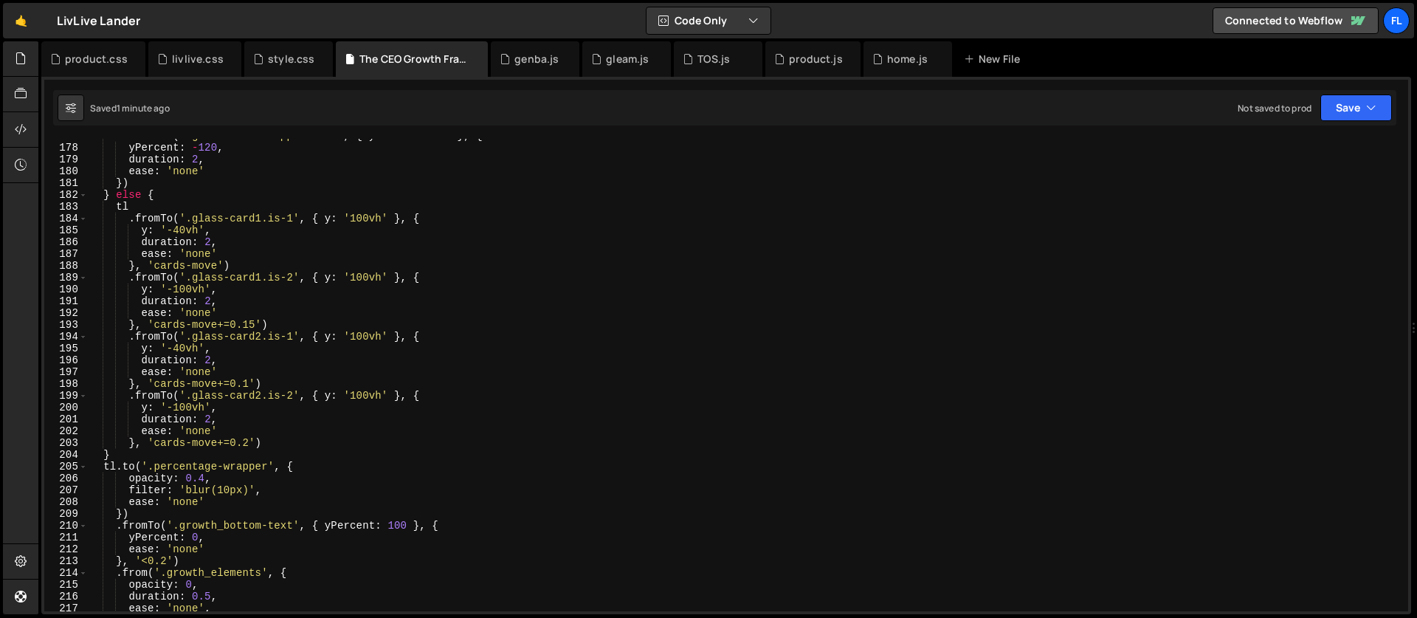
click at [258, 322] on div "tl . fromTo ( '.glass-card-wrapper.is-1' , { yPercent : 180 } , { yPercent : - …" at bounding box center [745, 378] width 1314 height 496
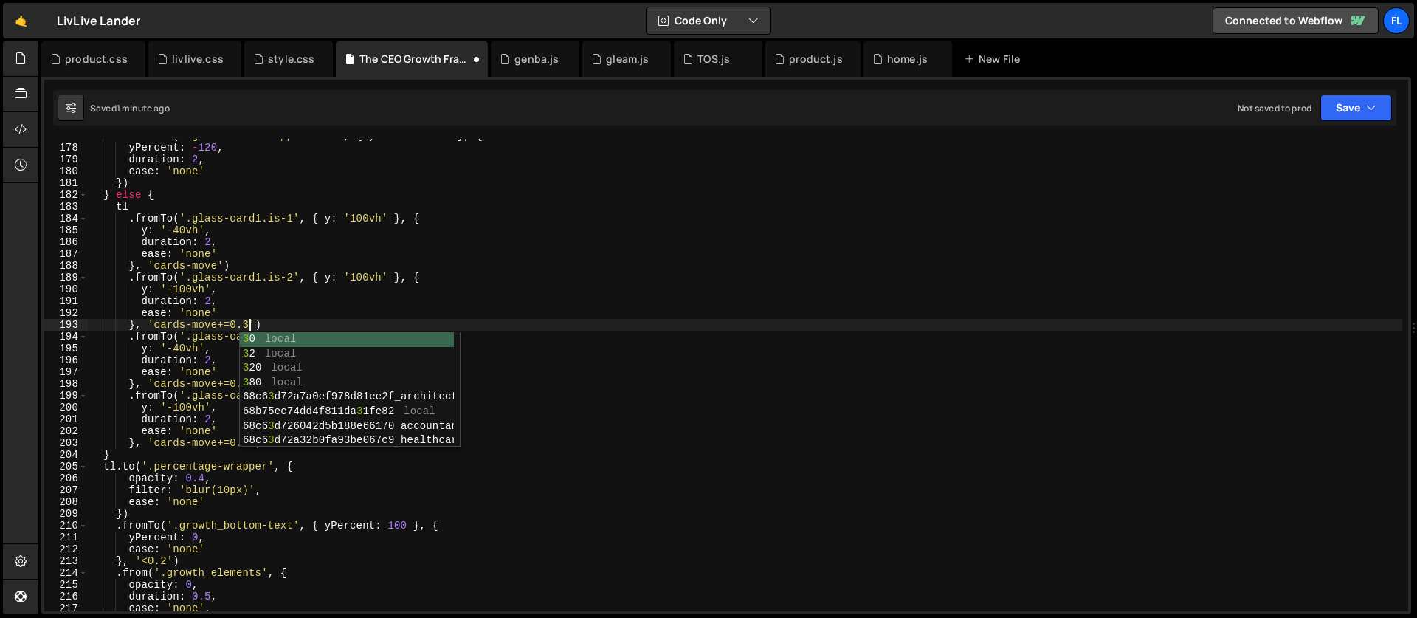
scroll to position [0, 11]
click at [176, 424] on div "tl . fromTo ( '.glass-card-wrapper.is-1' , { yPercent : 180 } , { yPercent : - …" at bounding box center [745, 378] width 1314 height 496
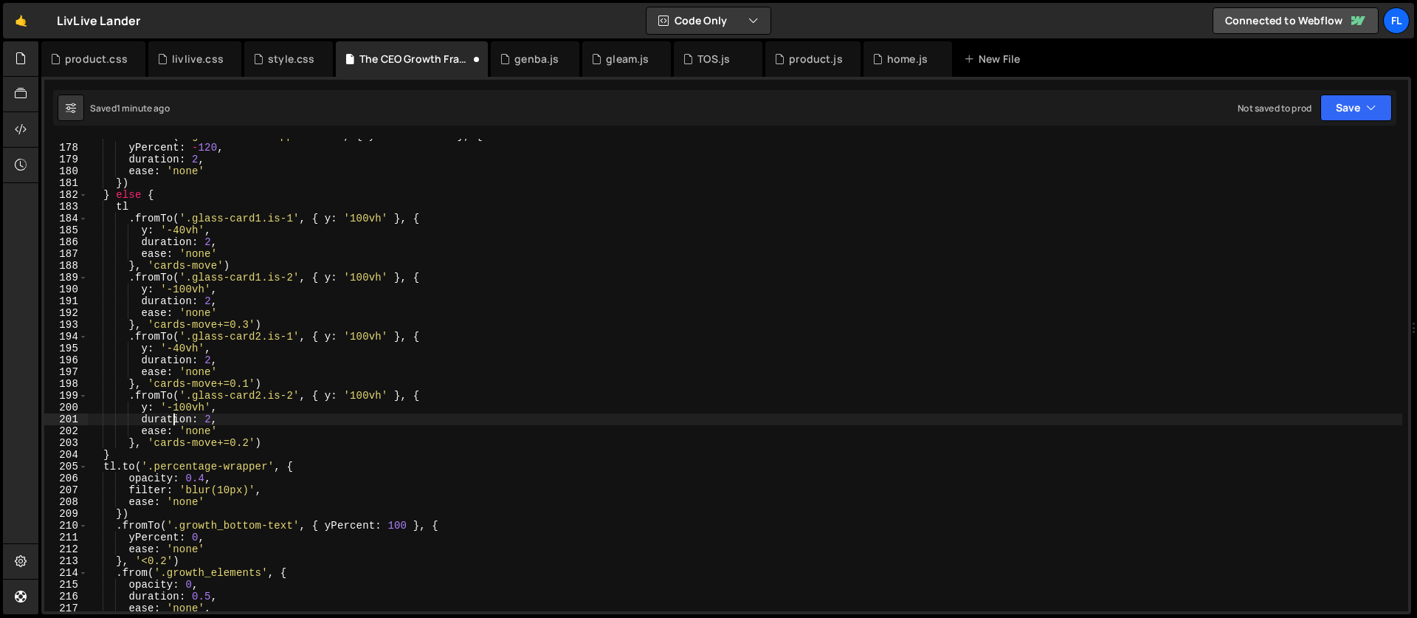
scroll to position [0, 8]
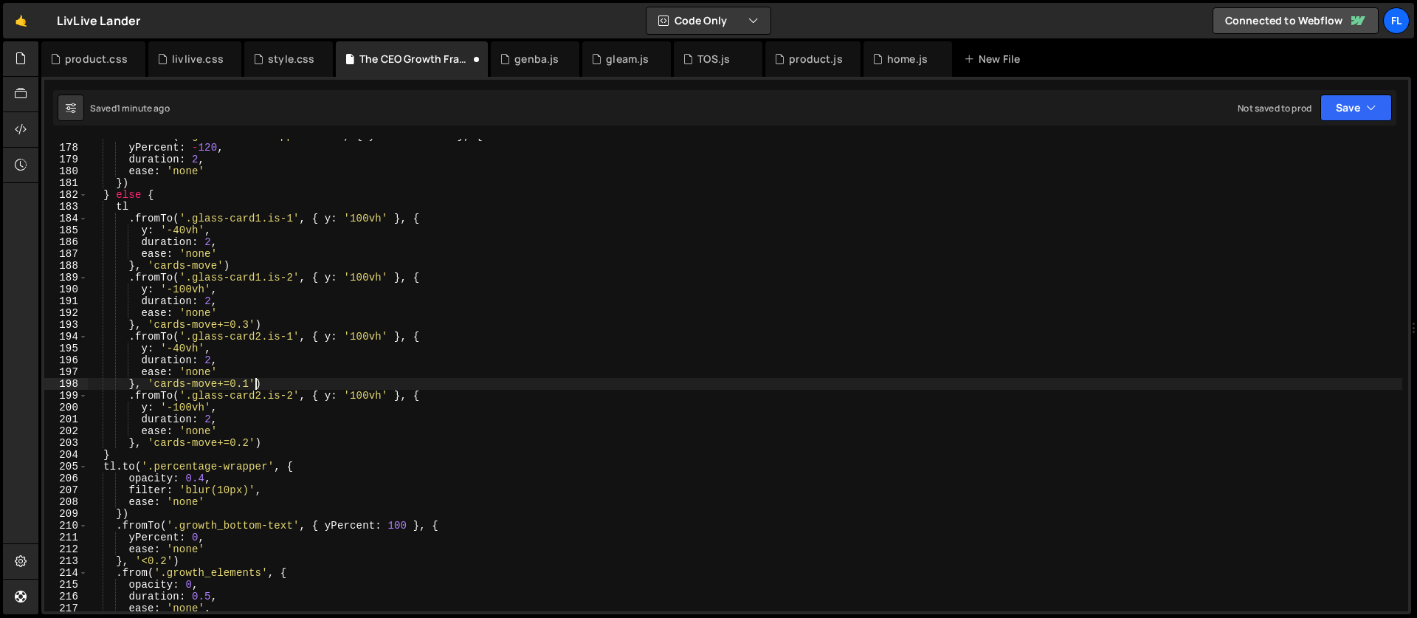
click at [252, 385] on div "tl . fromTo ( '.glass-card-wrapper.is-1' , { yPercent : 180 } , { yPercent : - …" at bounding box center [745, 378] width 1314 height 496
click at [250, 386] on div "tl . fromTo ( '.glass-card-wrapper.is-1' , { yPercent : 180 } , { yPercent : - …" at bounding box center [745, 378] width 1314 height 496
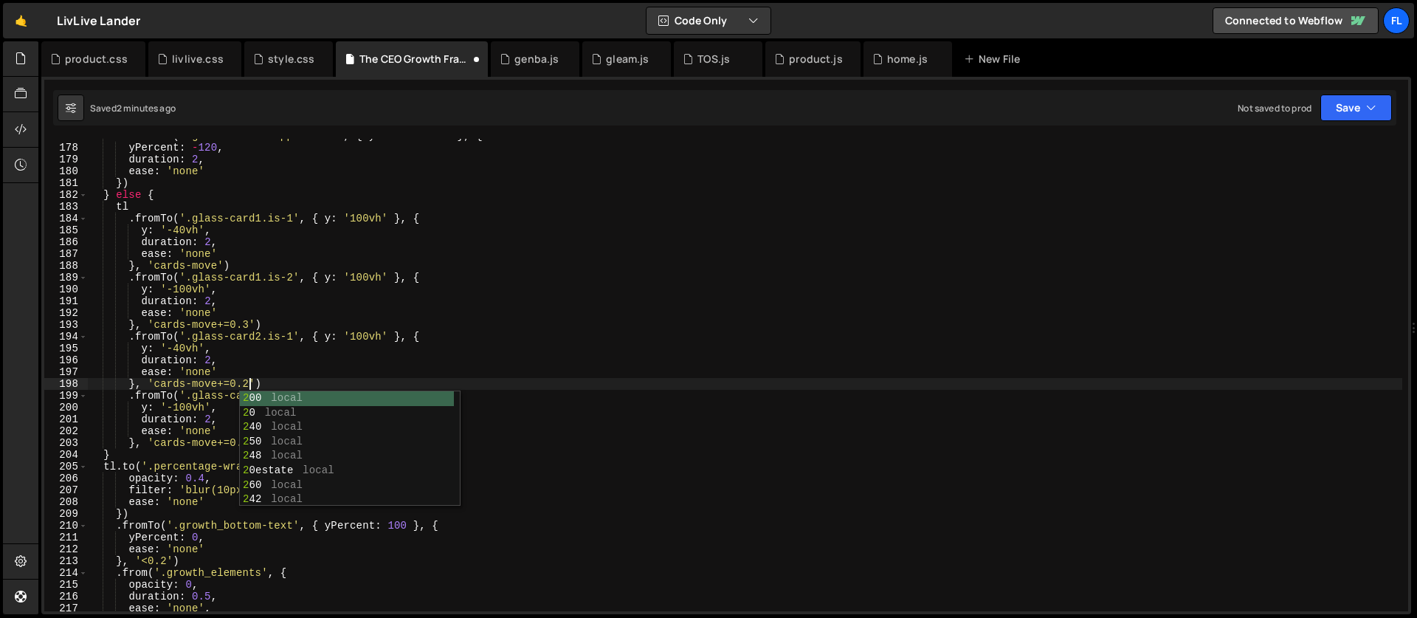
click at [224, 401] on div "tl . fromTo ( '.glass-card-wrapper.is-1' , { yPercent : 180 } , { yPercent : - …" at bounding box center [745, 378] width 1314 height 496
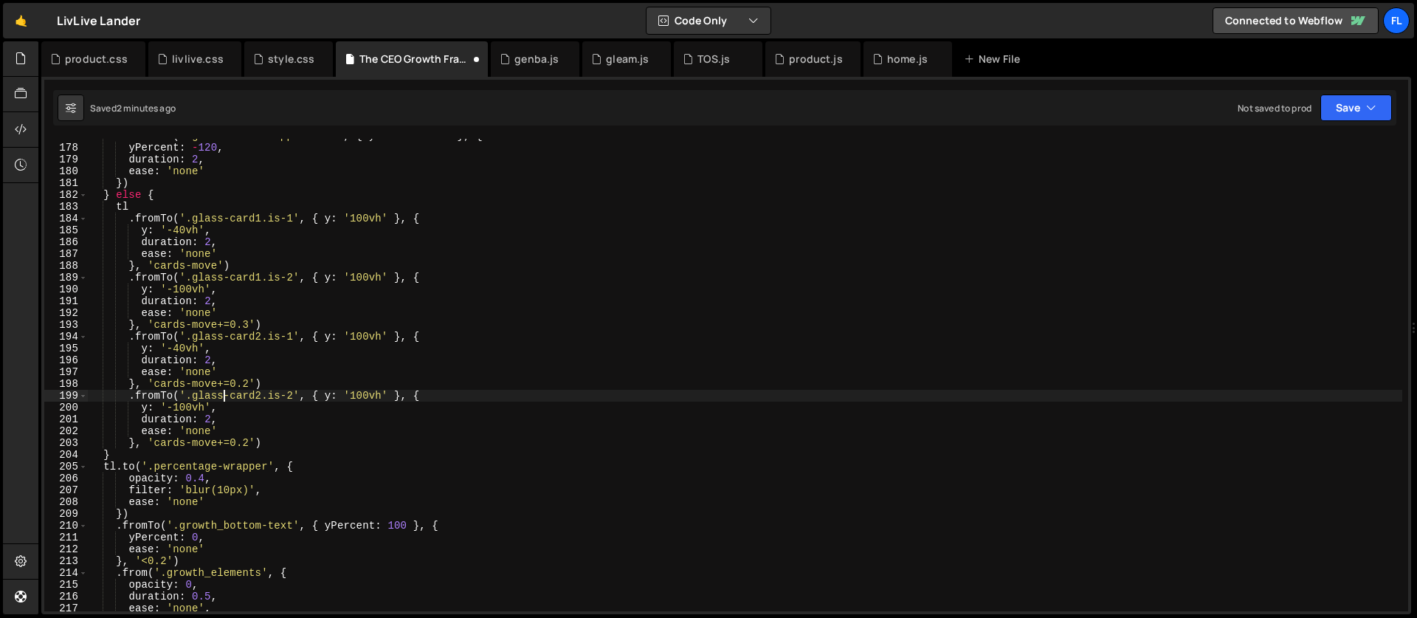
click at [248, 441] on div "tl . fromTo ( '.glass-card-wrapper.is-1' , { yPercent : 180 } , { yPercent : - …" at bounding box center [745, 378] width 1314 height 496
click at [211, 303] on div "tl . fromTo ( '.glass-card-wrapper.is-1' , { yPercent : 180 } , { yPercent : - …" at bounding box center [745, 378] width 1314 height 496
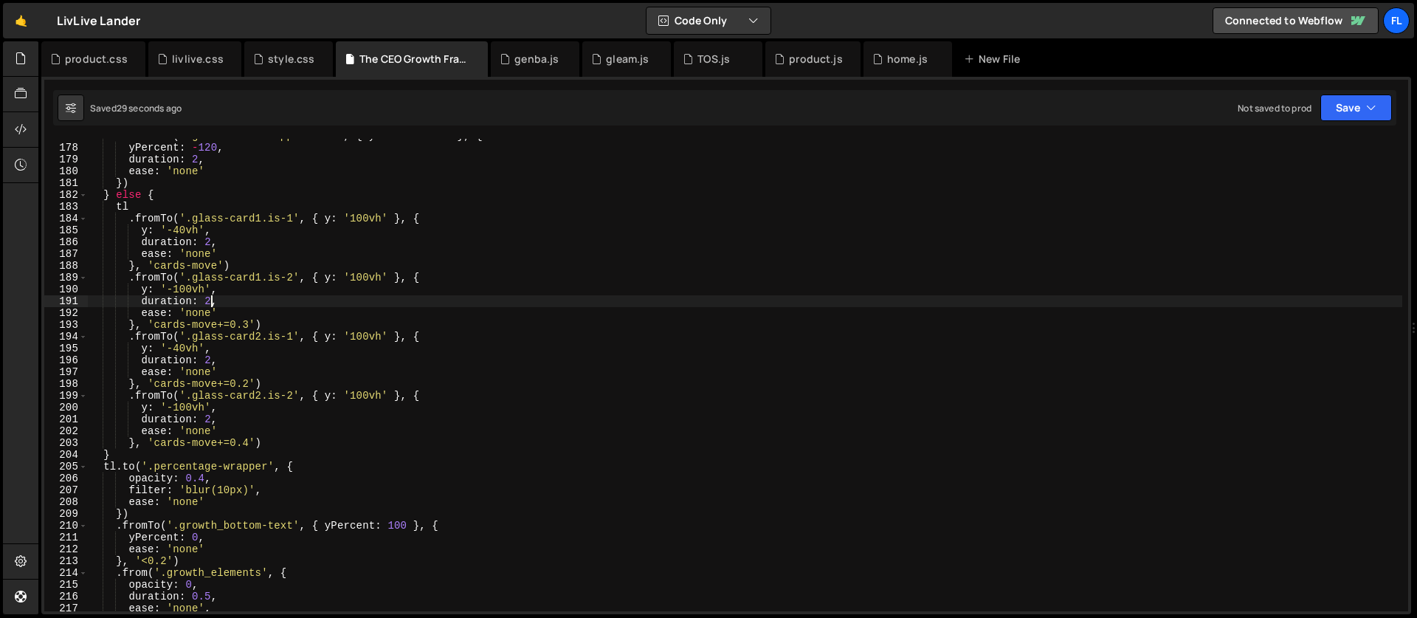
scroll to position [0, 8]
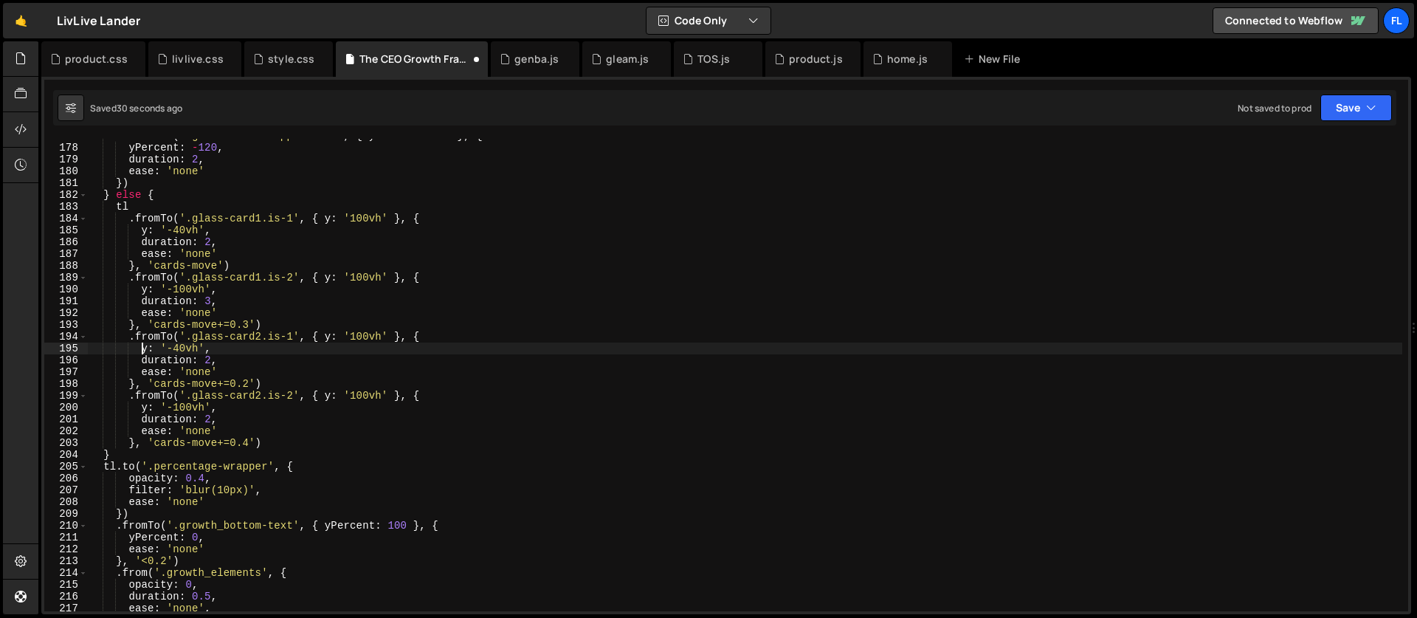
click at [144, 353] on div "tl . fromTo ( '.glass-card-wrapper.is-1' , { yPercent : 180 } , { yPercent : - …" at bounding box center [745, 378] width 1314 height 496
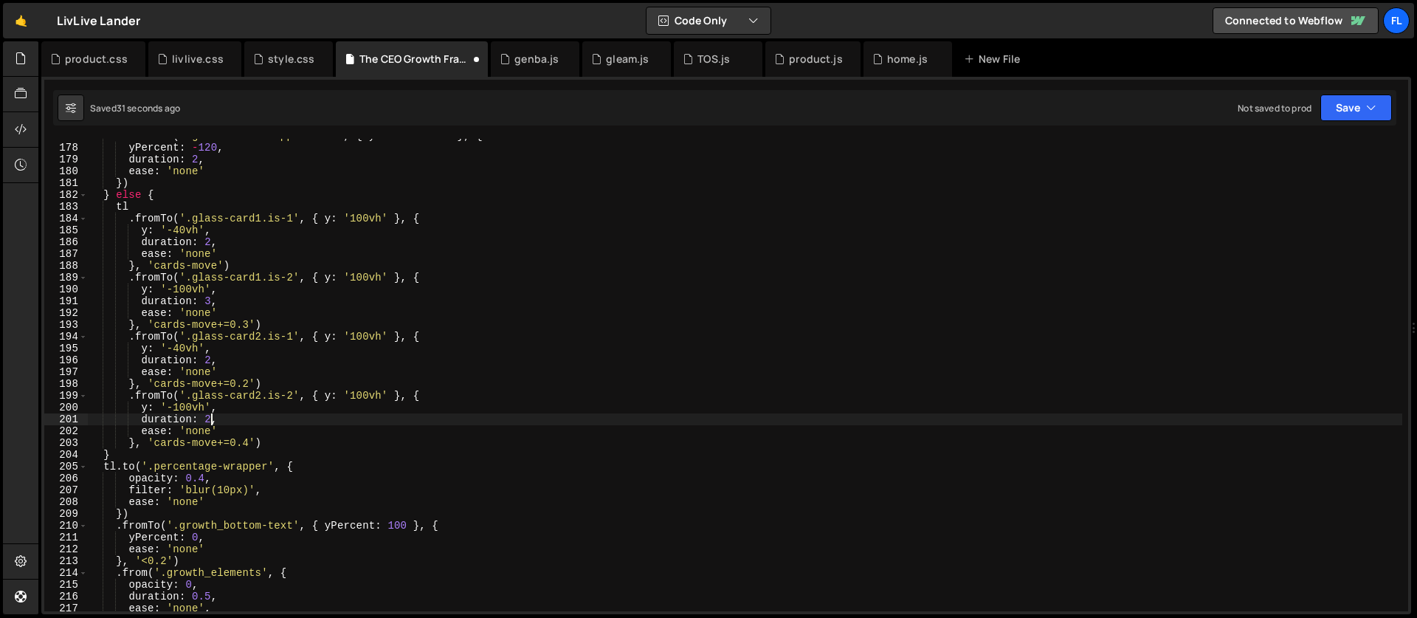
click at [212, 418] on div "tl . fromTo ( '.glass-card-wrapper.is-1' , { yPercent : 180 } , { yPercent : - …" at bounding box center [745, 378] width 1314 height 496
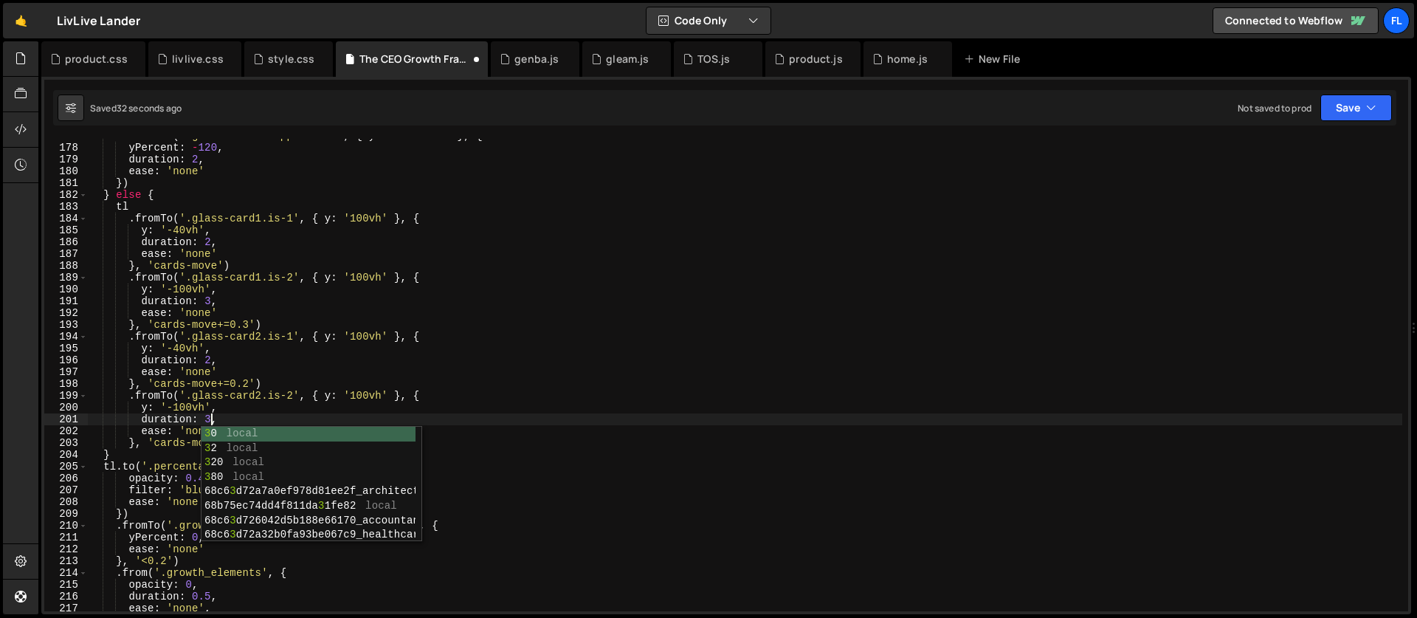
scroll to position [0, 8]
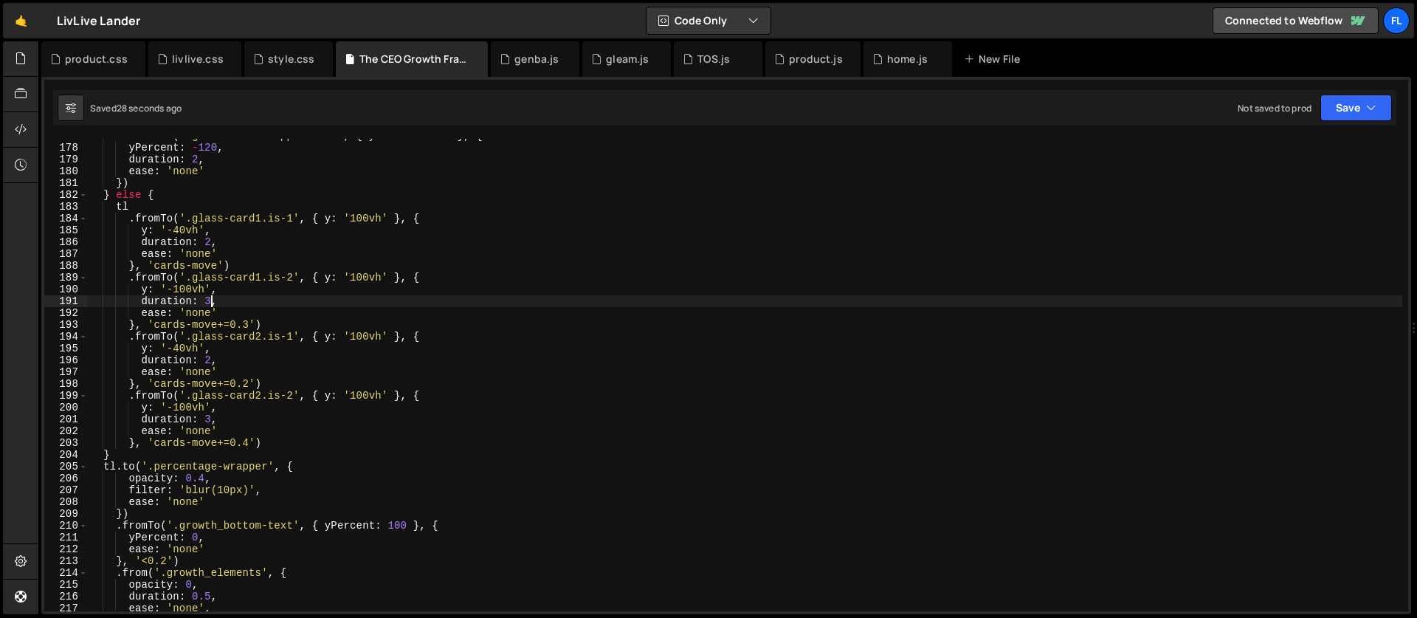
click at [214, 302] on div "tl . fromTo ( '.glass-card-wrapper.is-1' , { yPercent : 180 } , { yPercent : - …" at bounding box center [745, 378] width 1314 height 496
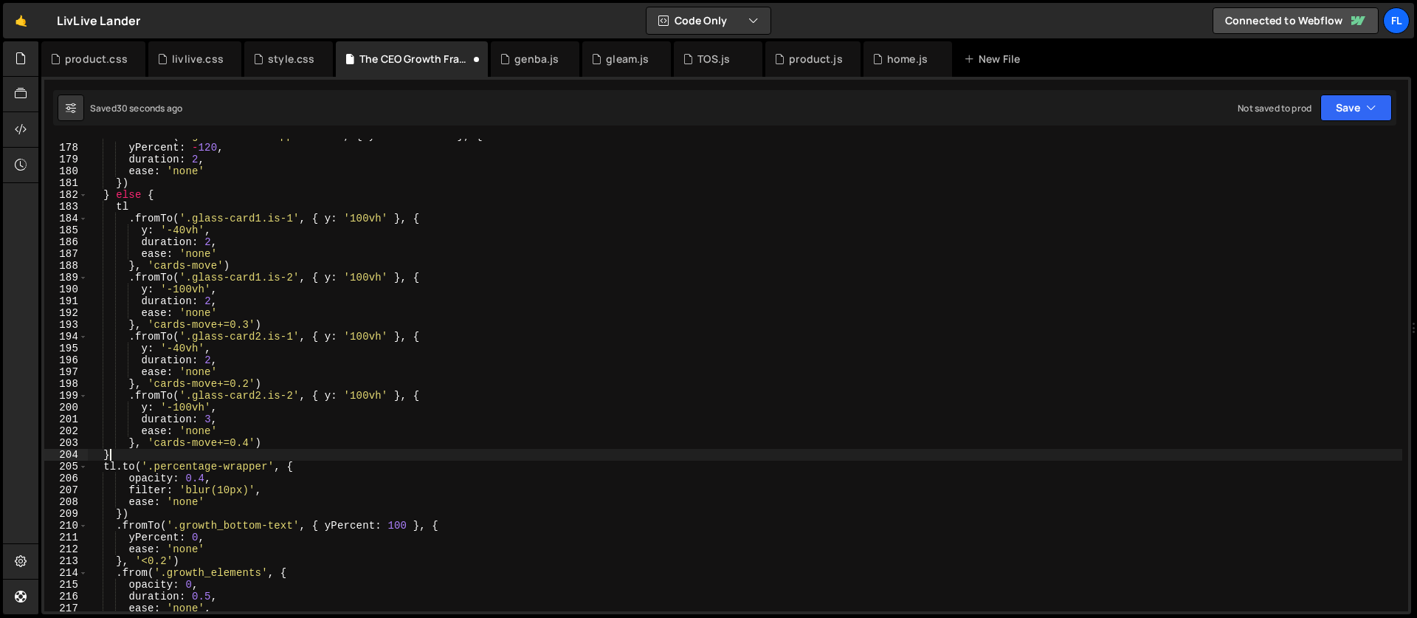
click at [111, 450] on div "tl . fromTo ( '.glass-card-wrapper.is-1' , { yPercent : 180 } , { yPercent : - …" at bounding box center [745, 378] width 1314 height 496
click at [212, 419] on div "tl . fromTo ( '.glass-card-wrapper.is-1' , { yPercent : 180 } , { yPercent : - …" at bounding box center [745, 378] width 1314 height 496
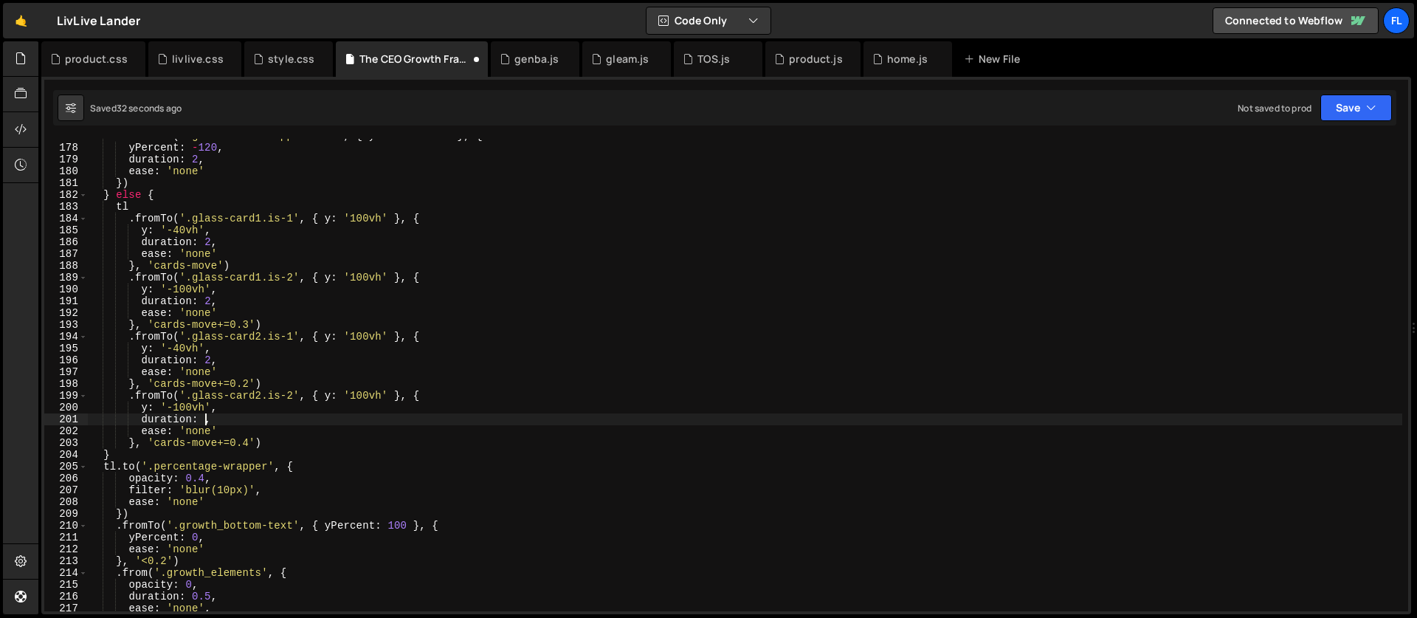
scroll to position [0, 8]
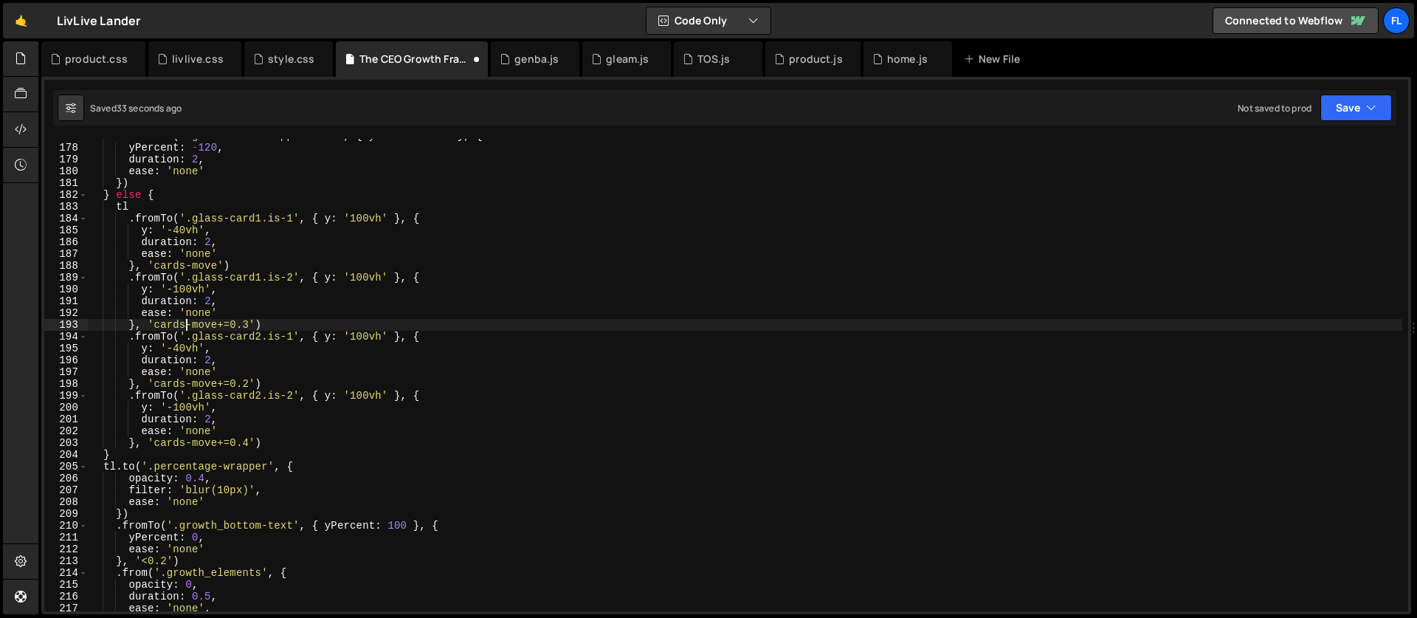
click at [187, 329] on div "tl . fromTo ( '.glass-card-wrapper.is-1' , { yPercent : 180 } , { yPercent : - …" at bounding box center [745, 378] width 1314 height 496
click at [249, 323] on div "tl . fromTo ( '.glass-card-wrapper.is-1' , { yPercent : 180 } , { yPercent : - …" at bounding box center [745, 378] width 1314 height 496
click at [198, 370] on div "tl . fromTo ( '.glass-card-wrapper.is-1' , { yPercent : 180 } , { yPercent : - …" at bounding box center [745, 378] width 1314 height 496
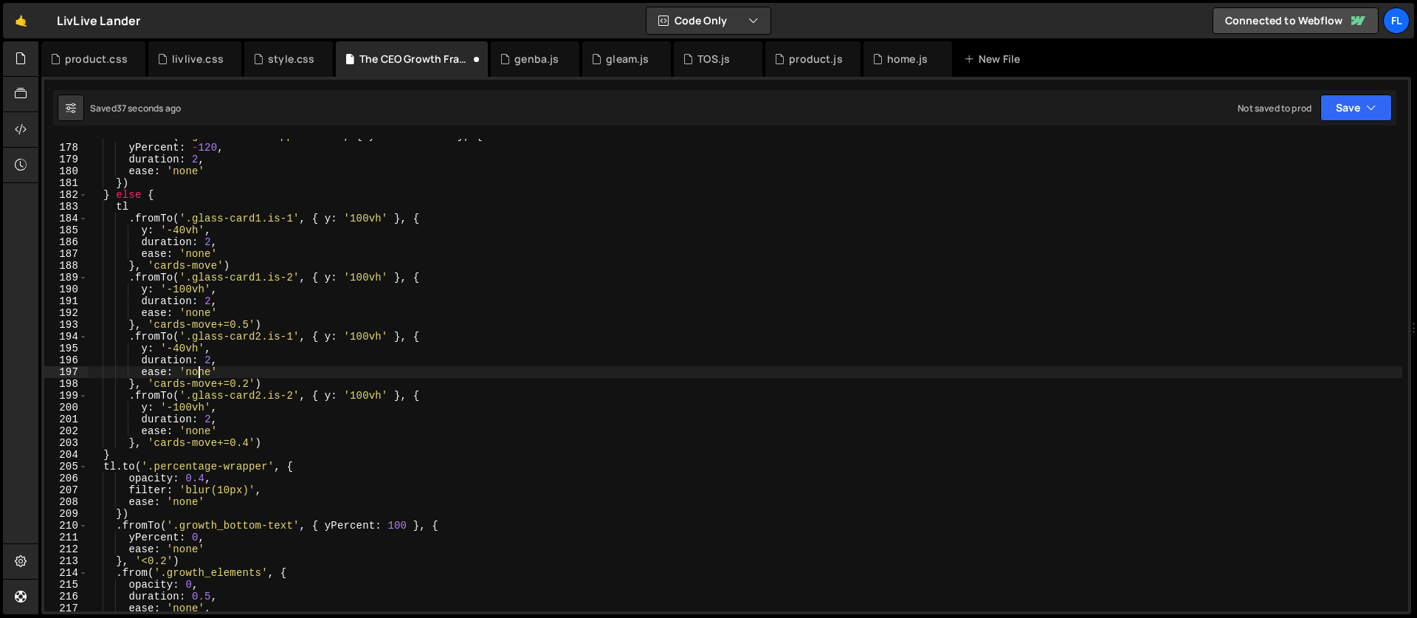
click at [248, 383] on div "tl . fromTo ( '.glass-card-wrapper.is-1' , { yPercent : 180 } , { yPercent : - …" at bounding box center [745, 378] width 1314 height 496
click at [247, 440] on div "tl . fromTo ( '.glass-card-wrapper.is-1' , { yPercent : 180 } , { yPercent : - …" at bounding box center [745, 378] width 1314 height 496
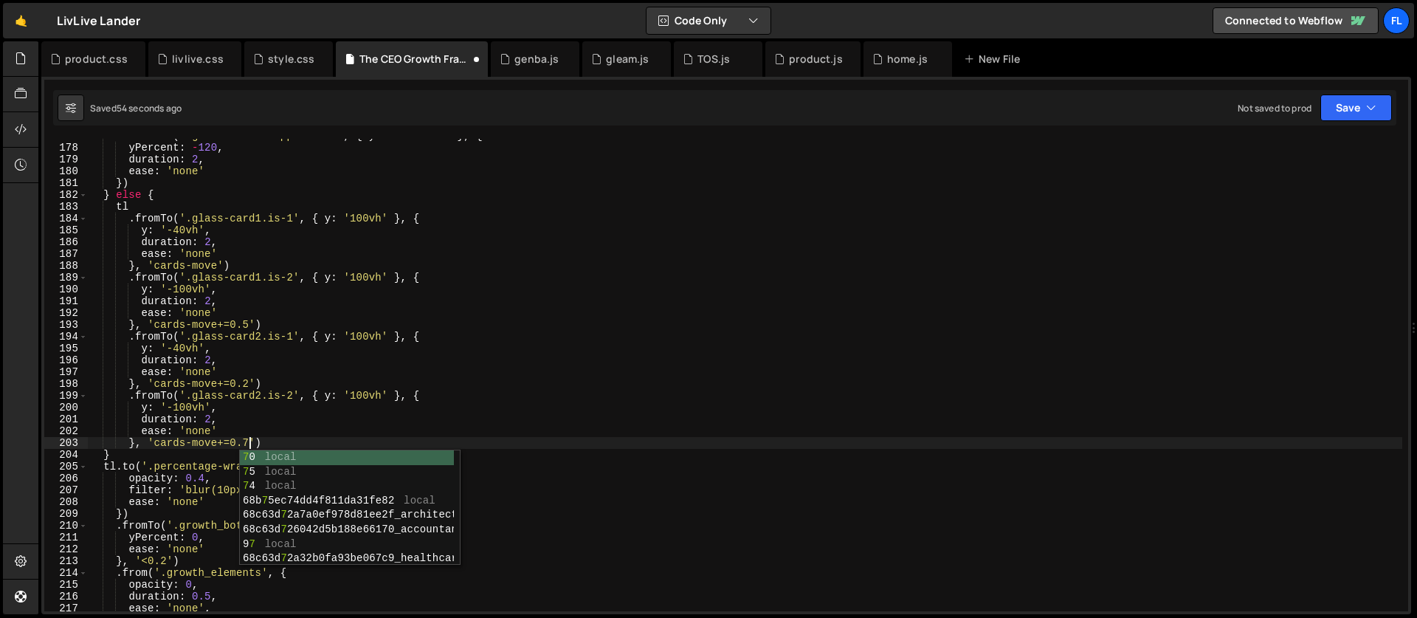
scroll to position [0, 11]
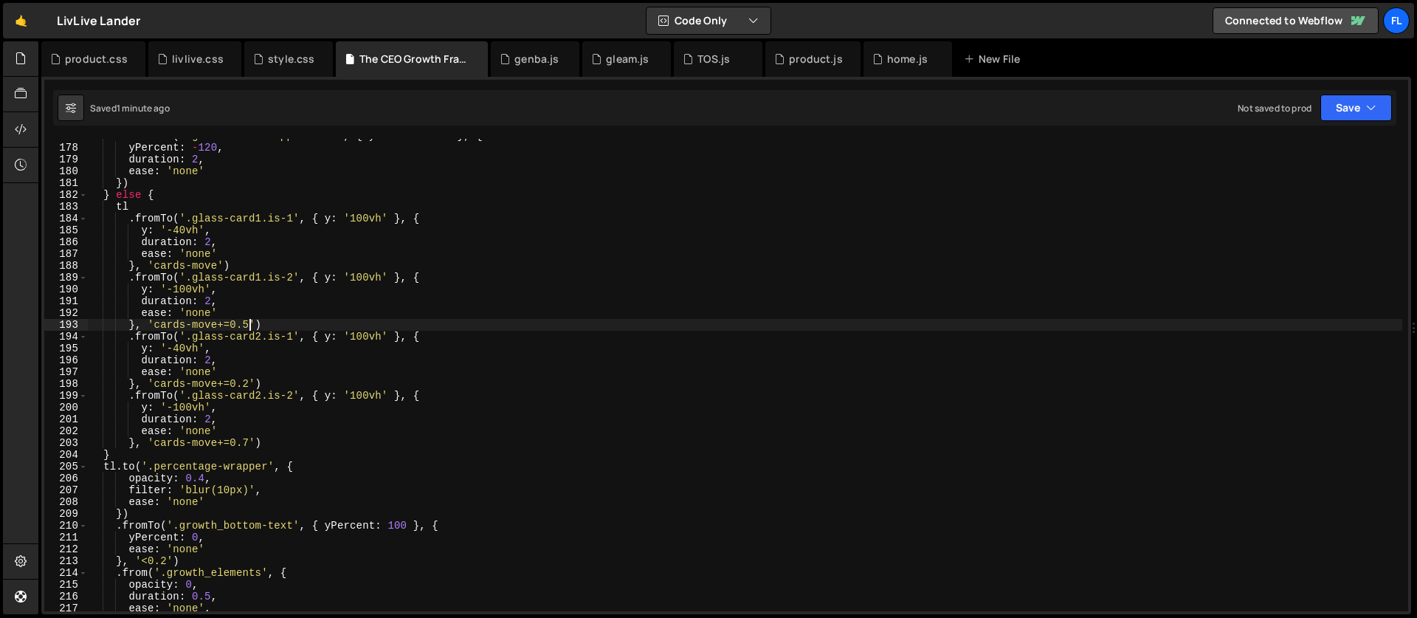
click at [248, 323] on div "tl . fromTo ( '.glass-card-wrapper.is-1' , { yPercent : 180 } , { yPercent : - …" at bounding box center [745, 378] width 1314 height 496
click at [167, 348] on div "tl . fromTo ( '.glass-card-wrapper.is-1' , { yPercent : 180 } , { yPercent : - …" at bounding box center [745, 378] width 1314 height 496
click at [247, 386] on div "tl . fromTo ( '.glass-card-wrapper.is-1' , { yPercent : 180 } , { yPercent : - …" at bounding box center [745, 378] width 1314 height 496
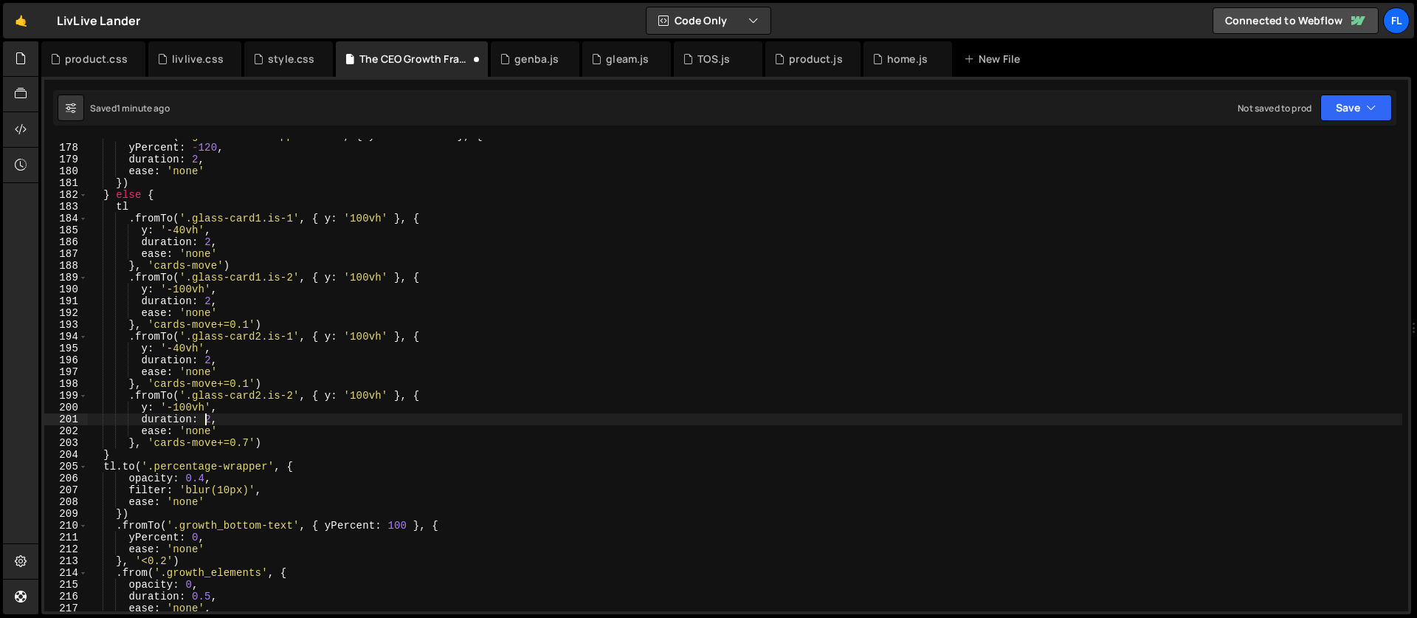
click at [202, 418] on div "tl . fromTo ( '.glass-card-wrapper.is-1' , { yPercent : 180 } , { yPercent : - …" at bounding box center [745, 378] width 1314 height 496
click at [250, 440] on div "tl . fromTo ( '.glass-card-wrapper.is-1' , { yPercent : 180 } , { yPercent : - …" at bounding box center [745, 378] width 1314 height 496
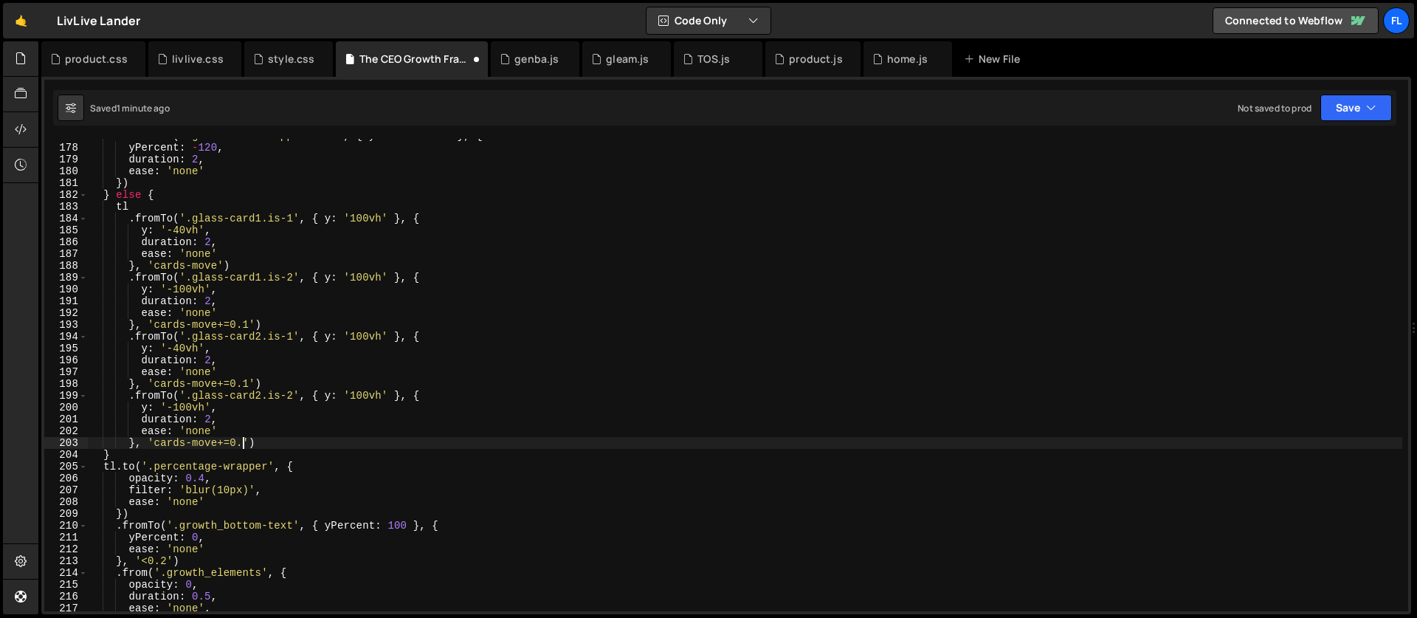
scroll to position [0, 11]
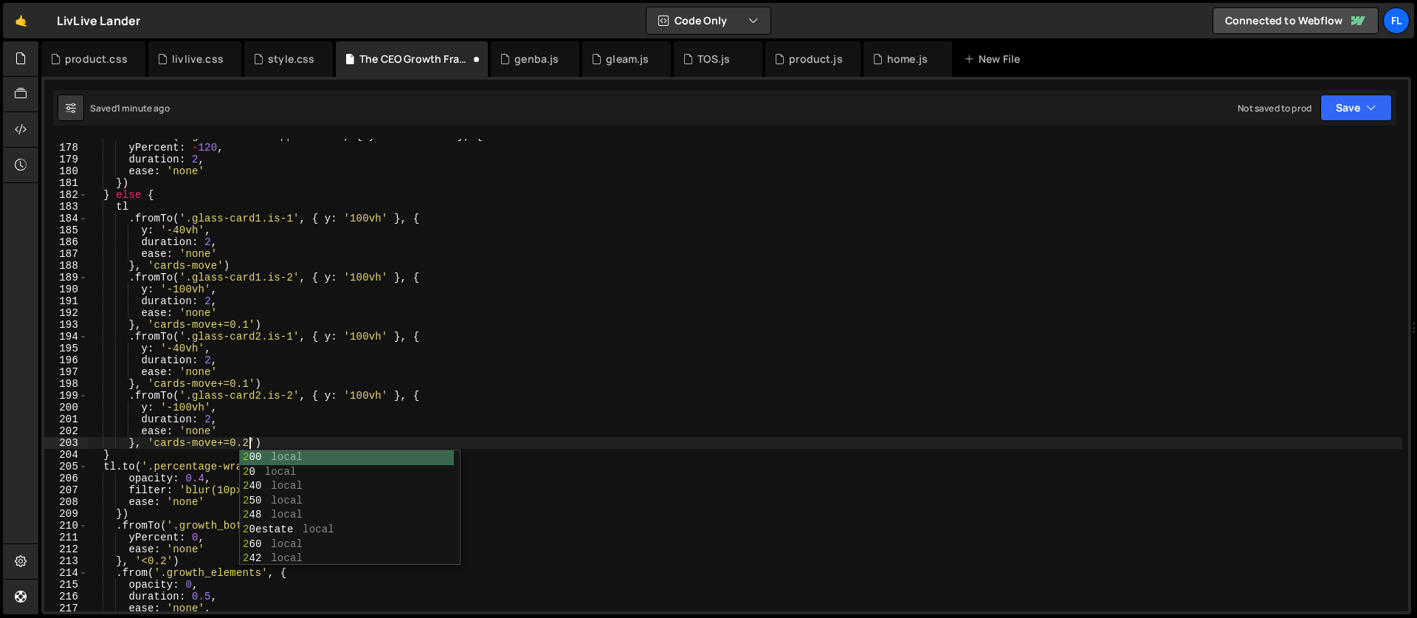
click at [211, 308] on div "tl . fromTo ( '.glass-card-wrapper.is-1' , { yPercent : 180 } , { yPercent : - …" at bounding box center [745, 378] width 1314 height 496
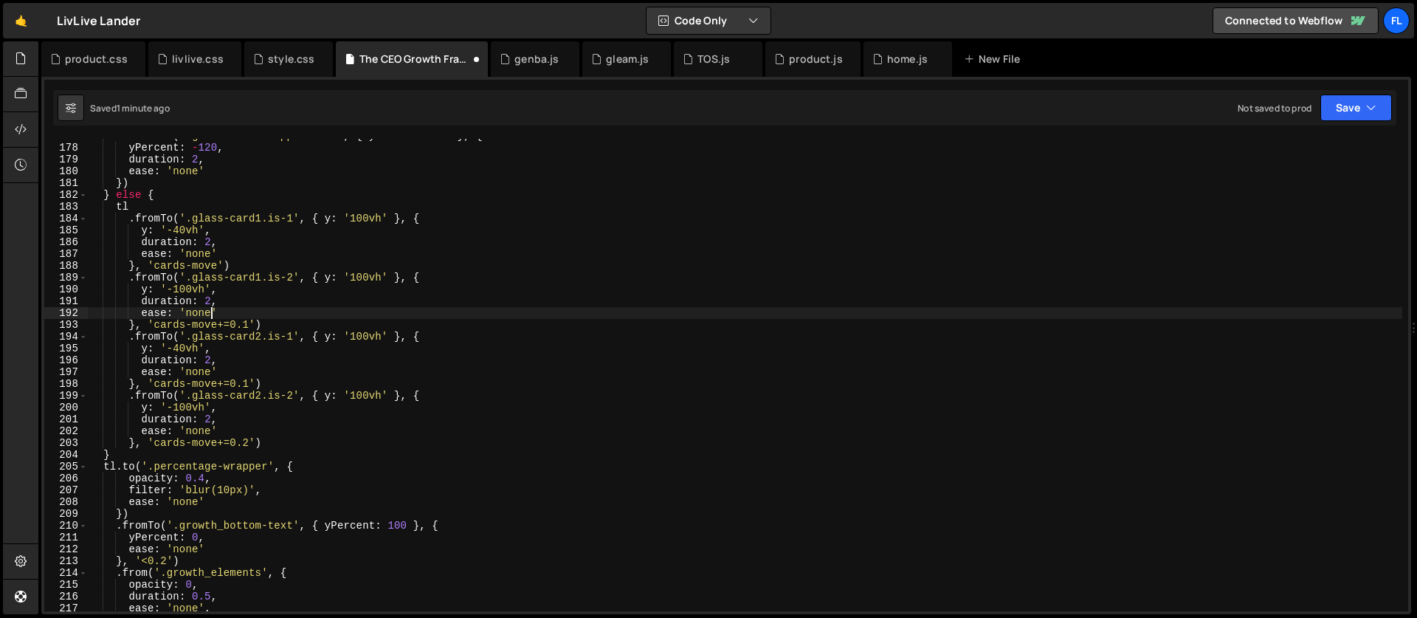
scroll to position [0, 8]
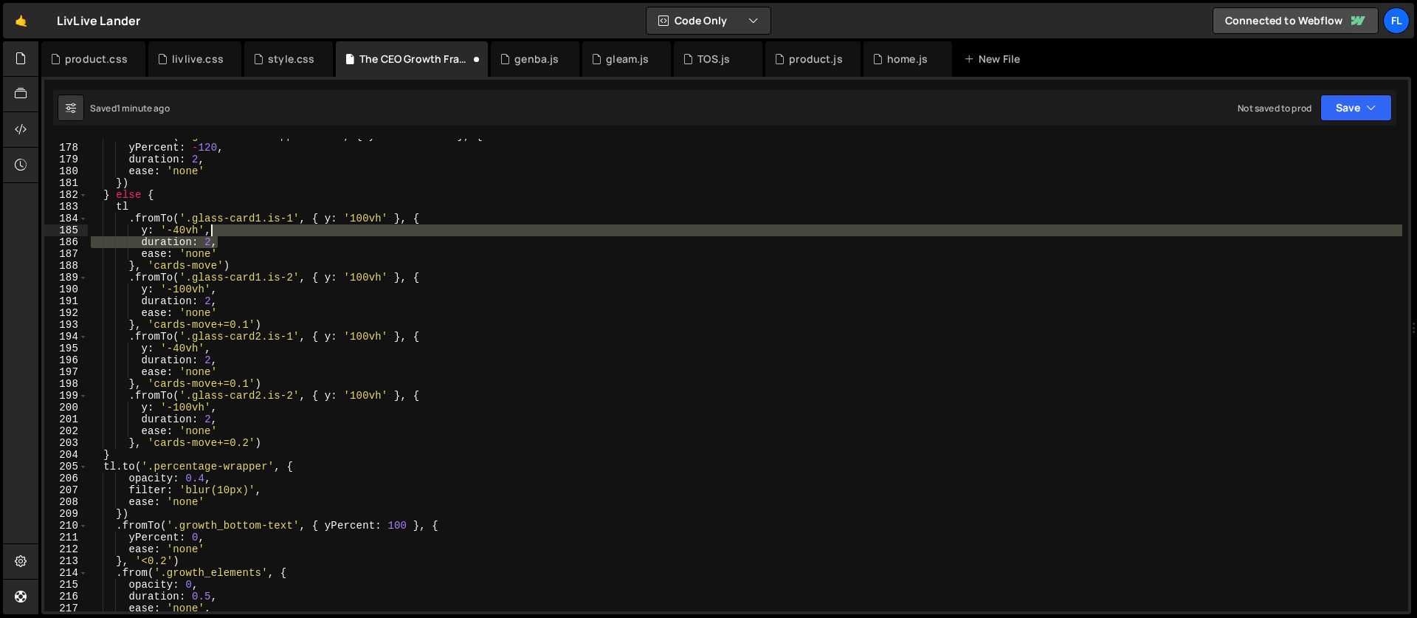
click at [224, 233] on div "tl . fromTo ( '.glass-card-wrapper.is-1' , { yPercent : 180 } , { yPercent : - …" at bounding box center [745, 378] width 1314 height 496
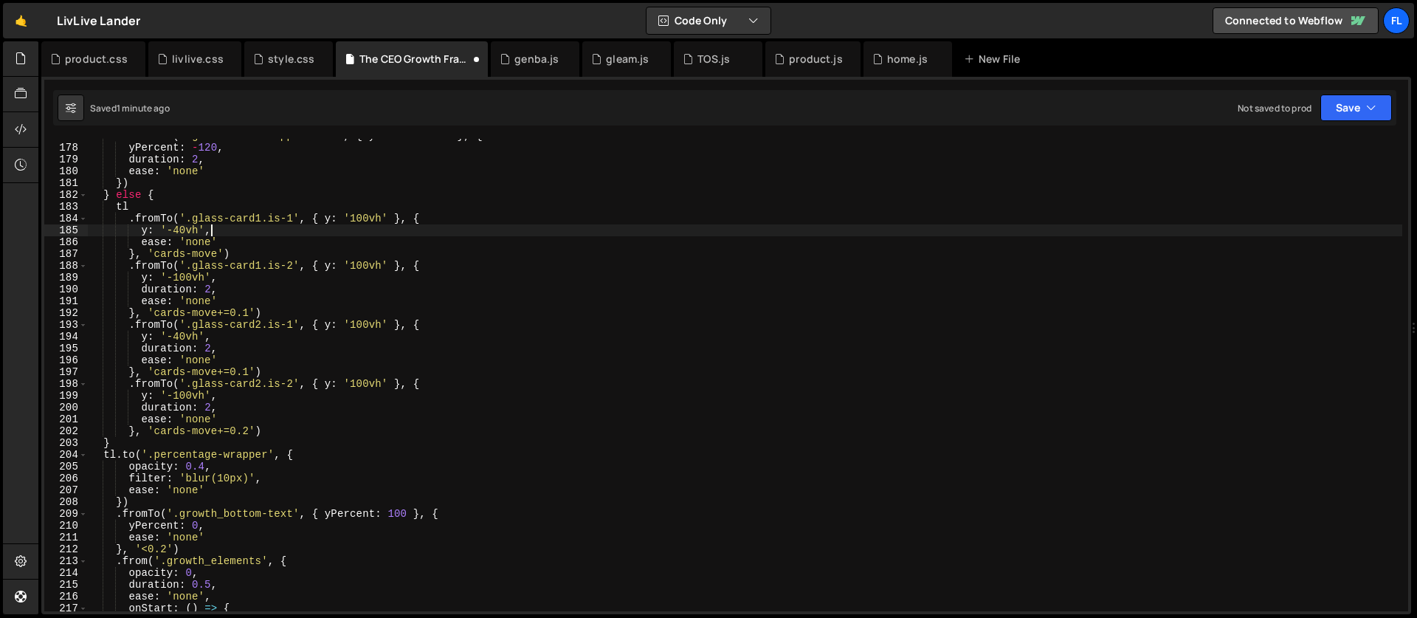
scroll to position [0, 7]
click at [226, 283] on div "tl . fromTo ( '.glass-card-wrapper.is-1' , { yPercent : 180 } , { yPercent : - …" at bounding box center [745, 378] width 1314 height 496
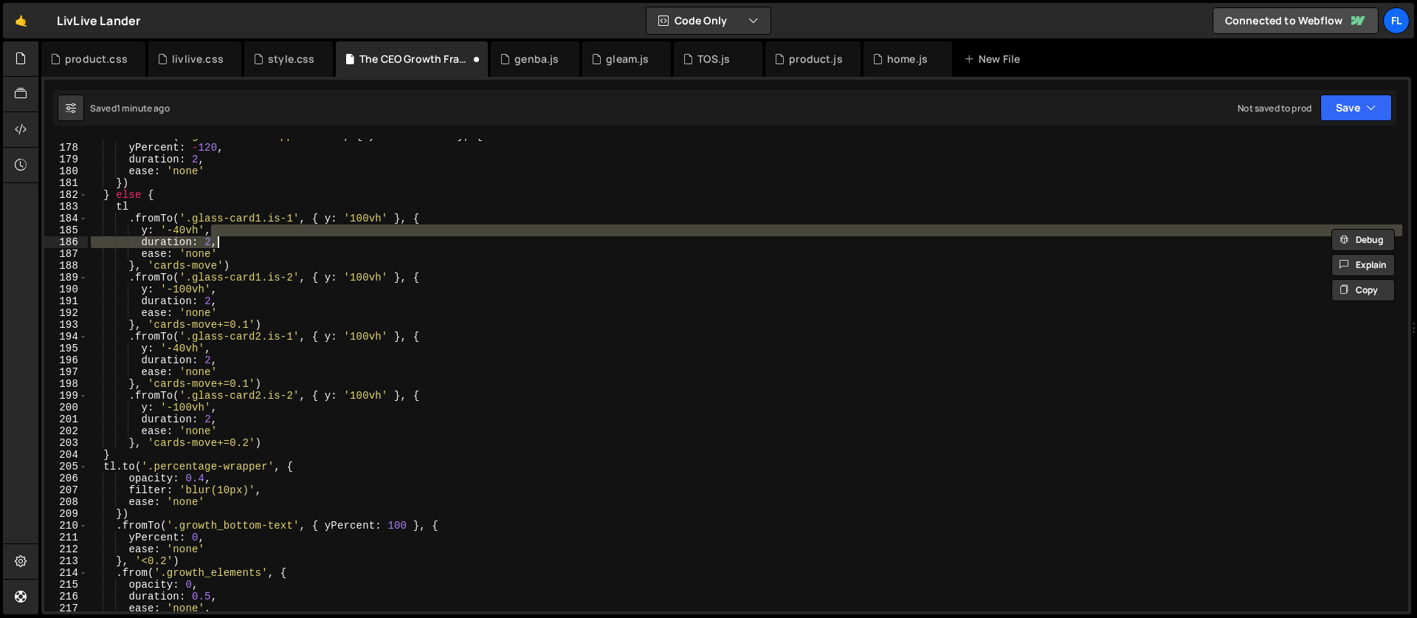
click at [217, 245] on div "tl . fromTo ( '.glass-card-wrapper.is-1' , { yPercent : 180 } , { yPercent : - …" at bounding box center [745, 375] width 1314 height 472
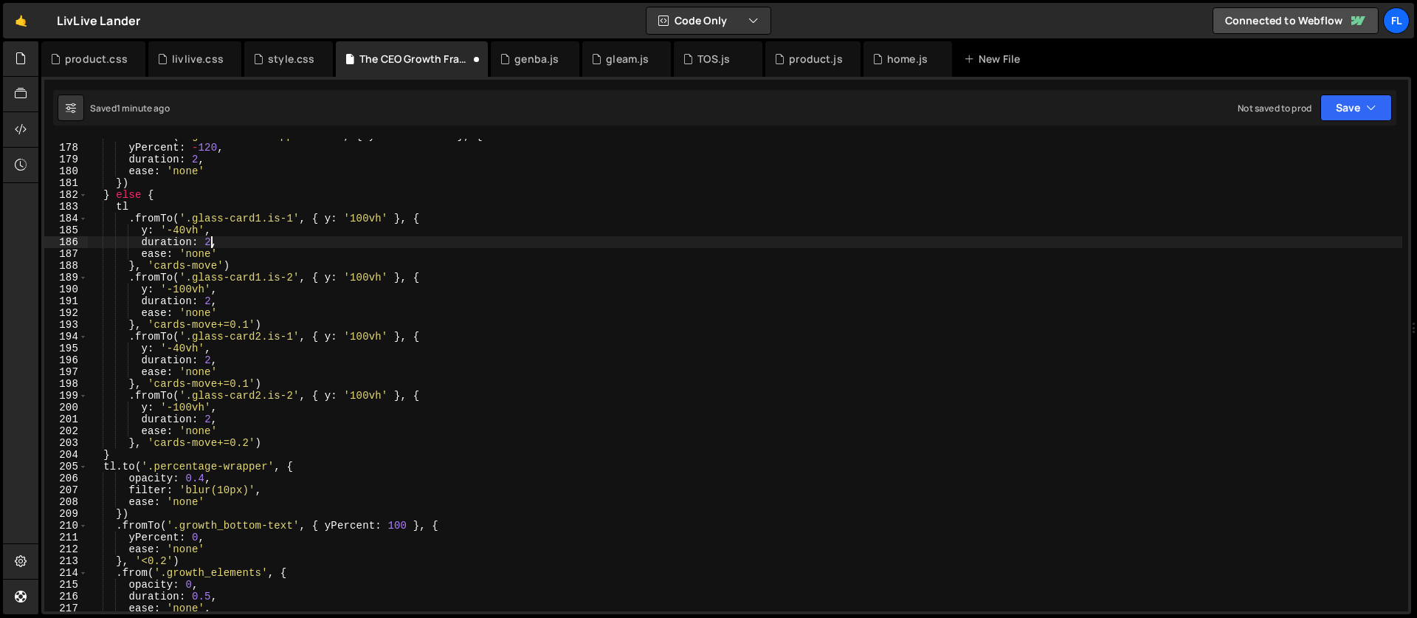
click at [213, 242] on div "tl . fromTo ( '.glass-card-wrapper.is-1' , { yPercent : 180 } , { yPercent : - …" at bounding box center [745, 378] width 1314 height 496
click at [212, 302] on div "tl . fromTo ( '.glass-card-wrapper.is-1' , { yPercent : 180 } , { yPercent : - …" at bounding box center [745, 378] width 1314 height 496
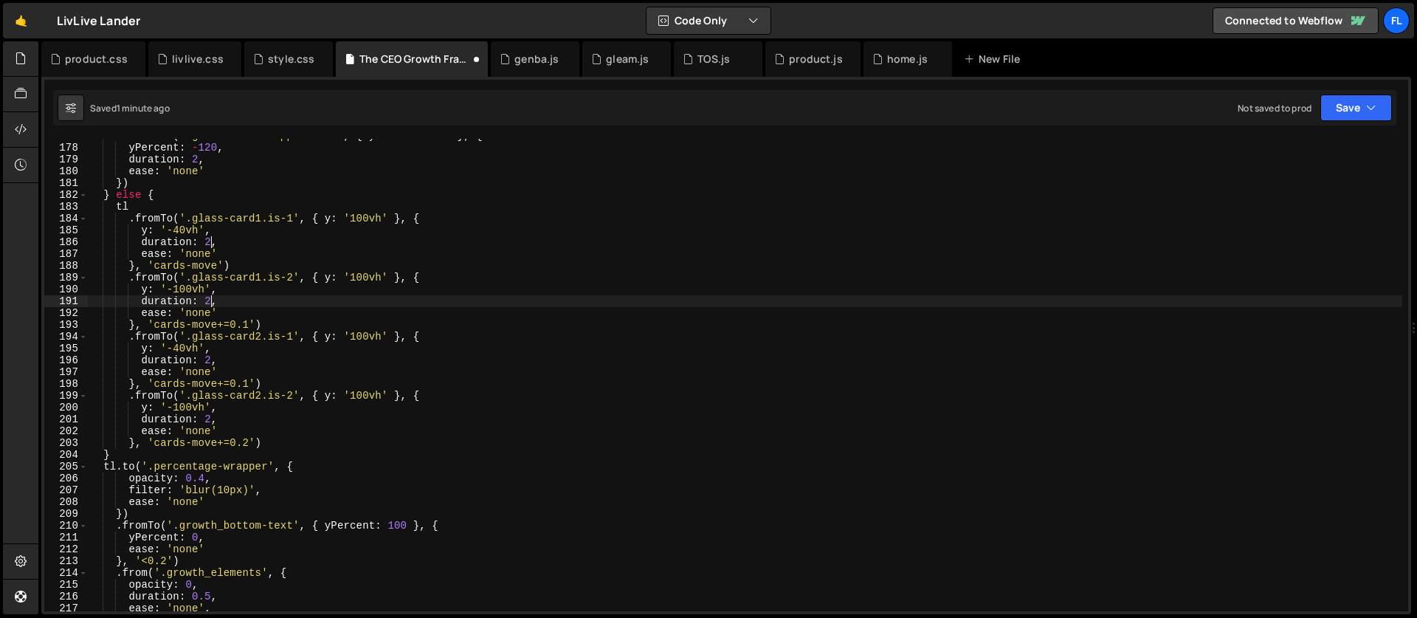
click at [212, 359] on div "tl . fromTo ( '.glass-card-wrapper.is-1' , { yPercent : 180 } , { yPercent : - …" at bounding box center [745, 378] width 1314 height 496
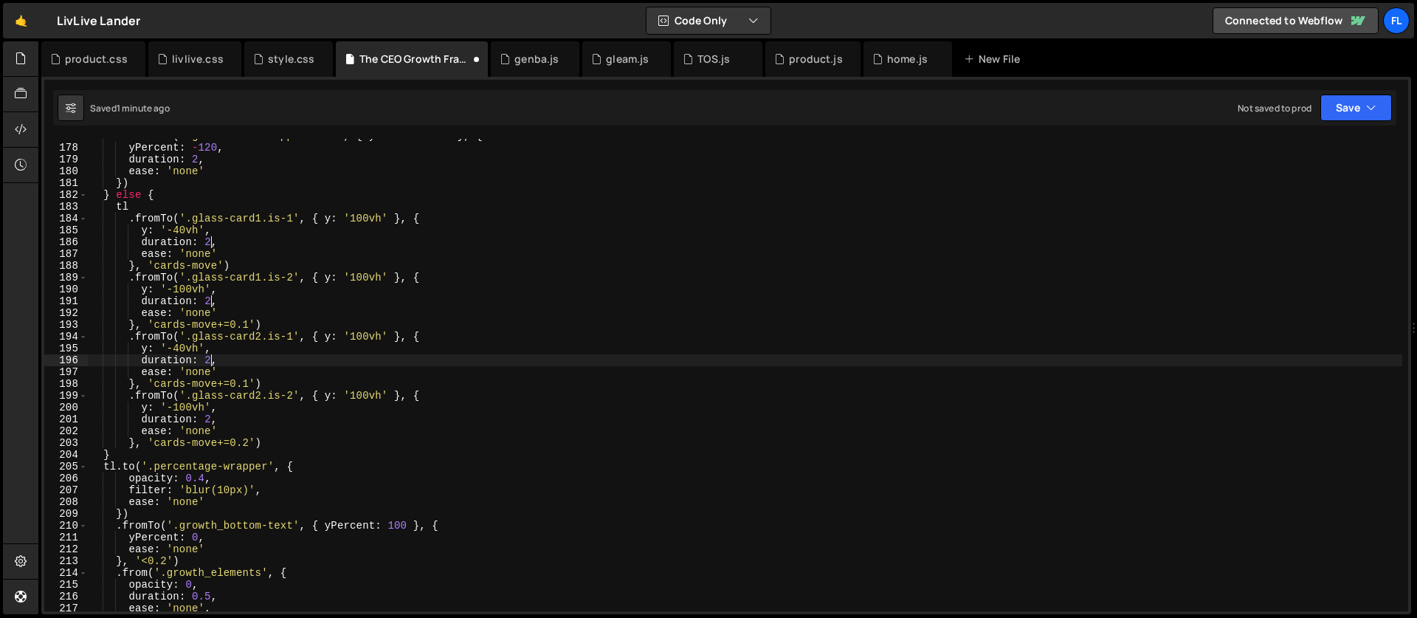
click at [212, 421] on div "tl . fromTo ( '.glass-card-wrapper.is-1' , { yPercent : 180 } , { yPercent : - …" at bounding box center [745, 378] width 1314 height 496
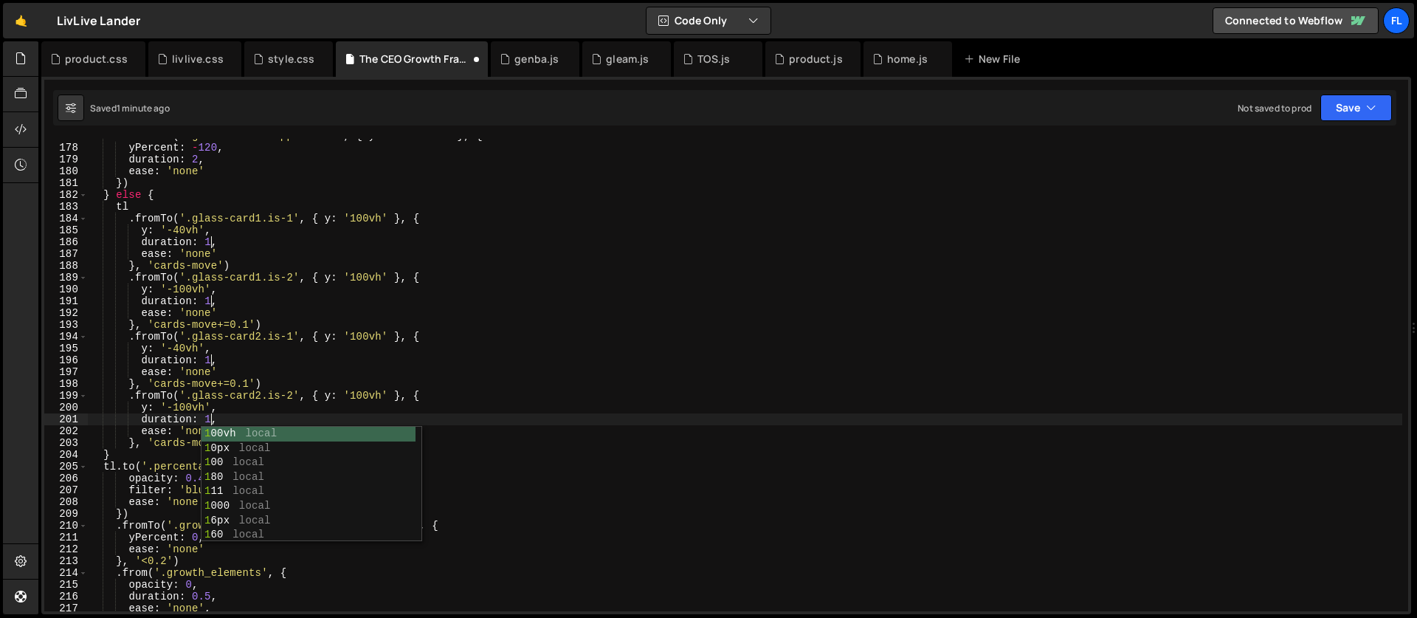
scroll to position [0, 8]
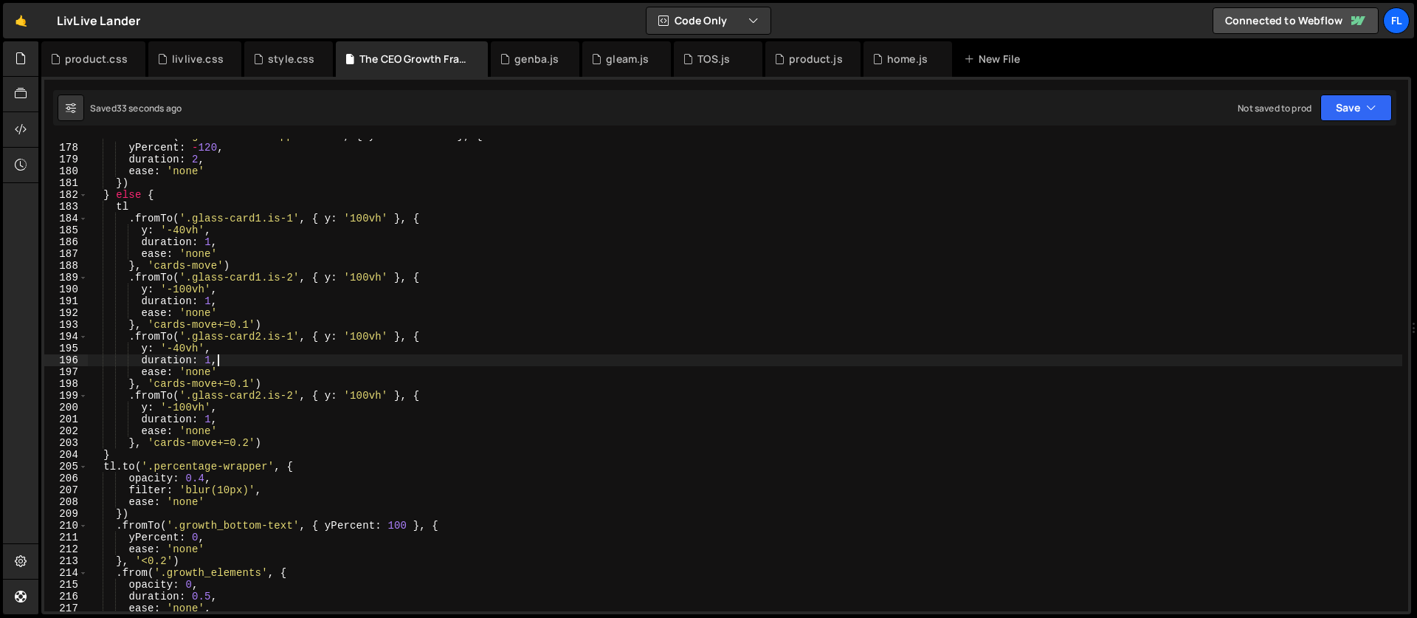
click at [286, 359] on div "tl . fromTo ( '.glass-card-wrapper.is-1' , { yPercent : 180 } , { yPercent : - …" at bounding box center [745, 378] width 1314 height 496
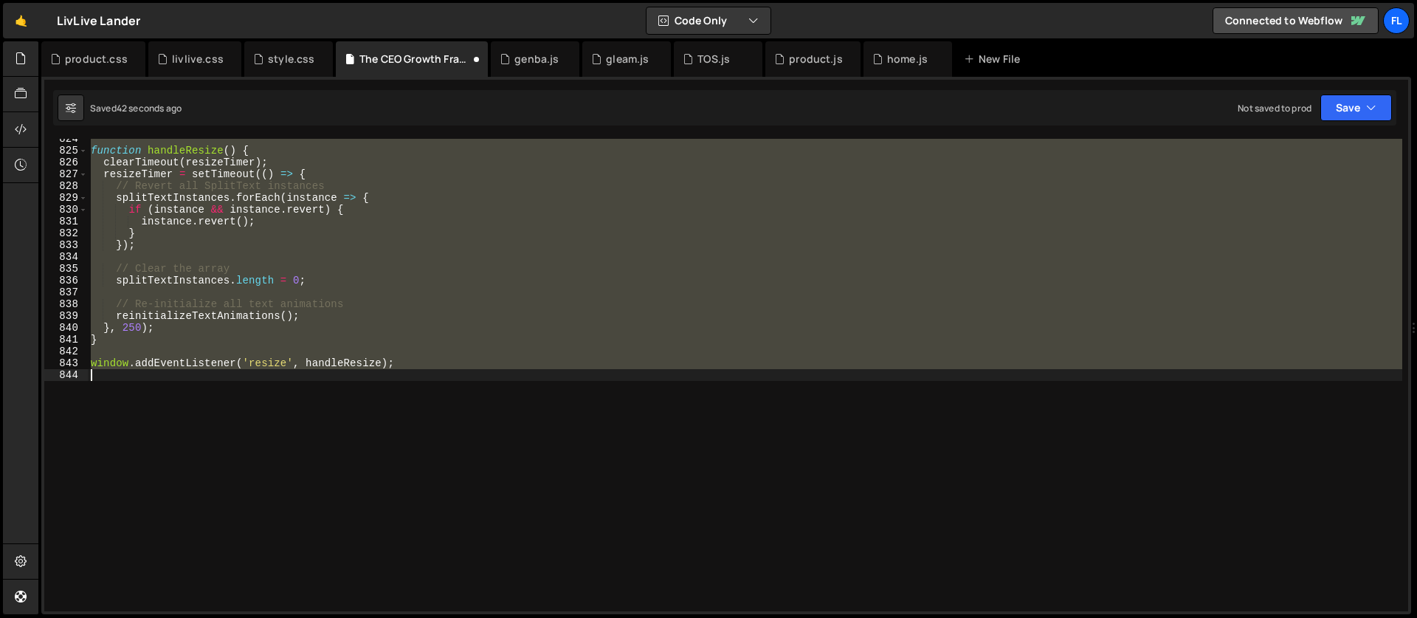
scroll to position [2030, 0]
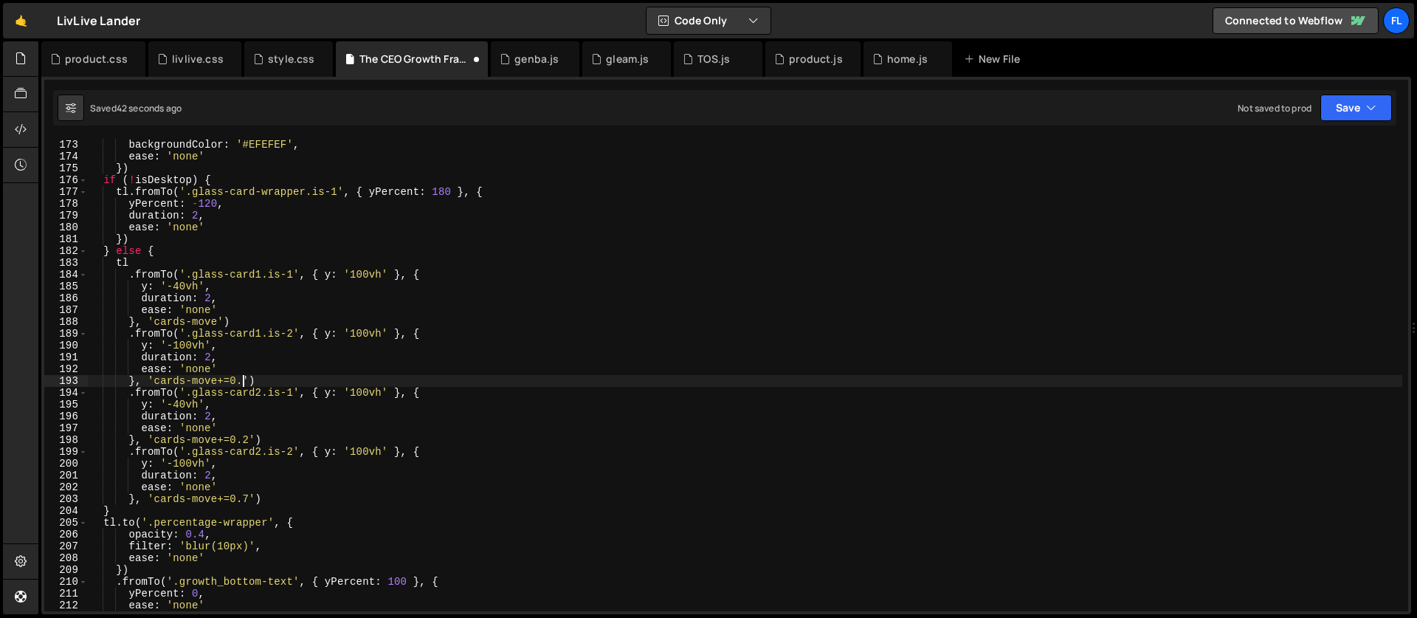
type textarea "}, 'cards-move+=0.5')"
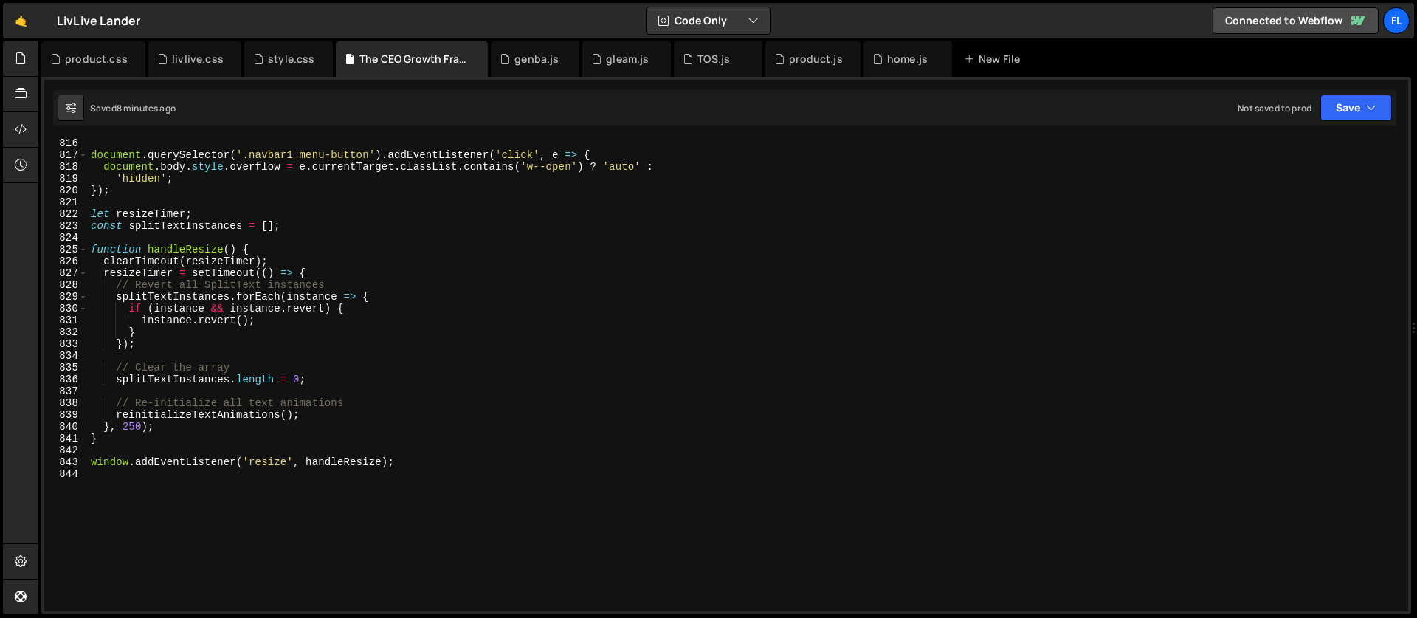
scroll to position [9623, 0]
click at [201, 495] on div "document . querySelector ( '.navbar1_menu-button' ) . addEventListener ( 'click…" at bounding box center [745, 385] width 1314 height 496
paste textarea "});"
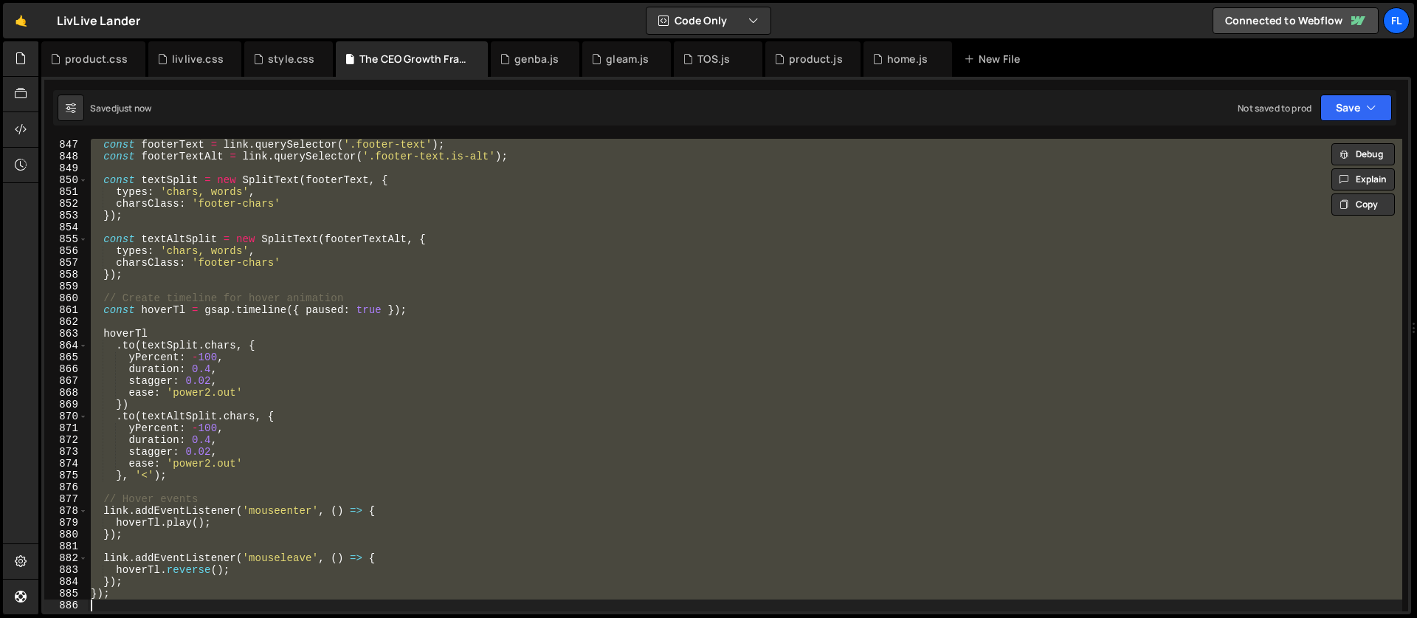
scroll to position [10217, 0]
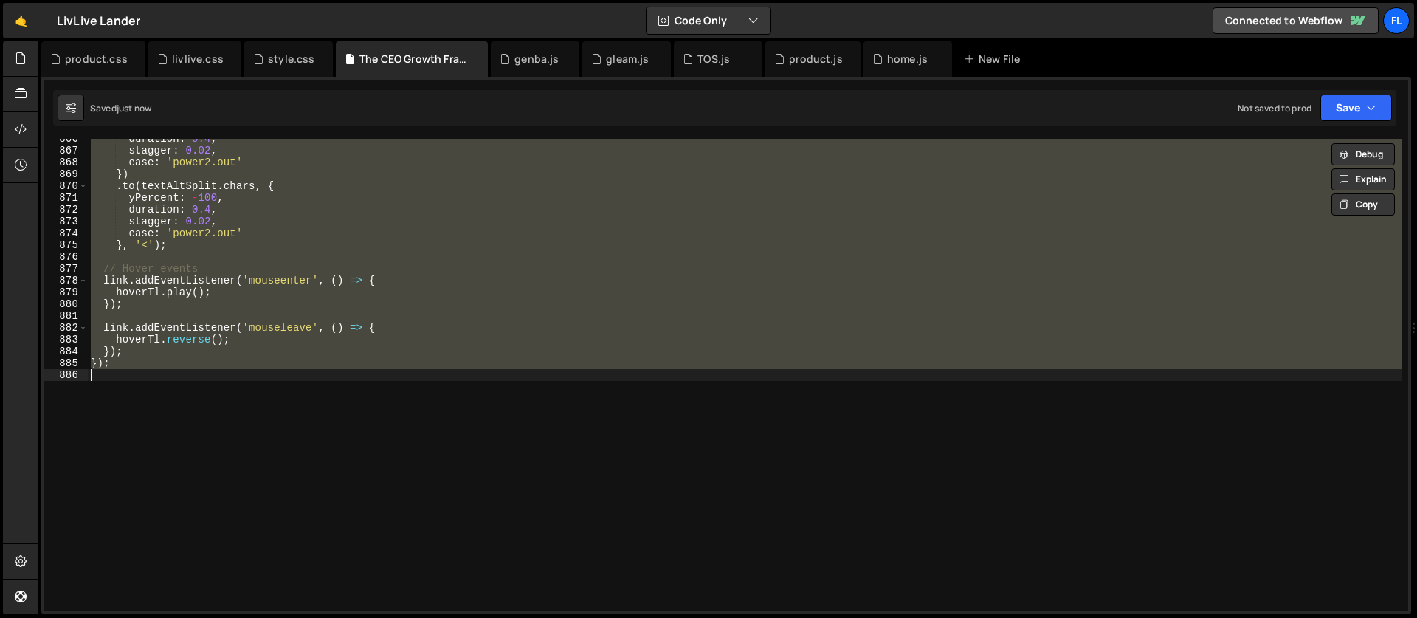
type textarea "});"
click at [180, 461] on div "duration : 0.4 , stagger : 0.02 , ease : 'power2.out' }) . to ( textAltSplit . …" at bounding box center [745, 375] width 1314 height 472
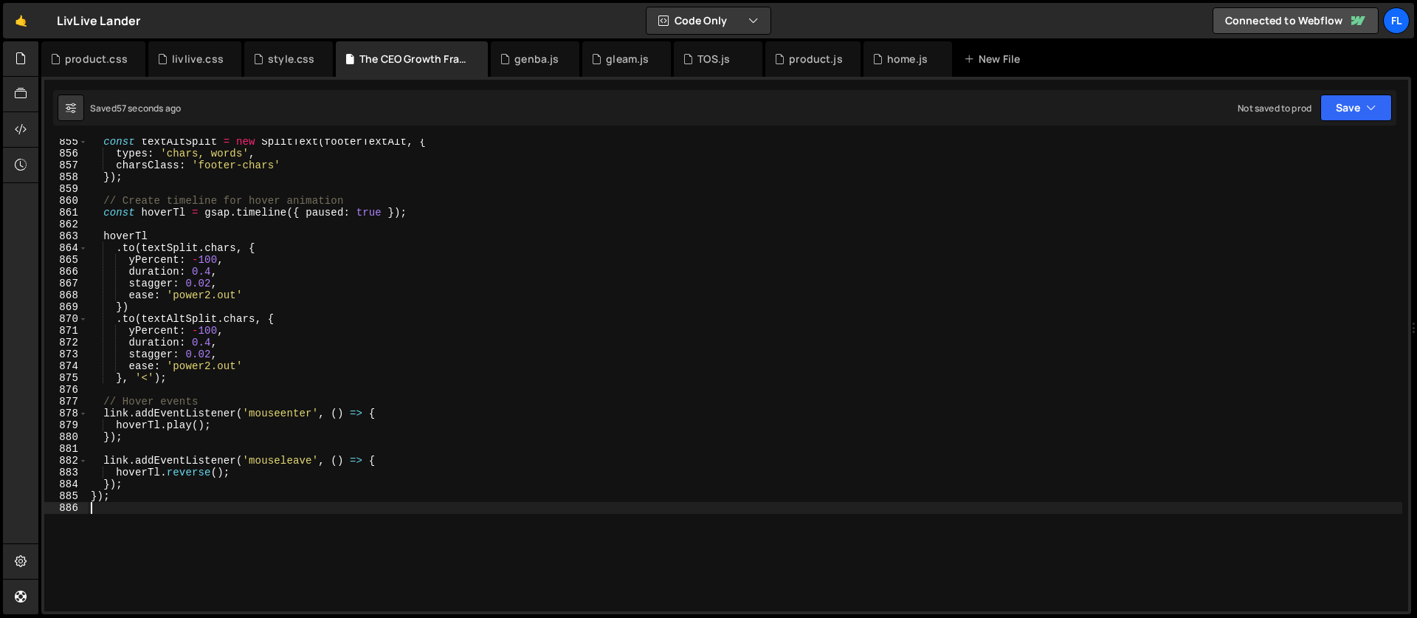
scroll to position [10070, 0]
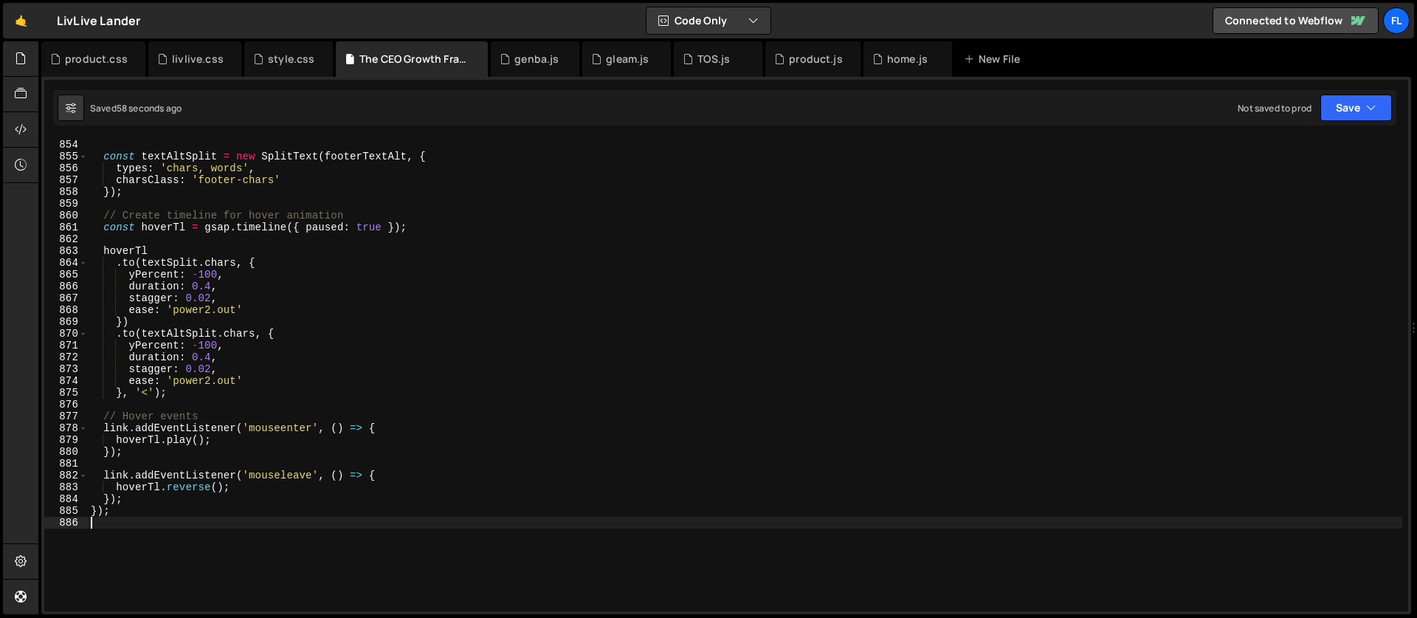
click at [210, 297] on div "const textAltSplit = new SplitText ( footerTextAlt , { types : 'chars, words' ,…" at bounding box center [745, 387] width 1314 height 496
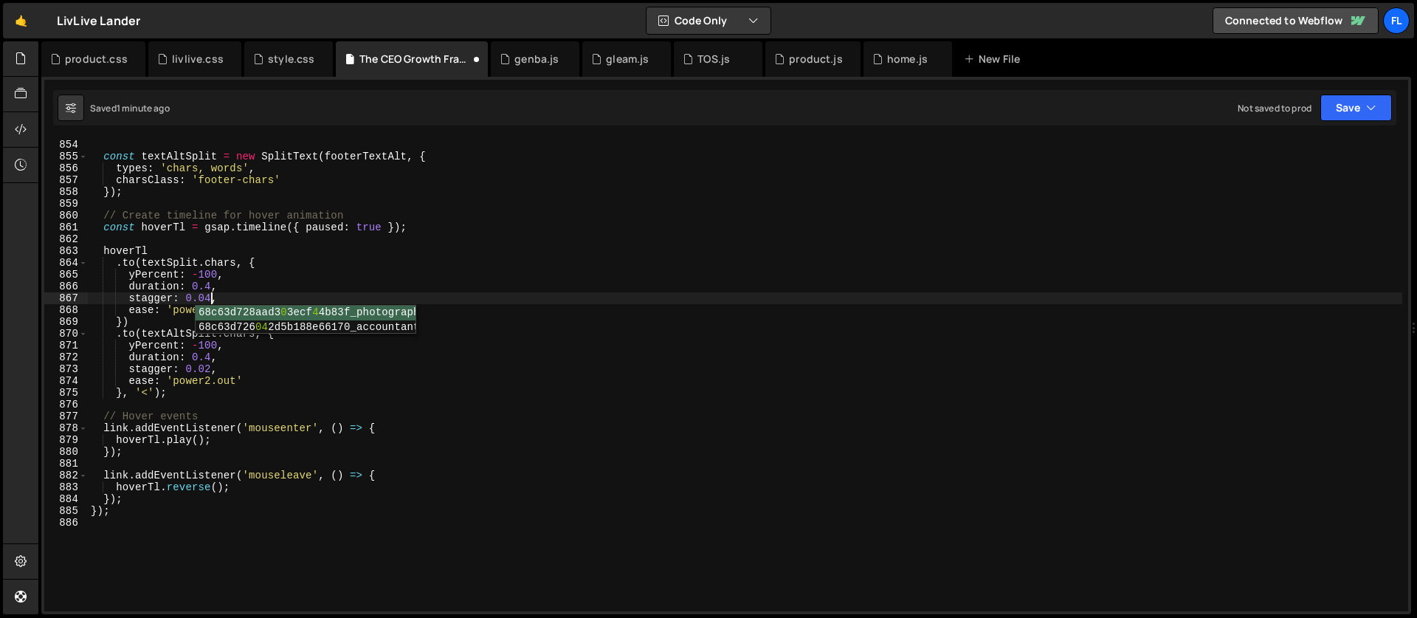
scroll to position [0, 8]
click at [200, 422] on div "const textAltSplit = new SplitText ( footerTextAlt , { types : 'chars, words' ,…" at bounding box center [745, 387] width 1314 height 496
click at [213, 369] on div "const textAltSplit = new SplitText ( footerTextAlt , { types : 'chars, words' ,…" at bounding box center [745, 387] width 1314 height 496
click at [127, 512] on div "const textAltSplit = new SplitText ( footerTextAlt , { types : 'chars, words' ,…" at bounding box center [745, 387] width 1314 height 496
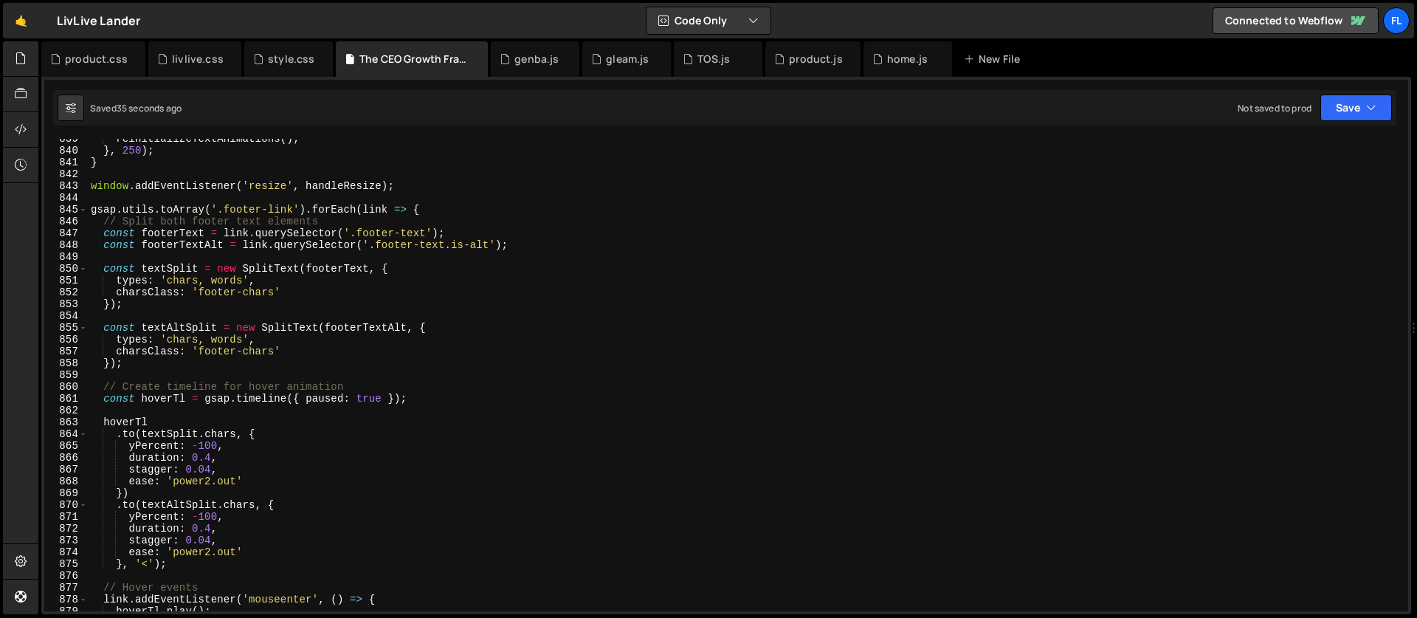
scroll to position [9899, 0]
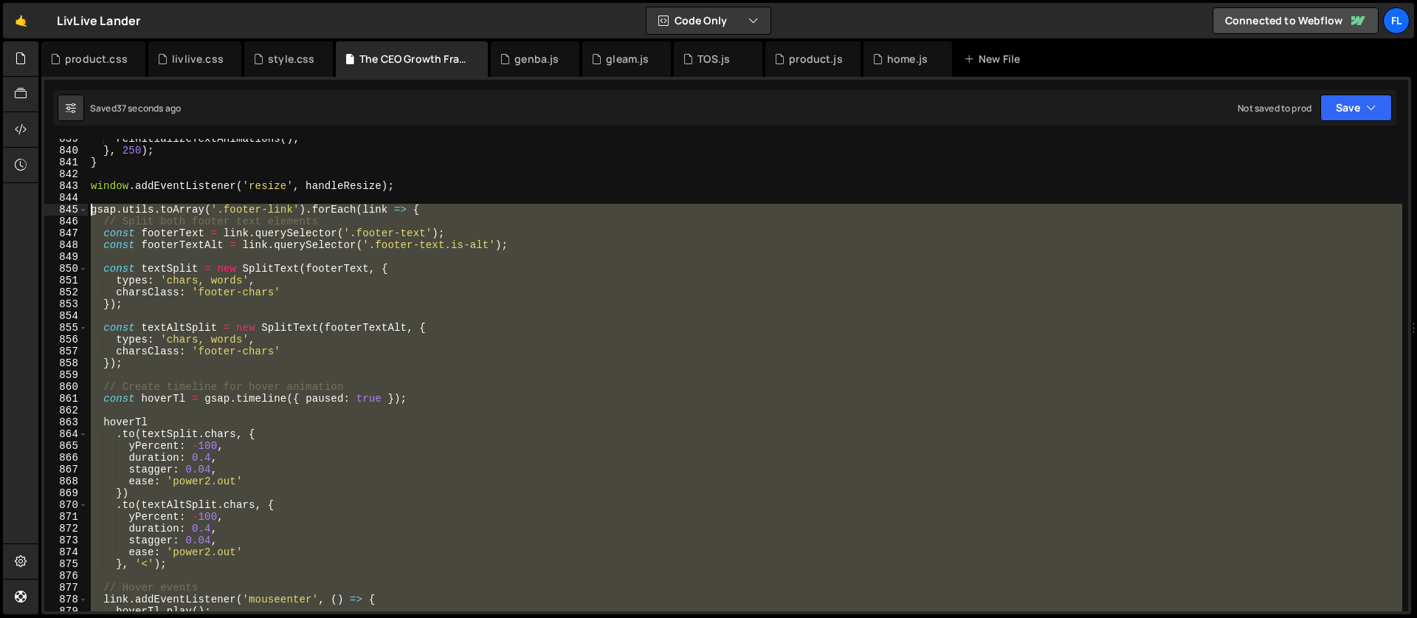
click at [94, 212] on div "reinitializeTextAnimations ( ) ; } , 250 ) ; } window . addEventListener ( 'res…" at bounding box center [745, 381] width 1314 height 496
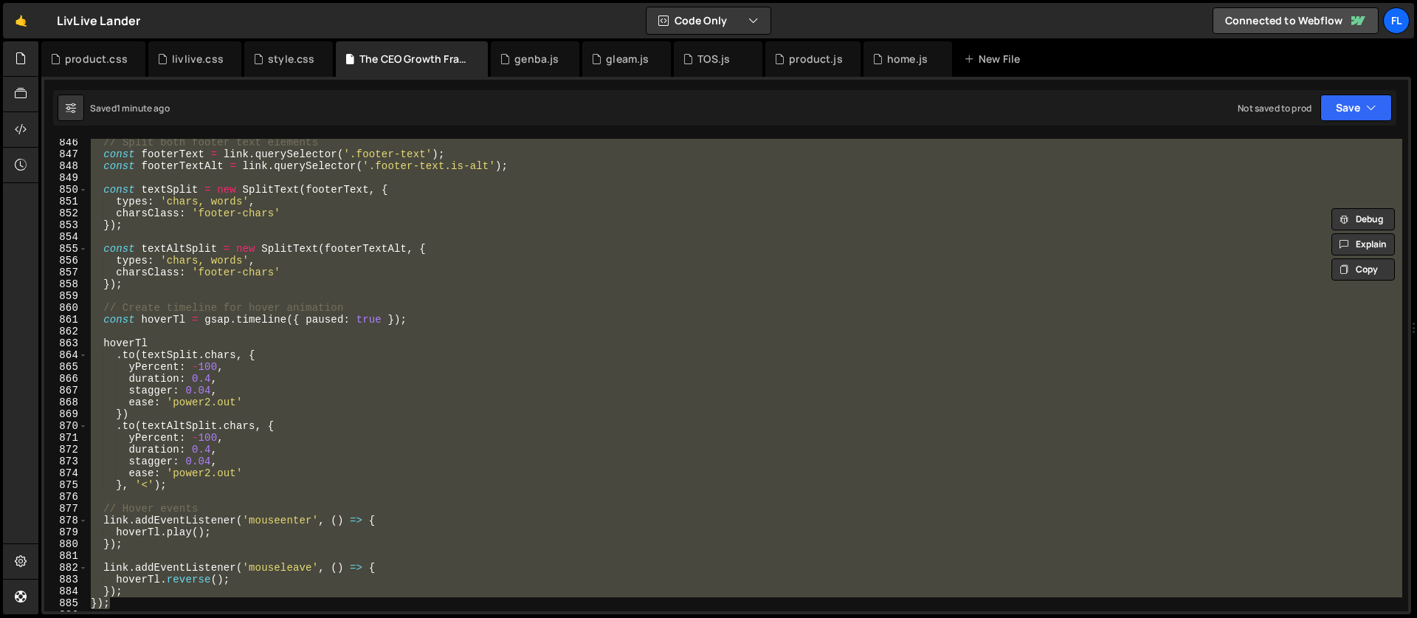
paste textarea "});"
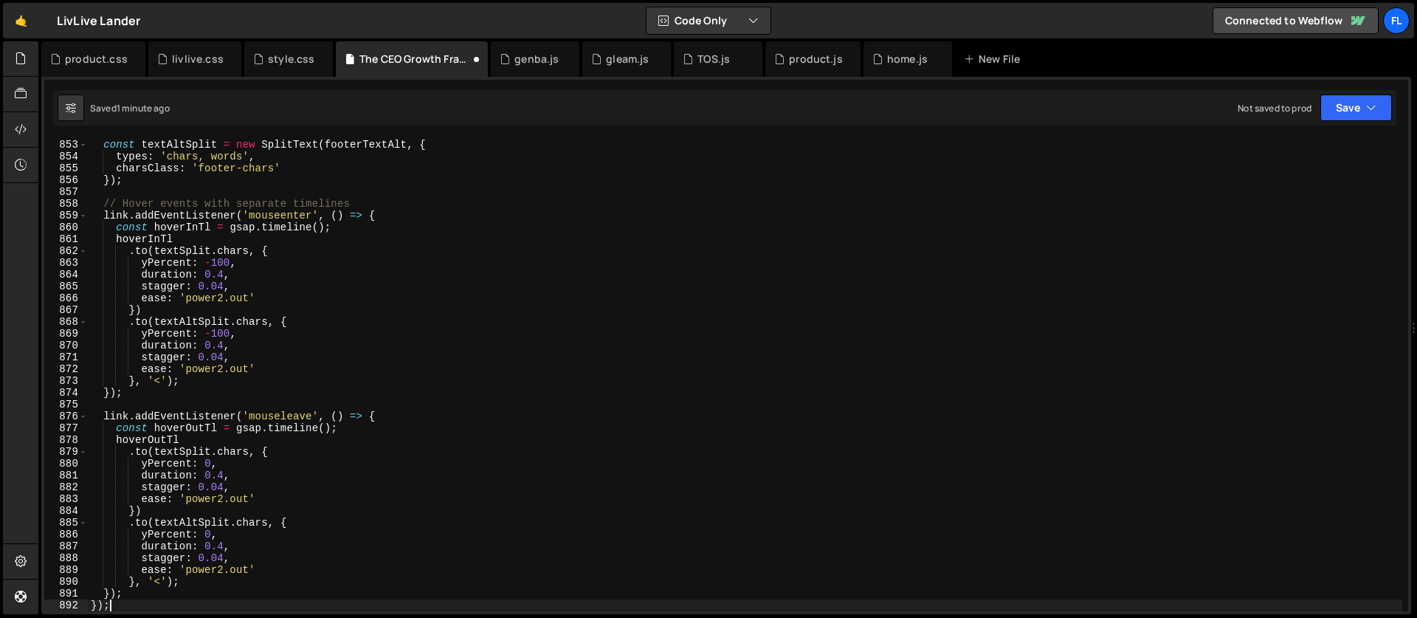
scroll to position [10058, 0]
click at [221, 271] on div "const textAltSplit = new SplitText ( footerTextAlt , { types : 'chars, words' ,…" at bounding box center [745, 387] width 1314 height 496
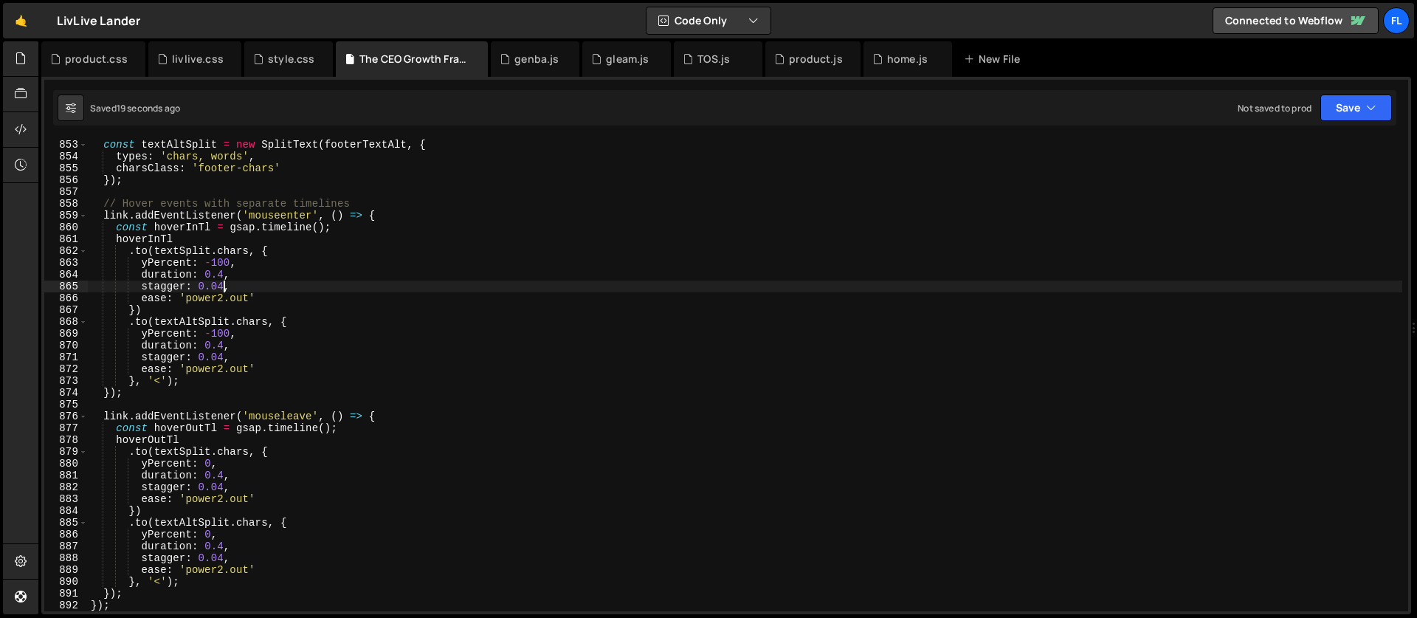
click at [224, 286] on div "const textAltSplit = new SplitText ( footerTextAlt , { types : 'chars, words' ,…" at bounding box center [745, 387] width 1314 height 496
click at [223, 356] on div "const textAltSplit = new SplitText ( footerTextAlt , { types : 'chars, words' ,…" at bounding box center [745, 387] width 1314 height 496
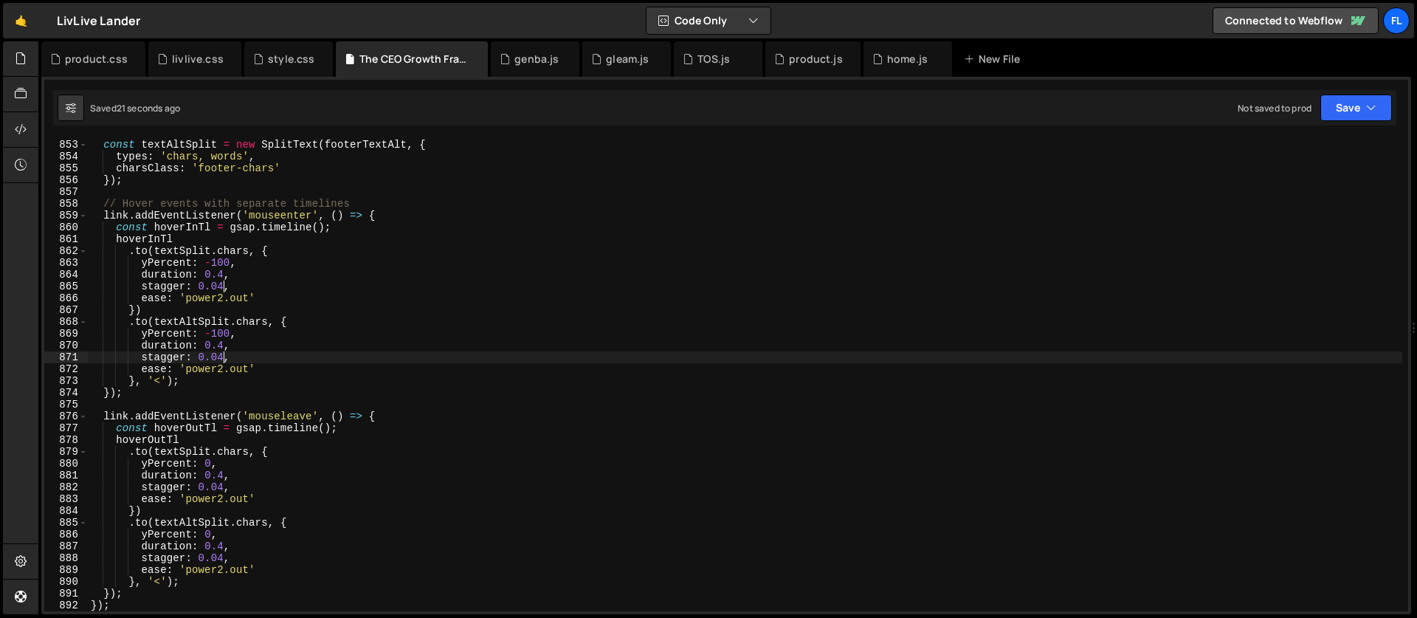
click at [222, 489] on div "const textAltSplit = new SplitText ( footerTextAlt , { types : 'chars, words' ,…" at bounding box center [745, 387] width 1314 height 496
click at [223, 556] on div "const textAltSplit = new SplitText ( footerTextAlt , { types : 'chars, words' ,…" at bounding box center [745, 387] width 1314 height 496
click at [374, 224] on div "const textAltSplit = new SplitText ( footerTextAlt , { types : 'chars, words' ,…" at bounding box center [745, 387] width 1314 height 496
type textarea "const hoverInTl = gsap.timeline();"
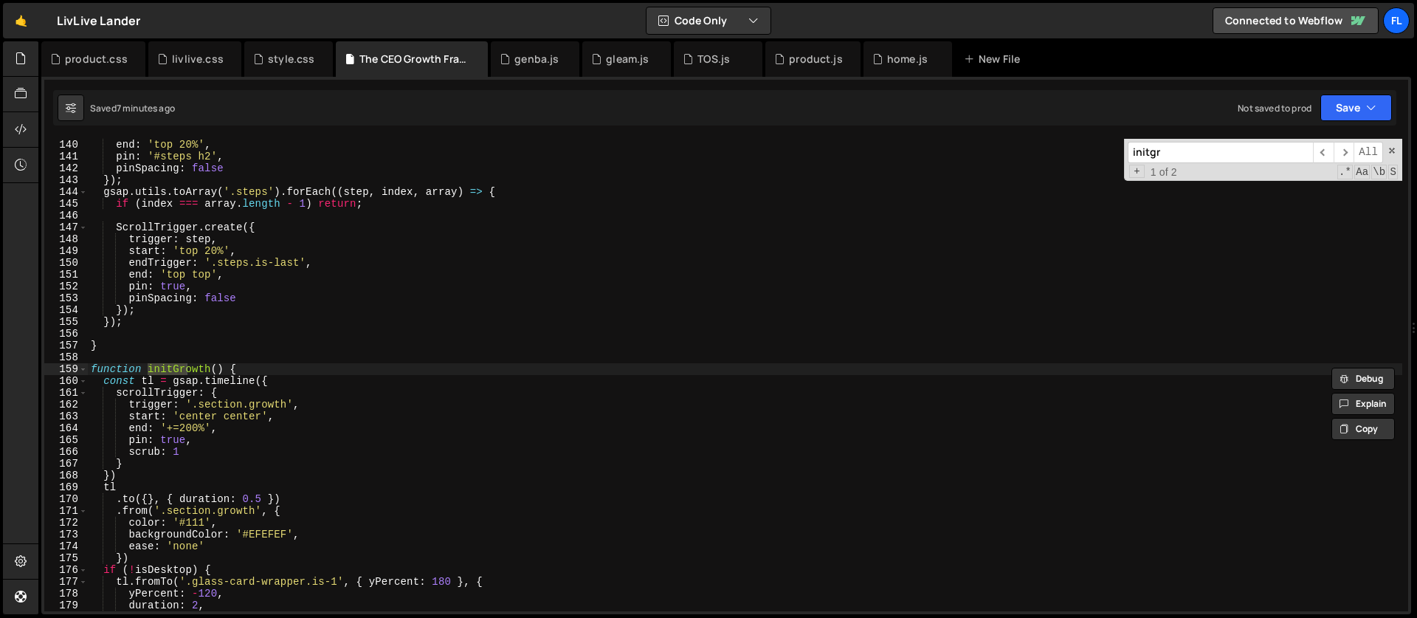
type input "initgro"
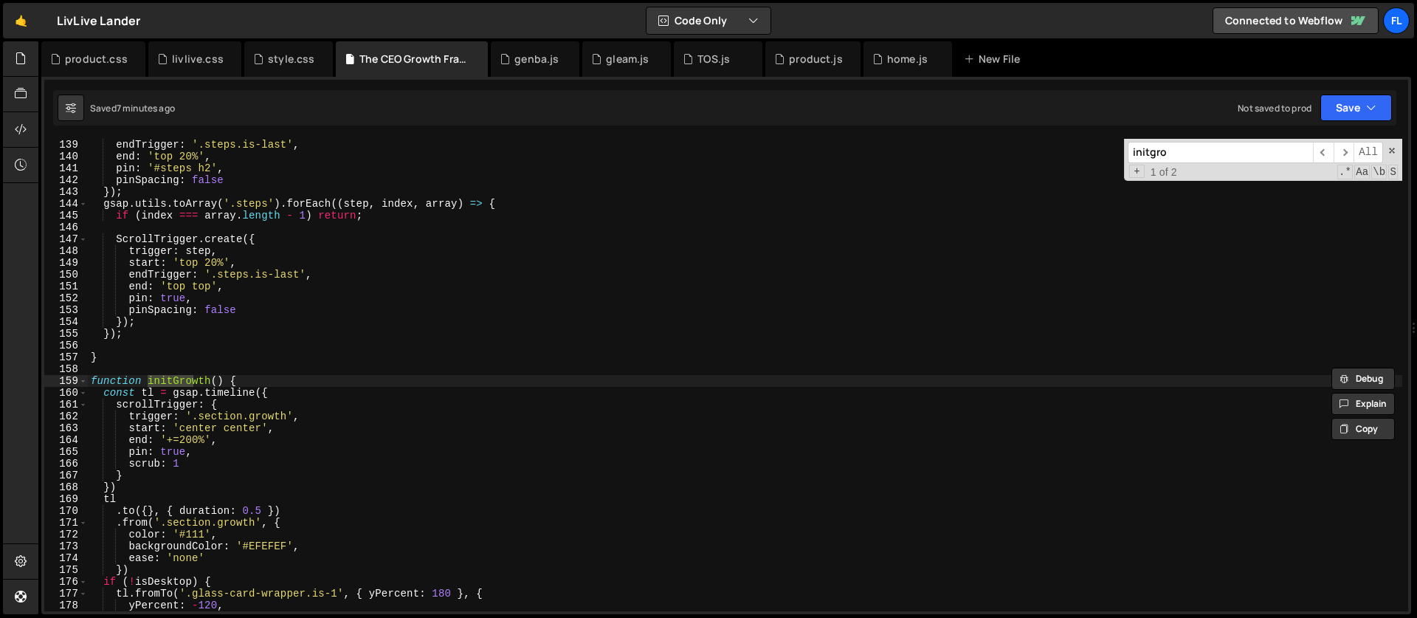
scroll to position [1631, 0]
click at [235, 417] on div "endTrigger : '.steps.is-last' , end : 'top 20%' , pin : '#steps h2' , pinSpacin…" at bounding box center [745, 385] width 1314 height 496
click at [239, 441] on div "endTrigger : '.steps.is-last' , end : 'top 20%' , pin : '#steps h2' , pinSpacin…" at bounding box center [745, 385] width 1314 height 496
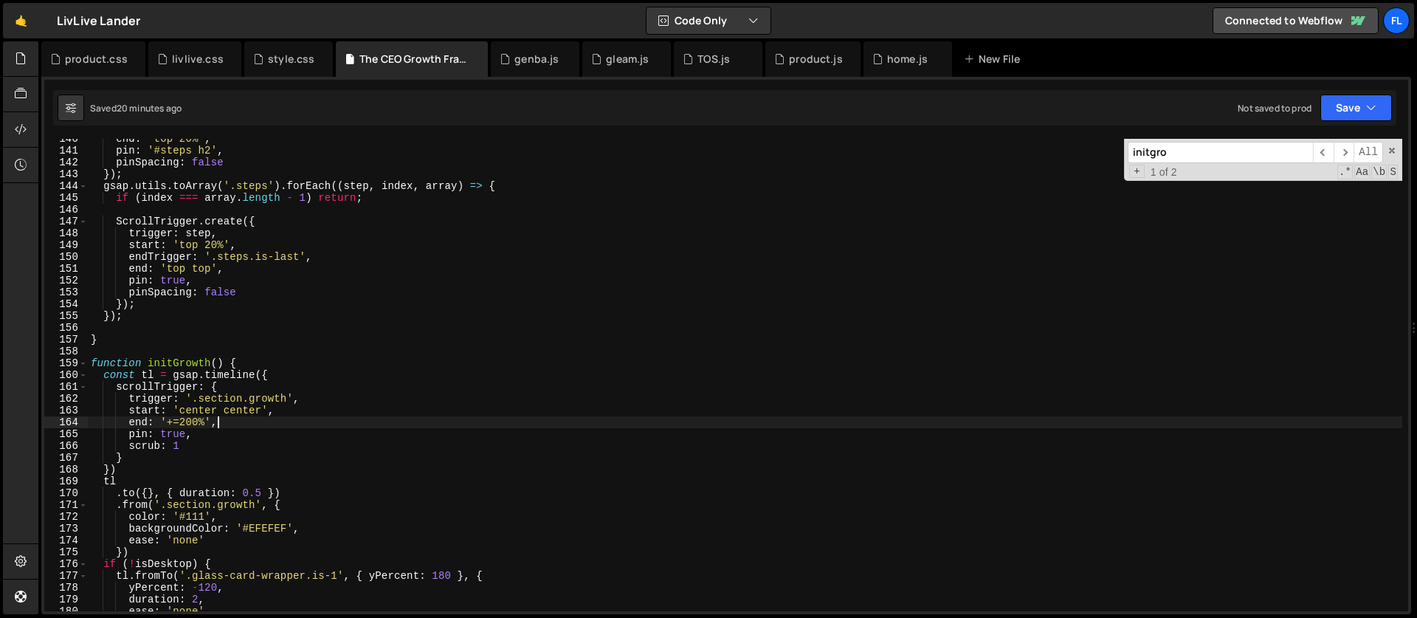
click at [277, 372] on div "end : 'top 20%' , pin : '#steps h2' , pinSpacing : false }) ; gsap . utils . to…" at bounding box center [745, 381] width 1314 height 496
click at [131, 467] on div "end : 'top 20%' , pin : '#steps h2' , pinSpacing : false }) ; gsap . utils . to…" at bounding box center [745, 381] width 1314 height 496
click at [129, 471] on div "end : 'top 20%' , pin : '#steps h2' , pinSpacing : false }) ; gsap . utils . to…" at bounding box center [745, 381] width 1314 height 496
click at [263, 224] on div "end : 'top 20%' , pin : '#steps h2' , pinSpacing : false }) ; gsap . utils . to…" at bounding box center [745, 381] width 1314 height 496
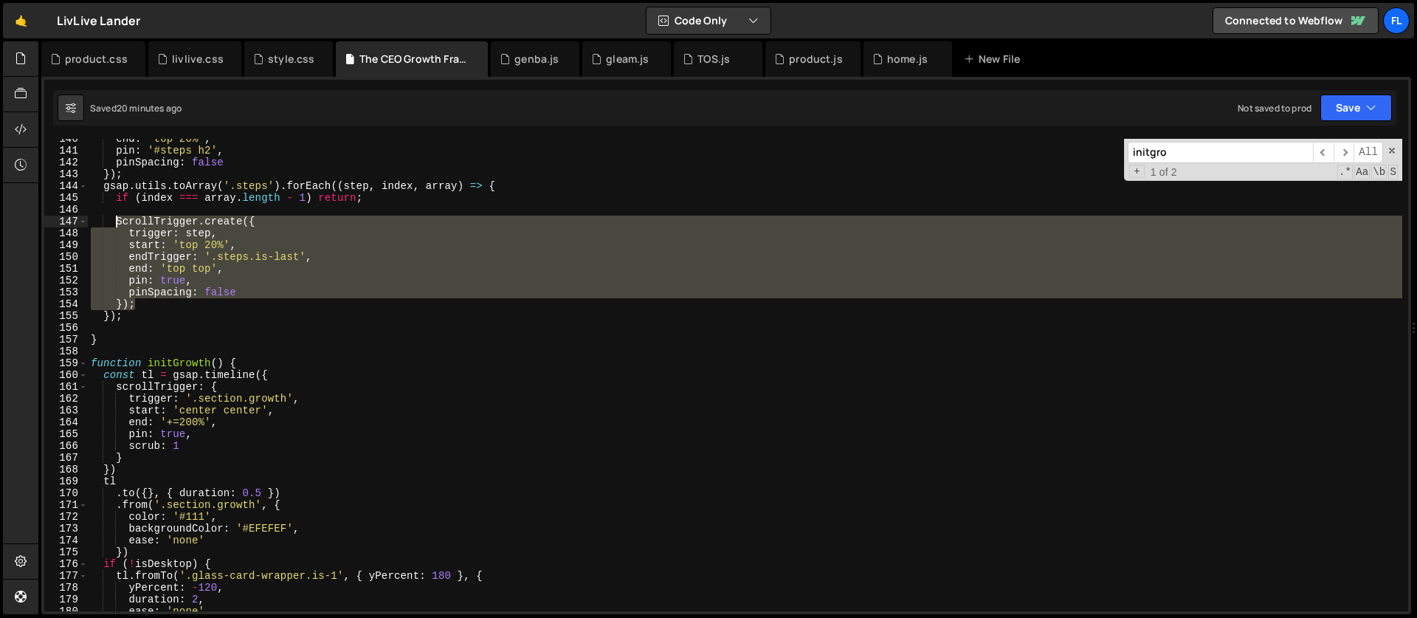
drag, startPoint x: 137, startPoint y: 306, endPoint x: 116, endPoint y: 224, distance: 85.4
click at [116, 224] on div "end : 'top 20%' , pin : '#steps h2' , pinSpacing : false }) ; gsap . utils . to…" at bounding box center [745, 381] width 1314 height 496
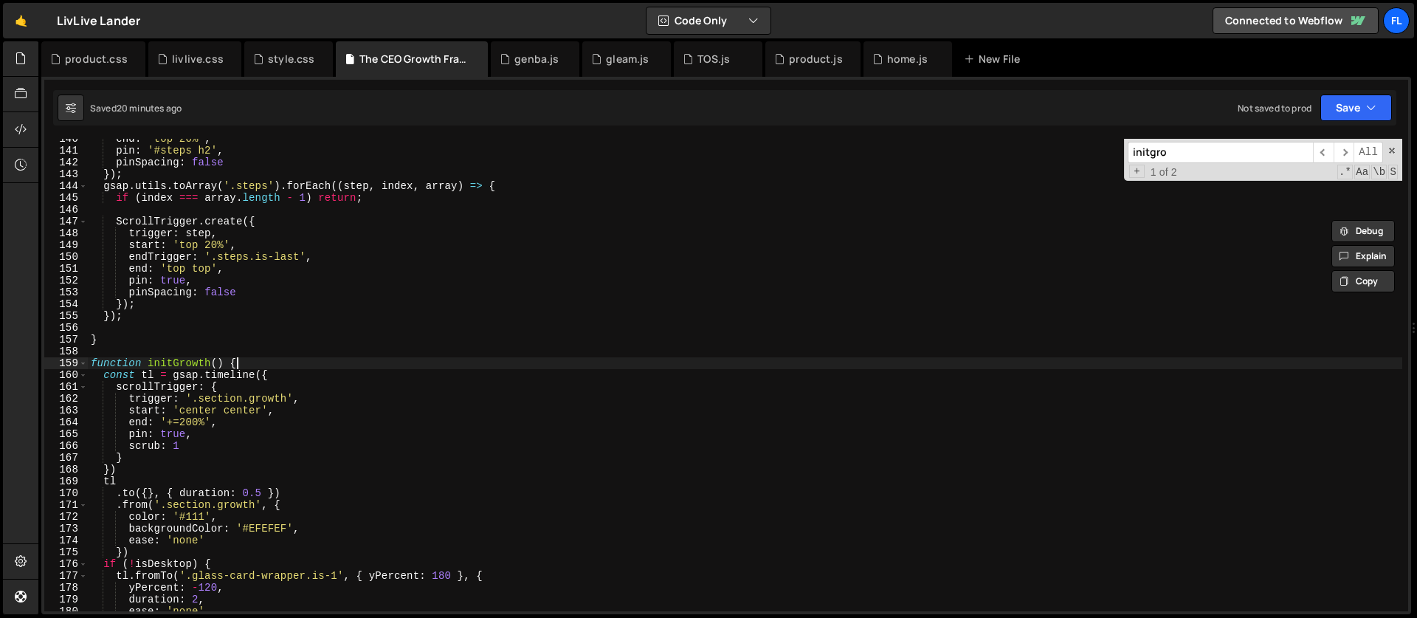
click at [246, 367] on div "end : 'top 20%' , pin : '#steps h2' , pinSpacing : false }) ; gsap . utils . to…" at bounding box center [745, 381] width 1314 height 496
type textarea "function initGrowth() {"
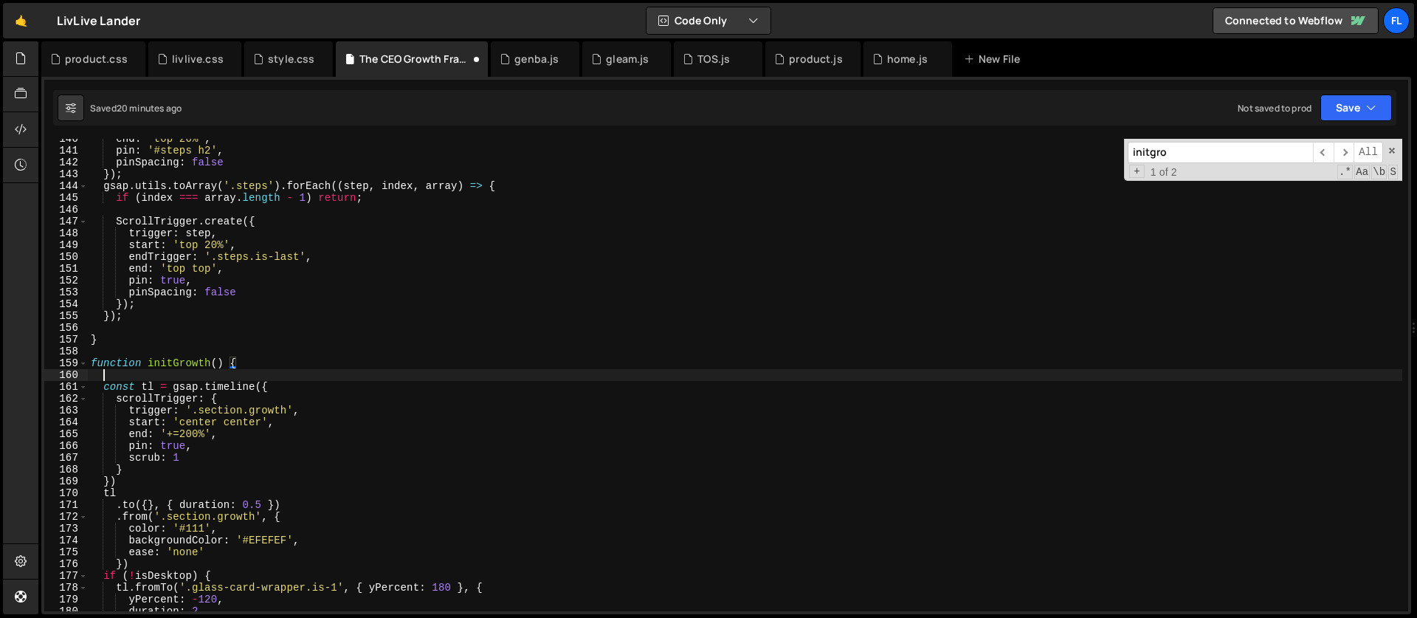
scroll to position [0, 0]
paste textarea "});"
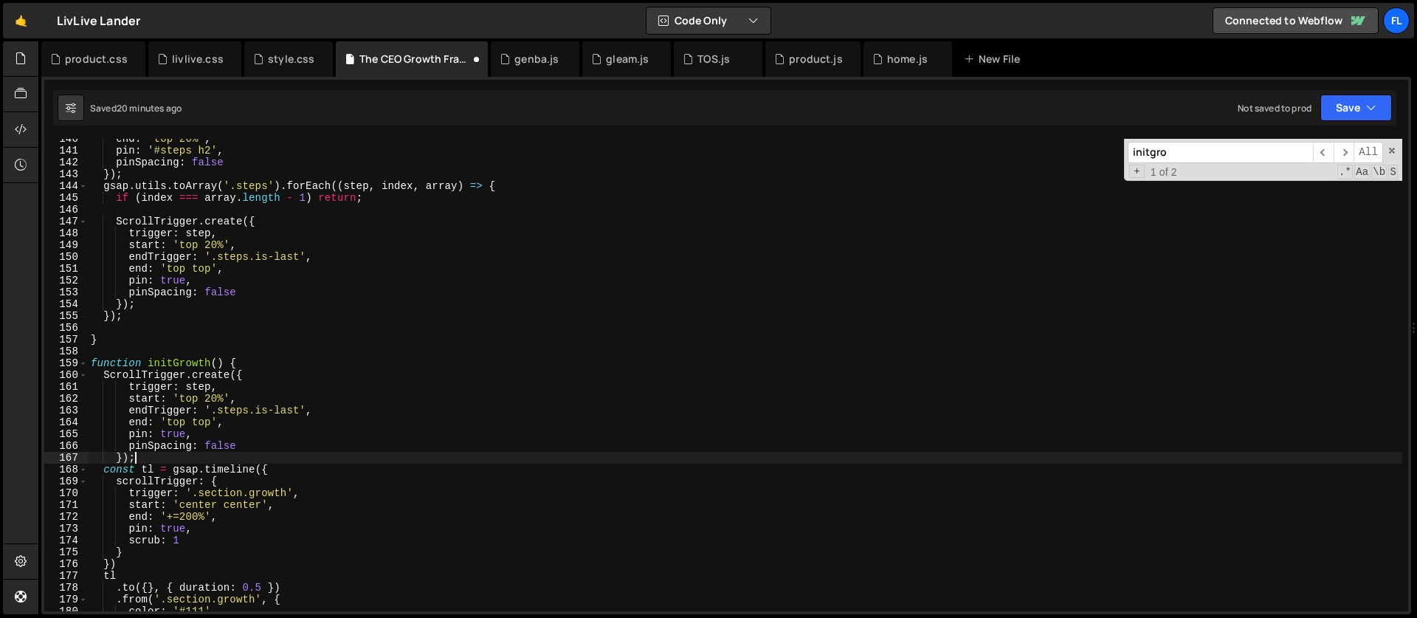
click at [204, 389] on div "end : 'top 20%' , pin : '#steps h2' , pinSpacing : false }) ; gsap . utils . to…" at bounding box center [745, 381] width 1314 height 496
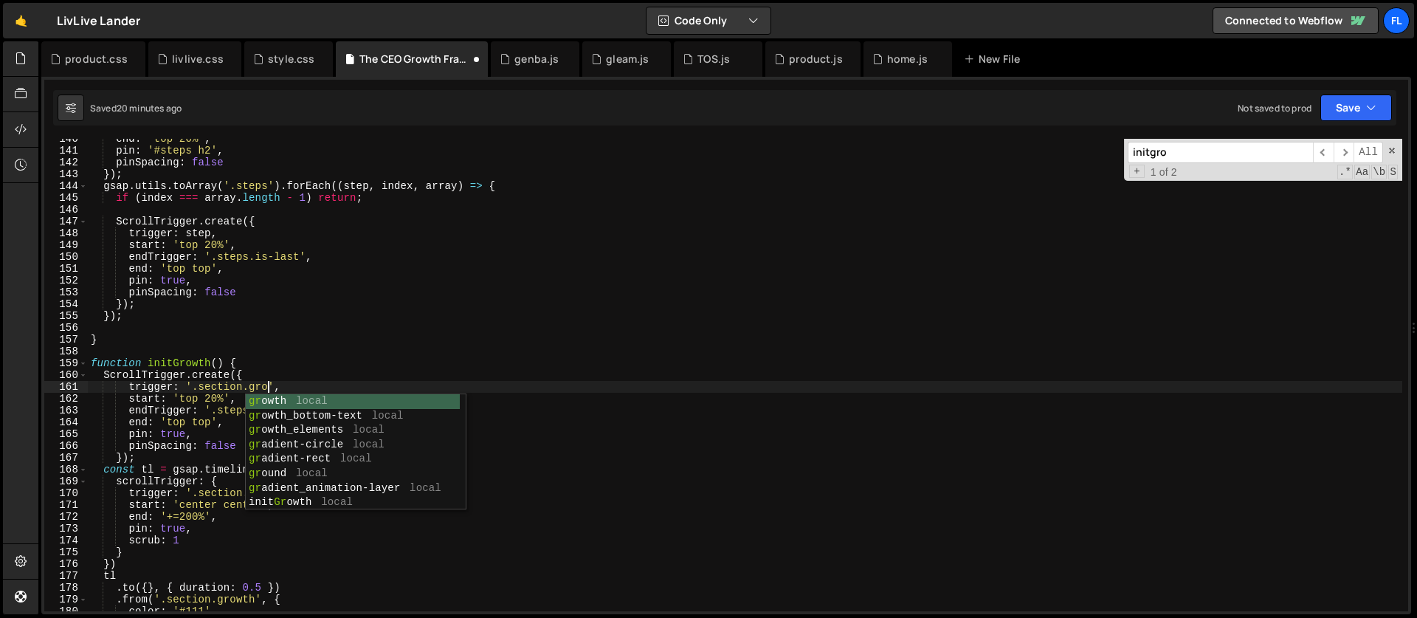
scroll to position [0, 13]
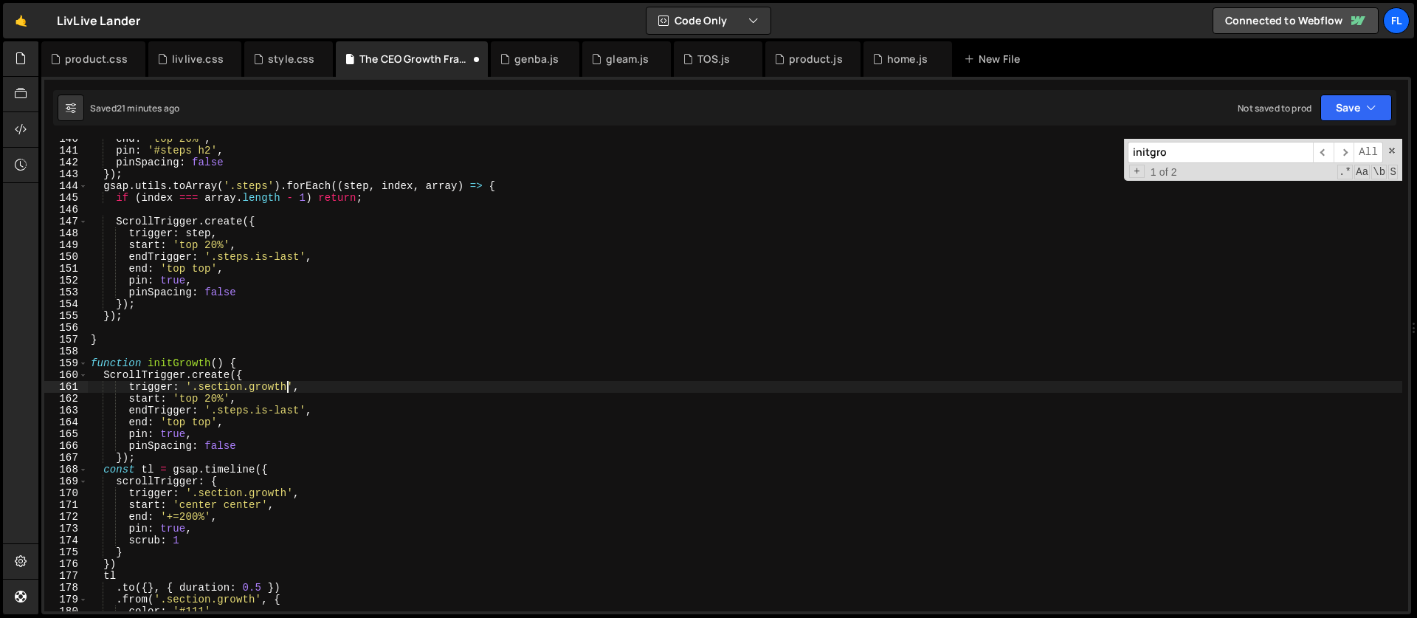
click at [190, 401] on div "end : 'top 20%' , pin : '#steps h2' , pinSpacing : false }) ; gsap . utils . to…" at bounding box center [745, 381] width 1314 height 496
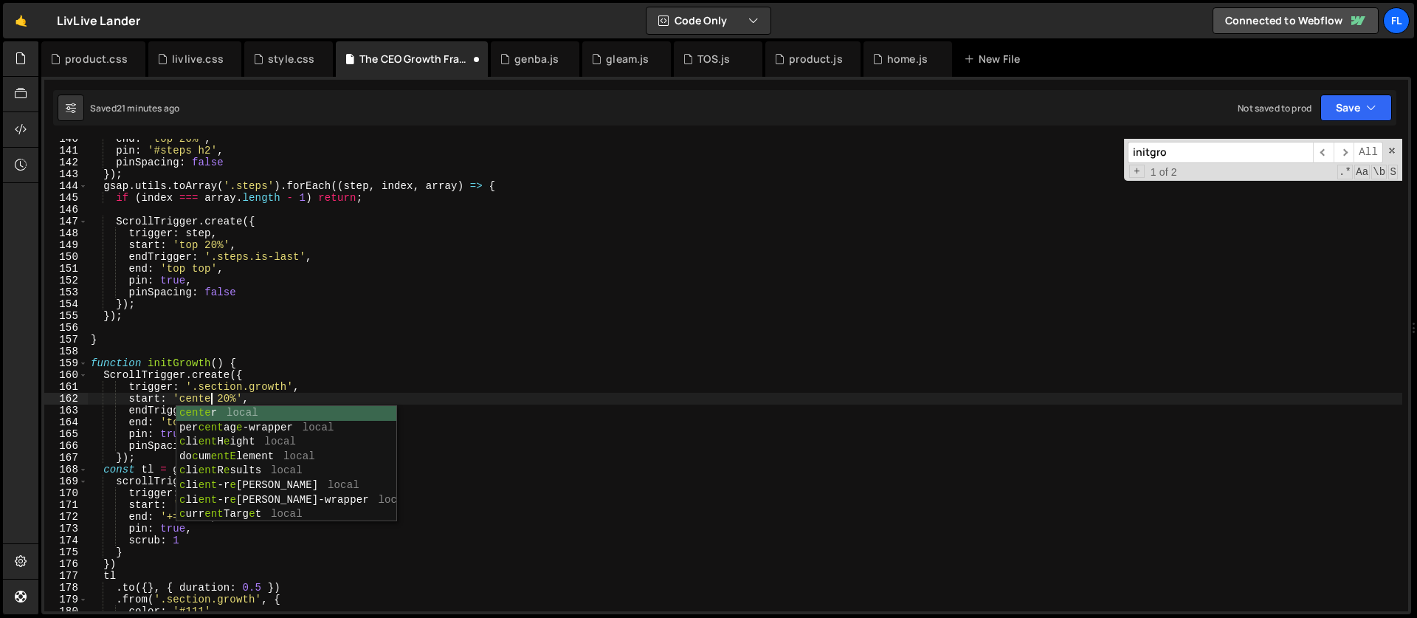
scroll to position [0, 9]
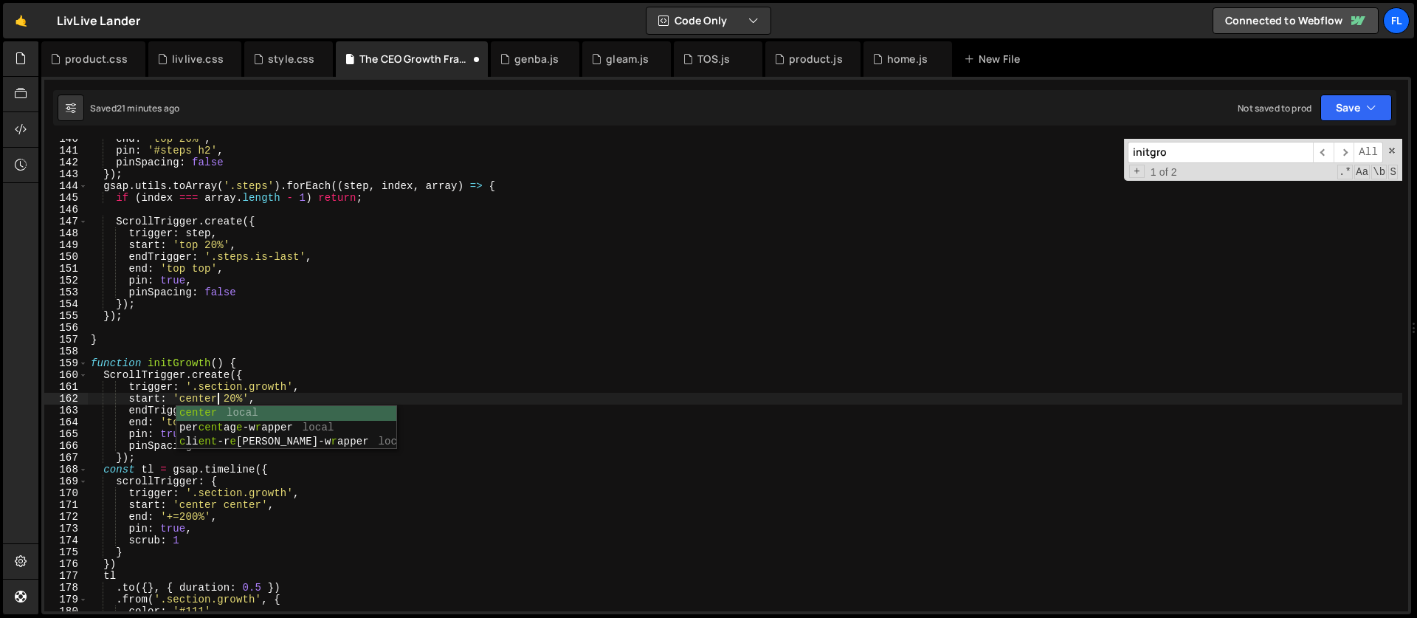
click at [243, 392] on div "end : 'top 20%' , pin : '#steps h2' , pinSpacing : false }) ; gsap . utils . to…" at bounding box center [745, 381] width 1314 height 496
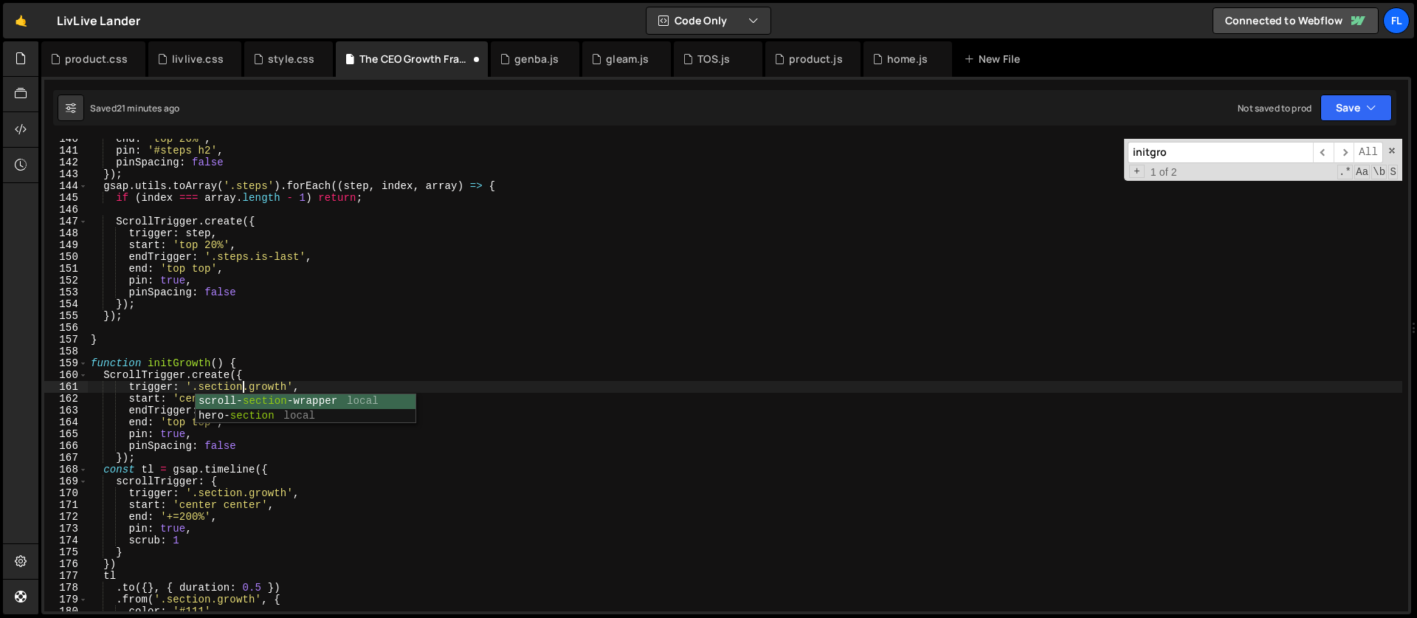
drag, startPoint x: 227, startPoint y: 366, endPoint x: 228, endPoint y: 382, distance: 16.2
click at [227, 366] on div "end : 'top 20%' , pin : '#steps h2' , pinSpacing : false }) ; gsap . utils . to…" at bounding box center [745, 381] width 1314 height 496
click at [244, 397] on div "end : 'top 20%' , pin : '#steps h2' , pinSpacing : false }) ; gsap . utils . to…" at bounding box center [745, 381] width 1314 height 496
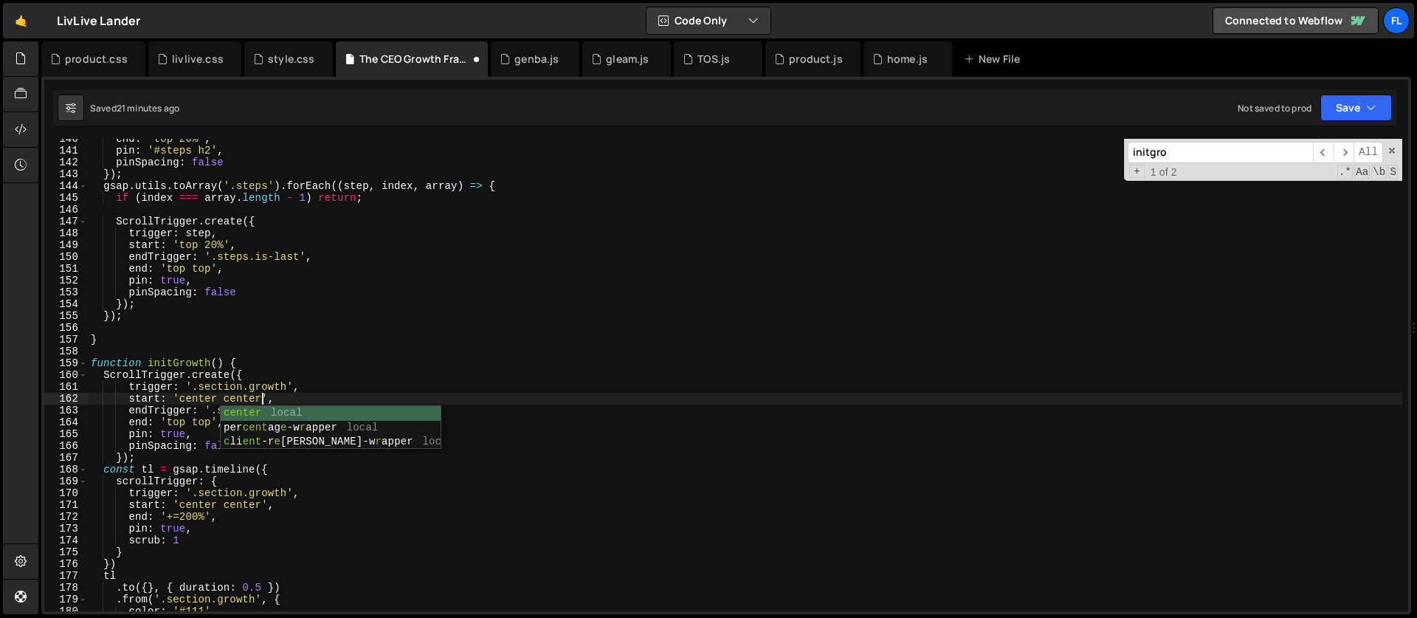
scroll to position [0, 12]
click at [137, 410] on div "end : 'top 20%' , pin : '#steps h2' , pinSpacing : false }) ; gsap . utils . to…" at bounding box center [745, 381] width 1314 height 496
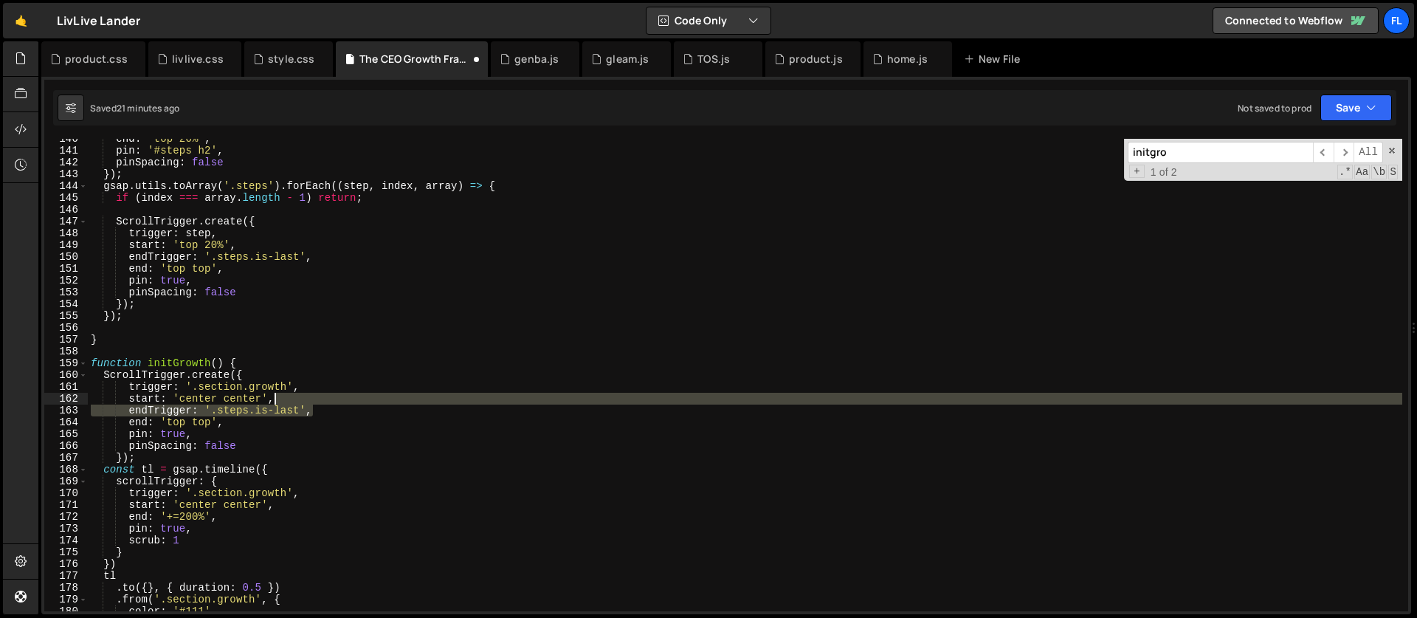
click at [320, 404] on div "end : 'top 20%' , pin : '#steps h2' , pinSpacing : false }) ; gsap . utils . to…" at bounding box center [745, 381] width 1314 height 496
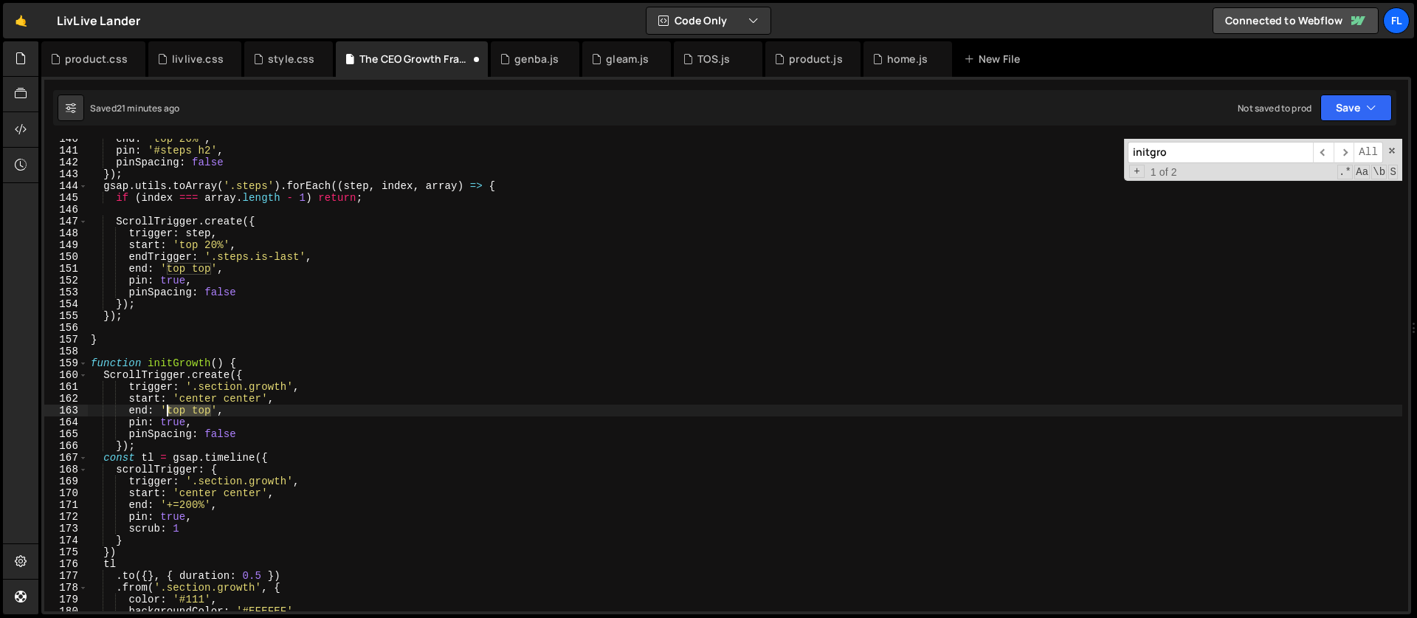
drag, startPoint x: 210, startPoint y: 412, endPoint x: 168, endPoint y: 412, distance: 42.1
click at [168, 412] on div "end : 'top 20%' , pin : '#steps h2' , pinSpacing : false }) ; gsap . utils . to…" at bounding box center [745, 381] width 1314 height 496
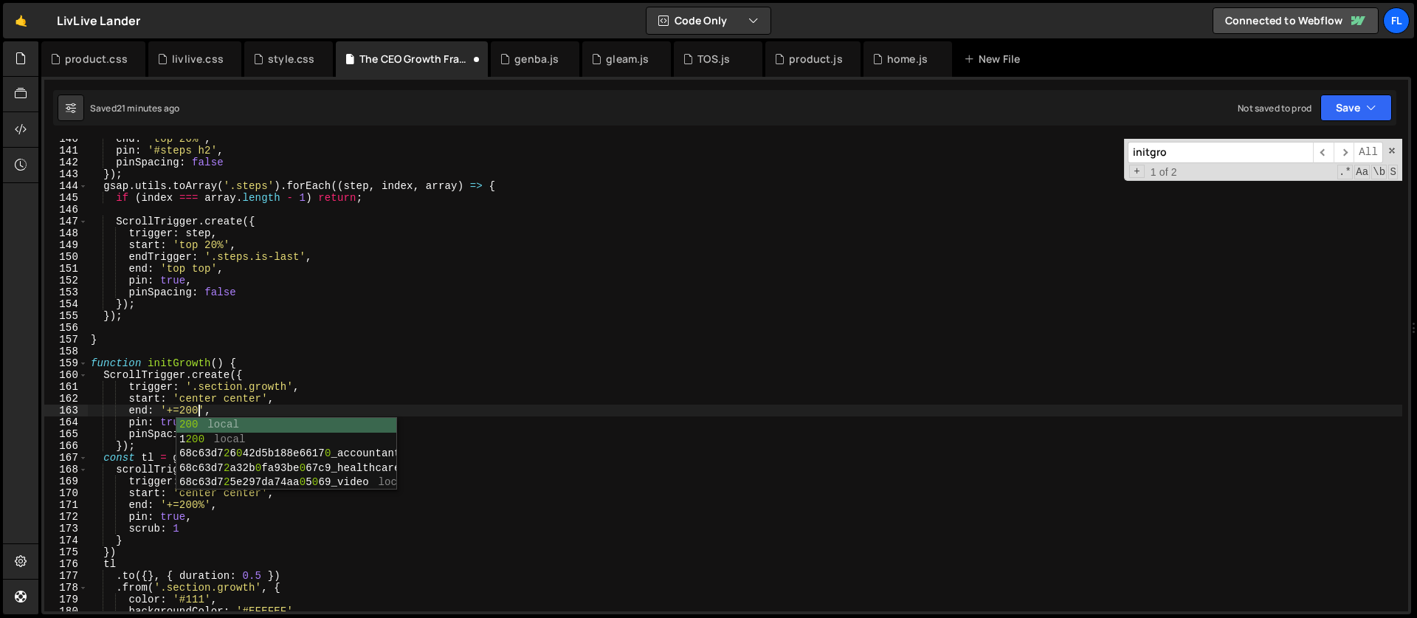
scroll to position [0, 7]
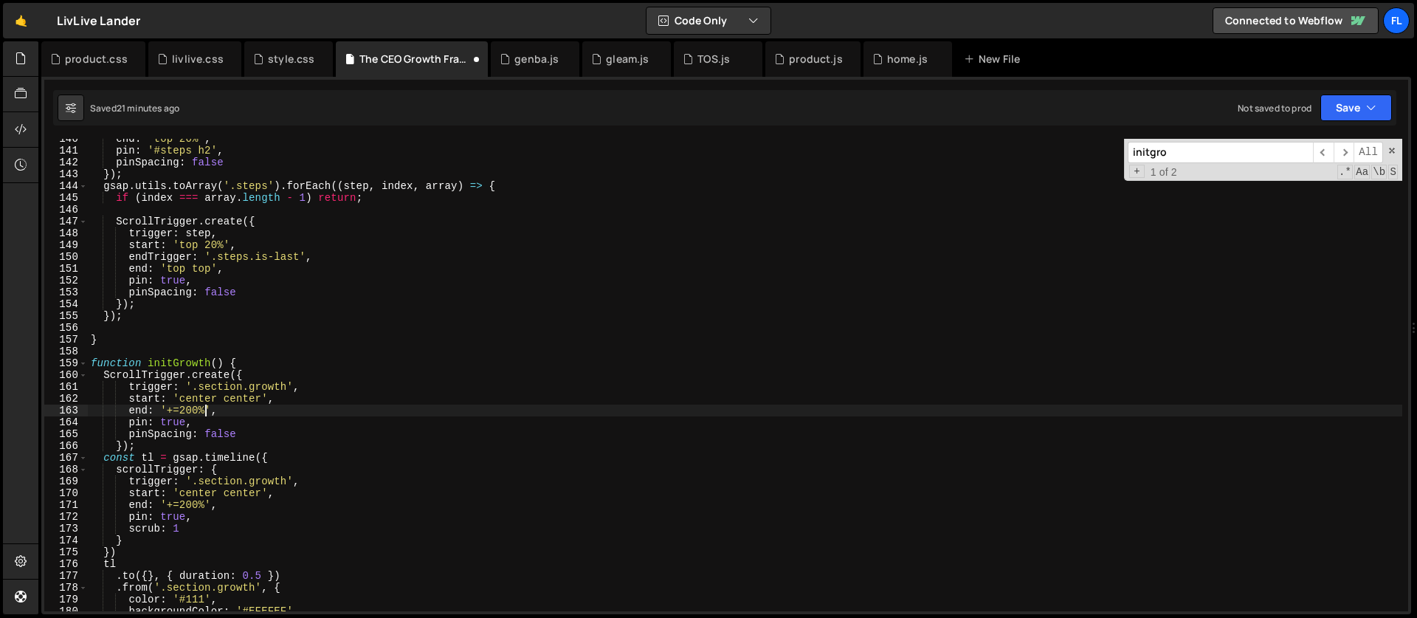
click at [179, 421] on div "end : 'top 20%' , pin : '#steps h2' , pinSpacing : false }) ; gsap . utils . to…" at bounding box center [745, 381] width 1314 height 496
click at [178, 421] on div "end : 'top 20%' , pin : '#steps h2' , pinSpacing : false }) ; gsap . utils . to…" at bounding box center [745, 381] width 1314 height 496
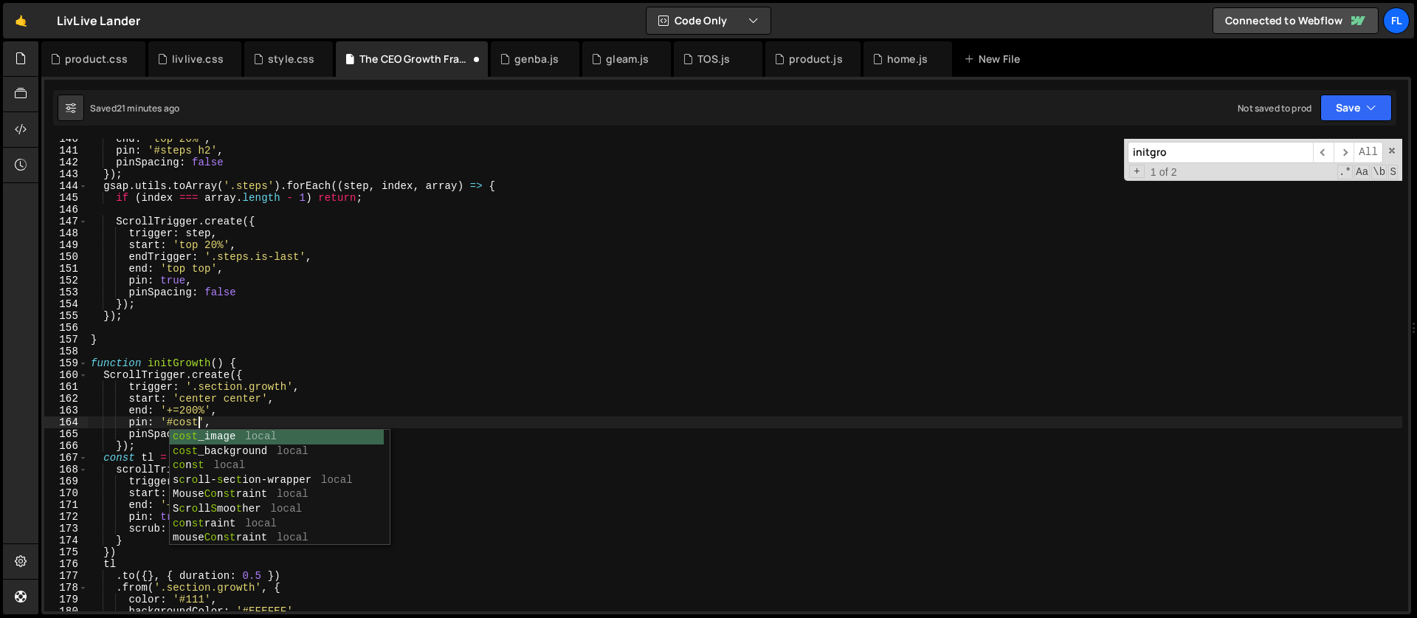
click at [205, 404] on div "end : 'top 20%' , pin : '#steps h2' , pinSpacing : false }) ; gsap . utils . to…" at bounding box center [745, 381] width 1314 height 496
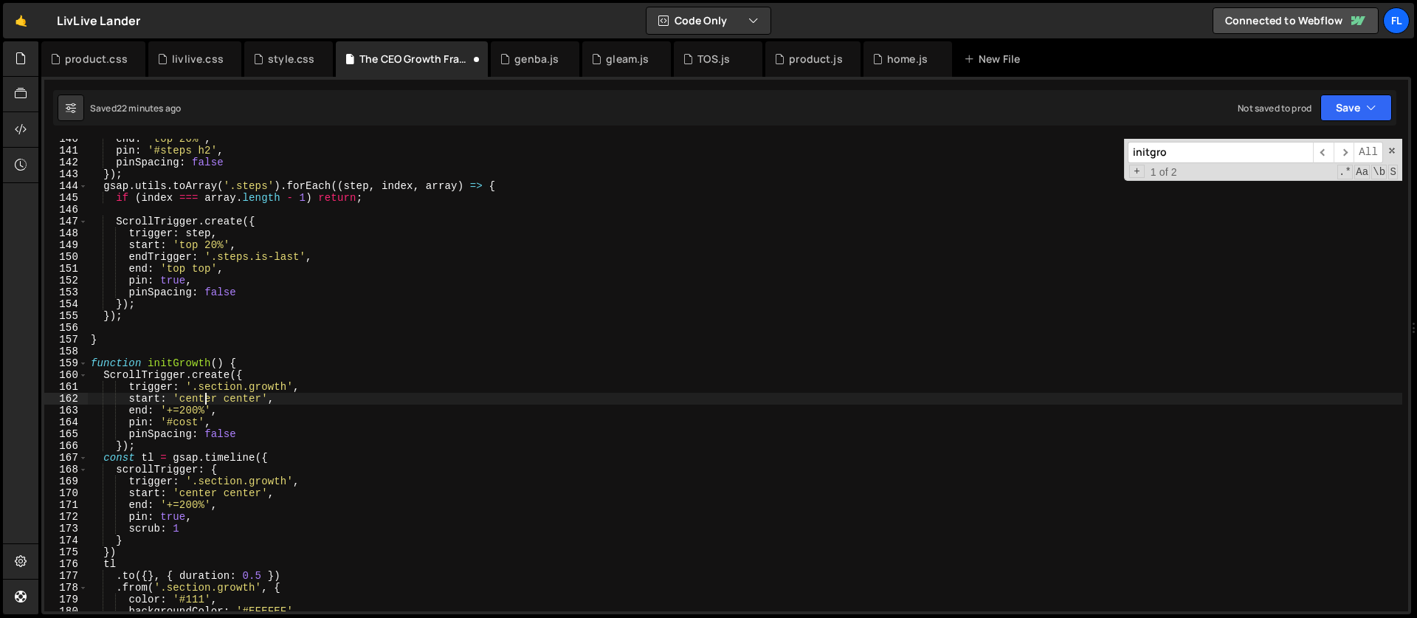
click at [251, 433] on div "end : 'top 20%' , pin : '#steps h2' , pinSpacing : false }) ; gsap . utils . to…" at bounding box center [745, 381] width 1314 height 496
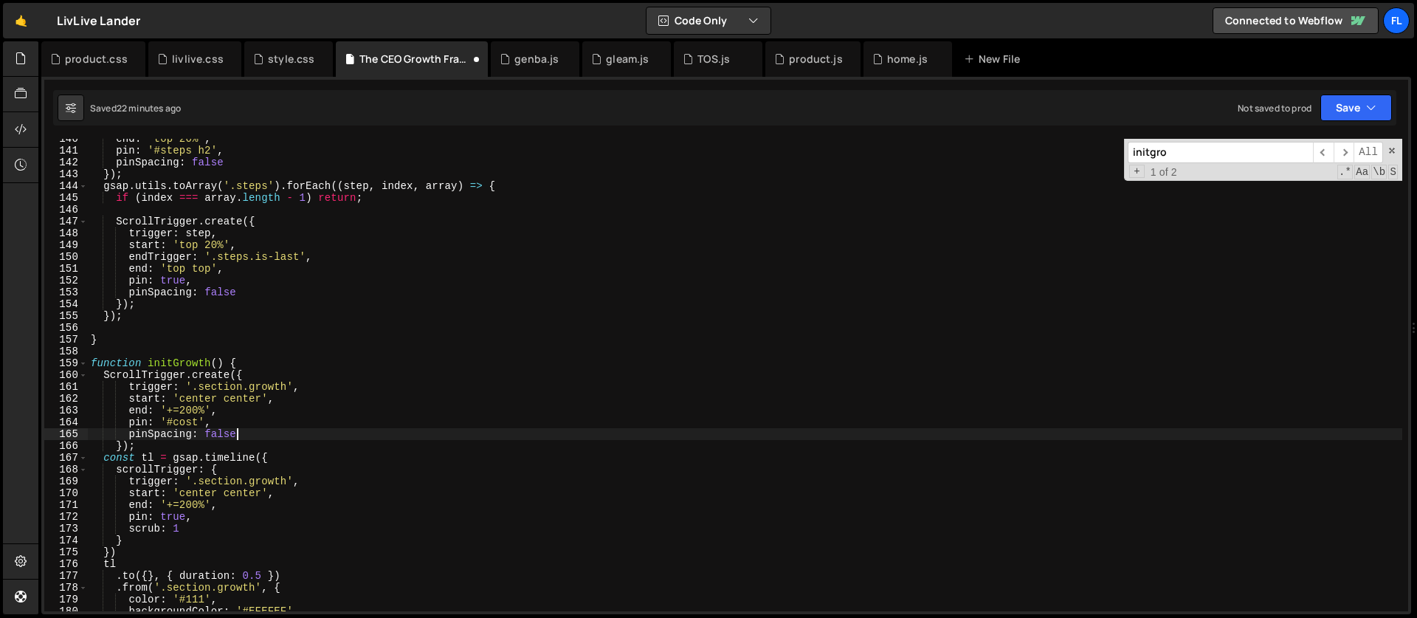
click at [249, 381] on div "end : 'top 20%' , pin : '#steps h2' , pinSpacing : false }) ; gsap . utils . to…" at bounding box center [745, 381] width 1314 height 496
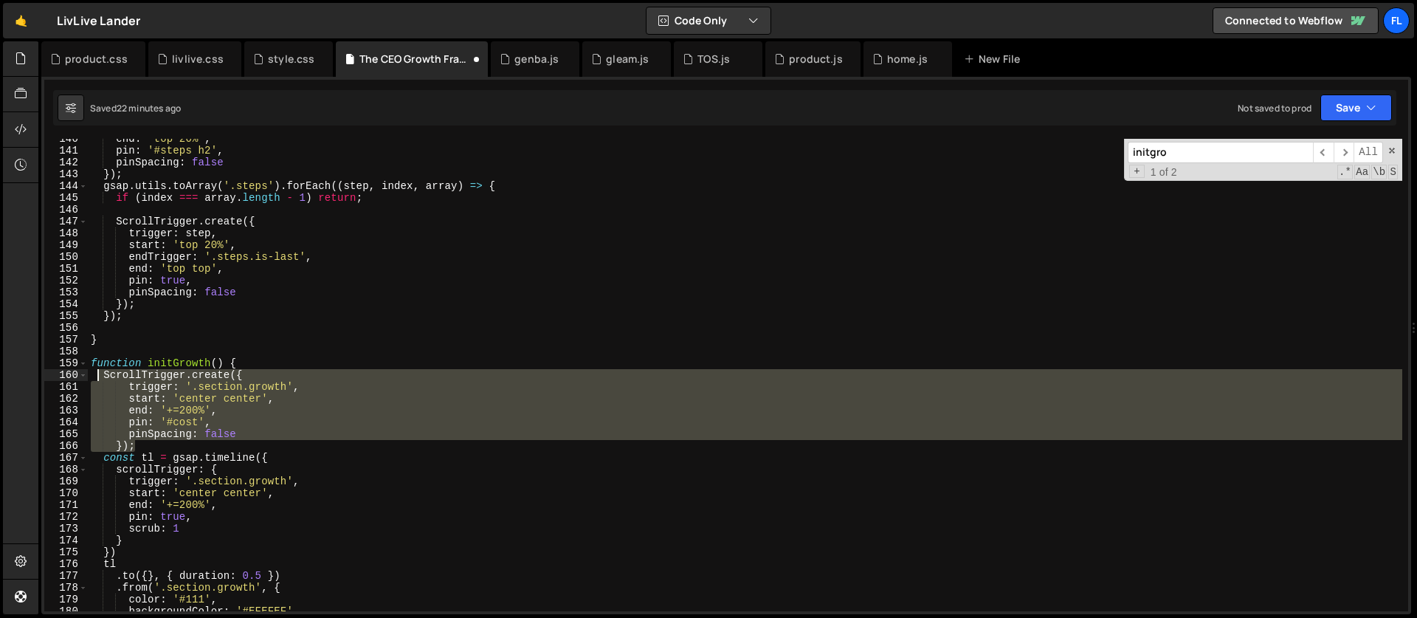
drag, startPoint x: 139, startPoint y: 446, endPoint x: 98, endPoint y: 376, distance: 81.6
click at [98, 376] on div "end : 'top 20%' , pin : '#steps h2' , pinSpacing : false }) ; gsap . utils . to…" at bounding box center [745, 381] width 1314 height 496
click at [274, 460] on div "end : 'top 20%' , pin : '#steps h2' , pinSpacing : false }) ; gsap . utils . to…" at bounding box center [745, 381] width 1314 height 496
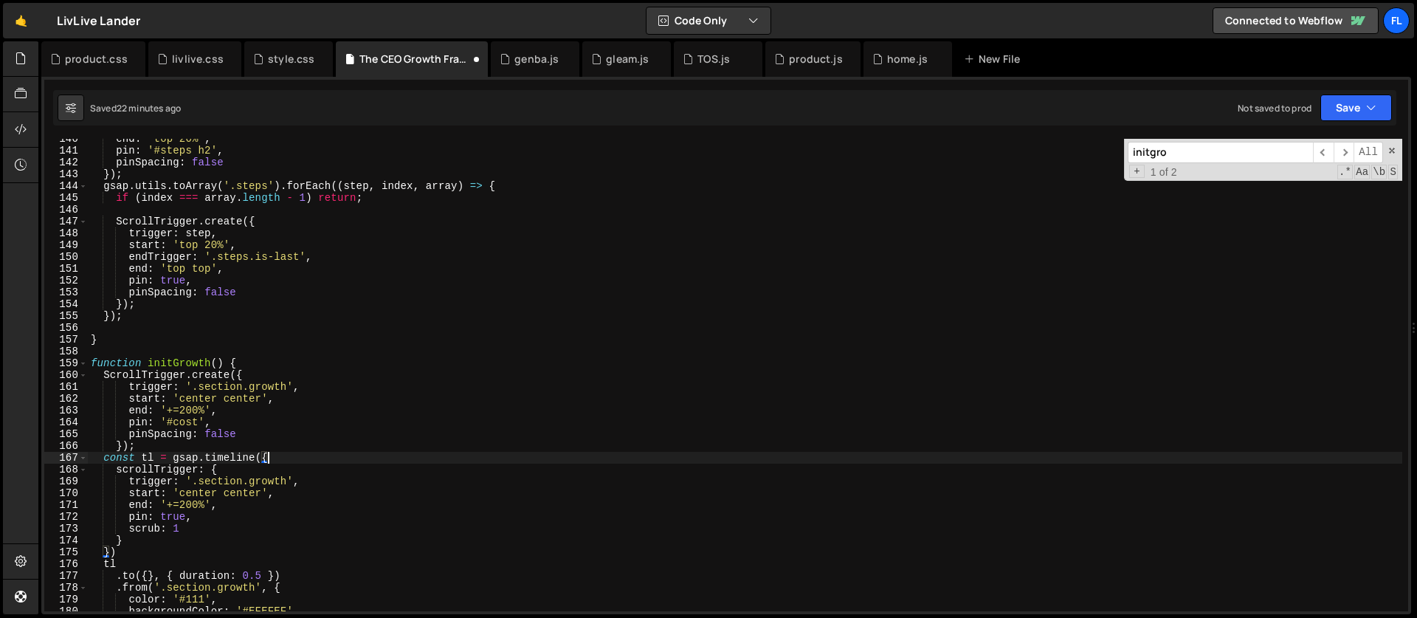
click at [133, 551] on div "end : 'top 20%' , pin : '#steps h2' , pinSpacing : false }) ; gsap . utils . to…" at bounding box center [745, 381] width 1314 height 496
type textarea "})"
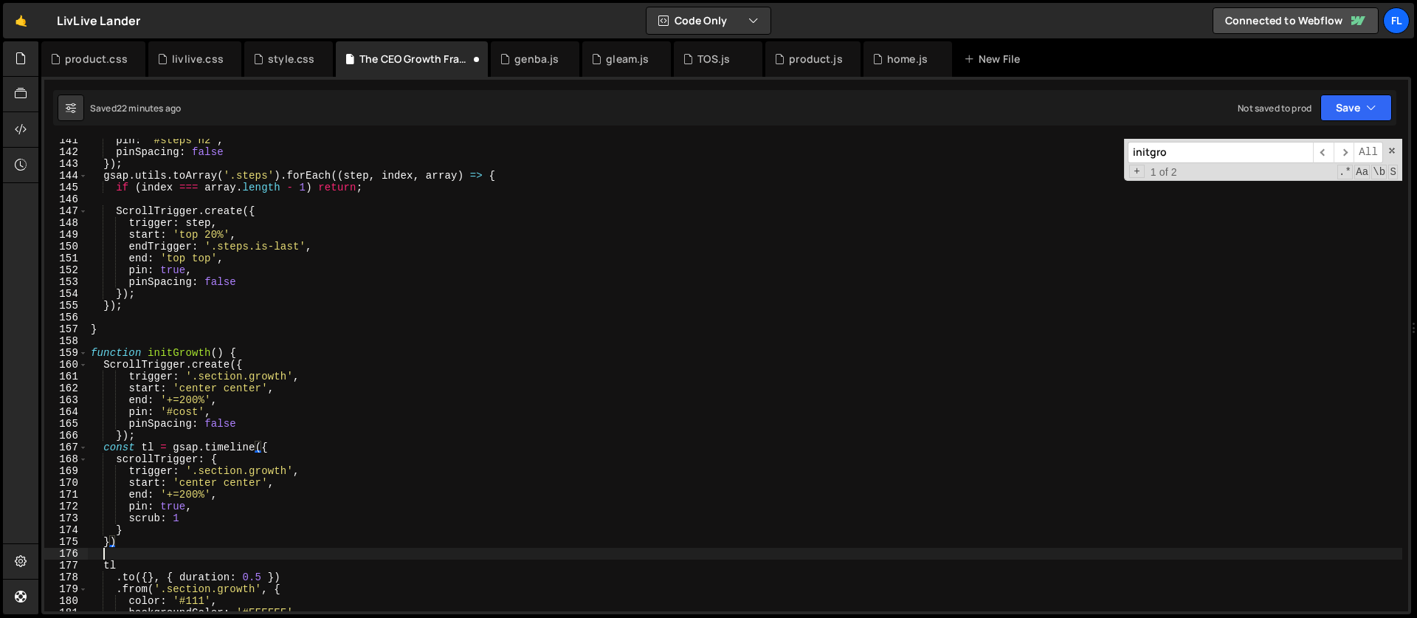
scroll to position [0, 0]
paste textarea "});"
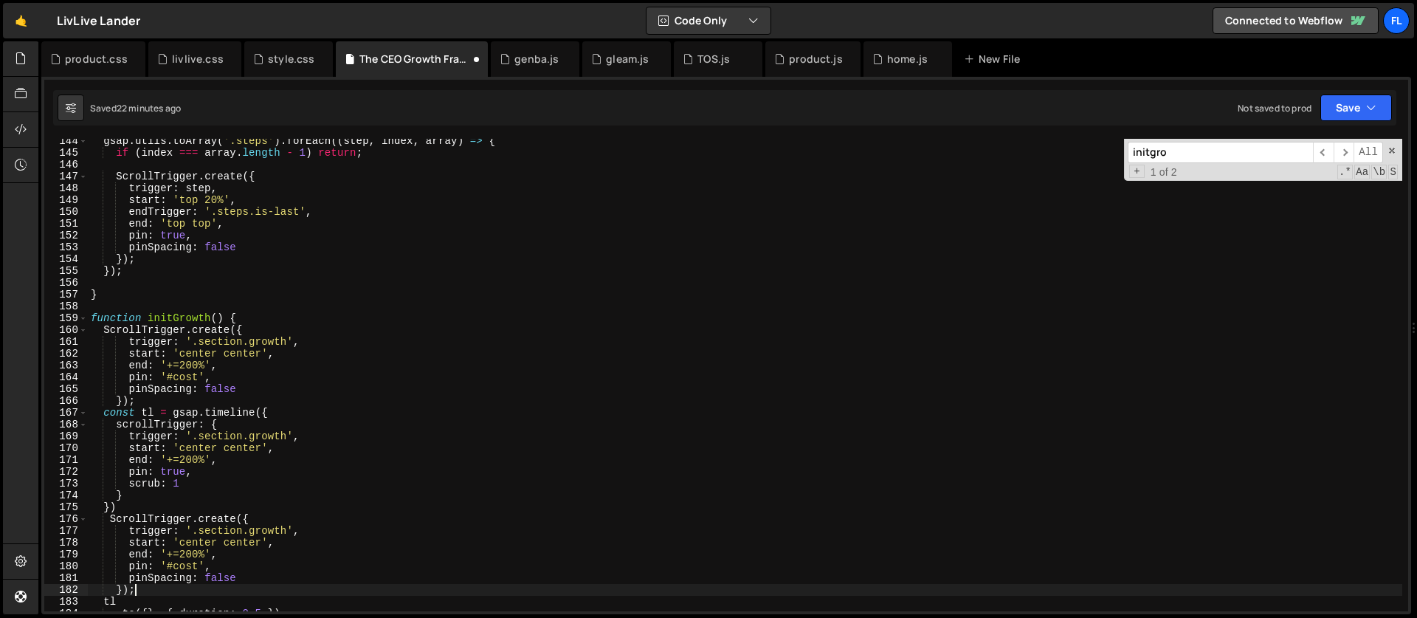
scroll to position [1739, 0]
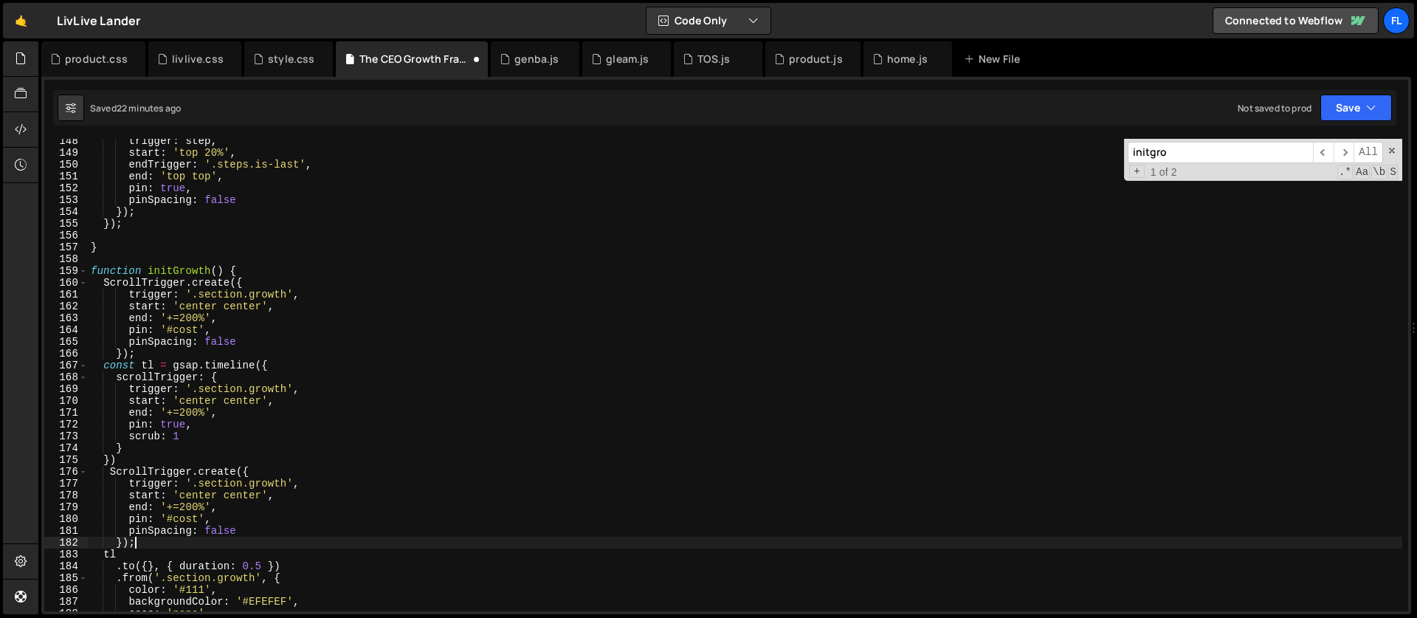
click at [197, 516] on div "trigger : step , start : 'top 20%' , endTrigger : '.steps.is-last' , end : 'top…" at bounding box center [745, 383] width 1314 height 496
paste textarea "testimonials"
click at [210, 494] on div "trigger : step , start : 'top 20%' , endTrigger : '.steps.is-last' , end : 'top…" at bounding box center [745, 383] width 1314 height 496
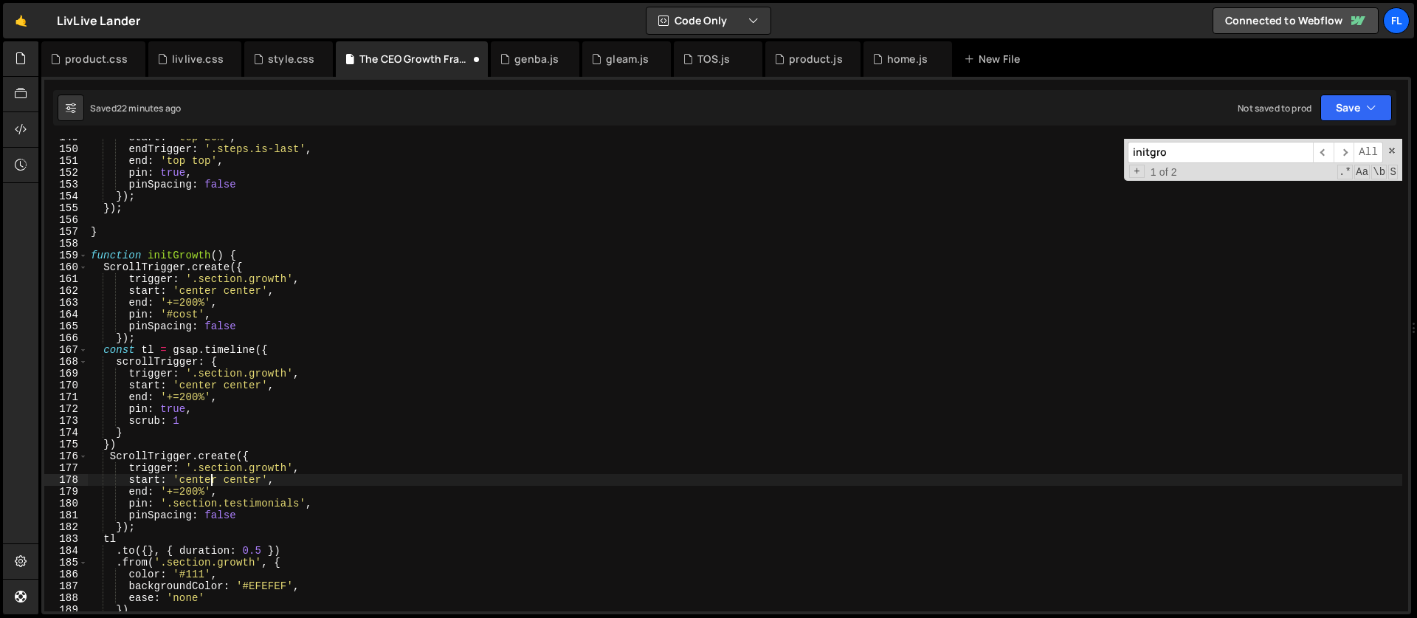
scroll to position [1797, 0]
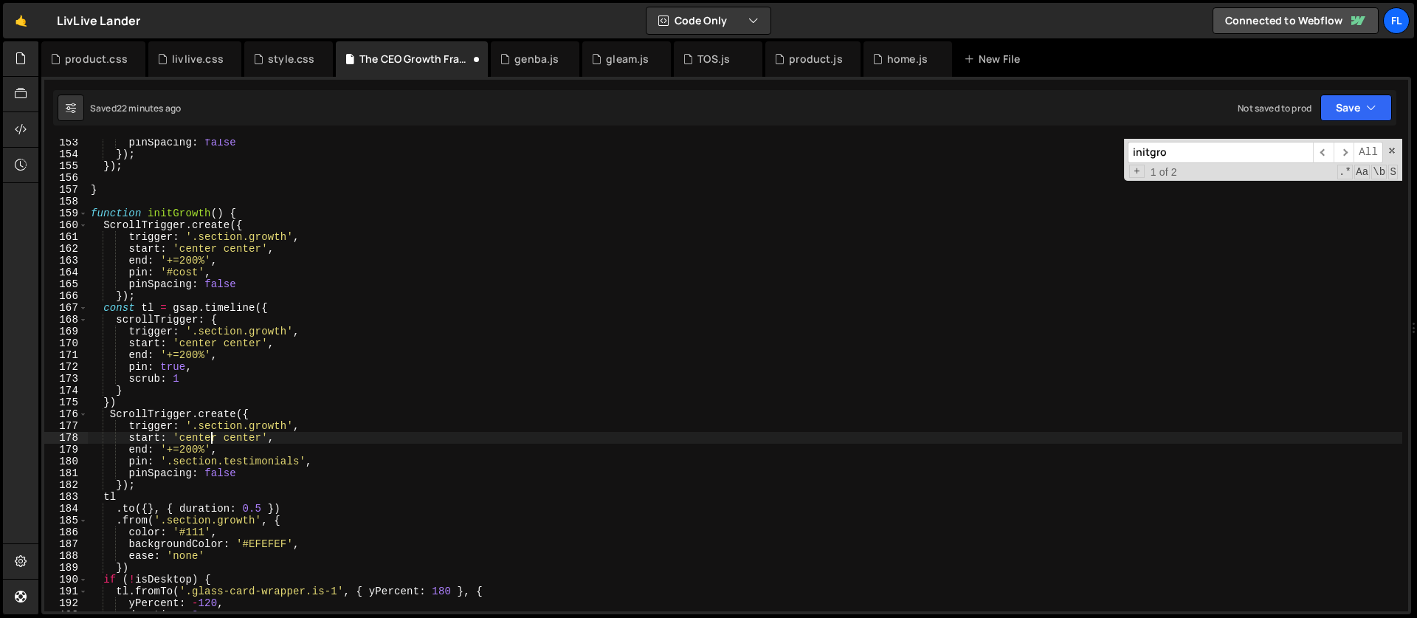
click at [229, 443] on div "pinSpacing : false }) ; }) ; } function initGrowth ( ) { ScrollTrigger . create…" at bounding box center [745, 384] width 1314 height 496
click at [258, 287] on div "pinSpacing : false }) ; }) ; } function initGrowth ( ) { ScrollTrigger . create…" at bounding box center [745, 384] width 1314 height 496
type textarea "pinSpacing: false,"
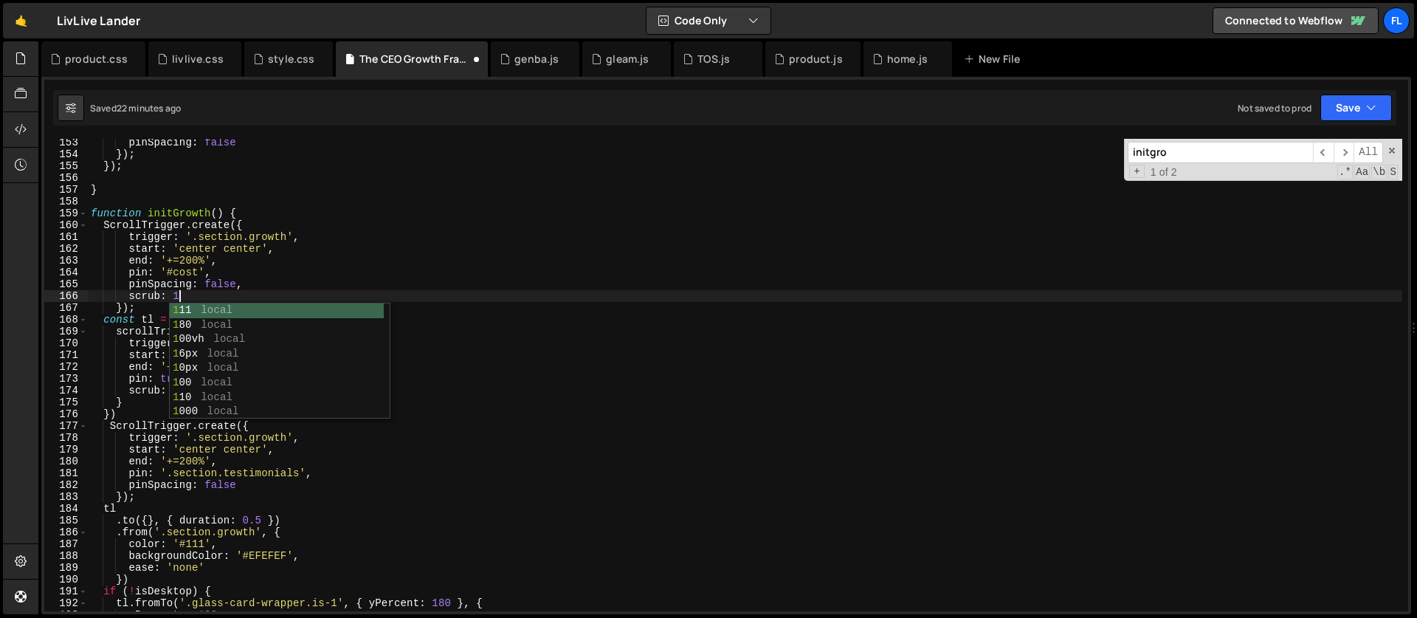
scroll to position [0, 5]
click at [210, 501] on div "pinSpacing : false }) ; }) ; } function initGrowth ( ) { ScrollTrigger . create…" at bounding box center [745, 384] width 1314 height 496
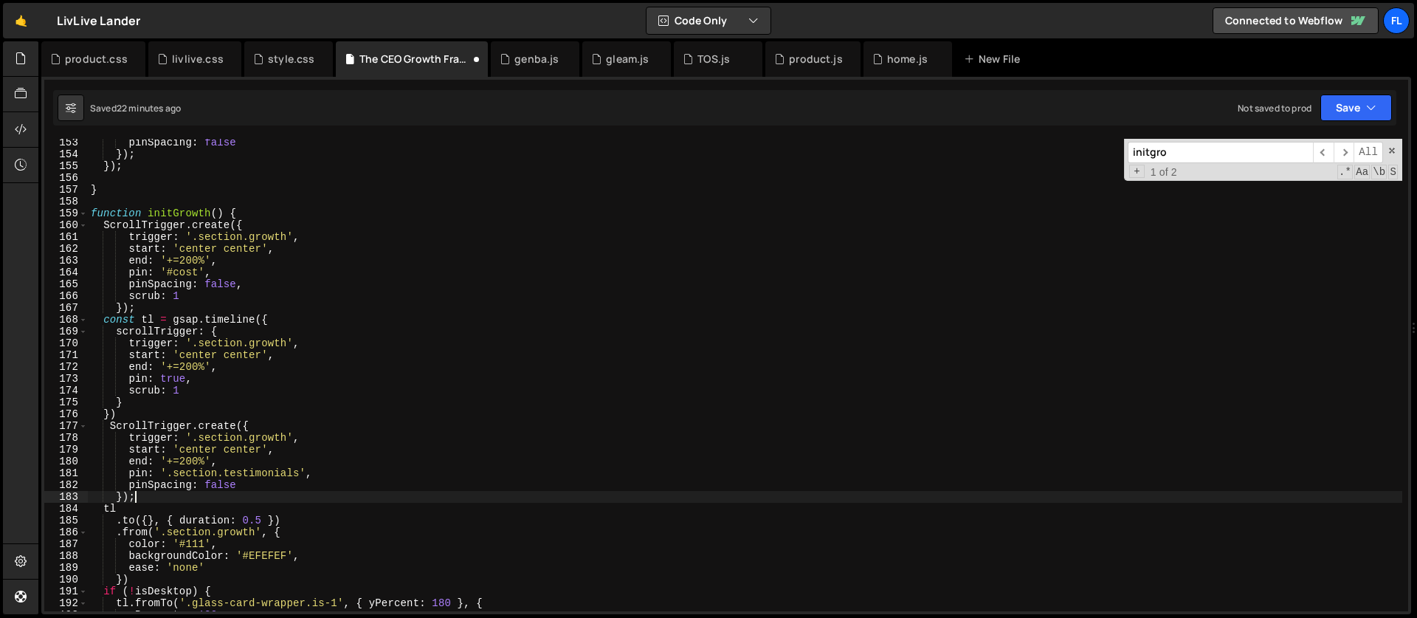
click at [252, 488] on div "pinSpacing : false }) ; }) ; } function initGrowth ( ) { ScrollTrigger . create…" at bounding box center [745, 384] width 1314 height 496
type textarea "pinSpacing: false,"
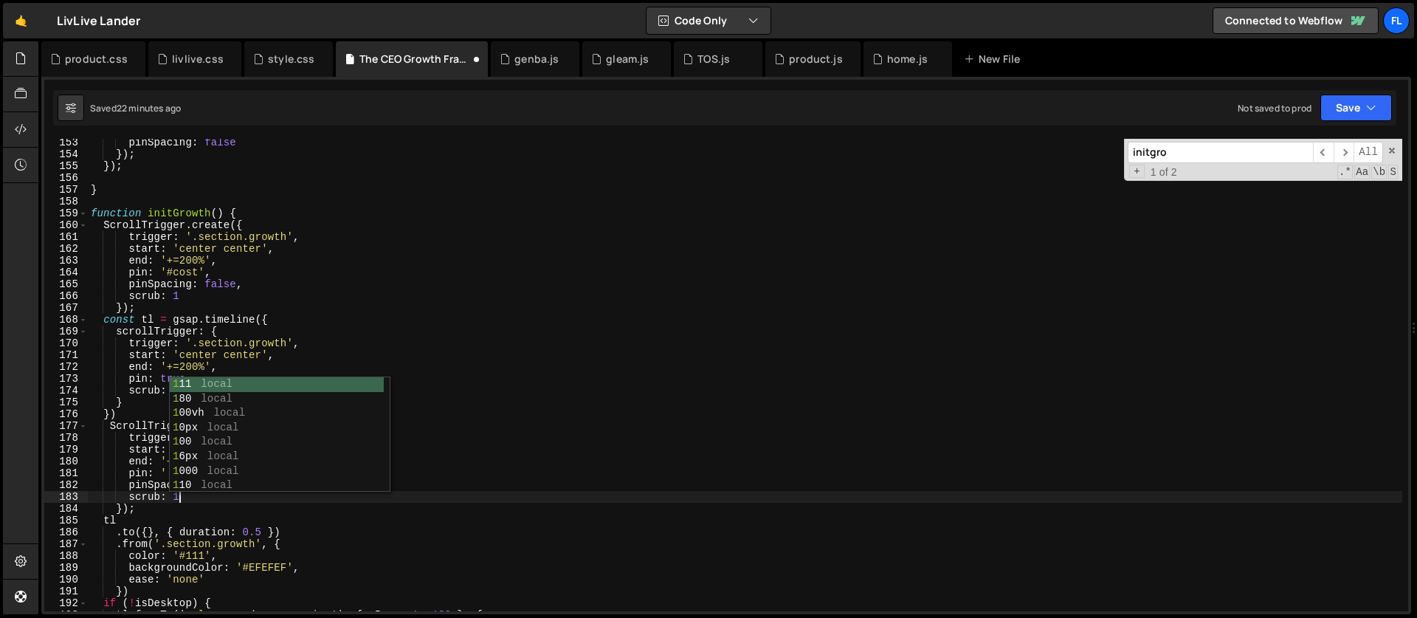
scroll to position [0, 4]
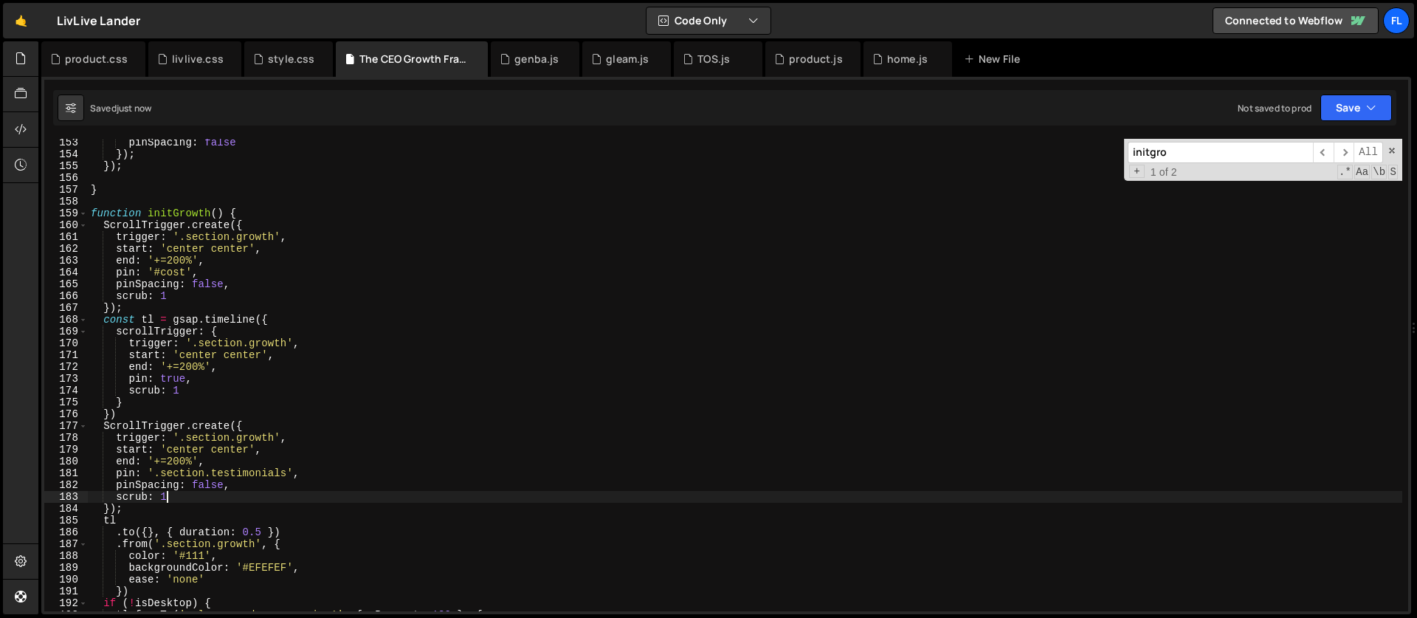
click at [176, 380] on div "pinSpacing : false }) ; }) ; } function initGrowth ( ) { ScrollTrigger . create…" at bounding box center [745, 384] width 1314 height 496
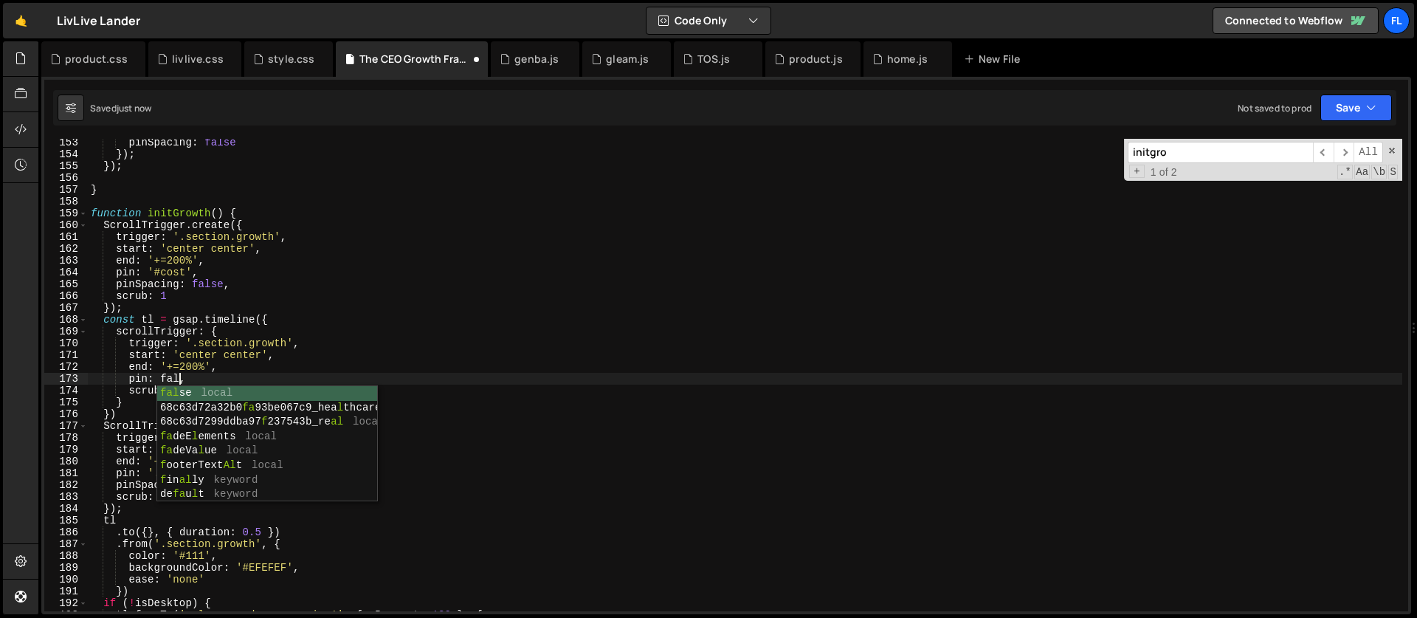
scroll to position [0, 7]
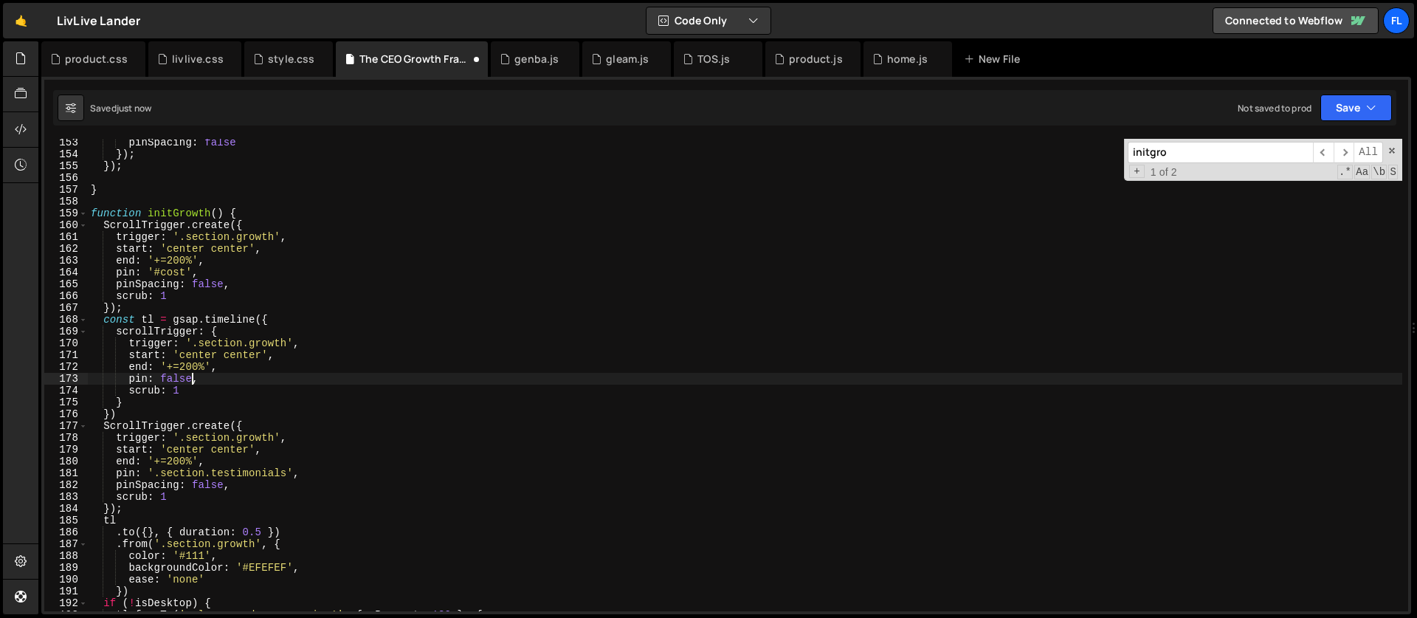
click at [201, 485] on div "pinSpacing : false }) ; }) ; } function initGrowth ( ) { ScrollTrigger . create…" at bounding box center [745, 384] width 1314 height 496
click at [183, 381] on div "pinSpacing : false }) ; }) ; } function initGrowth ( ) { ScrollTrigger . create…" at bounding box center [745, 384] width 1314 height 496
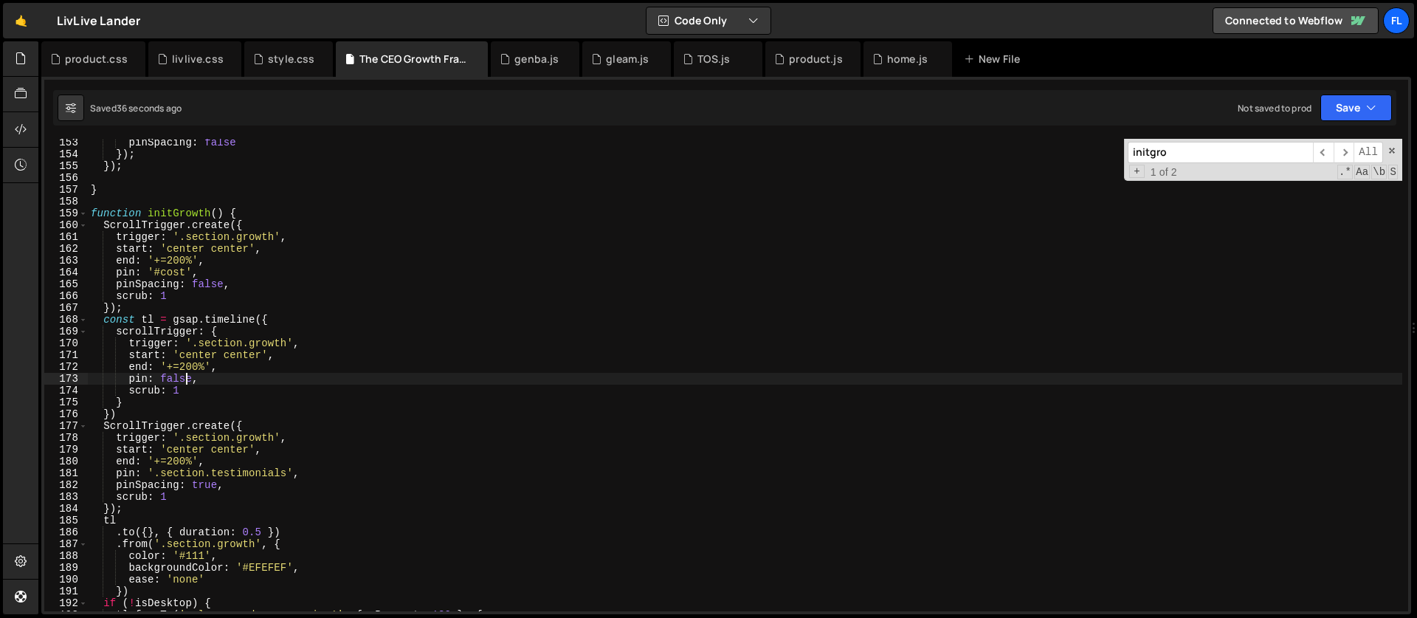
click at [183, 381] on div "pinSpacing : false }) ; }) ; } function initGrowth ( ) { ScrollTrigger . create…" at bounding box center [745, 384] width 1314 height 496
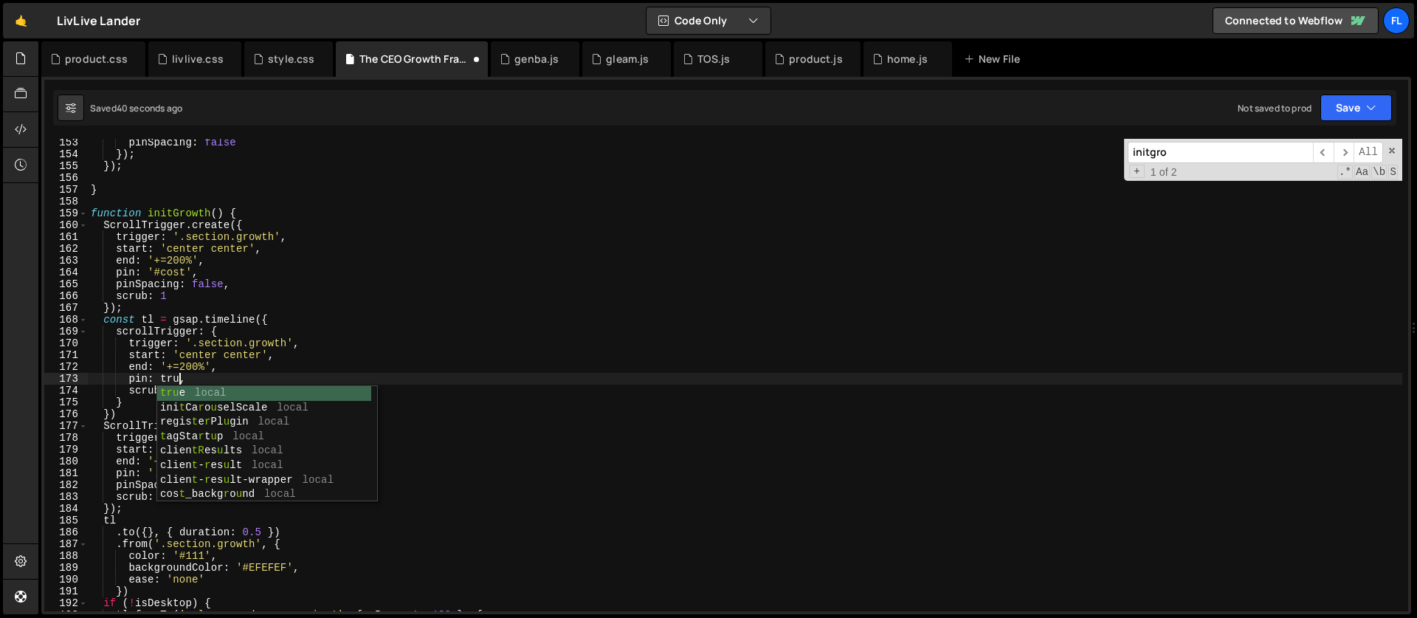
type textarea "pin: true,"
click at [212, 379] on div "pinSpacing : false }) ; }) ; } function initGrowth ( ) { ScrollTrigger . create…" at bounding box center [745, 384] width 1314 height 496
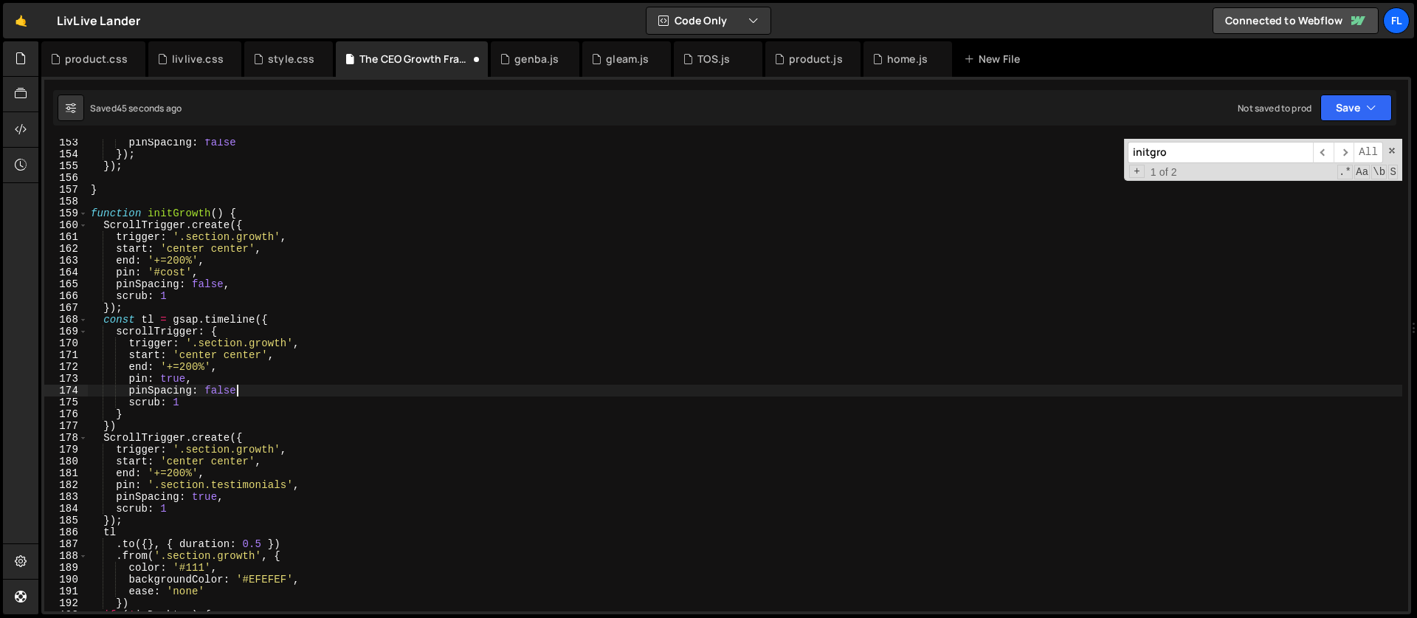
scroll to position [0, 10]
type textarea "pinSpacing: false,"
drag, startPoint x: 1212, startPoint y: 155, endPoint x: 1074, endPoint y: 146, distance: 138.3
click at [1074, 146] on div "pinSpacing : false }) ; }) ; } function initGrowth ( ) { ScrollTrigger . create…" at bounding box center [745, 375] width 1314 height 472
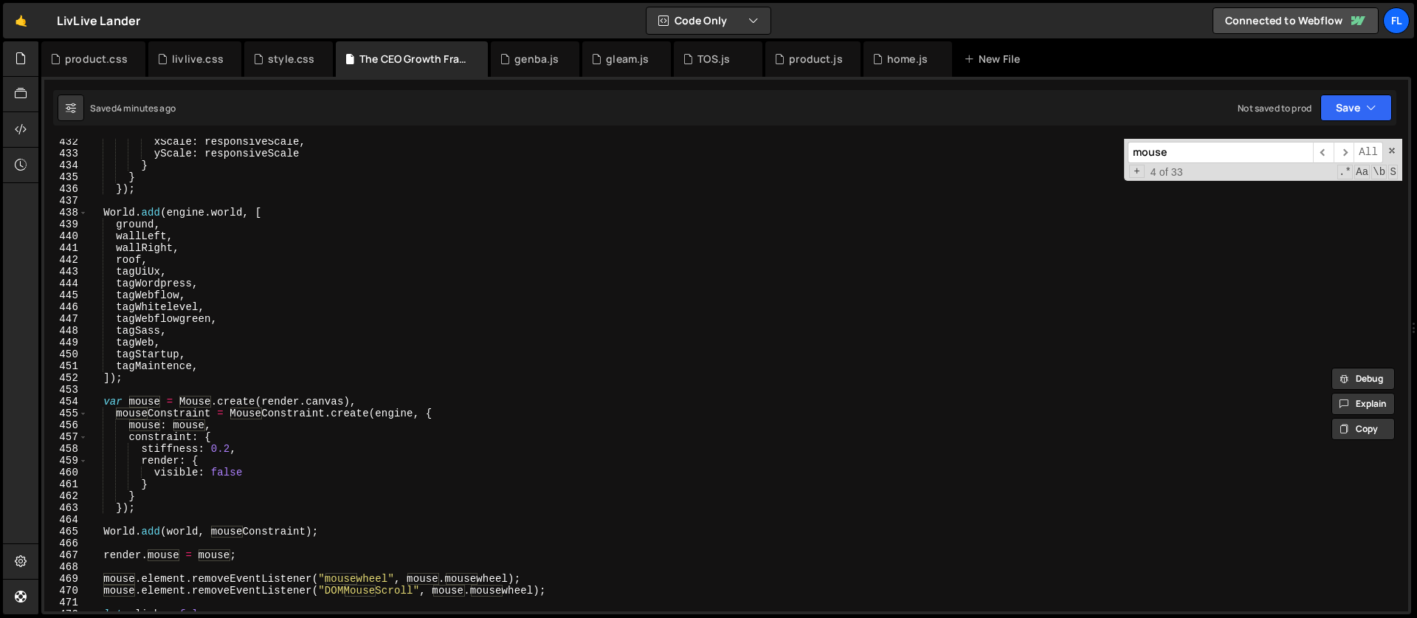
scroll to position [5228, 0]
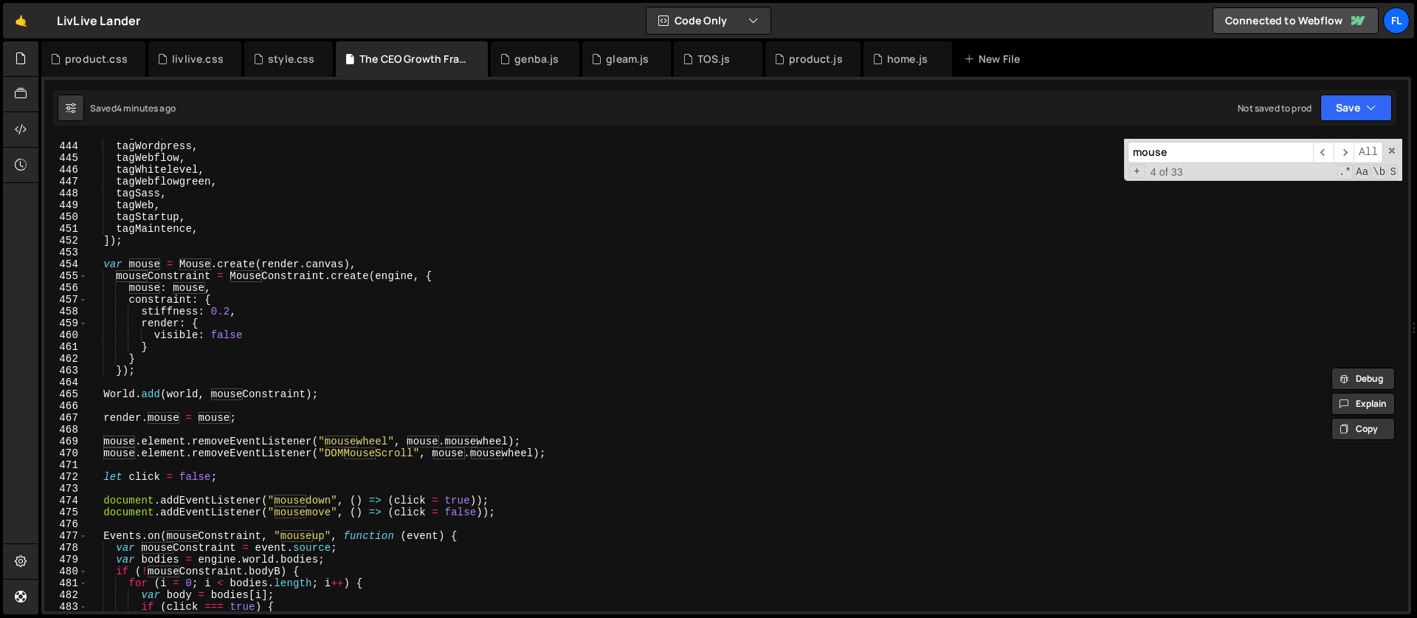
type input "mouse"
click at [105, 265] on div "tagUiUx , tagWordpress , tagWebflow , tagWhitelevel , tagWebflowgreen , tagSass…" at bounding box center [745, 376] width 1314 height 496
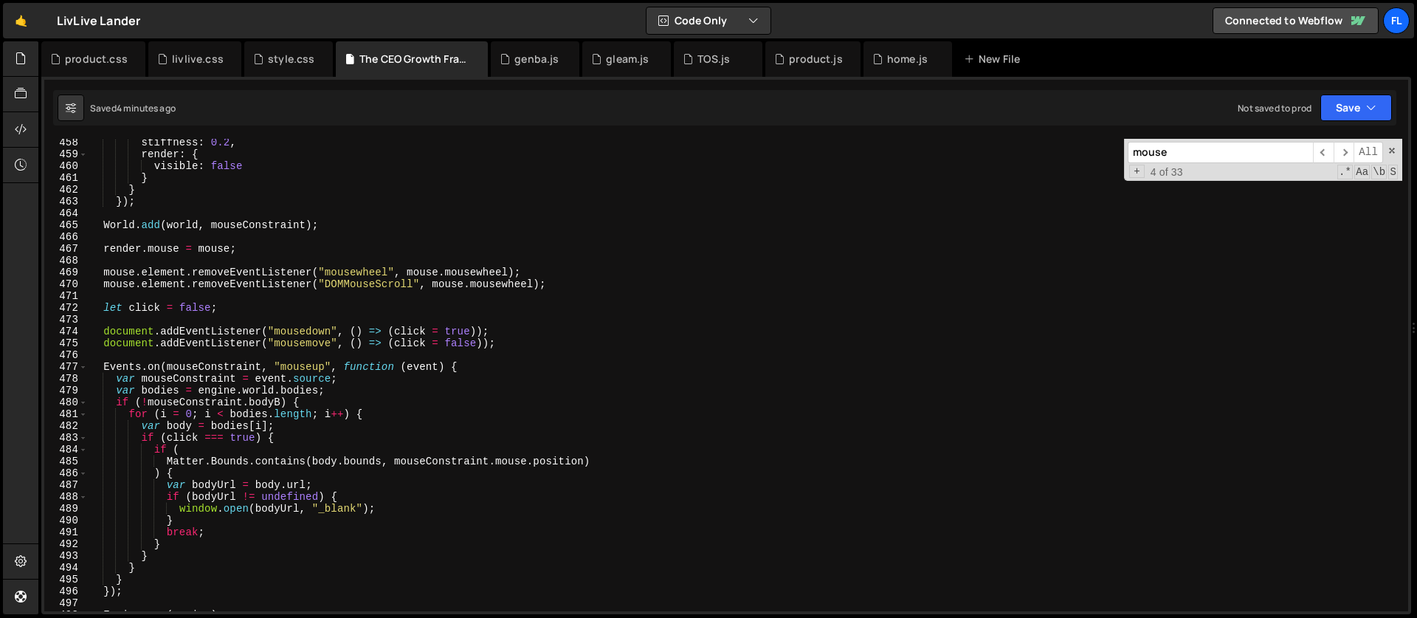
scroll to position [5411, 0]
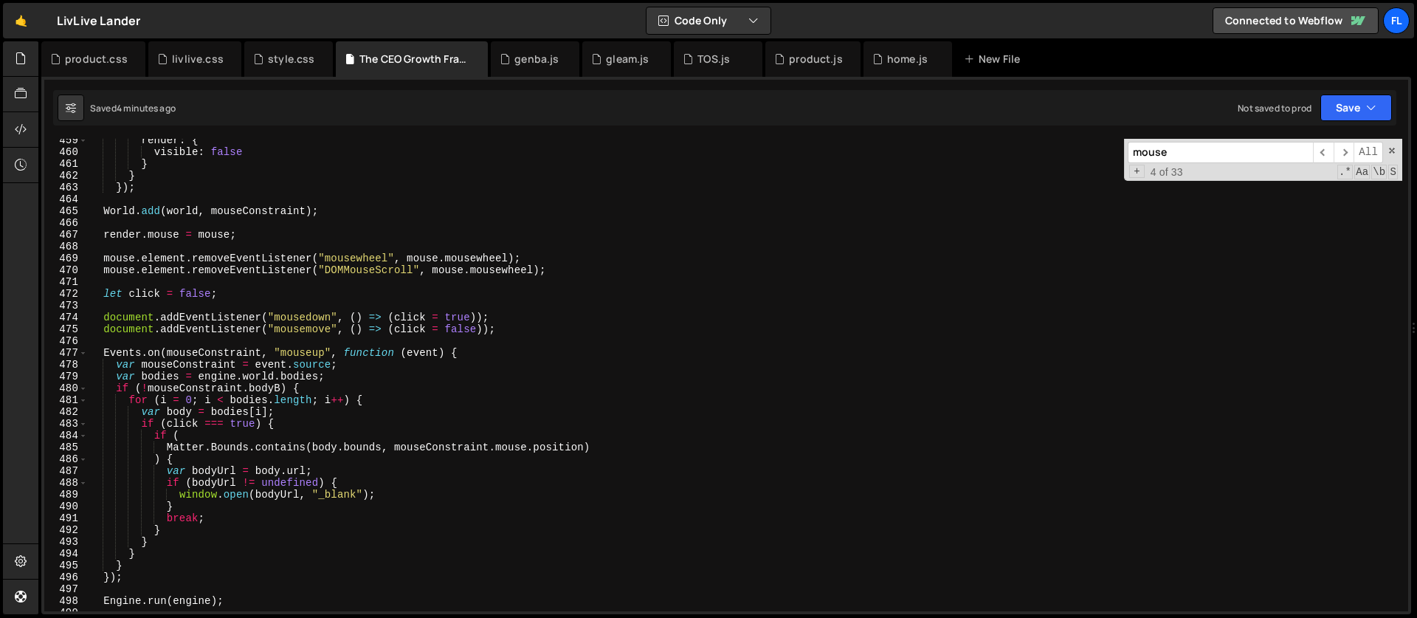
click at [169, 570] on div "render : { visible : false } } }) ; World . add ( world , mouseConstraint ) ; r…" at bounding box center [745, 382] width 1314 height 496
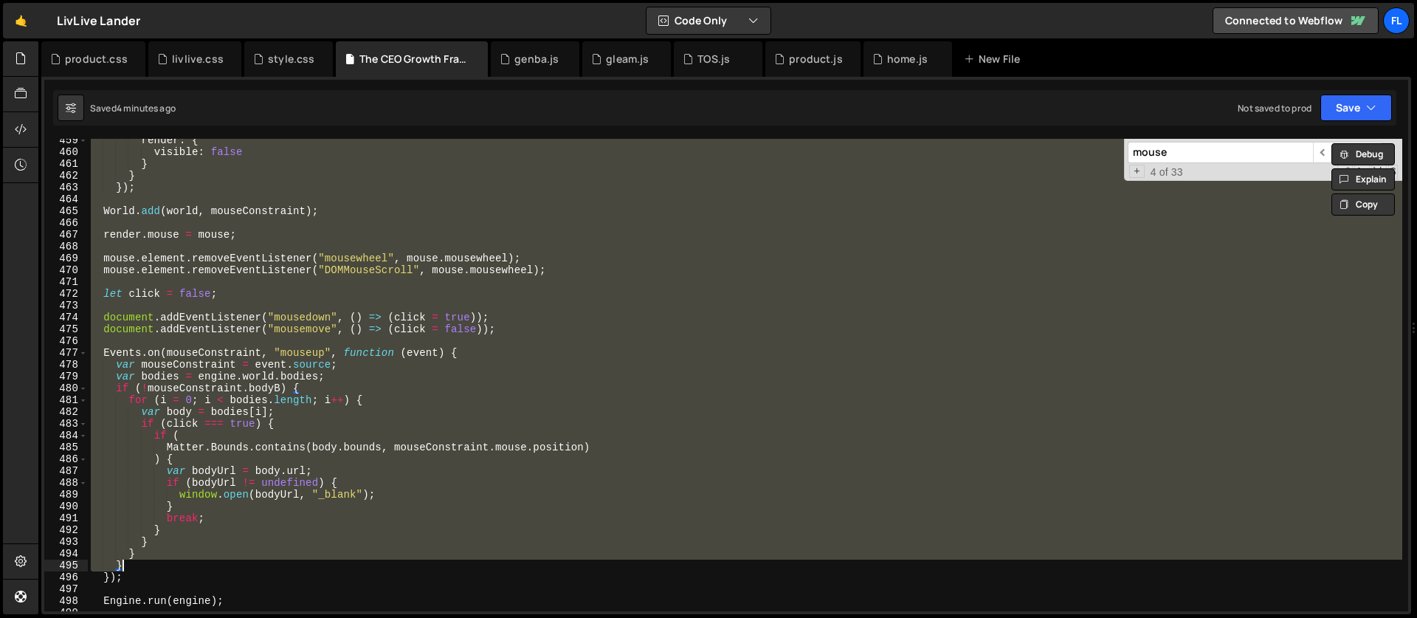
click at [158, 578] on div "render : { visible : false } } }) ; World . add ( world , mouseConstraint ) ; r…" at bounding box center [745, 382] width 1314 height 496
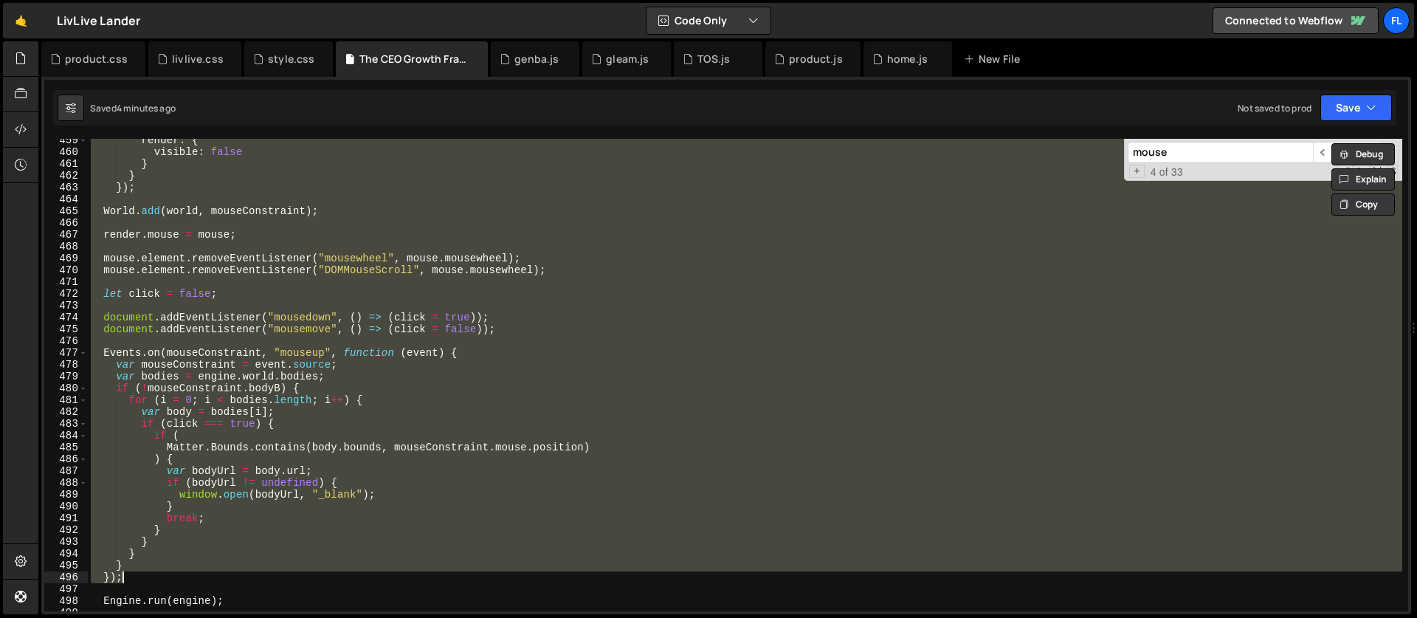
paste textarea
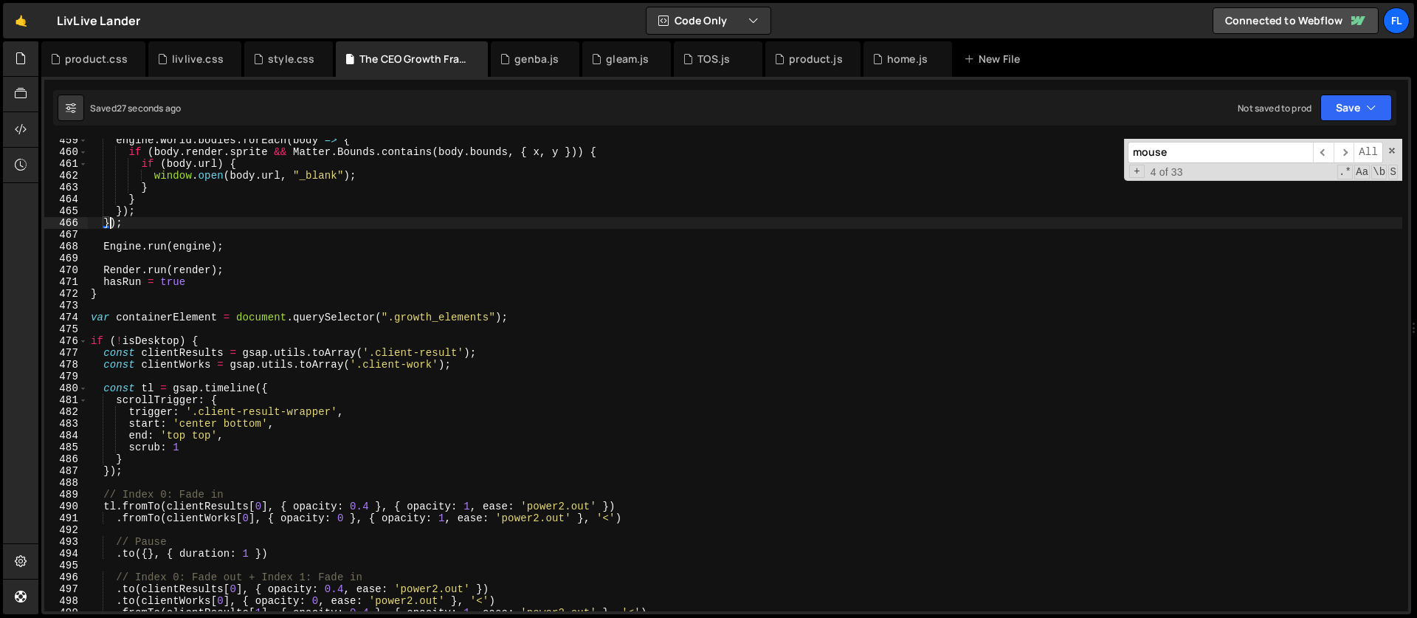
click at [394, 424] on div "engine . world . bodies . forEach ( body => { if ( body . render . sprite && Ma…" at bounding box center [745, 382] width 1314 height 496
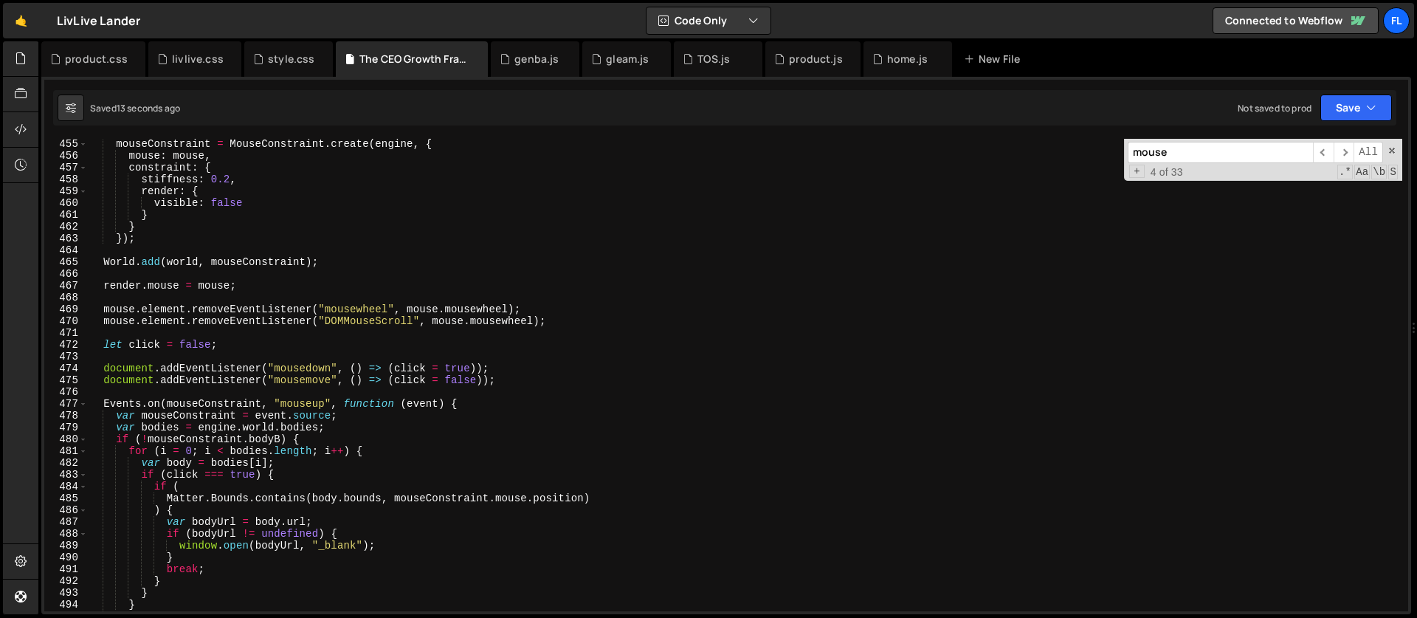
scroll to position [5373, 0]
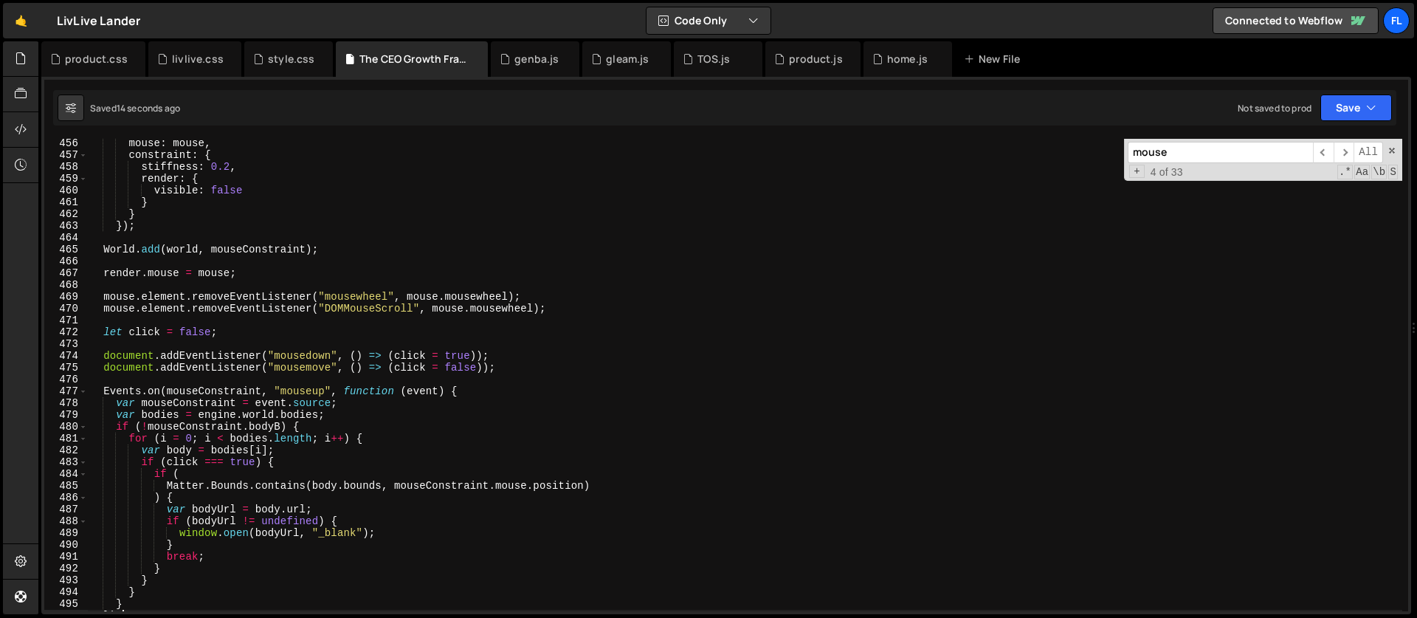
click at [385, 414] on div "mouse : mouse , constraint : { stiffness : 0.2 , render : { visible : false } }…" at bounding box center [745, 385] width 1314 height 496
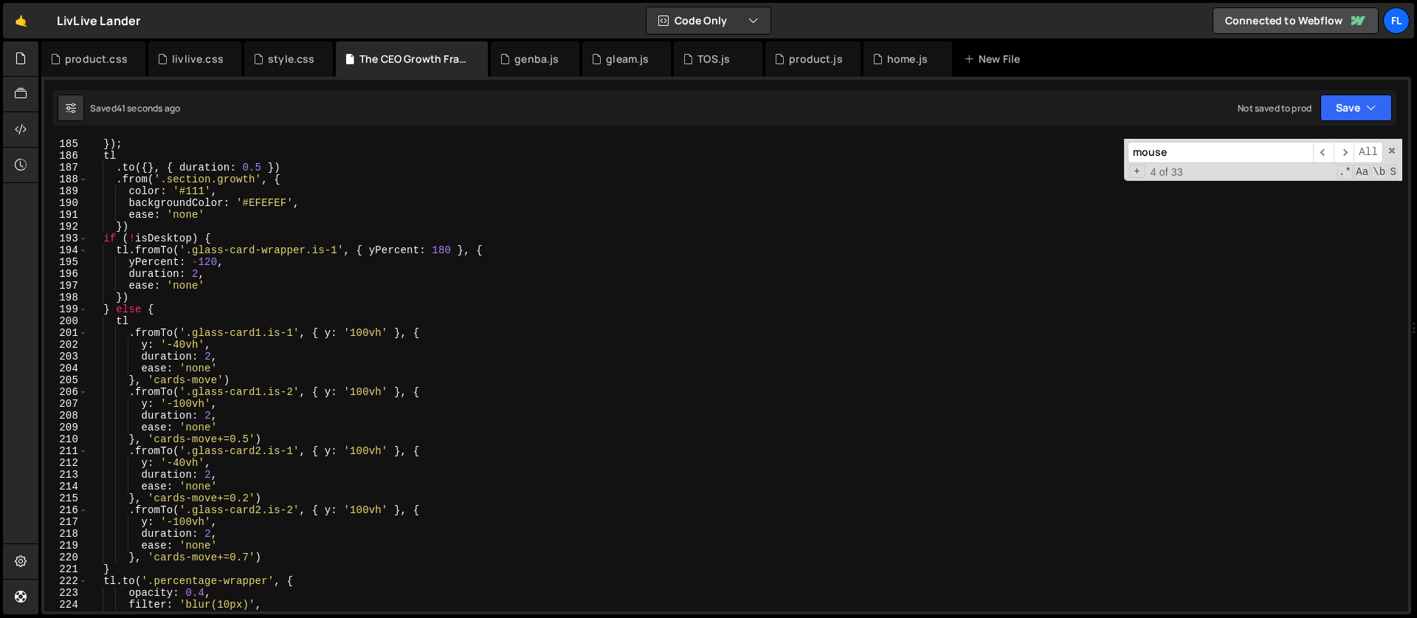
scroll to position [1877, 0]
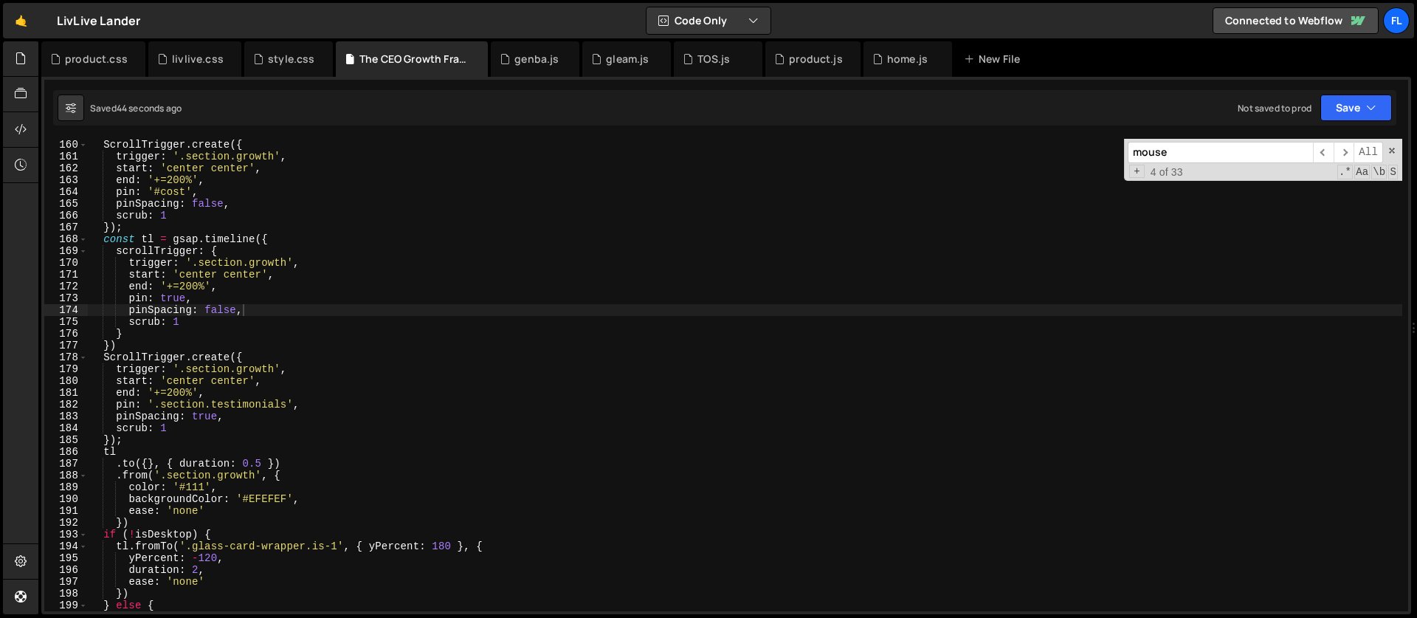
click at [1181, 145] on input "mouse" at bounding box center [1219, 152] width 185 height 21
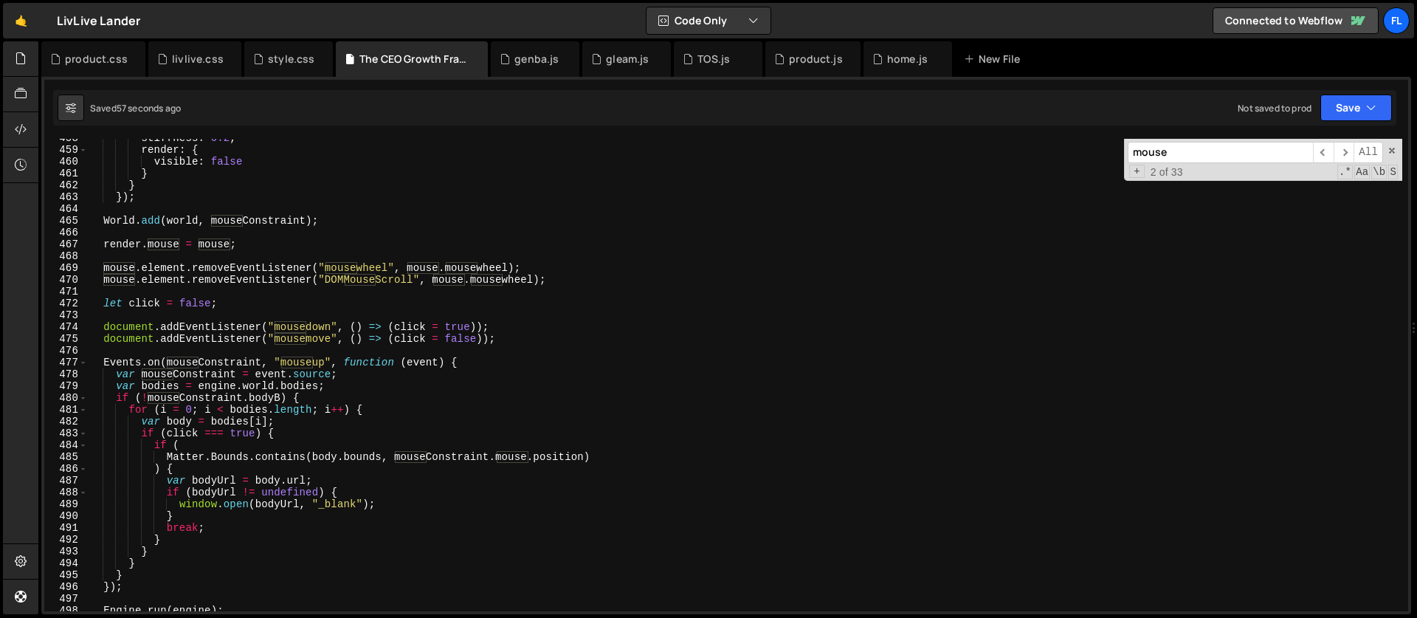
scroll to position [5450, 0]
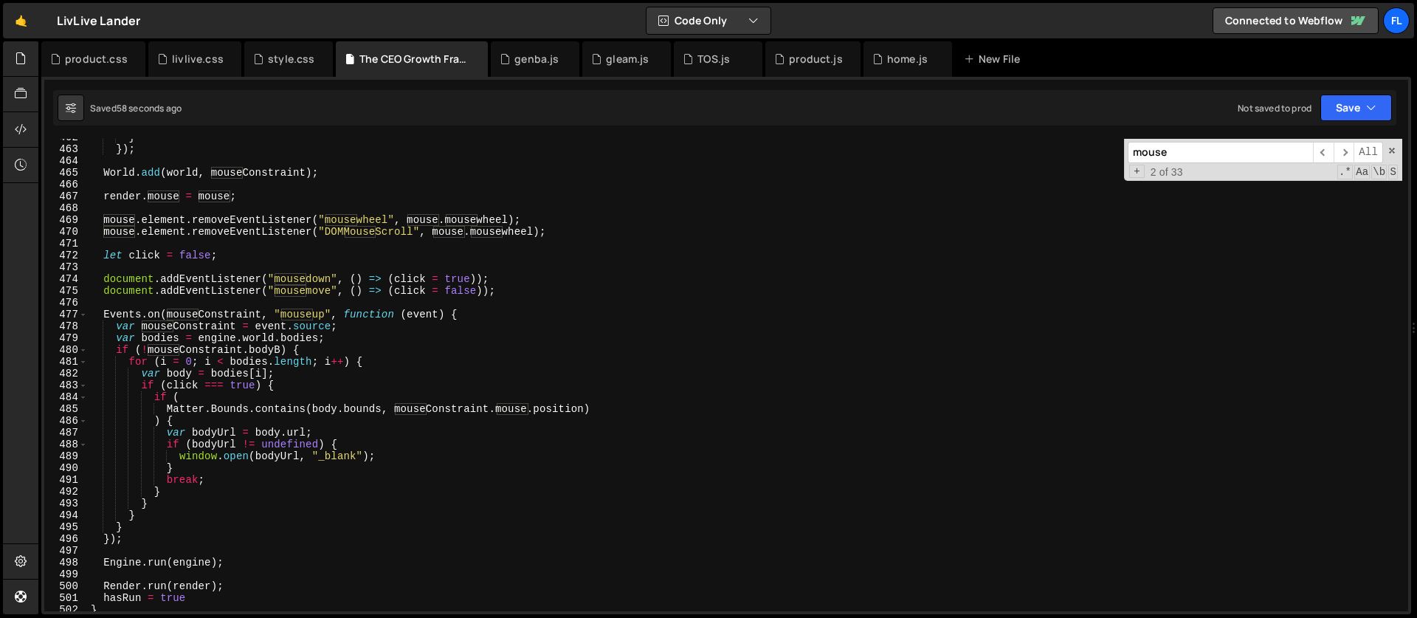
click at [477, 312] on div "} }) ; World . add ( world , mouseConstraint ) ; render . mouse = mouse ; mouse…" at bounding box center [745, 379] width 1314 height 496
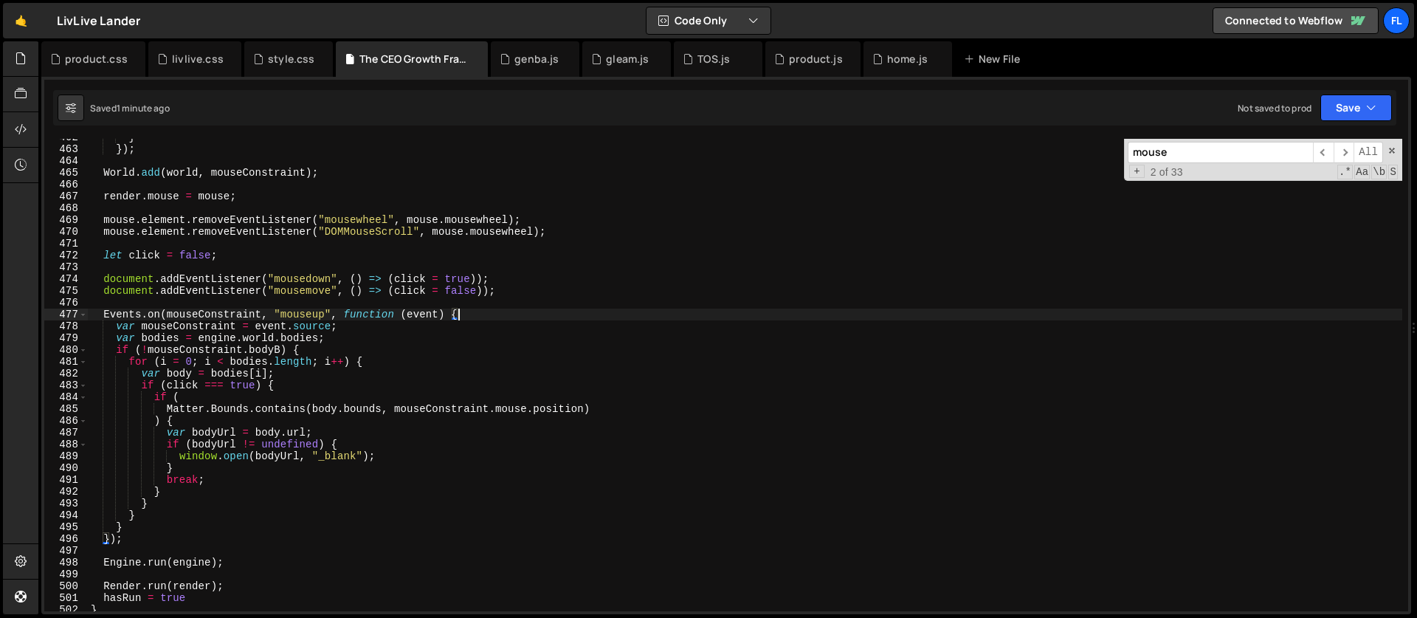
click at [314, 288] on div "} }) ; World . add ( world , mouseConstraint ) ; render . mouse = mouse ; mouse…" at bounding box center [745, 379] width 1314 height 496
type textarea "document.addEventListener("mousemove", () => (click = false));"
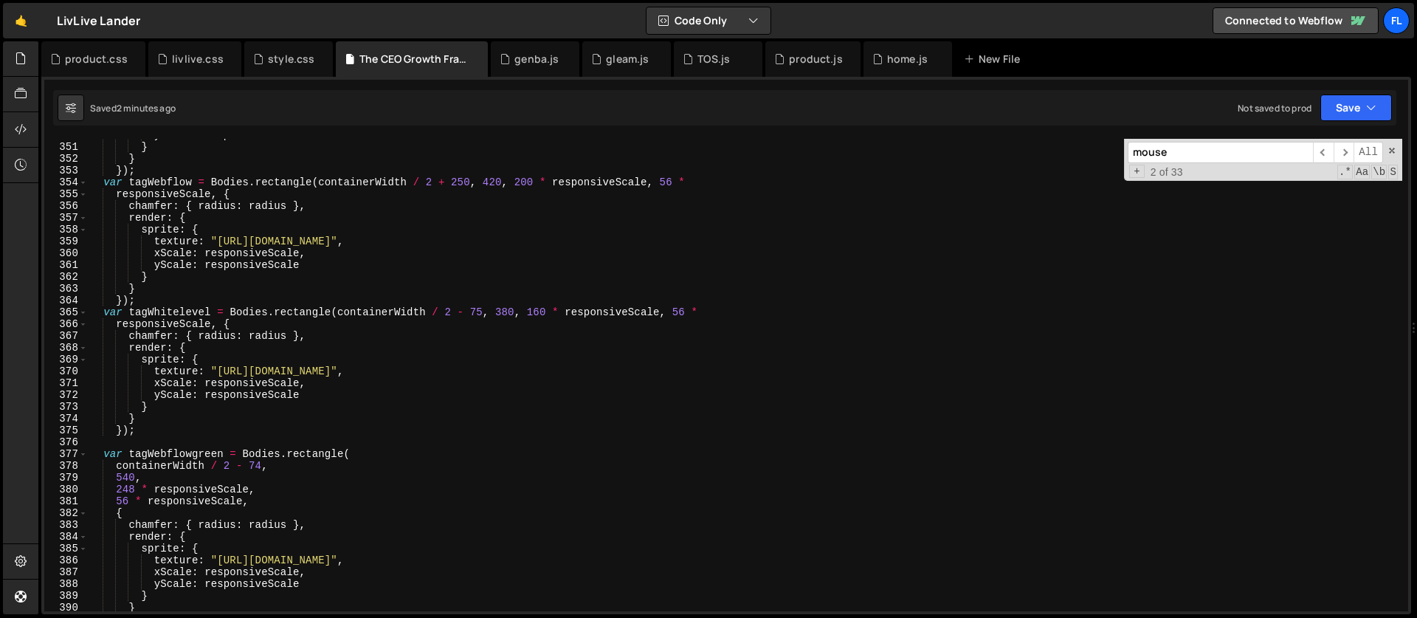
scroll to position [3856, 0]
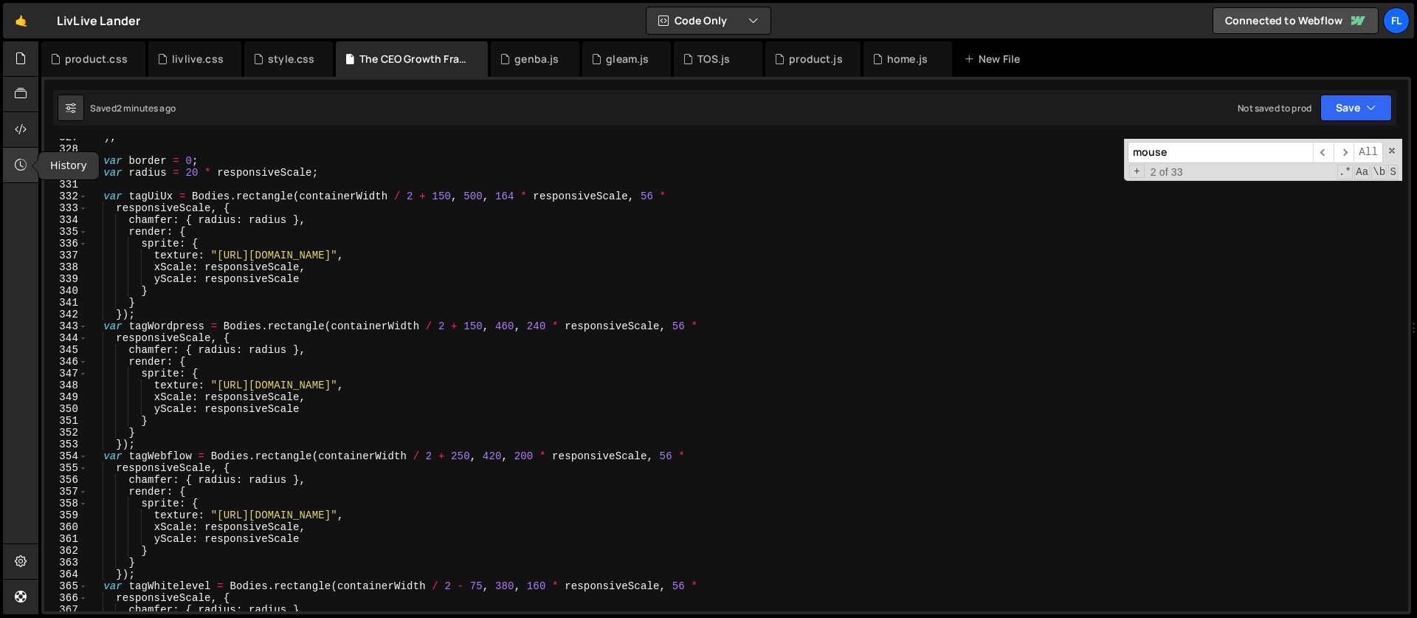
click at [19, 158] on icon at bounding box center [21, 164] width 12 height 16
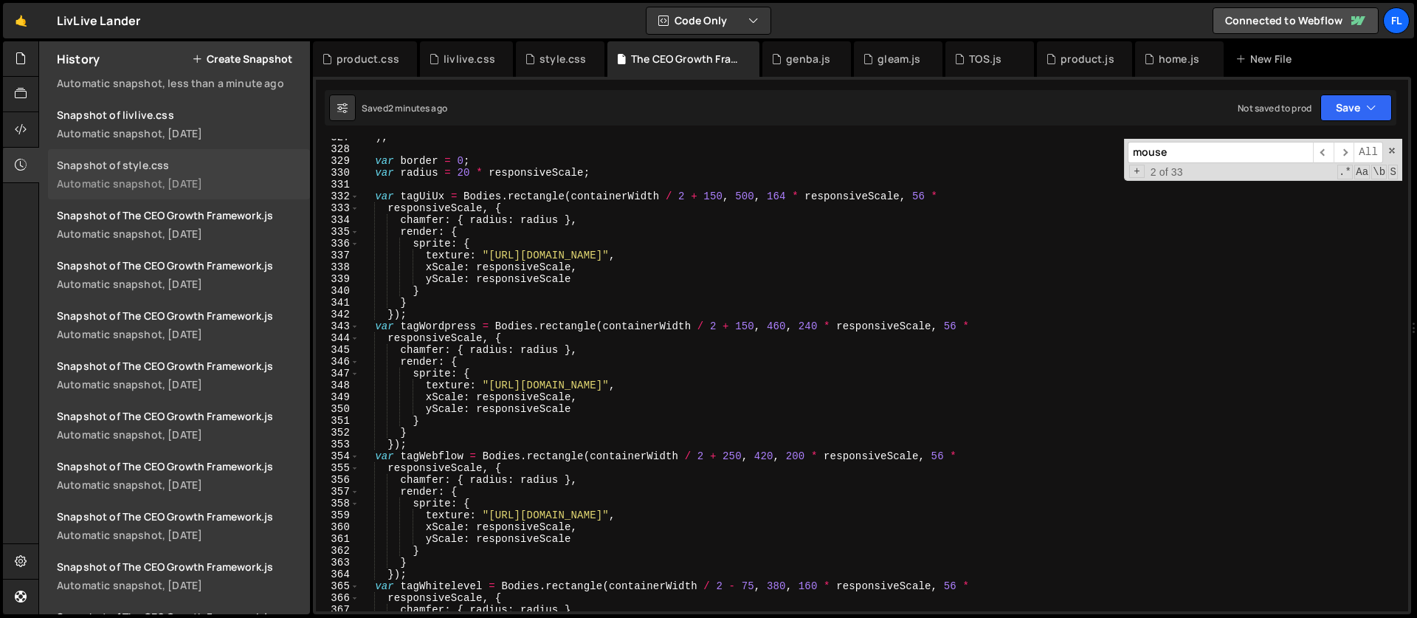
scroll to position [487, 0]
click at [146, 187] on div "Automatic snapshot, [DATE]" at bounding box center [179, 186] width 244 height 14
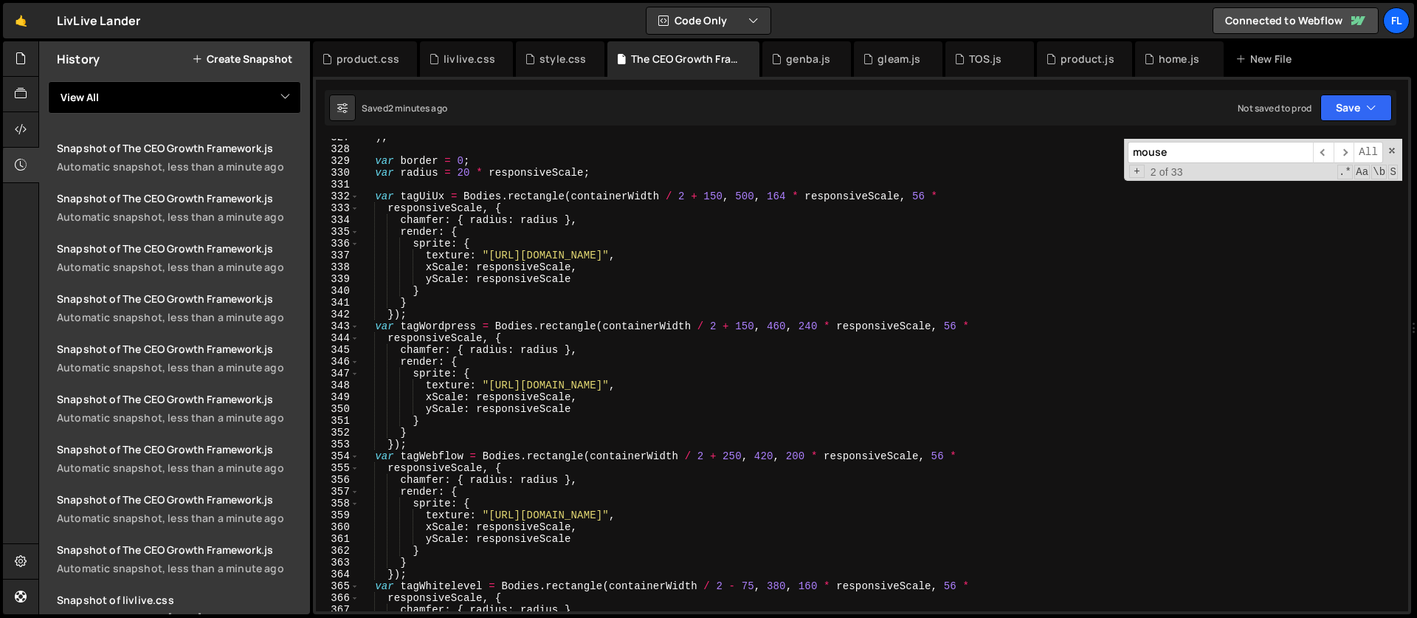
scroll to position [0, 0]
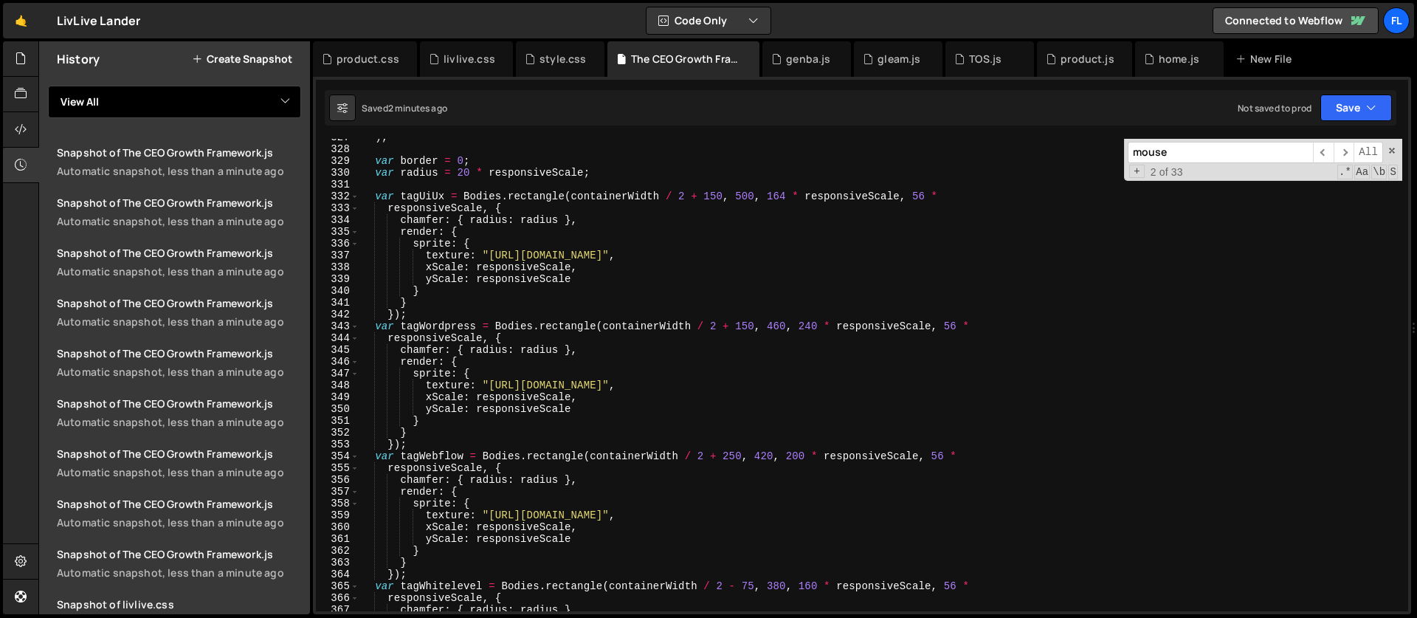
click at [128, 104] on select "View All genba gleam home product The CEO Growth Framework TOS" at bounding box center [174, 102] width 253 height 32
select select "46531"
click at [48, 86] on select "View All genba gleam home product The CEO Growth Framework TOS" at bounding box center [174, 102] width 253 height 32
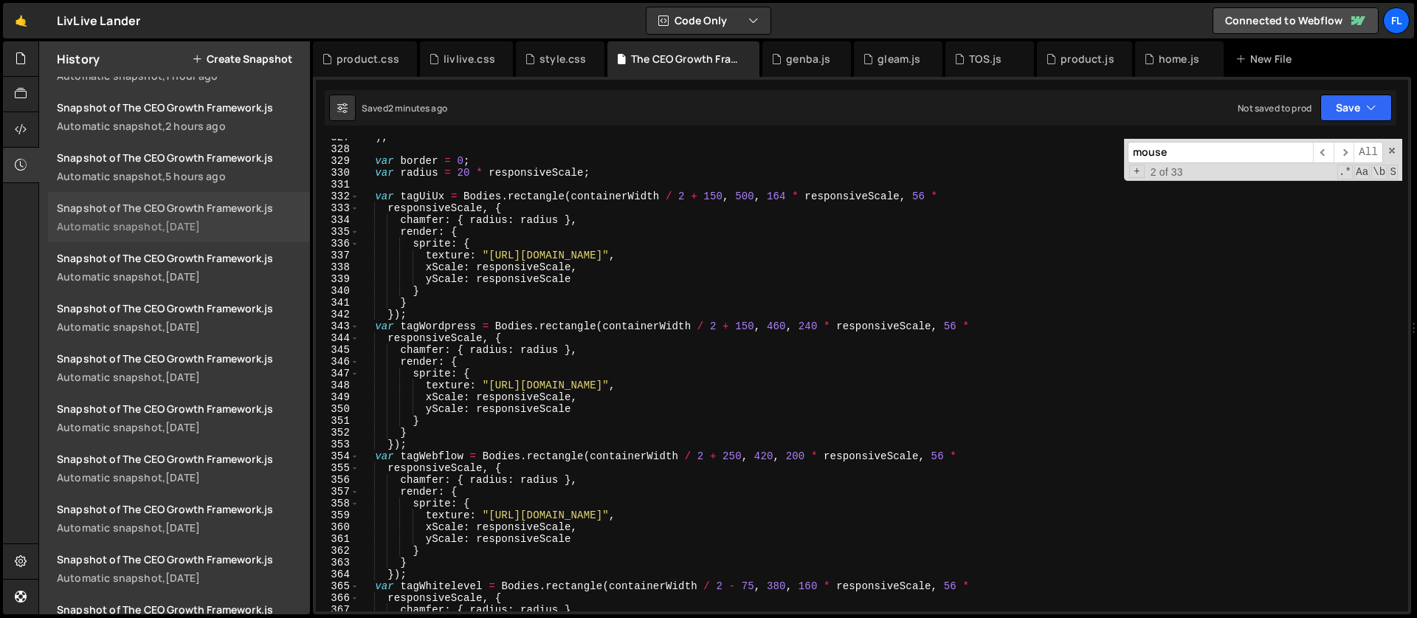
scroll to position [219, 0]
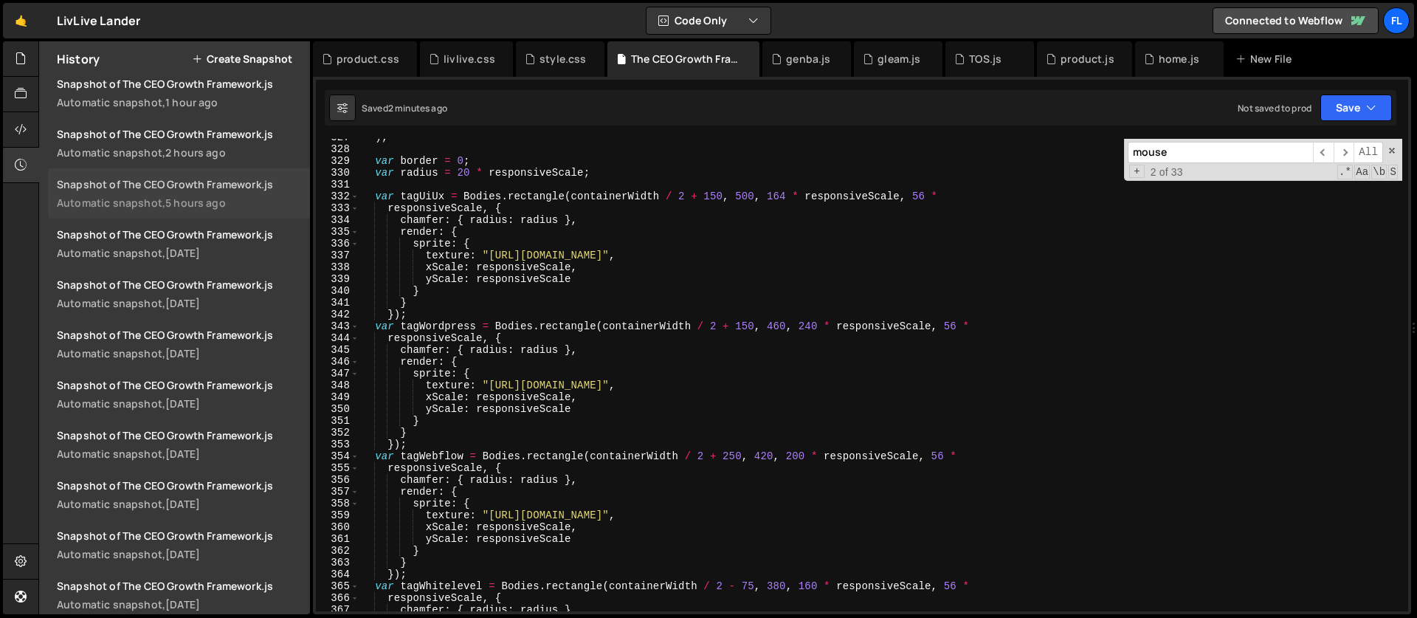
click at [180, 192] on link "Snapshot of The CEO Growth Framework.js Automatic snapshot, 5 hours ago" at bounding box center [179, 193] width 262 height 50
click at [16, 157] on icon at bounding box center [21, 164] width 12 height 16
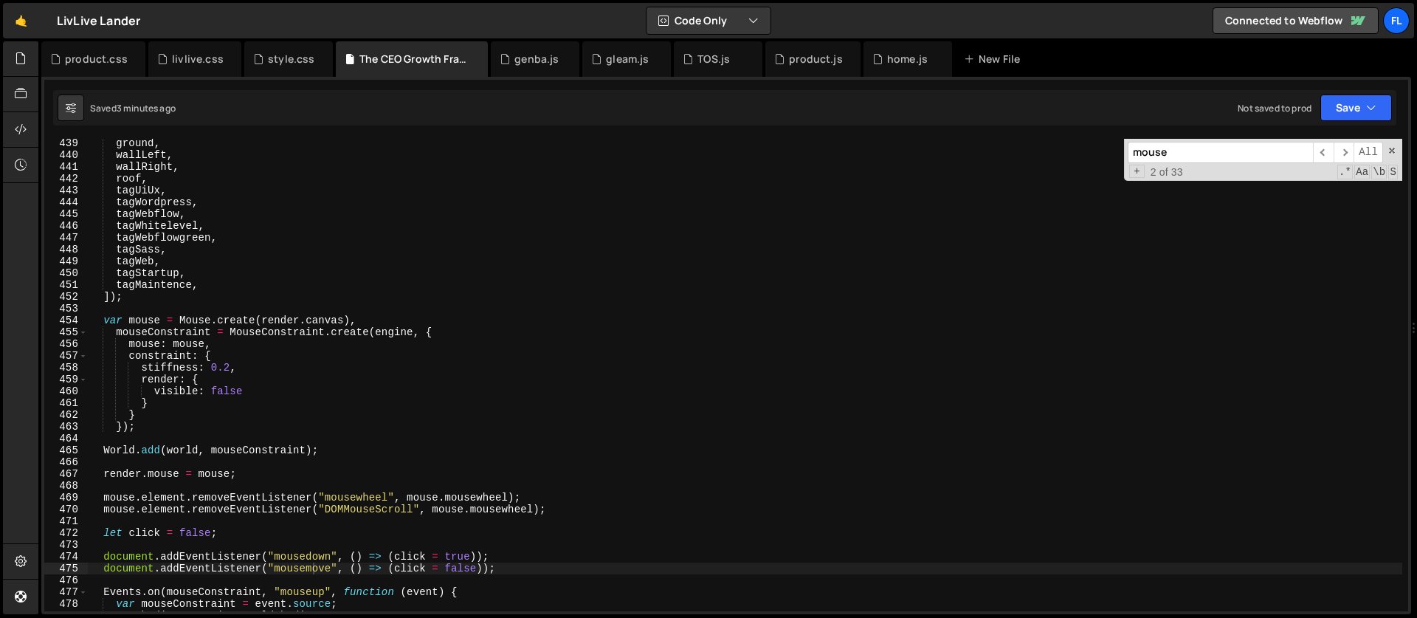
scroll to position [5172, 0]
click at [103, 321] on div "ground , wallLeft , wallRight , roof , tagUiUx , tagWordpress , tagWebflow , ta…" at bounding box center [745, 385] width 1314 height 496
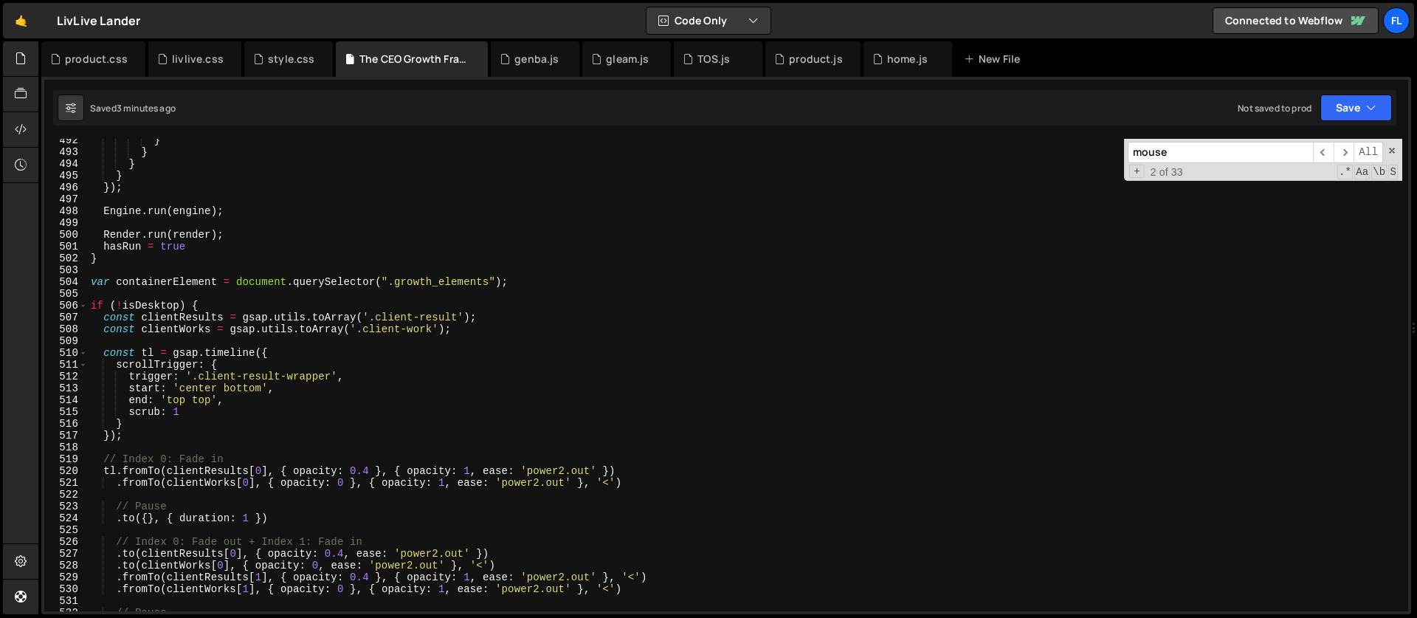
scroll to position [5801, 0]
click at [544, 281] on div "} } } } }) ; Engine . run ( engine ) ; Render . run ( render ) ; hasRun = true …" at bounding box center [745, 382] width 1314 height 496
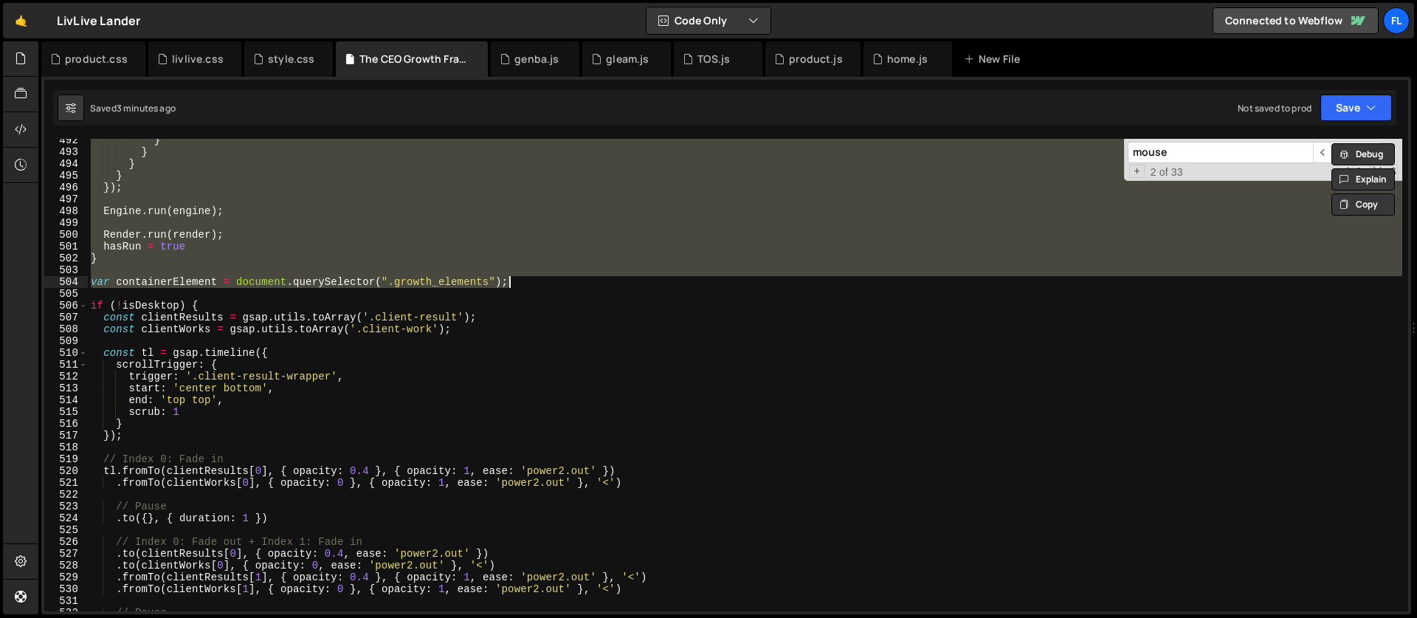
paste textarea
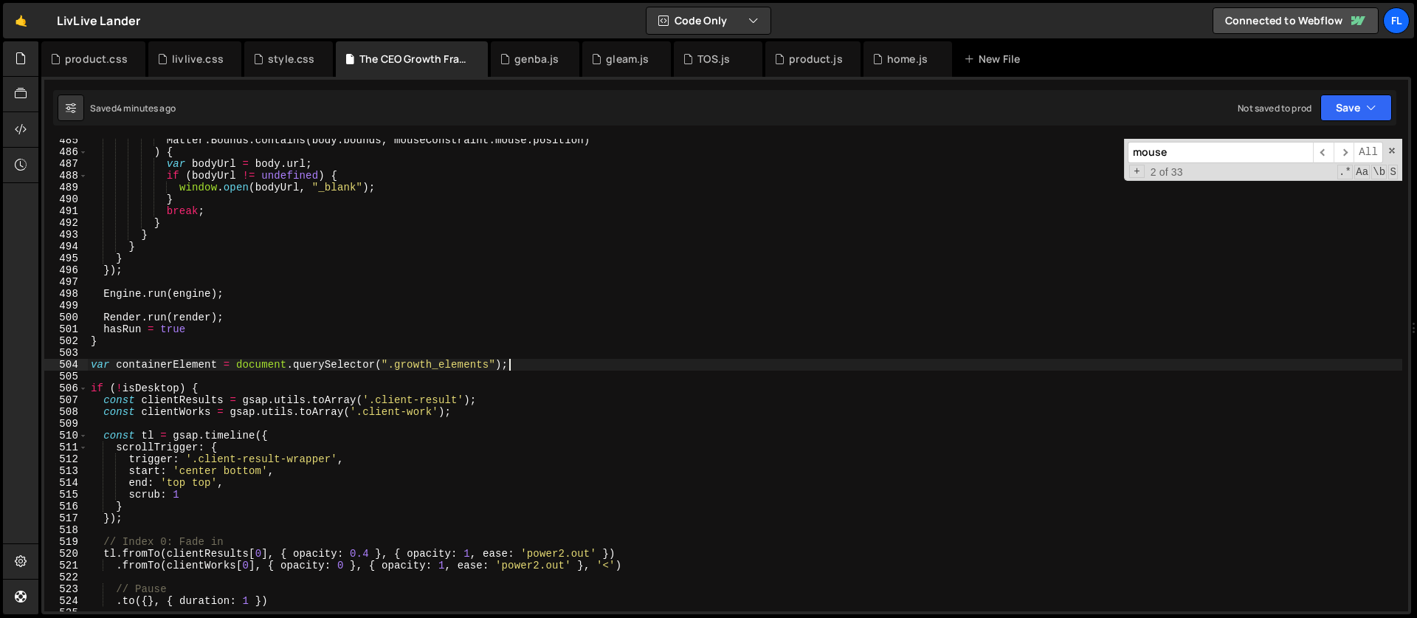
scroll to position [5648, 0]
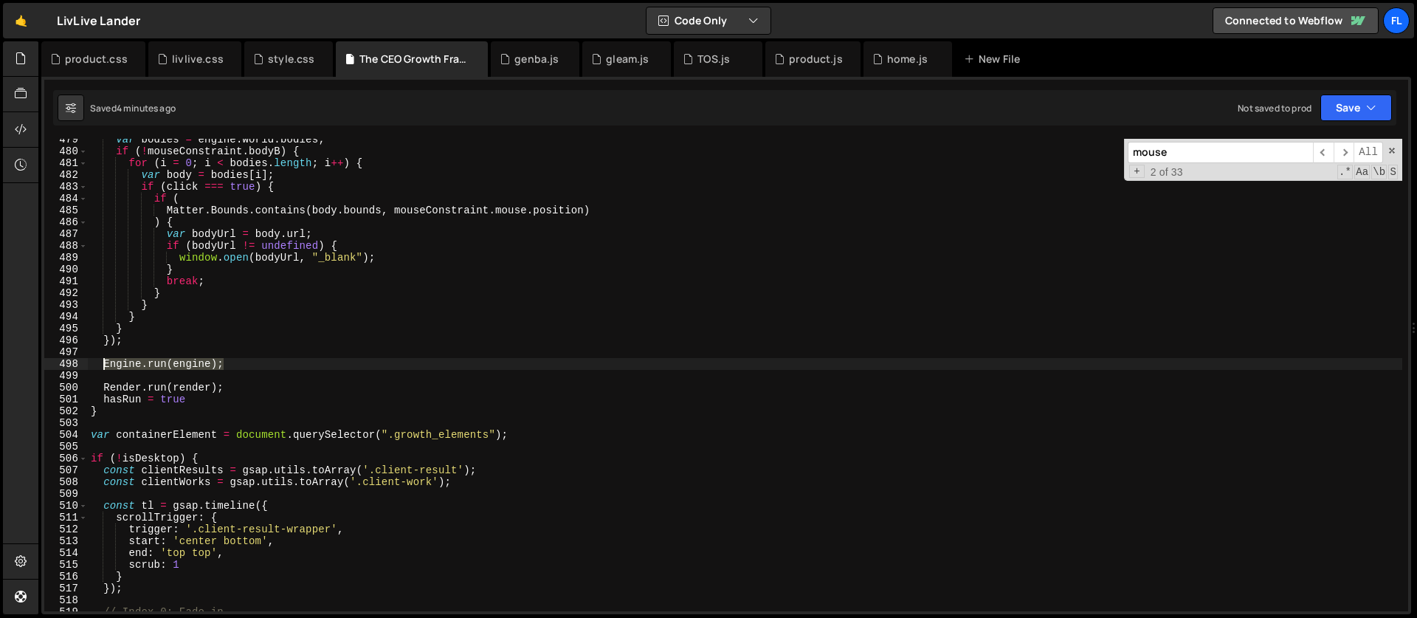
drag, startPoint x: 235, startPoint y: 363, endPoint x: 106, endPoint y: 362, distance: 128.4
click at [106, 362] on div "var bodies = engine . world . bodies ; if ( ! mouseConstraint . bodyB ) { for (…" at bounding box center [745, 382] width 1314 height 496
paste textarea "[DOMAIN_NAME](engine)"
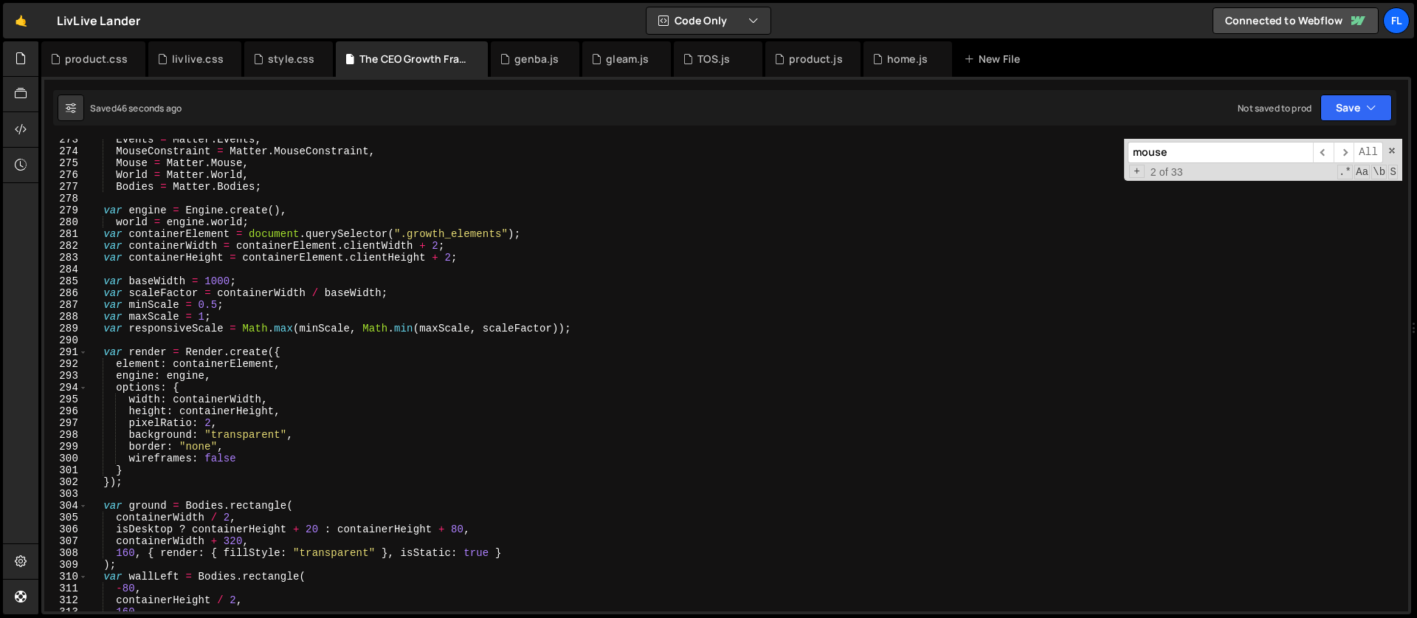
scroll to position [3043, 0]
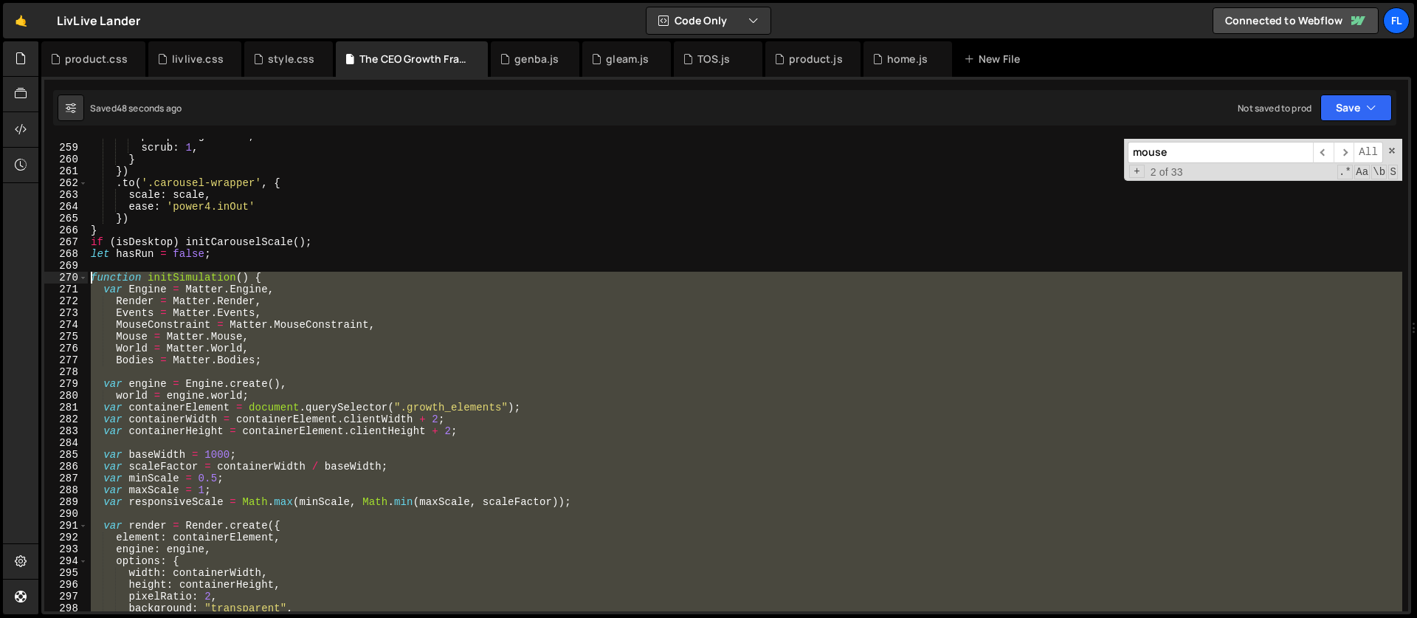
click at [91, 278] on div "pinSpacing : false , scrub : 1 , } }) . to ( '.carousel-wrapper' , { scale : sc…" at bounding box center [745, 378] width 1314 height 496
paste textarea "var containerElement = document.querySelector(".growth_elements");"
type textarea "var containerElement = document.querySelector(".growth_elements");"
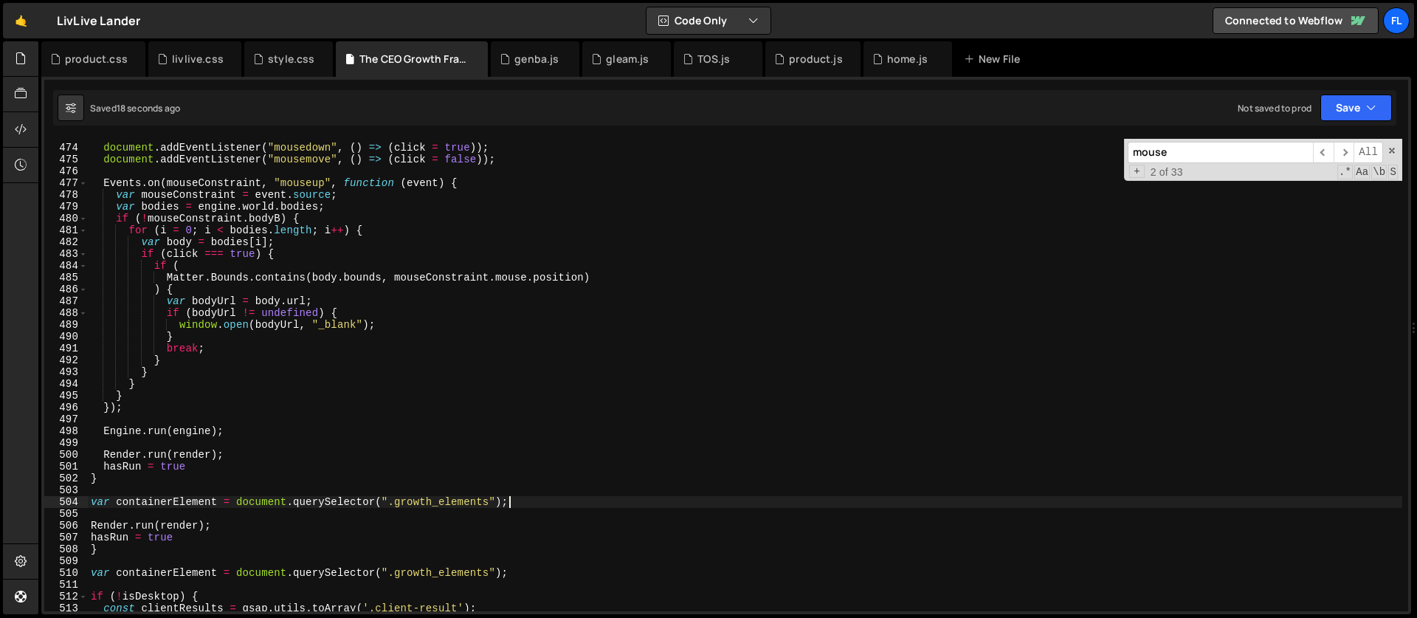
scroll to position [5593, 0]
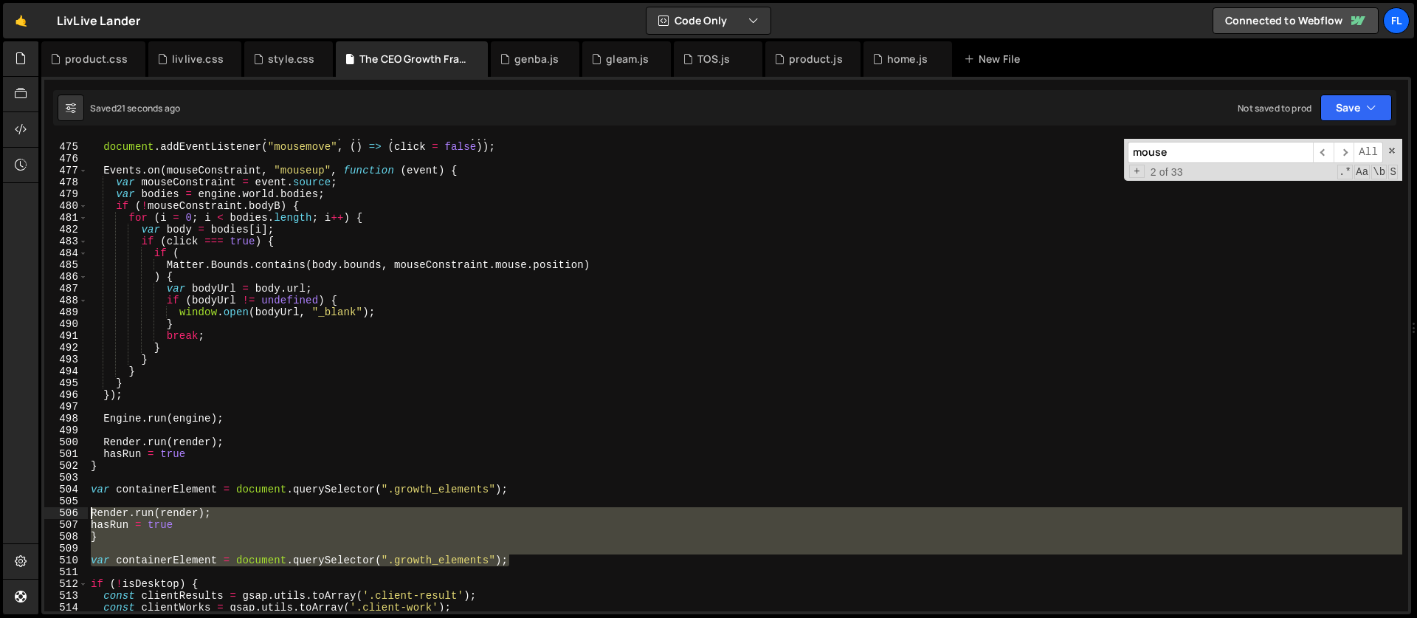
drag, startPoint x: 524, startPoint y: 564, endPoint x: 73, endPoint y: 516, distance: 453.4
click at [73, 516] on div "var containerElement = document.querySelector(".growth_elements"); 474 475 476 …" at bounding box center [726, 375] width 1364 height 472
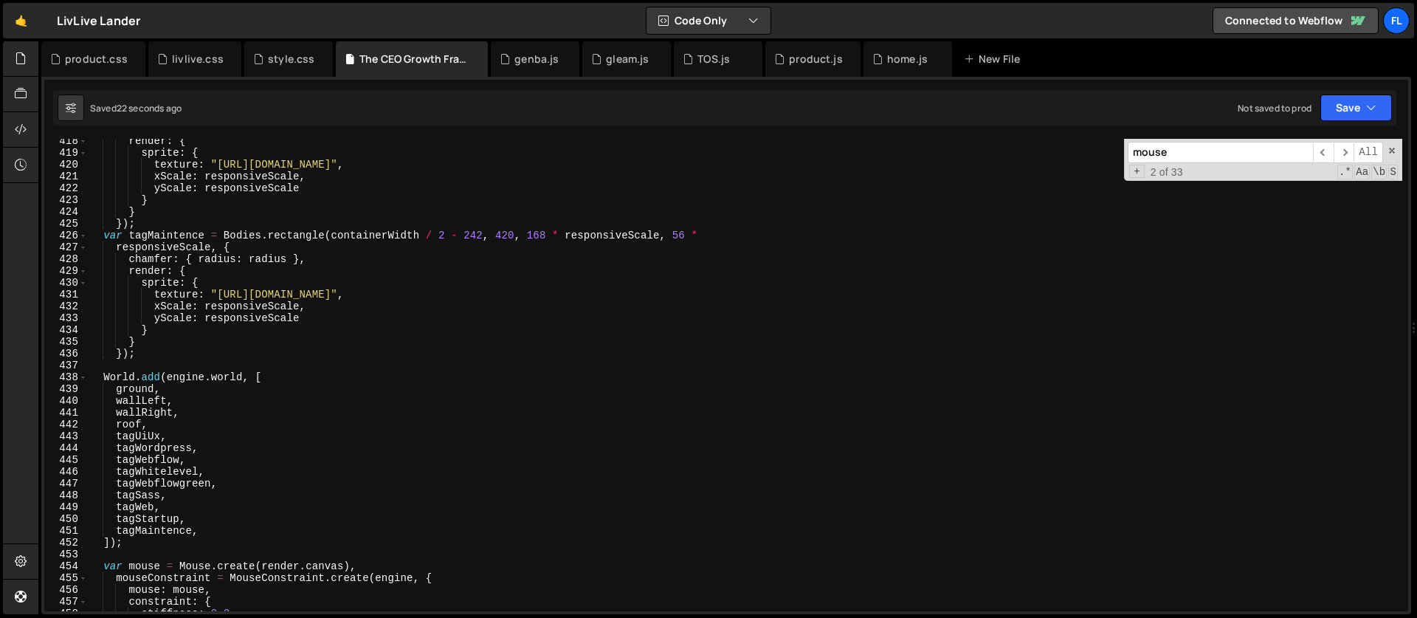
scroll to position [4915, 0]
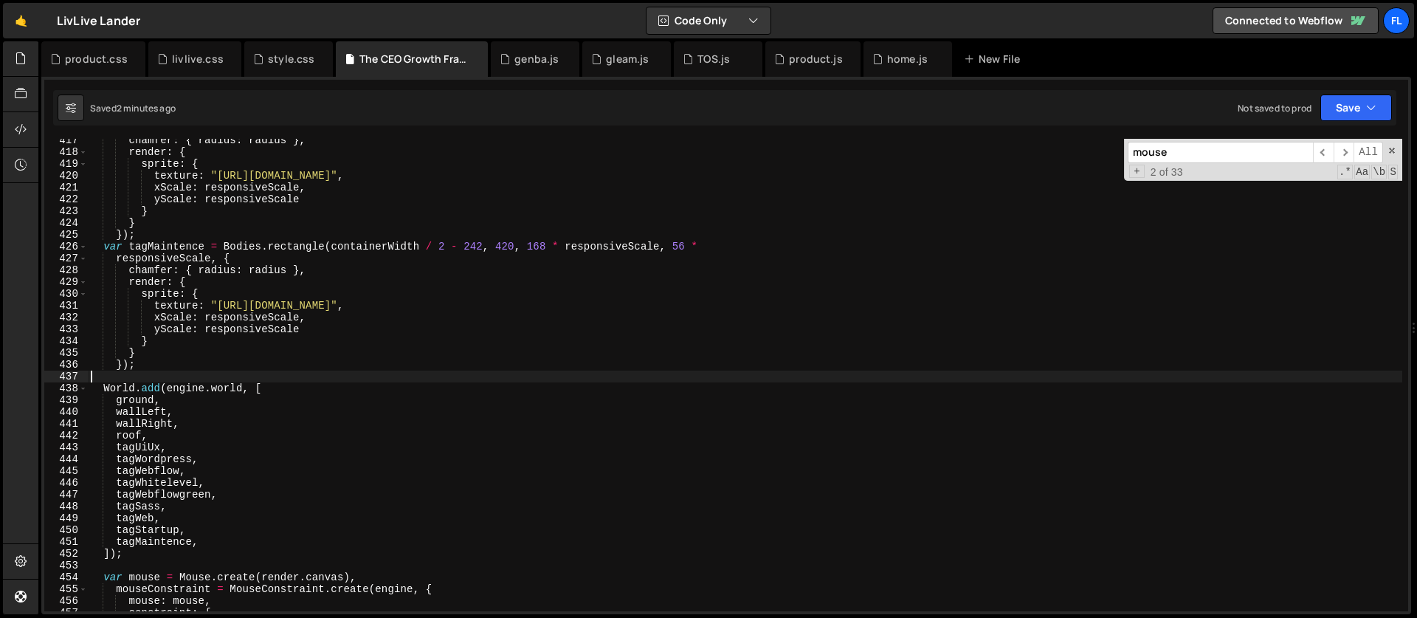
click at [247, 378] on div "chamfer : { radius : radius } , render : { sprite : { texture : "[URL][DOMAIN_N…" at bounding box center [745, 382] width 1314 height 496
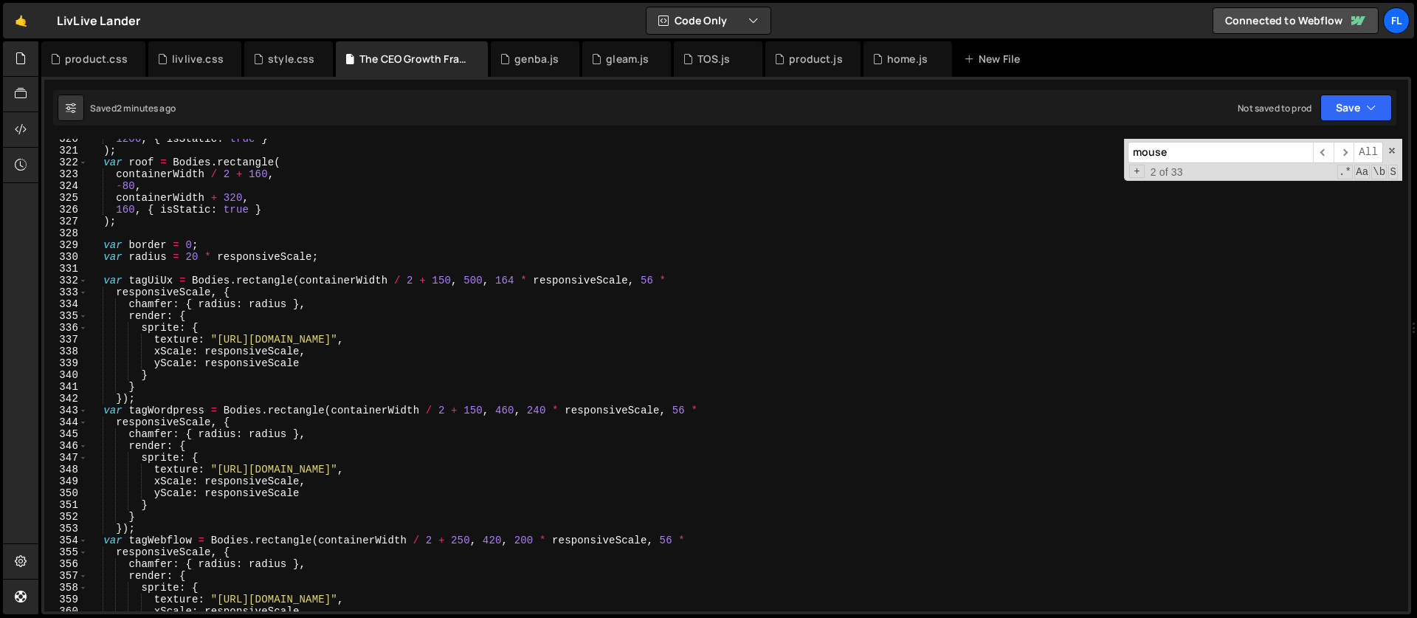
type textarea "});"
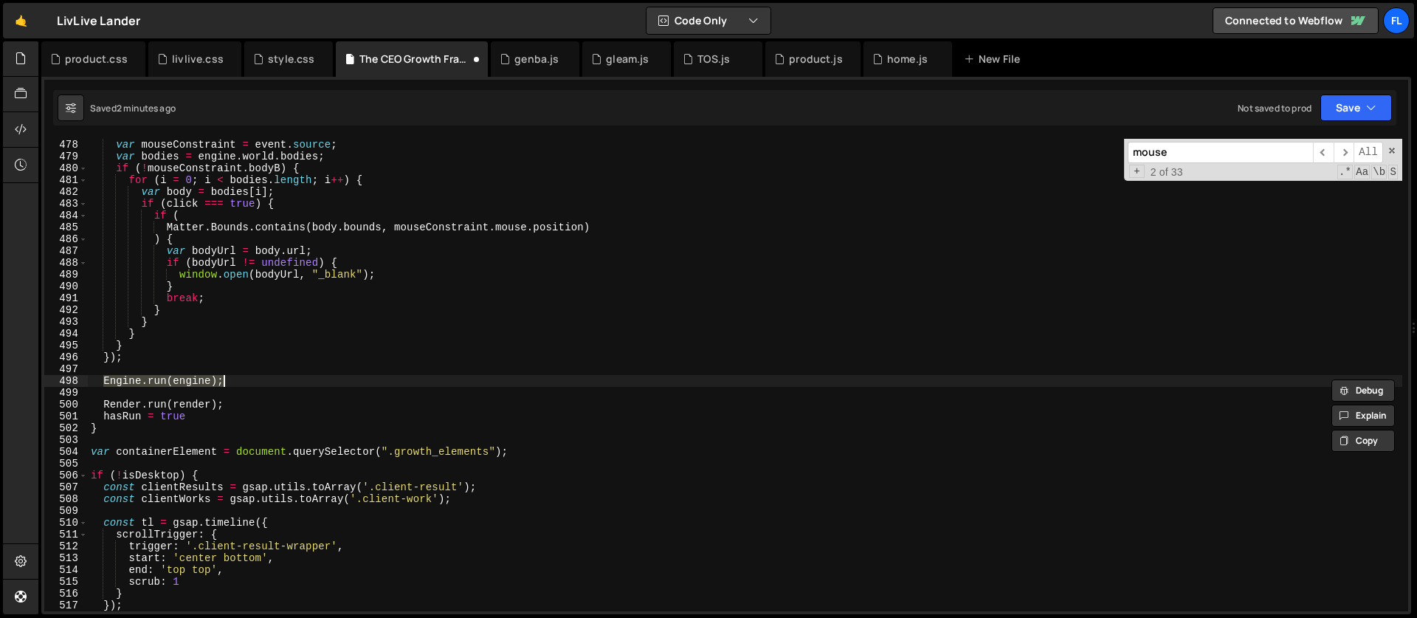
scroll to position [5631, 0]
click at [249, 334] on div "var mouseConstraint = event . source ; var bodies = engine . world . bodies ; i…" at bounding box center [745, 387] width 1314 height 496
type textarea "}"
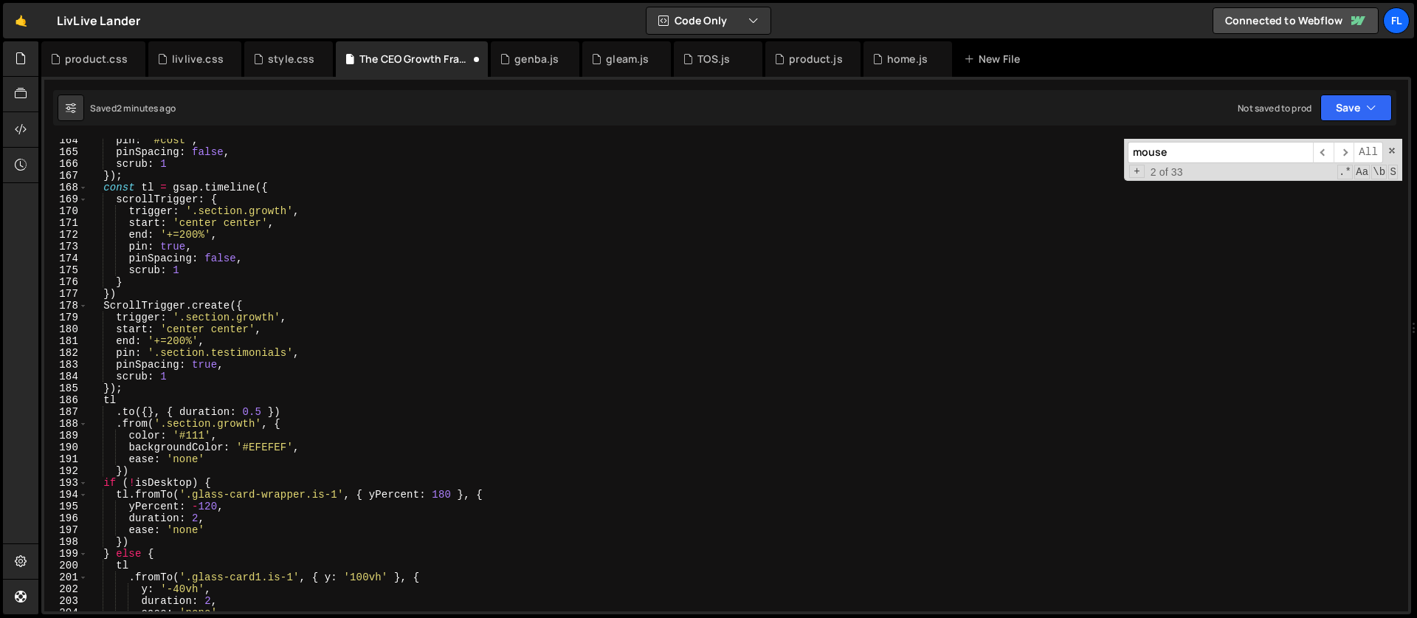
scroll to position [1848, 0]
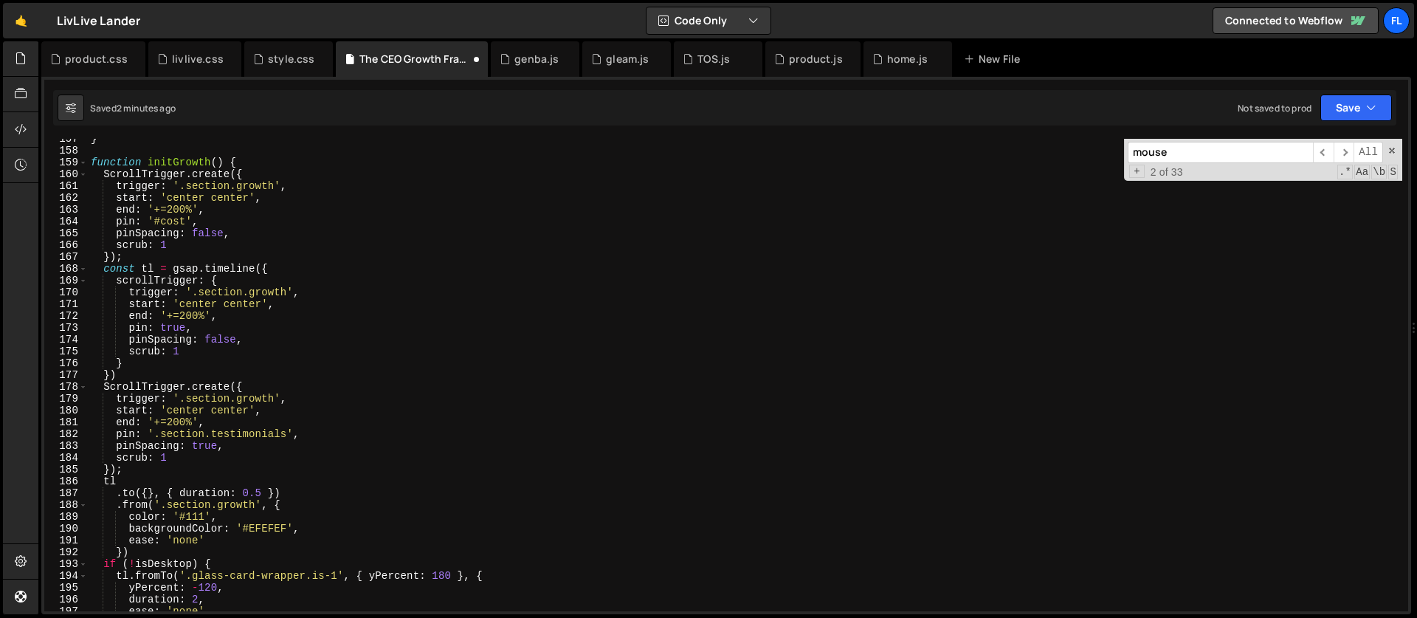
click at [245, 155] on div "} function initGrowth ( ) { ScrollTrigger . create ({ trigger : '.section.growt…" at bounding box center [745, 381] width 1314 height 496
click at [243, 160] on div "} function initGrowth ( ) { ScrollTrigger . create ({ trigger : '.section.growt…" at bounding box center [745, 381] width 1314 height 496
type textarea "function initGrowth() {"
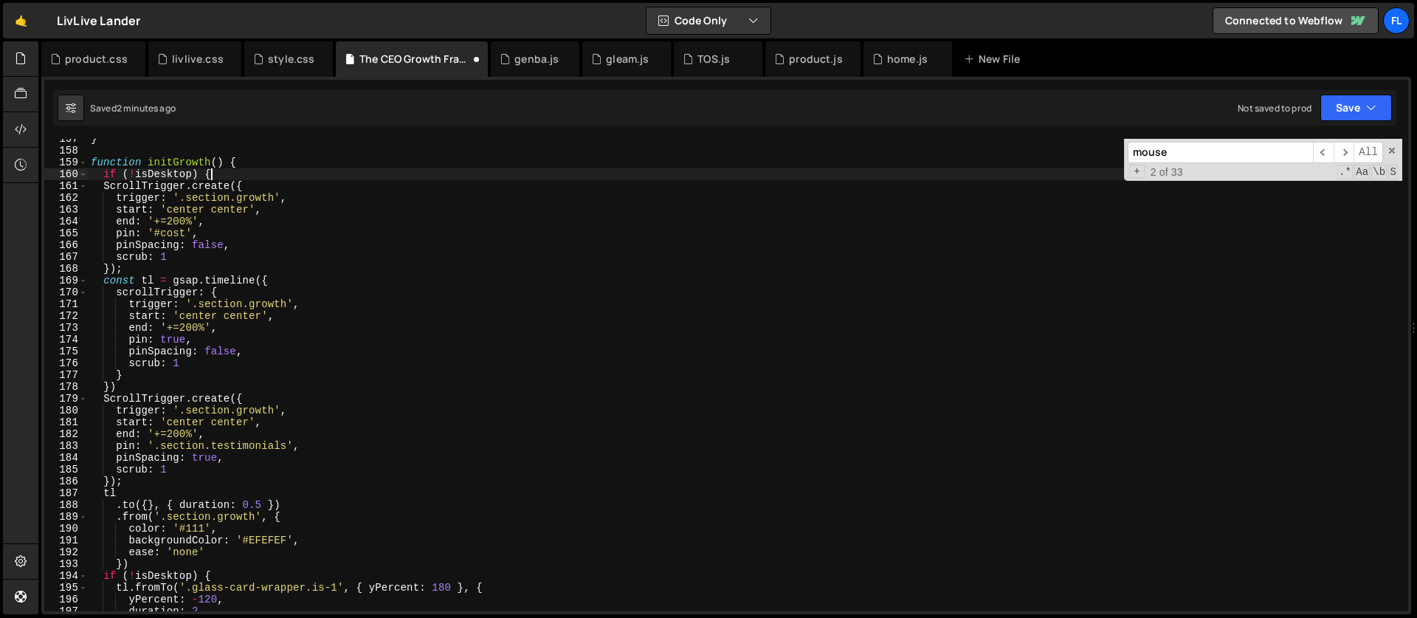
scroll to position [0, 7]
click at [137, 267] on div "} function initGrowth ( ) { if ( ! isDesktop ) { ScrollTrigger . create ({ trig…" at bounding box center [745, 381] width 1314 height 496
type textarea "});"
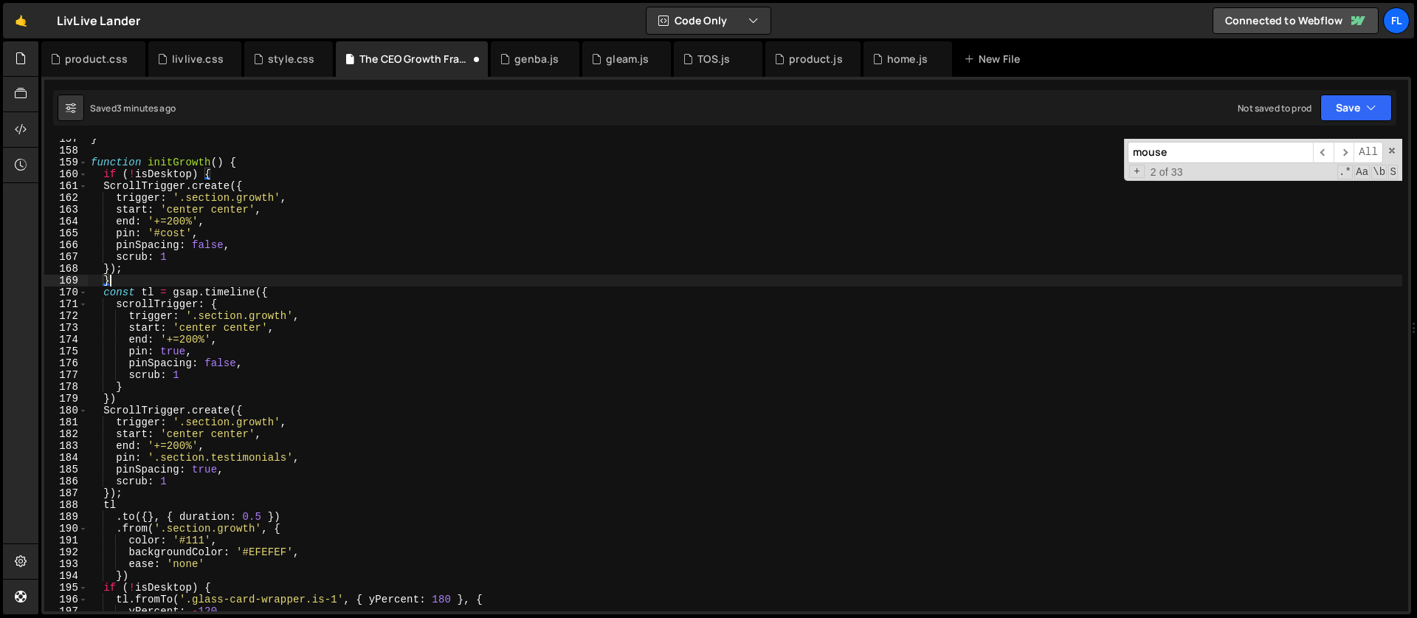
click at [127, 399] on div "} function initGrowth ( ) { if ( ! isDesktop ) { ScrollTrigger . create ({ trig…" at bounding box center [745, 381] width 1314 height 496
type textarea "})"
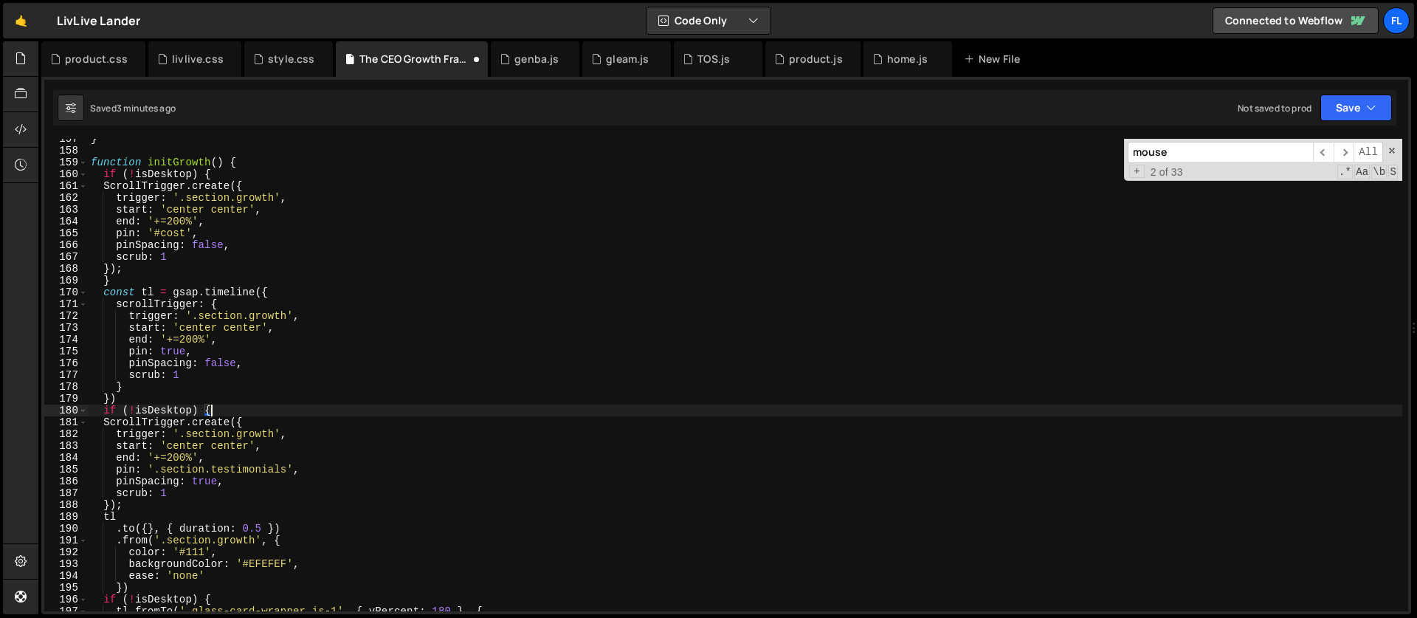
scroll to position [0, 7]
click at [133, 506] on div "} function initGrowth ( ) { if ( ! isDesktop ) { ScrollTrigger . create ({ trig…" at bounding box center [745, 381] width 1314 height 496
type textarea "});"
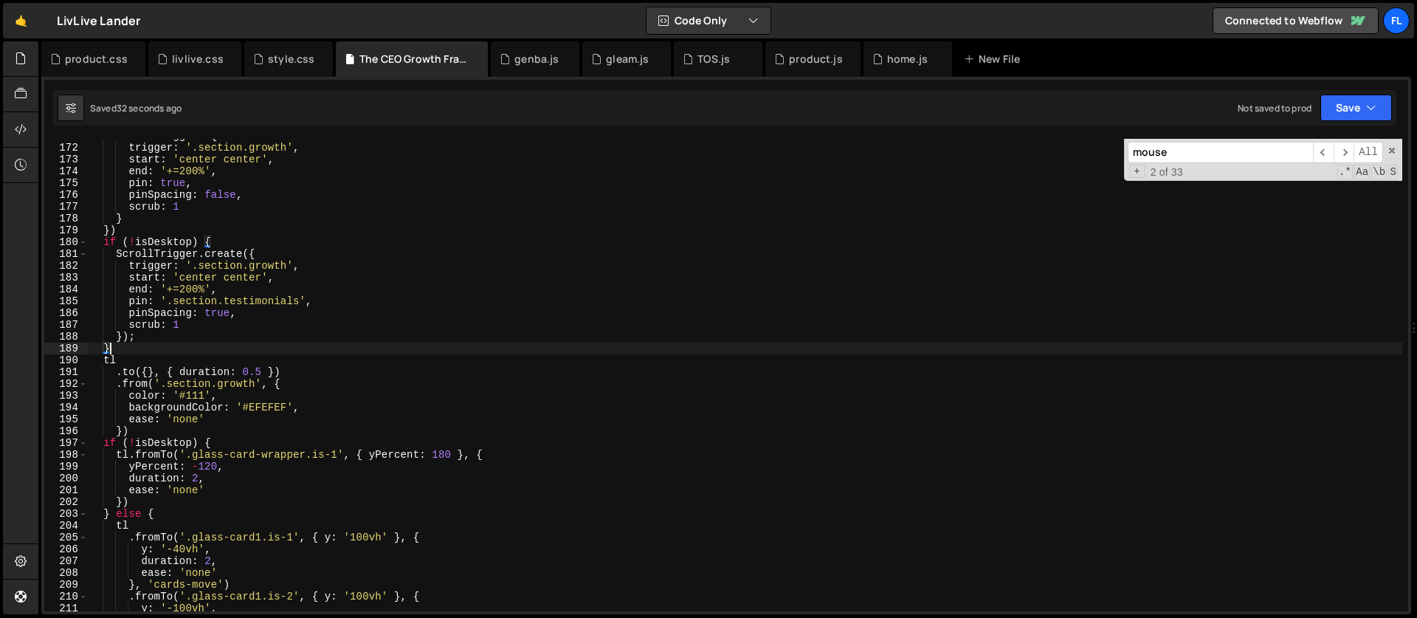
scroll to position [1737, 0]
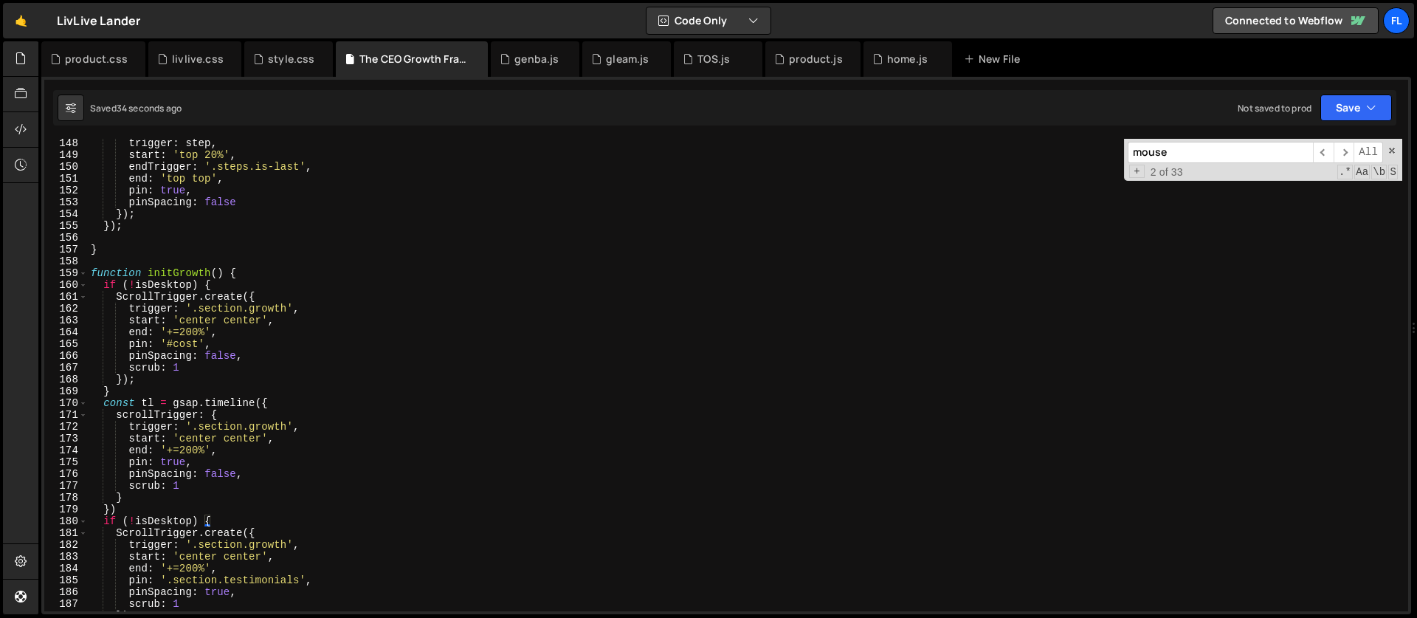
click at [316, 422] on div "trigger : step , start : 'top 20%' , endTrigger : '.steps.is-last' , end : 'top…" at bounding box center [745, 385] width 1314 height 496
click at [271, 435] on div "trigger : step , start : 'top 20%' , endTrigger : '.steps.is-last' , end : 'top…" at bounding box center [745, 385] width 1314 height 496
click at [201, 463] on div "trigger : step , start : 'top 20%' , endTrigger : '.steps.is-last' , end : 'top…" at bounding box center [745, 385] width 1314 height 496
click at [240, 475] on div "trigger : step , start : 'top 20%' , endTrigger : '.steps.is-last' , end : 'top…" at bounding box center [745, 385] width 1314 height 496
click at [204, 476] on div "trigger : step , start : 'top 20%' , endTrigger : '.steps.is-last' , end : 'top…" at bounding box center [745, 385] width 1314 height 496
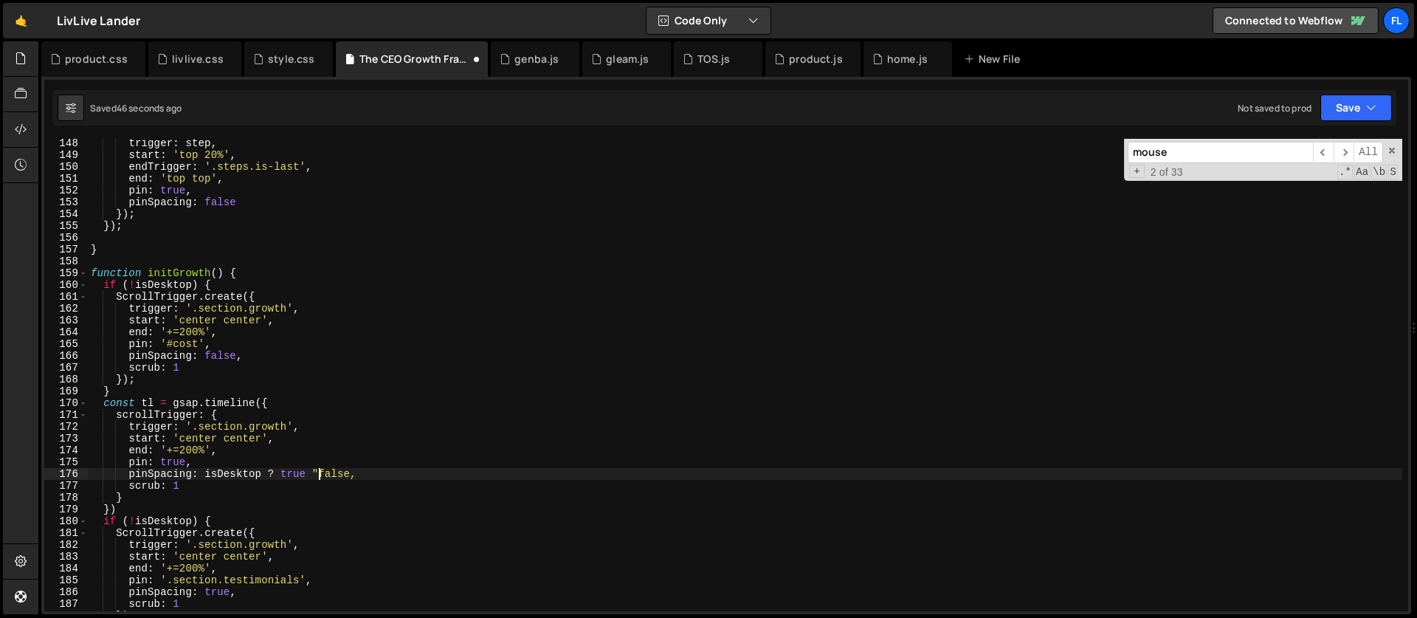
scroll to position [0, 16]
type textarea "pinSpacing: isDesktop ? true : false,"
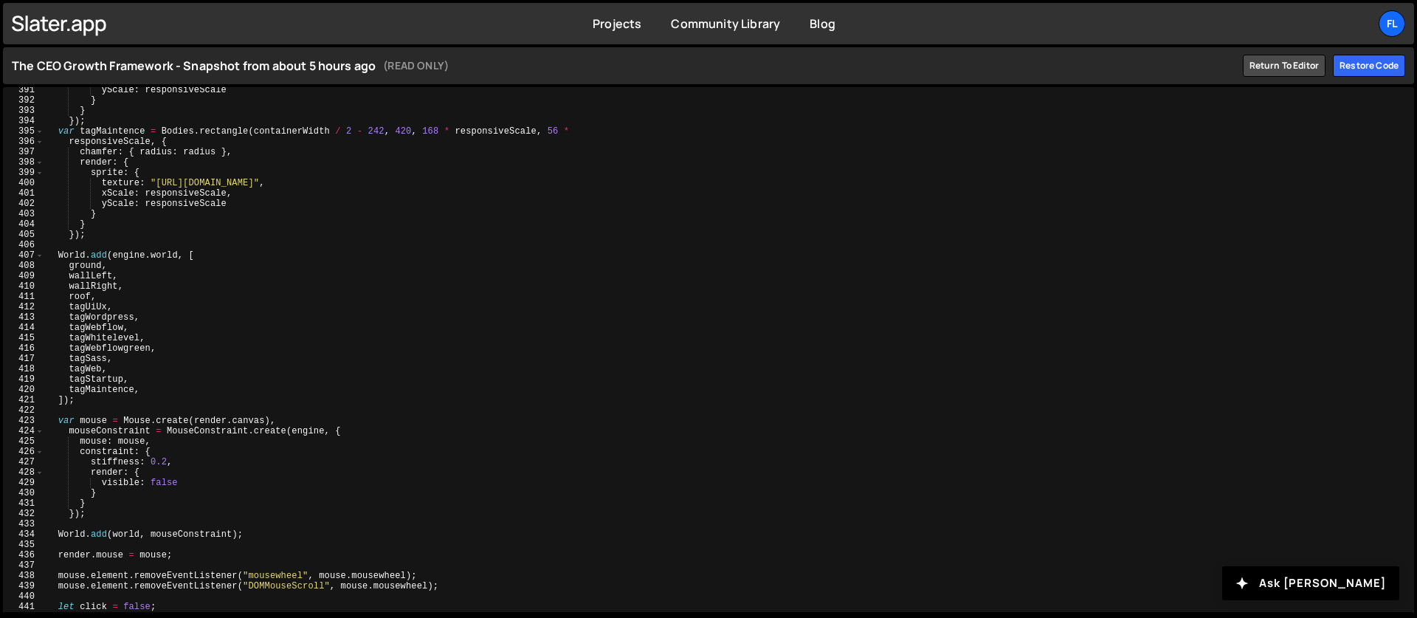
scroll to position [4101, 0]
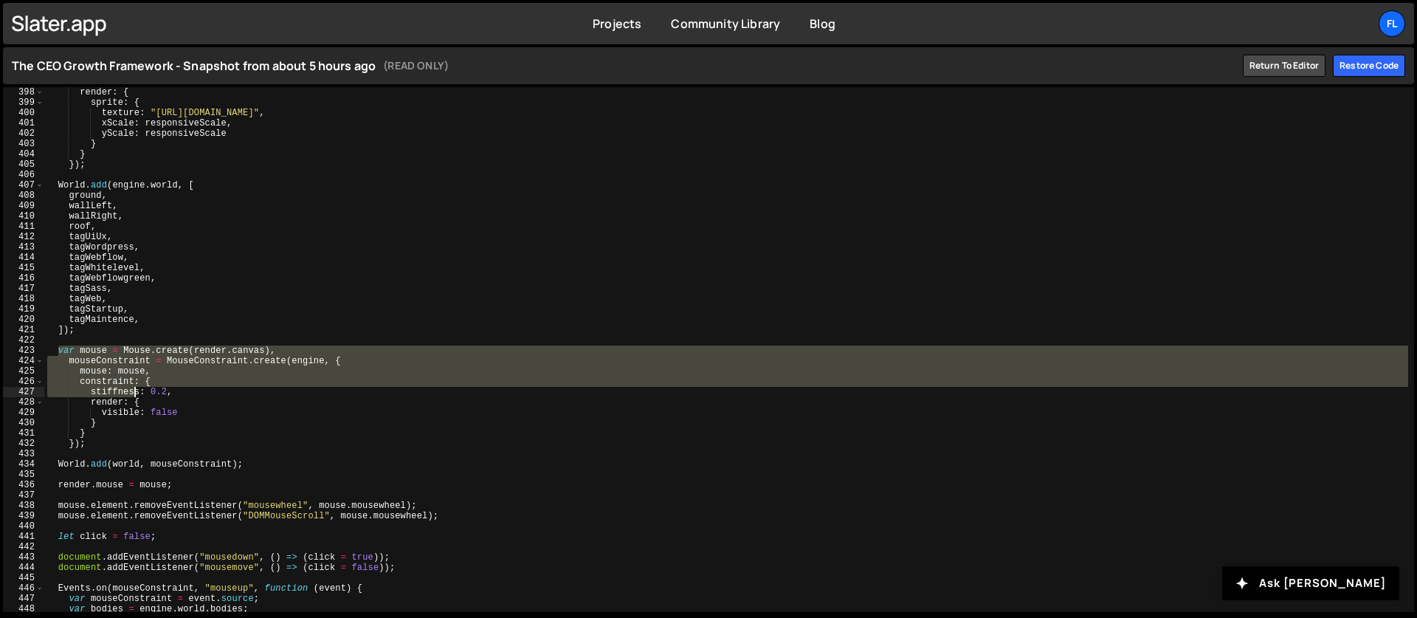
drag, startPoint x: 60, startPoint y: 350, endPoint x: 141, endPoint y: 395, distance: 93.2
click at [141, 395] on div "chamfer : { radius : radius } , render : { sprite : { texture : "https://cdn.pr…" at bounding box center [726, 349] width 1364 height 545
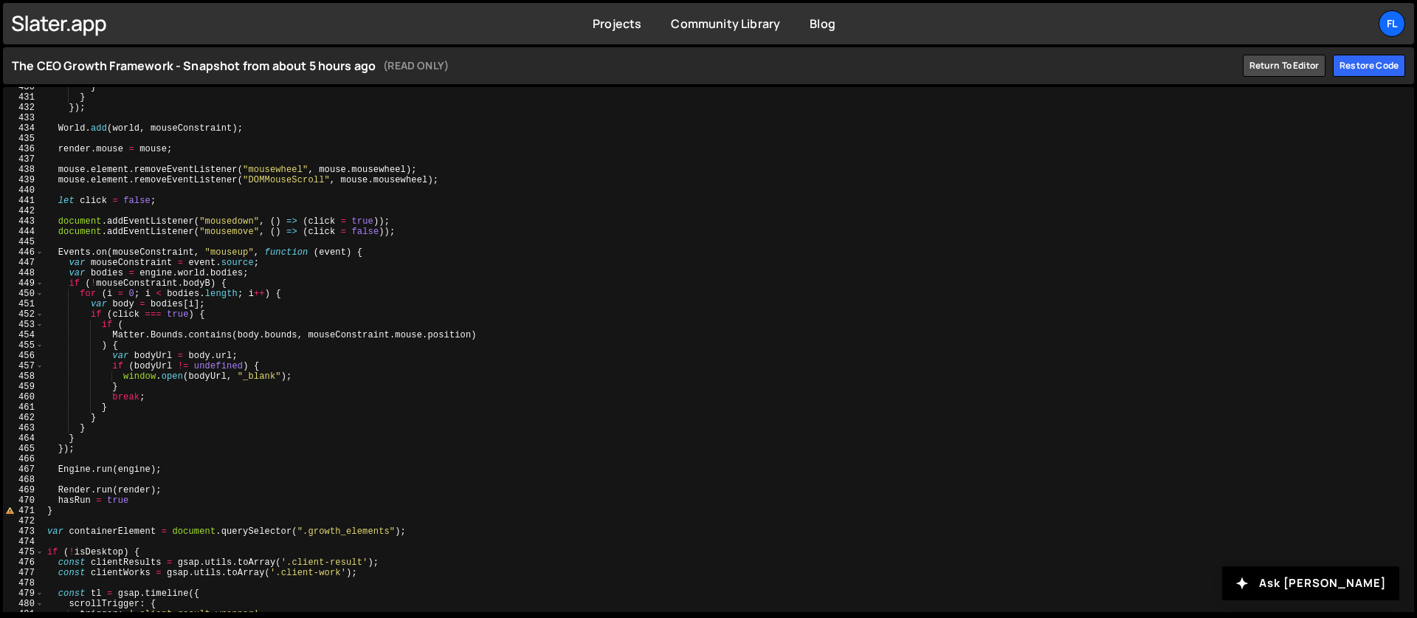
scroll to position [4437, 0]
click at [418, 533] on div "} } }) ; World . add ( world , mouseConstraint ) ; render . mouse = mouse ; mou…" at bounding box center [726, 354] width 1364 height 545
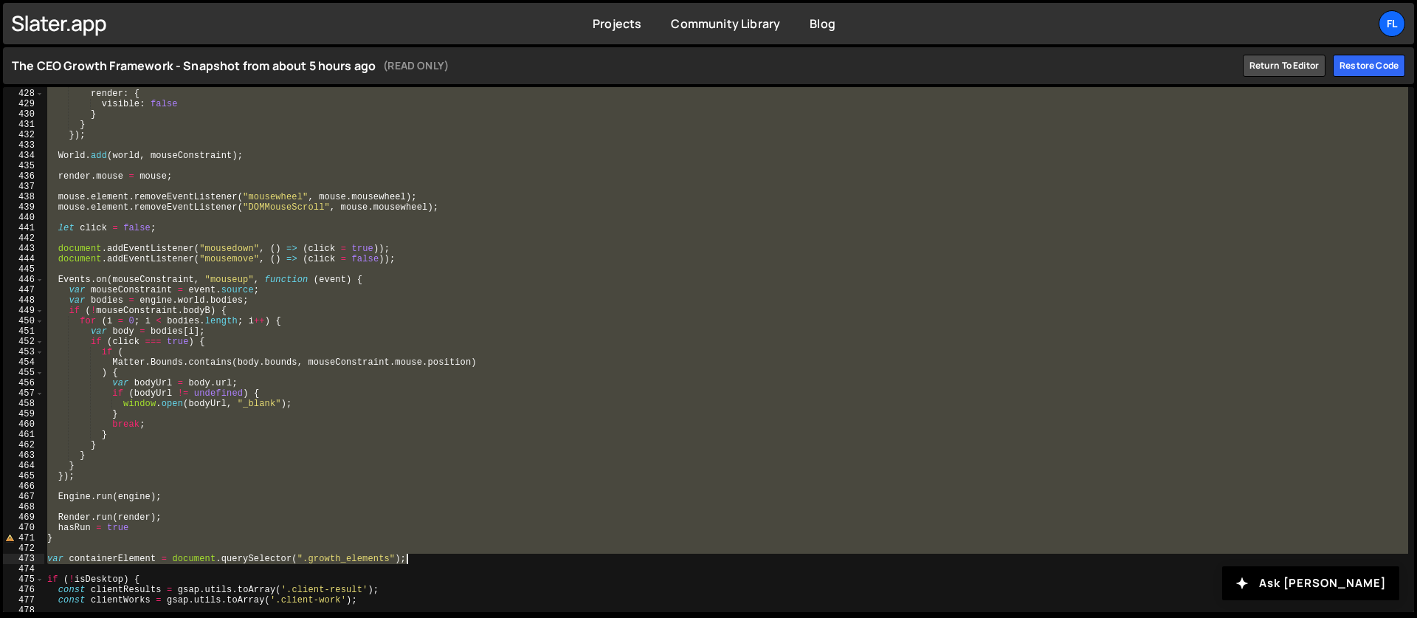
scroll to position [4465, 0]
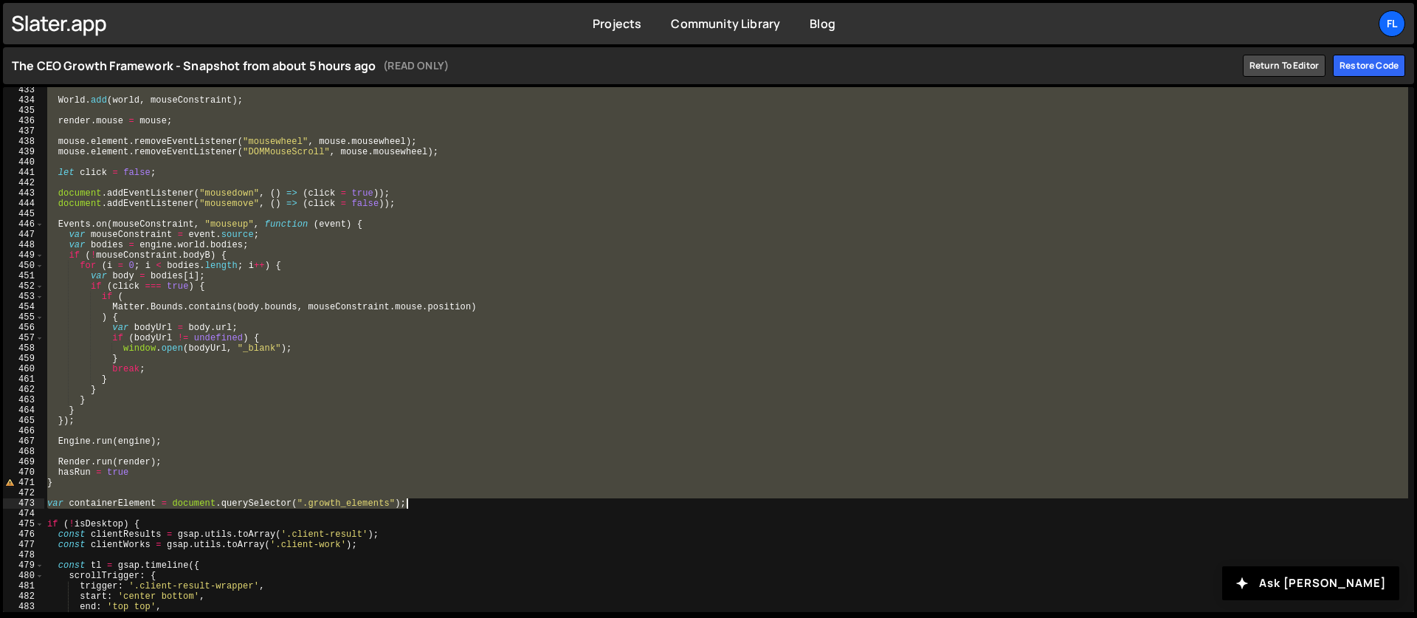
click at [422, 507] on div "World . add ( world , mouseConstraint ) ; render . mouse = mouse ; mouse . elem…" at bounding box center [726, 357] width 1364 height 545
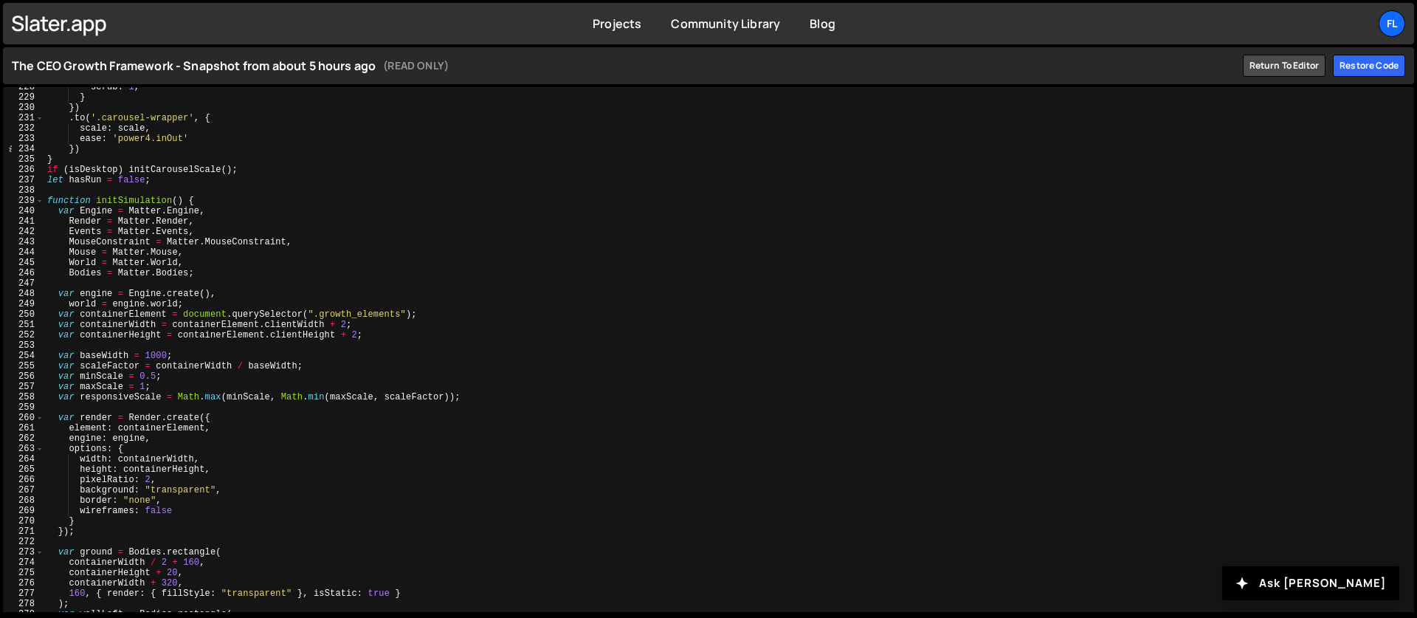
scroll to position [2267, 0]
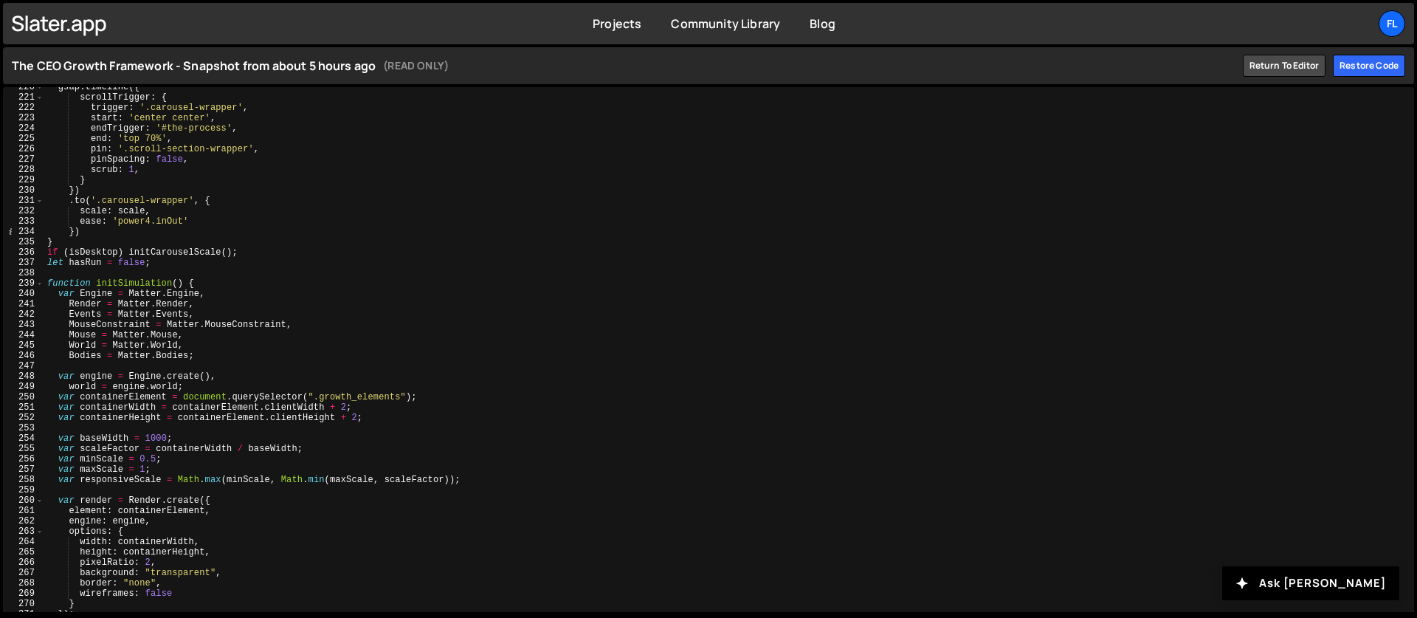
click at [47, 283] on div "gsap . timeline ({ scrollTrigger : { trigger : '.carousel-wrapper' , start : 'c…" at bounding box center [726, 354] width 1364 height 545
type textarea "function initSimulation() { var Engine = Matter.Engine,"
